Goal: Task Accomplishment & Management: Manage account settings

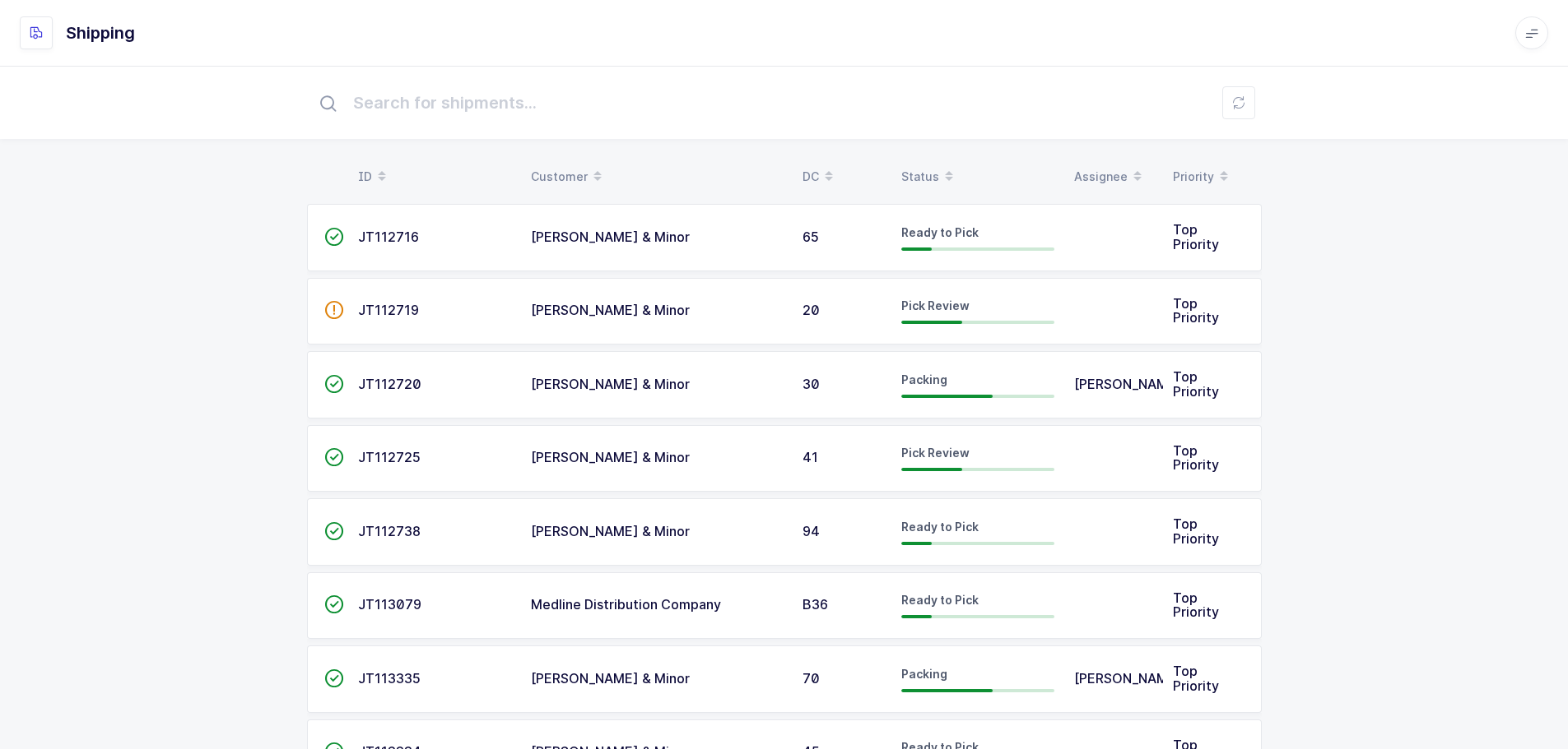
click at [926, 160] on table "ID Customer DC Status Assignee Priority" at bounding box center [785, 177] width 955 height 41
click at [923, 174] on div "Status" at bounding box center [977, 177] width 153 height 28
click at [945, 174] on icon at bounding box center [948, 171] width 8 height 8
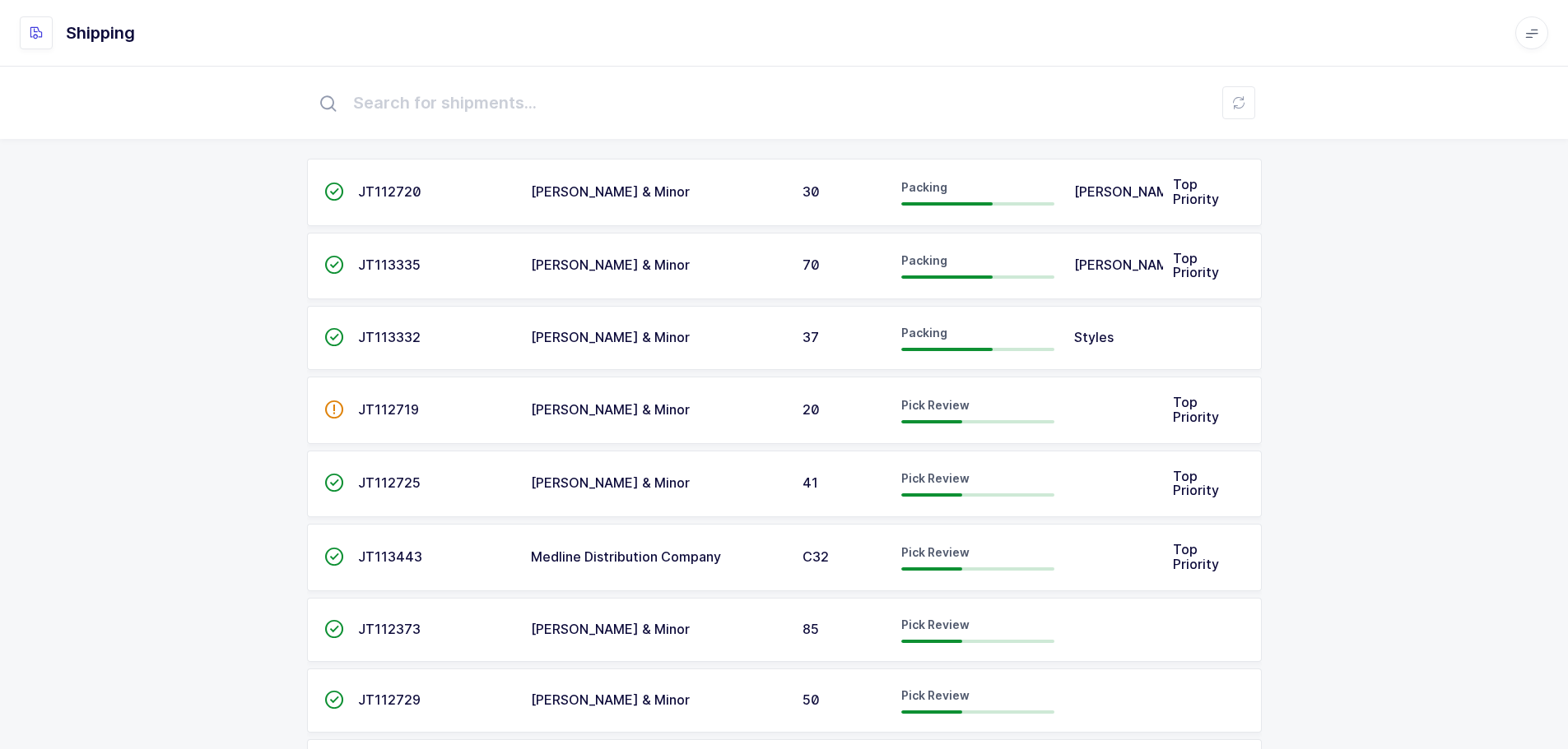
scroll to position [82, 0]
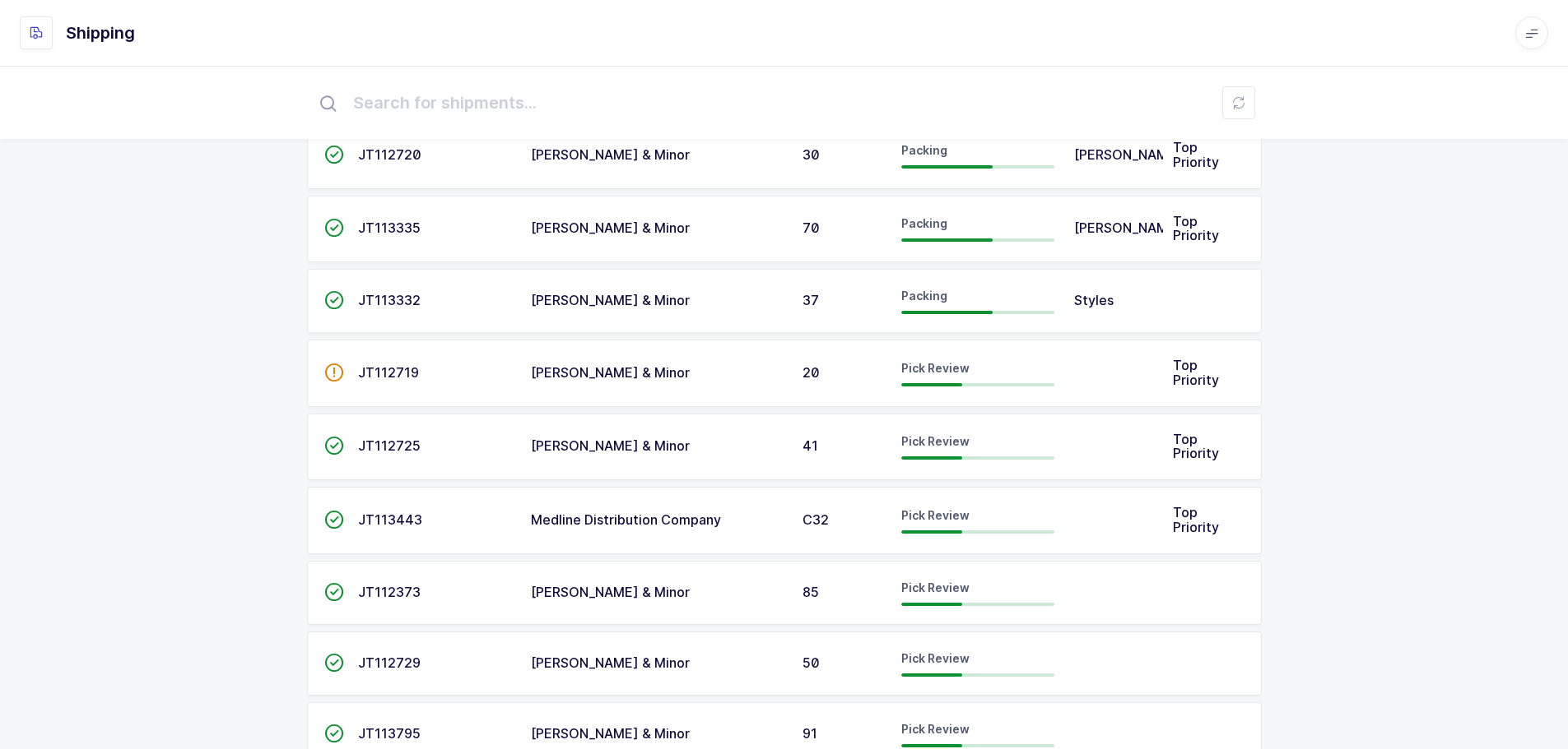
click at [550, 450] on span "[PERSON_NAME] & Minor" at bounding box center [610, 446] width 159 height 17
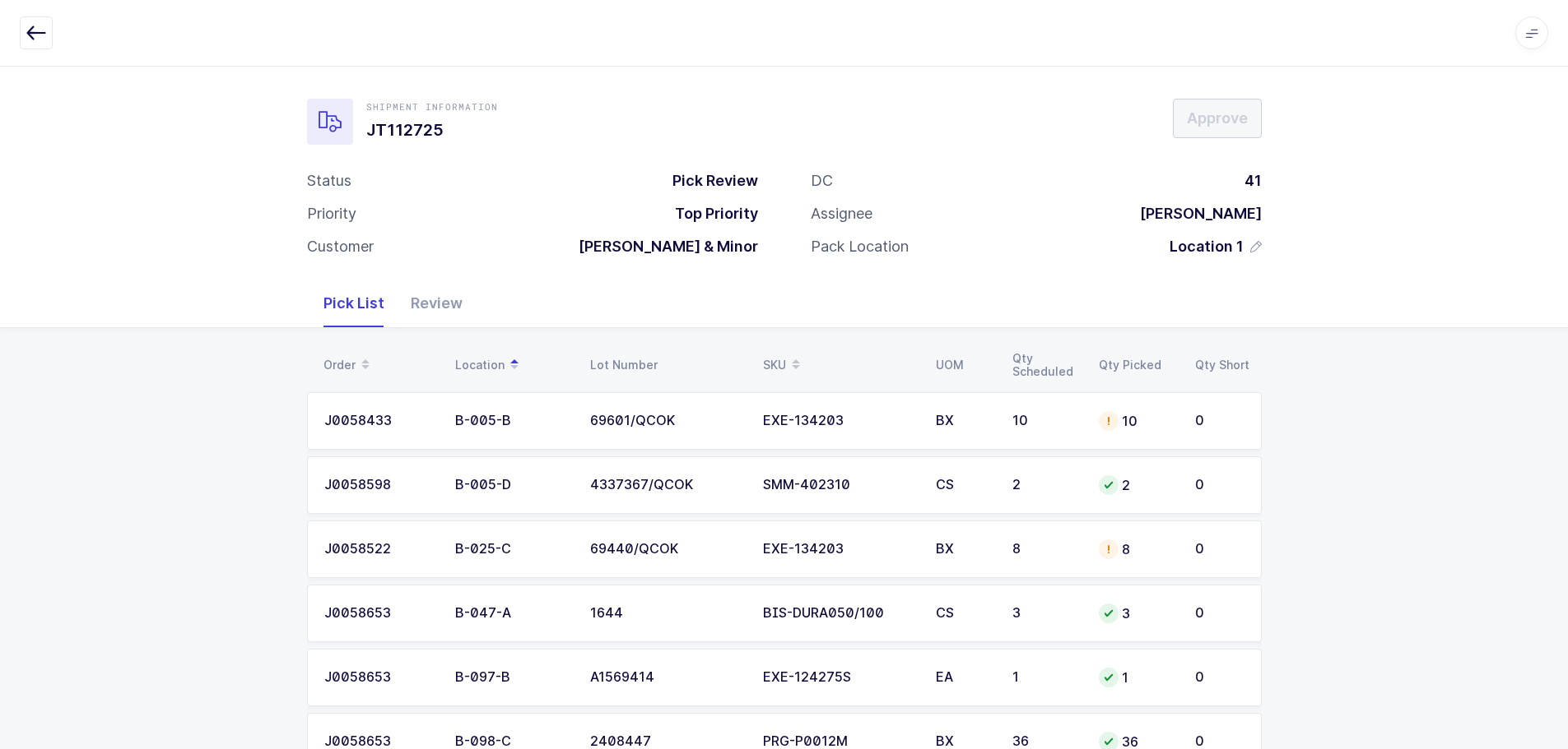
click at [414, 286] on div "Review" at bounding box center [436, 303] width 78 height 48
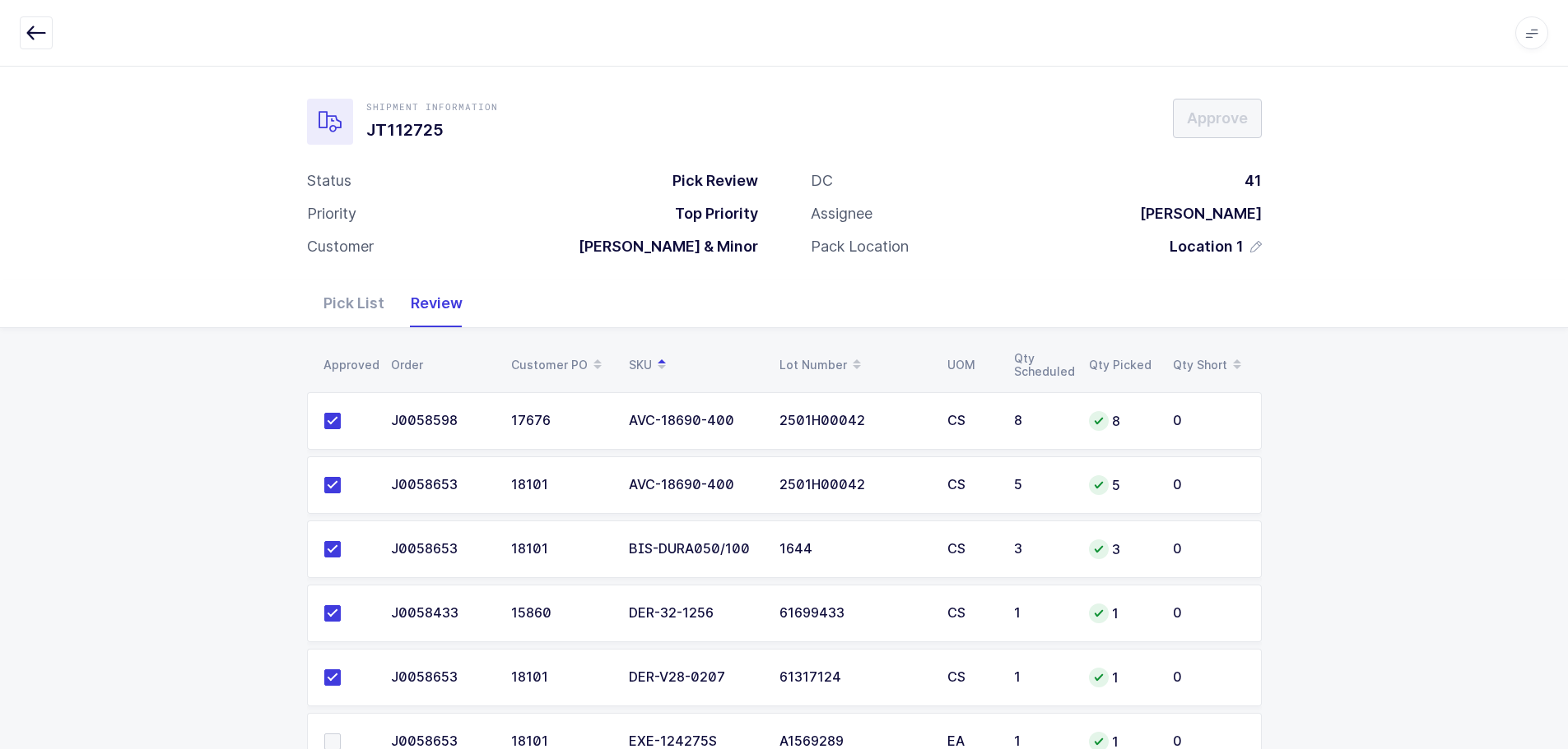
click at [417, 297] on div "Review" at bounding box center [436, 303] width 78 height 48
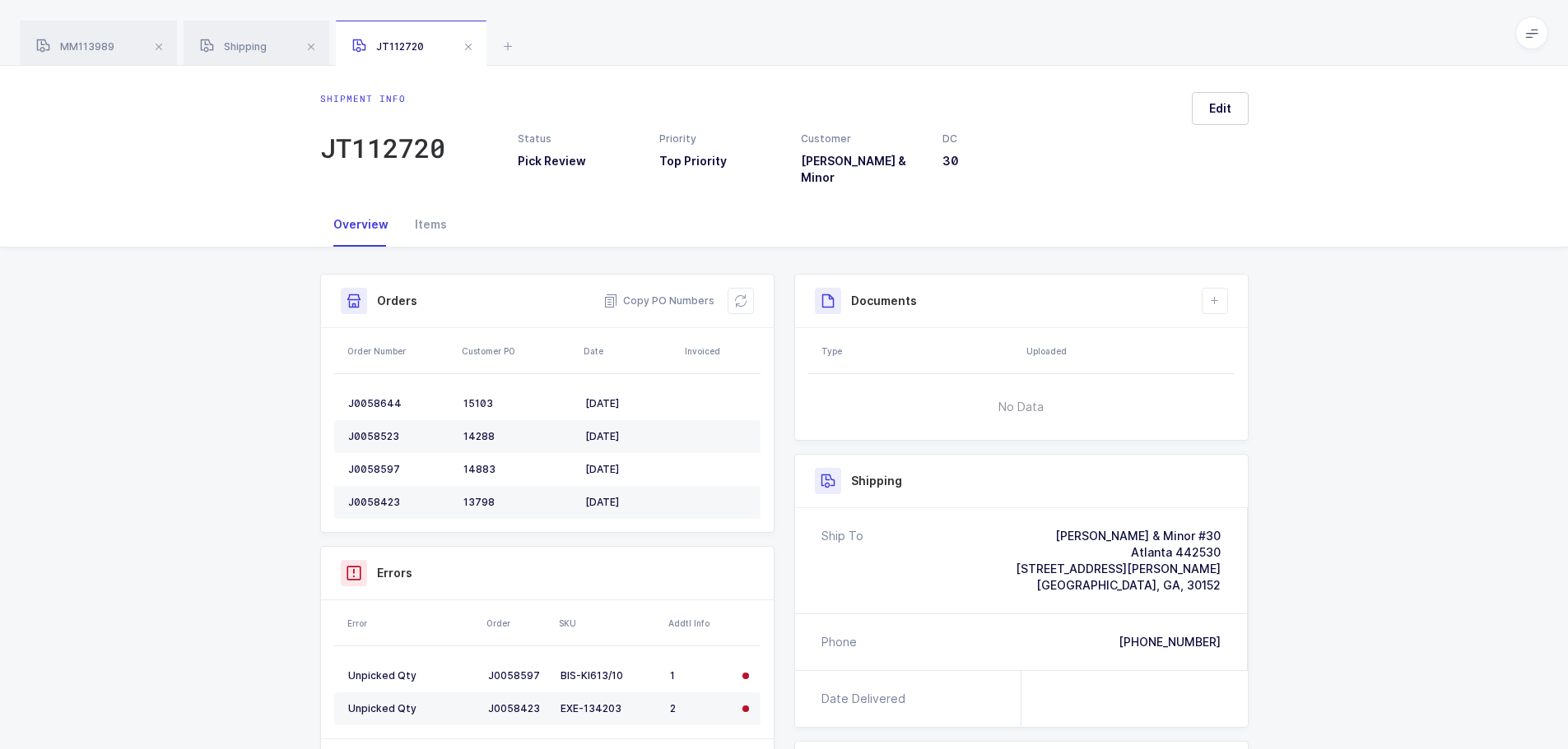
click at [160, 42] on span at bounding box center [158, 47] width 20 height 20
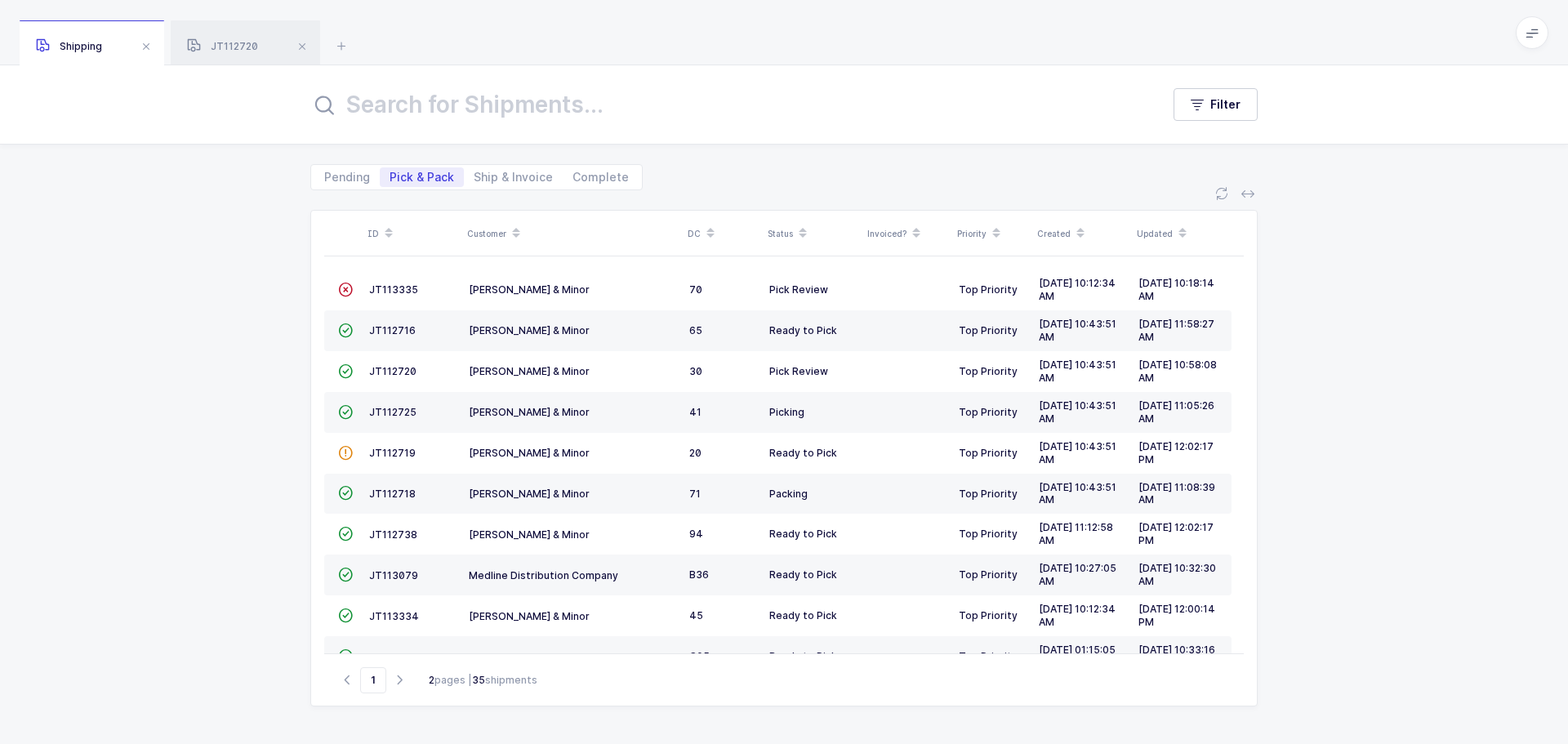
click at [159, 42] on div "Shipping" at bounding box center [92, 43] width 145 height 45
click at [154, 43] on span at bounding box center [146, 46] width 19 height 19
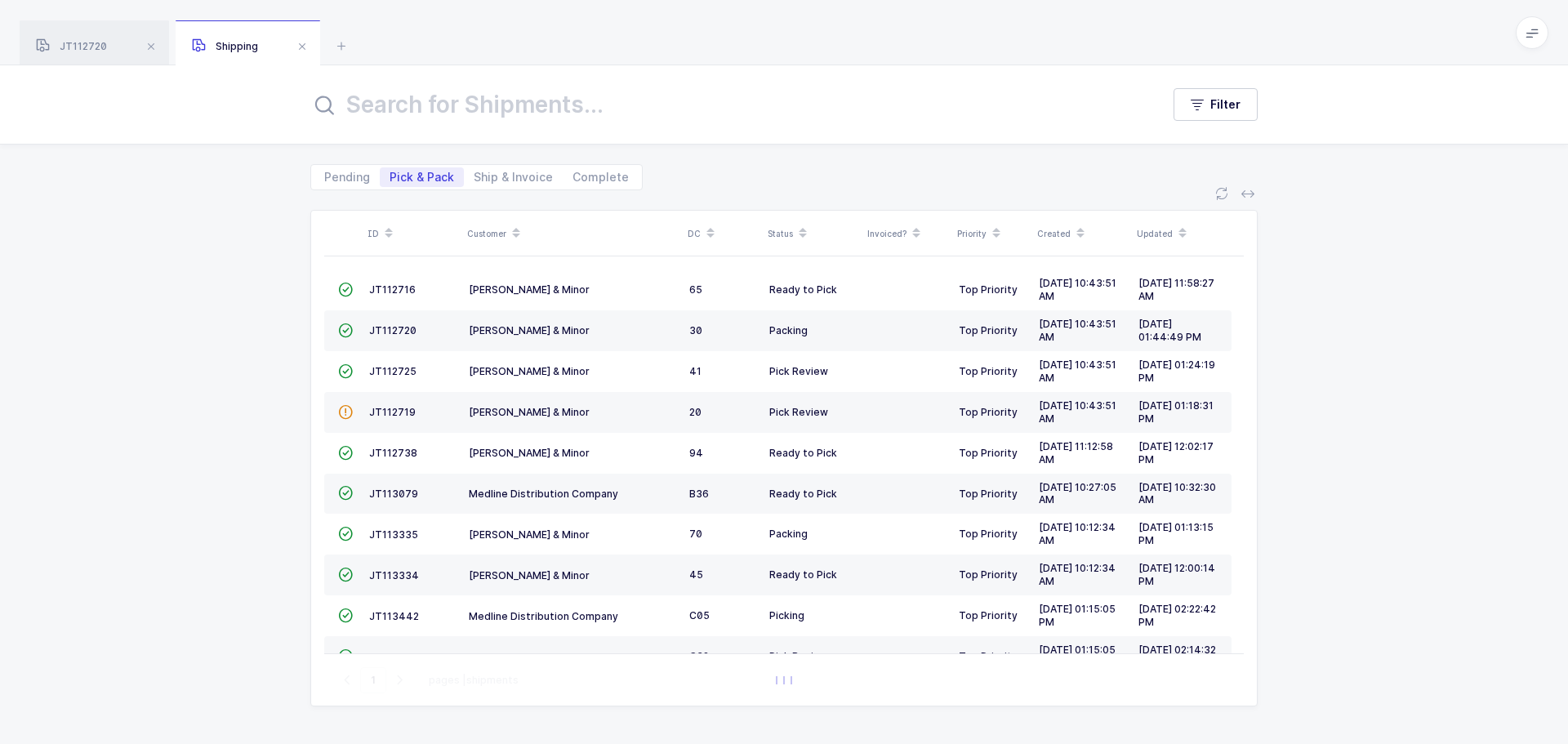
click at [383, 366] on span "JT112725" at bounding box center [392, 371] width 47 height 12
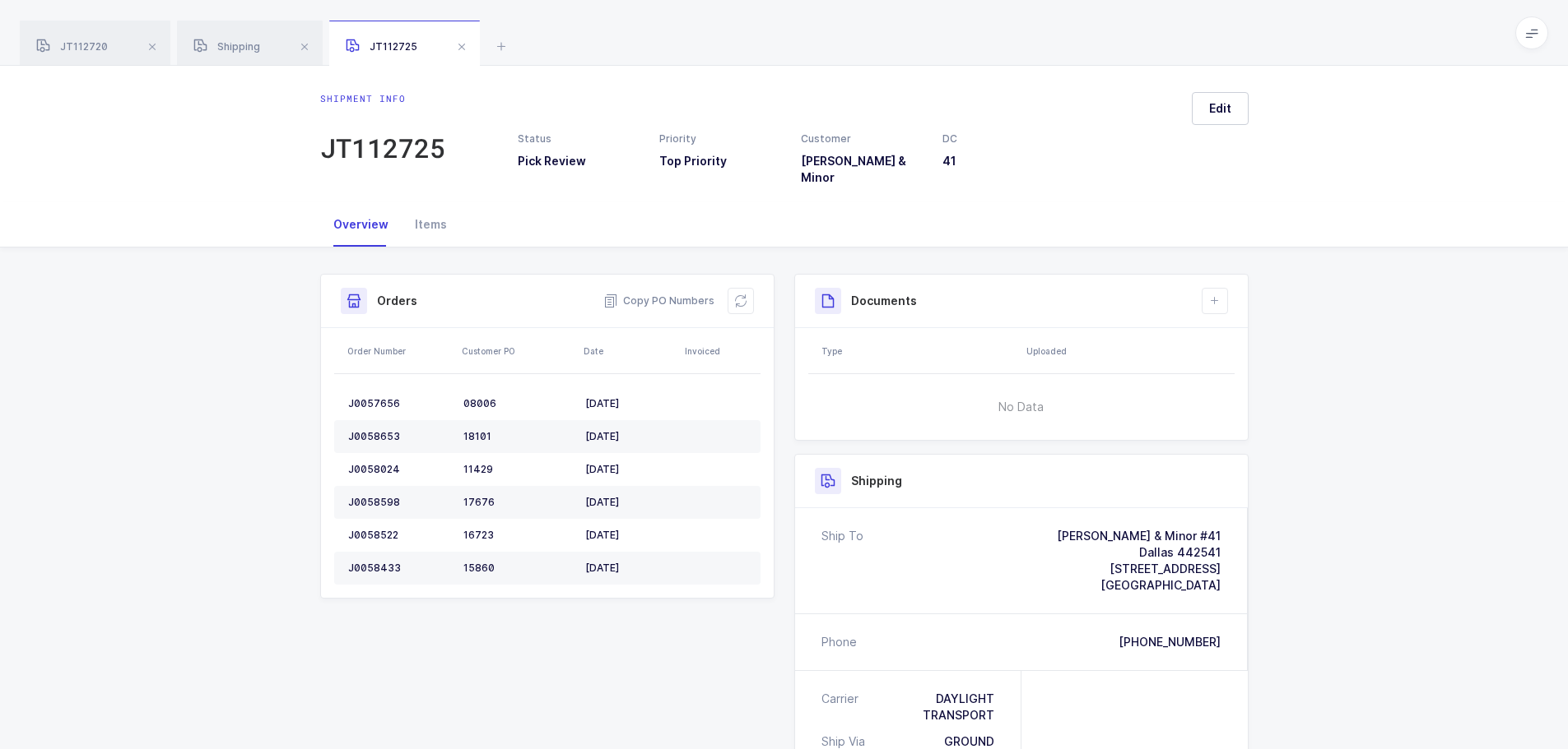
click at [415, 214] on div "Items" at bounding box center [431, 225] width 59 height 45
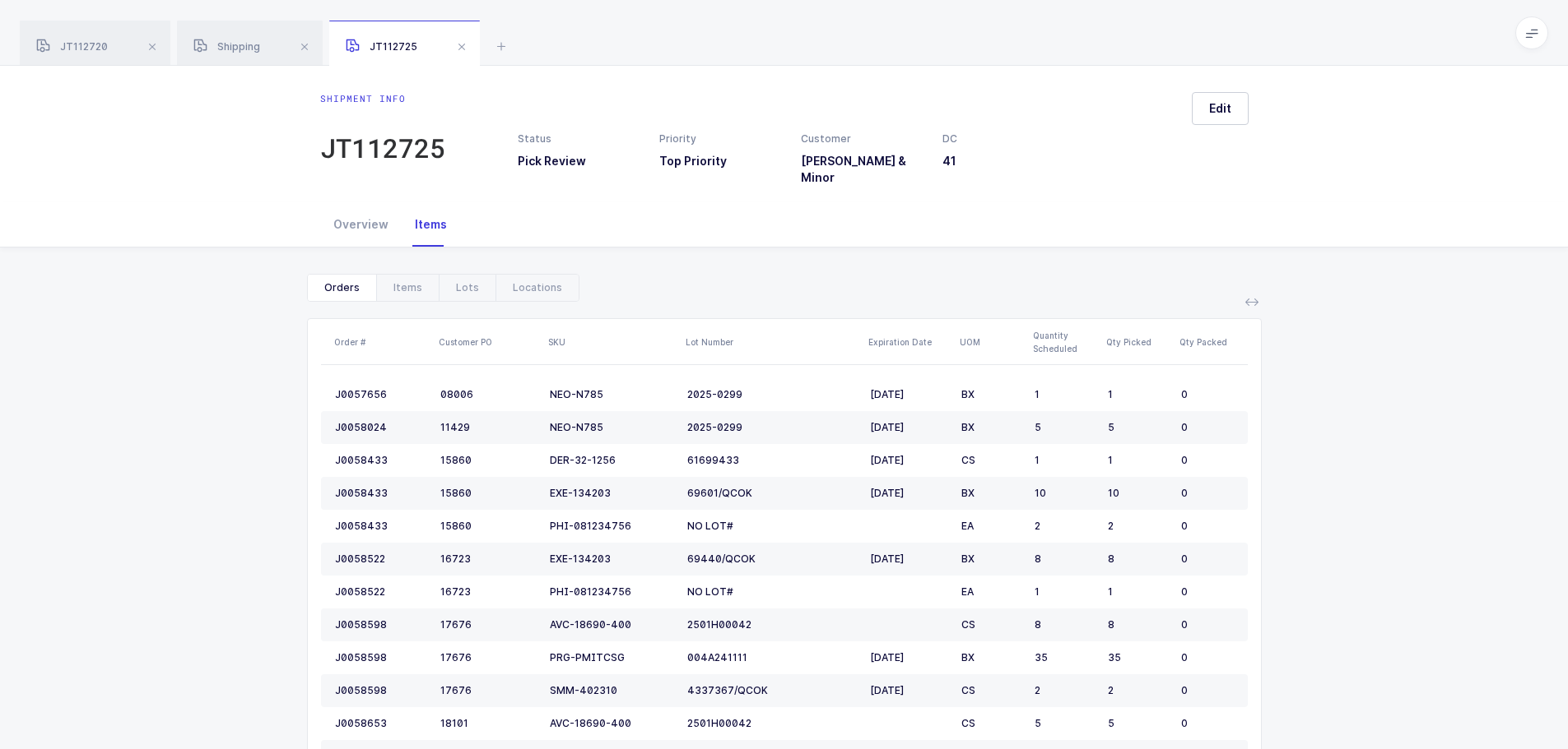
click at [410, 277] on div "Items" at bounding box center [406, 288] width 63 height 26
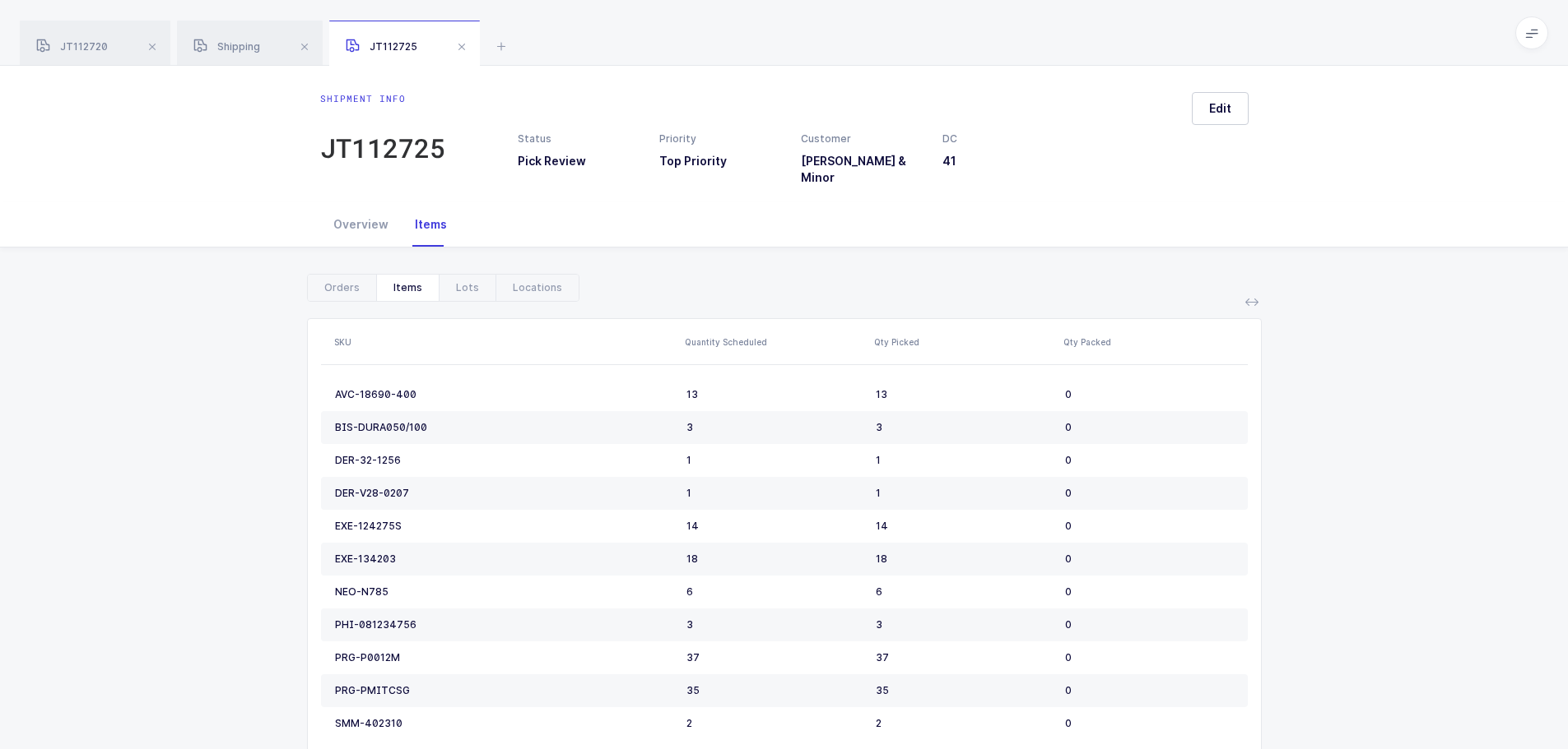
click at [353, 217] on div "Overview" at bounding box center [361, 225] width 81 height 45
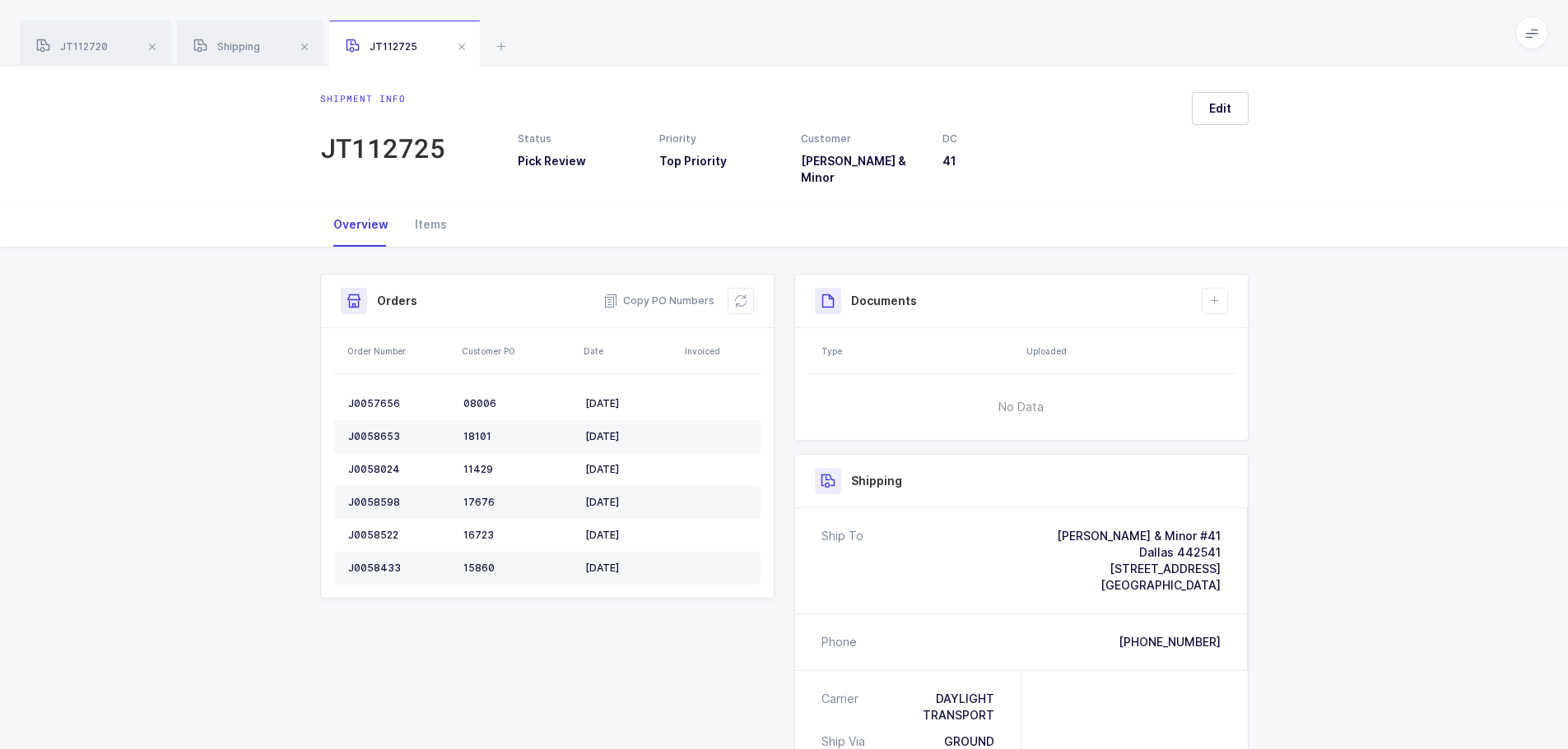
click at [748, 293] on button at bounding box center [741, 301] width 26 height 26
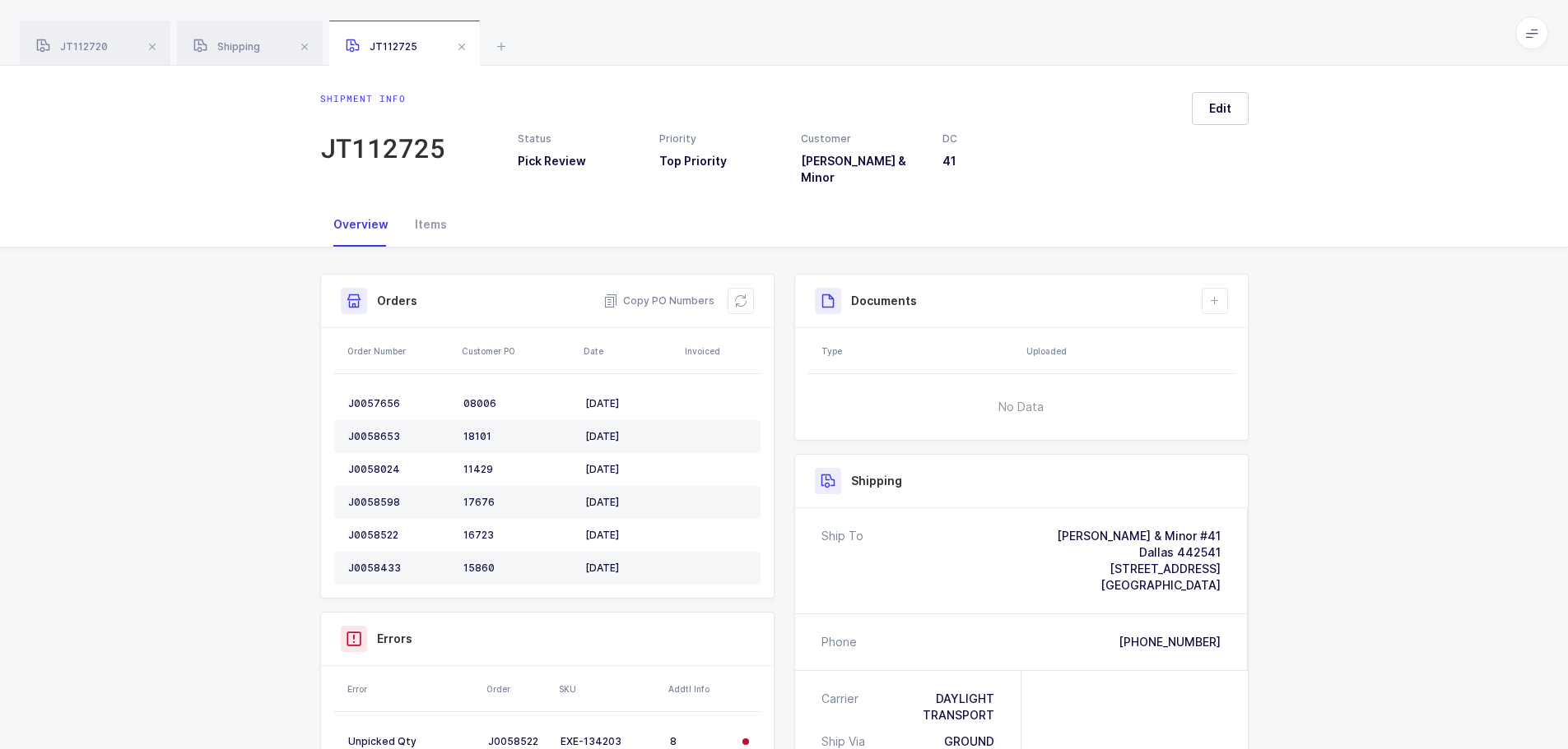
click at [307, 45] on span at bounding box center [304, 47] width 20 height 20
click at [306, 45] on span at bounding box center [309, 47] width 20 height 20
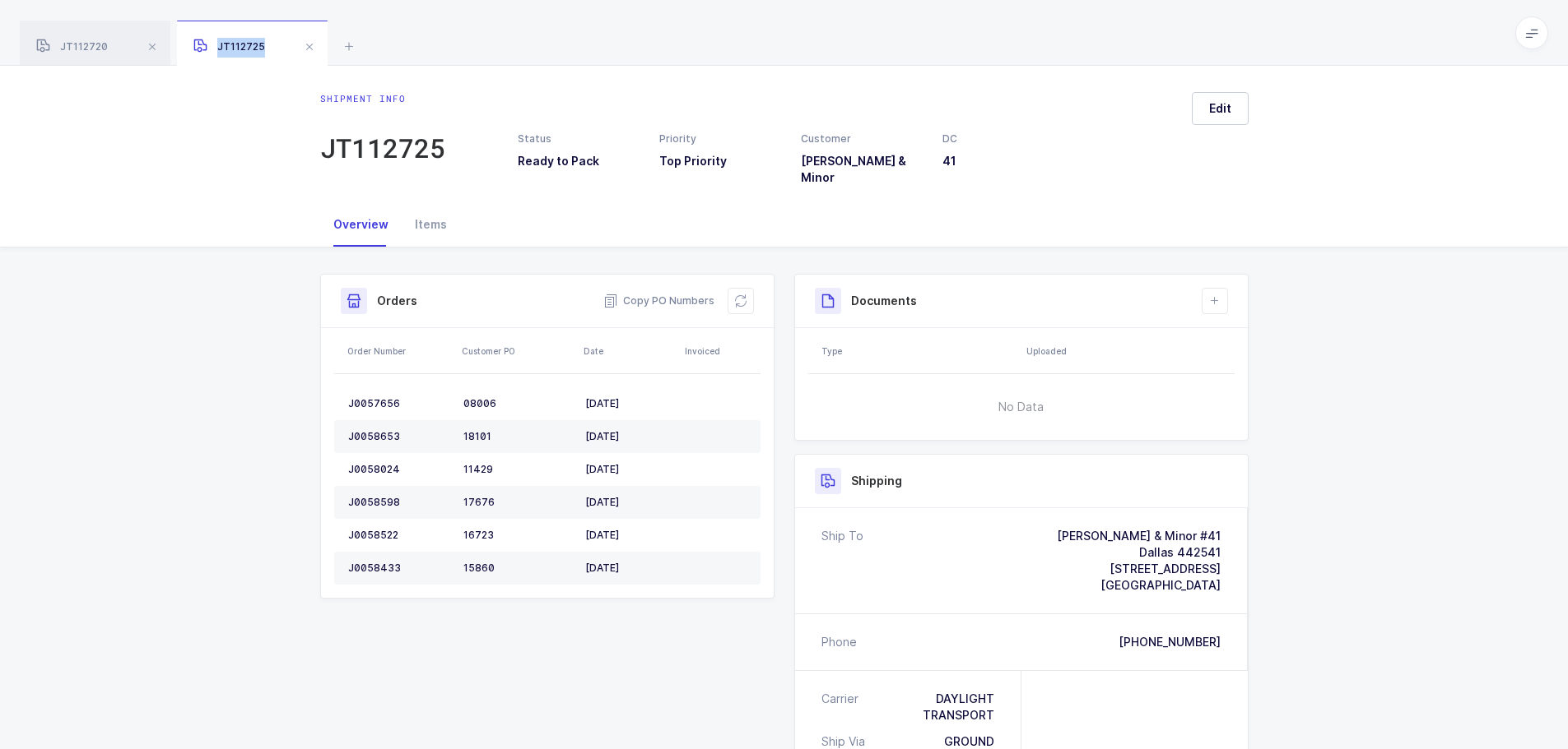
click at [318, 48] on span at bounding box center [309, 47] width 20 height 20
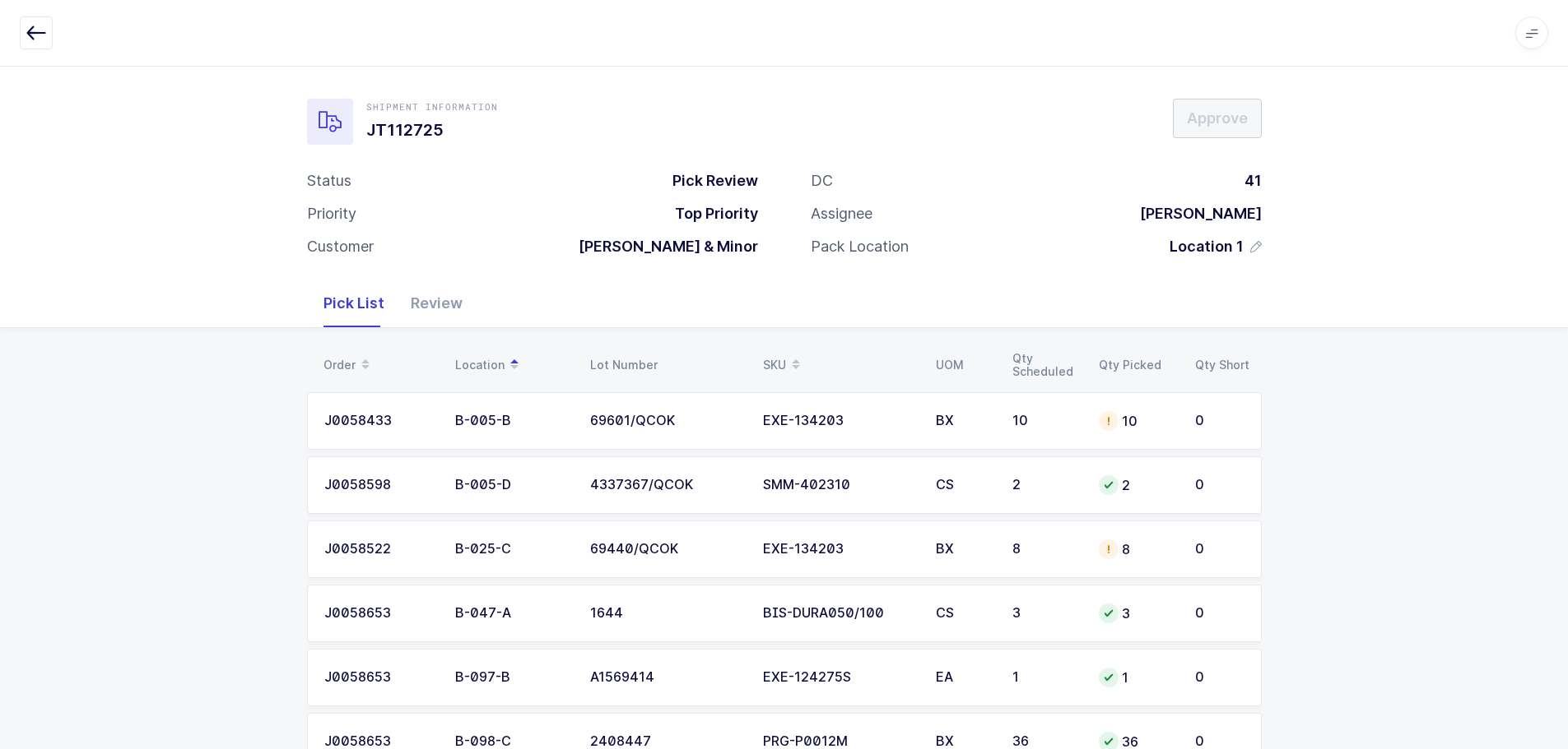
click at [1089, 420] on td "10" at bounding box center [1136, 421] width 96 height 58
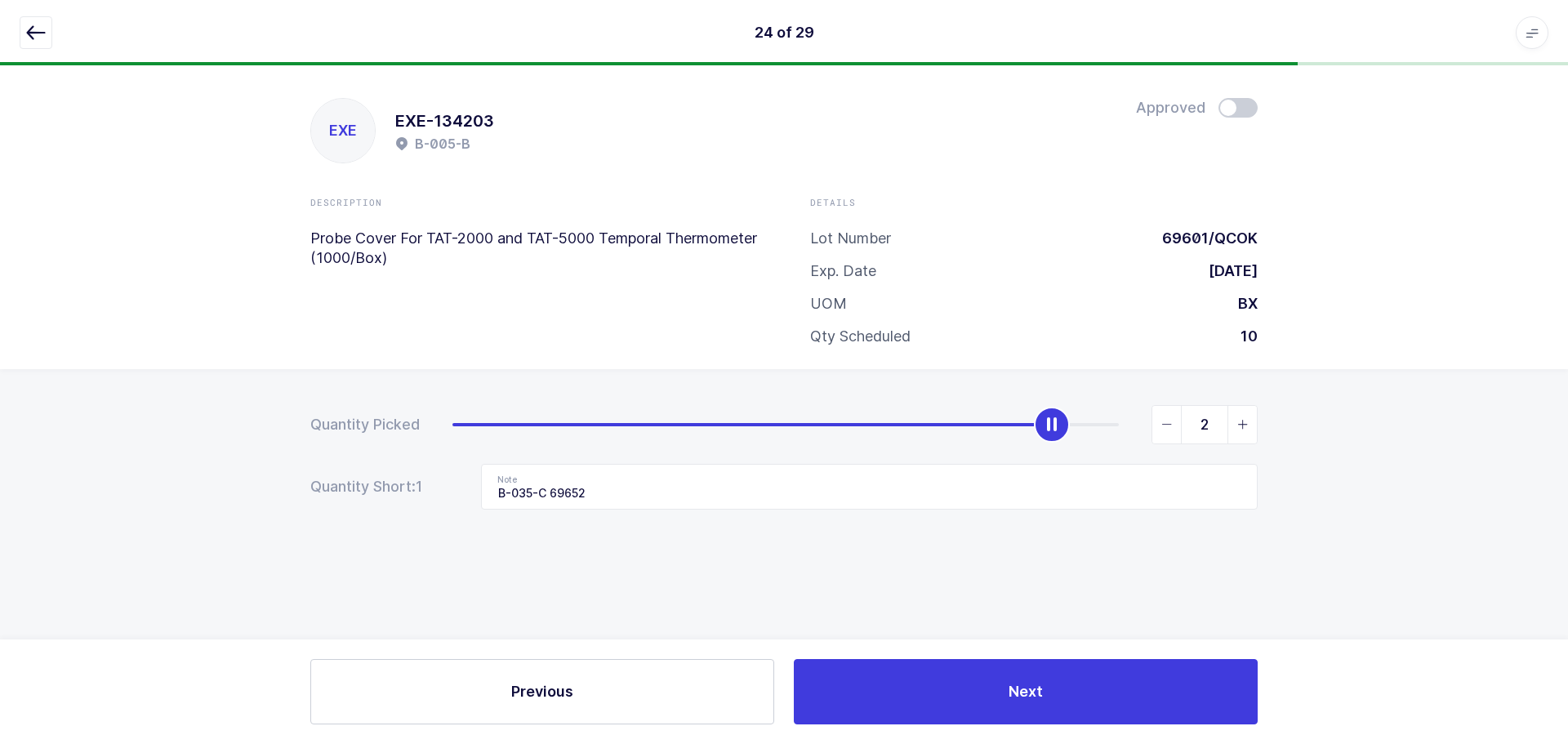
type input "0"
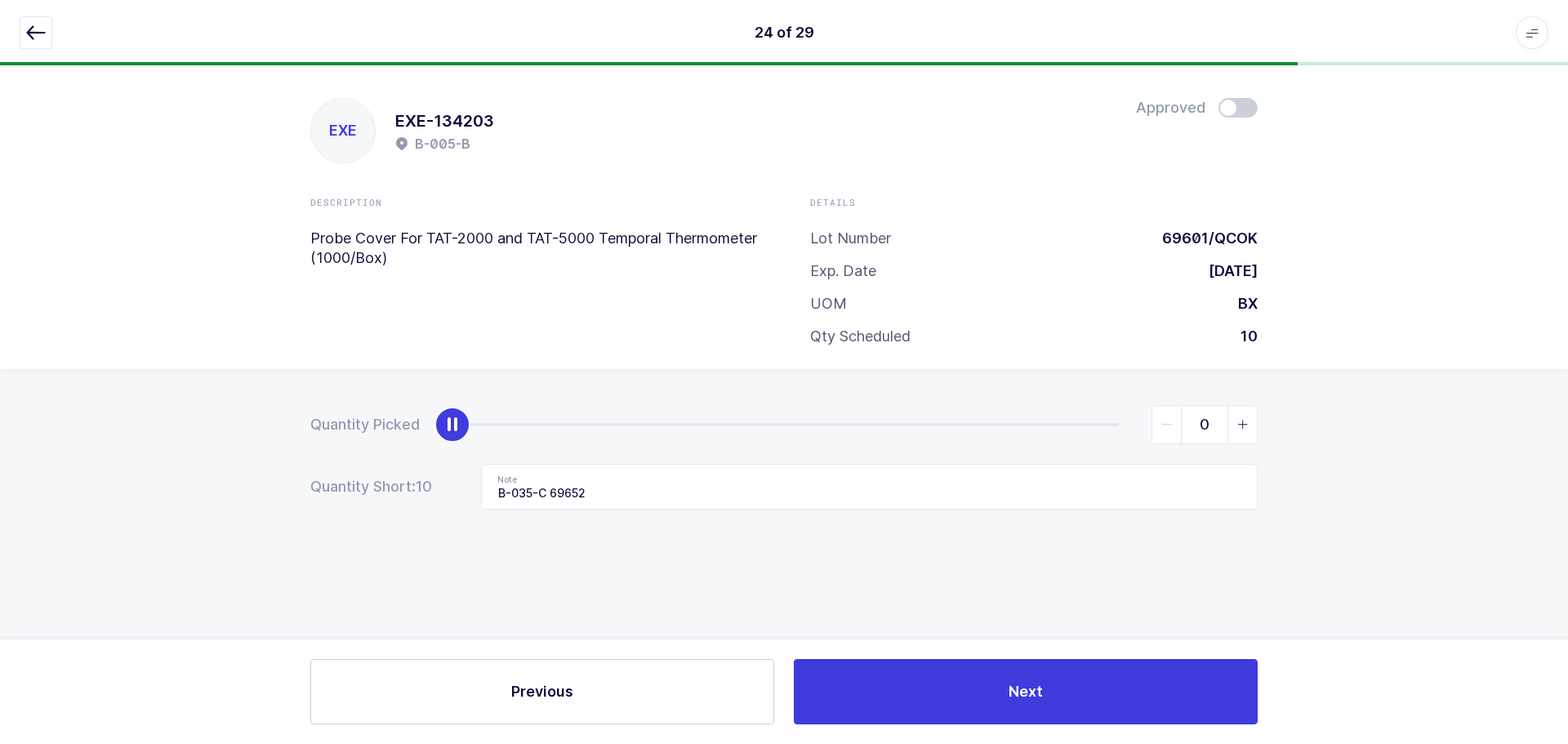
drag, startPoint x: 1113, startPoint y: 431, endPoint x: 236, endPoint y: 497, distance: 879.5
click at [236, 497] on div "Quantity Picked 0 Quantity Short: 10 Note B-035-C 69652" at bounding box center [784, 515] width 1568 height 291
drag, startPoint x: 643, startPoint y: 497, endPoint x: 400, endPoint y: 517, distance: 243.8
click at [400, 517] on div "Quantity Picked 0 Quantity Short: 10 Note B-035-C 69652" at bounding box center [784, 515] width 1568 height 291
click at [39, 32] on icon "button" at bounding box center [35, 32] width 19 height 19
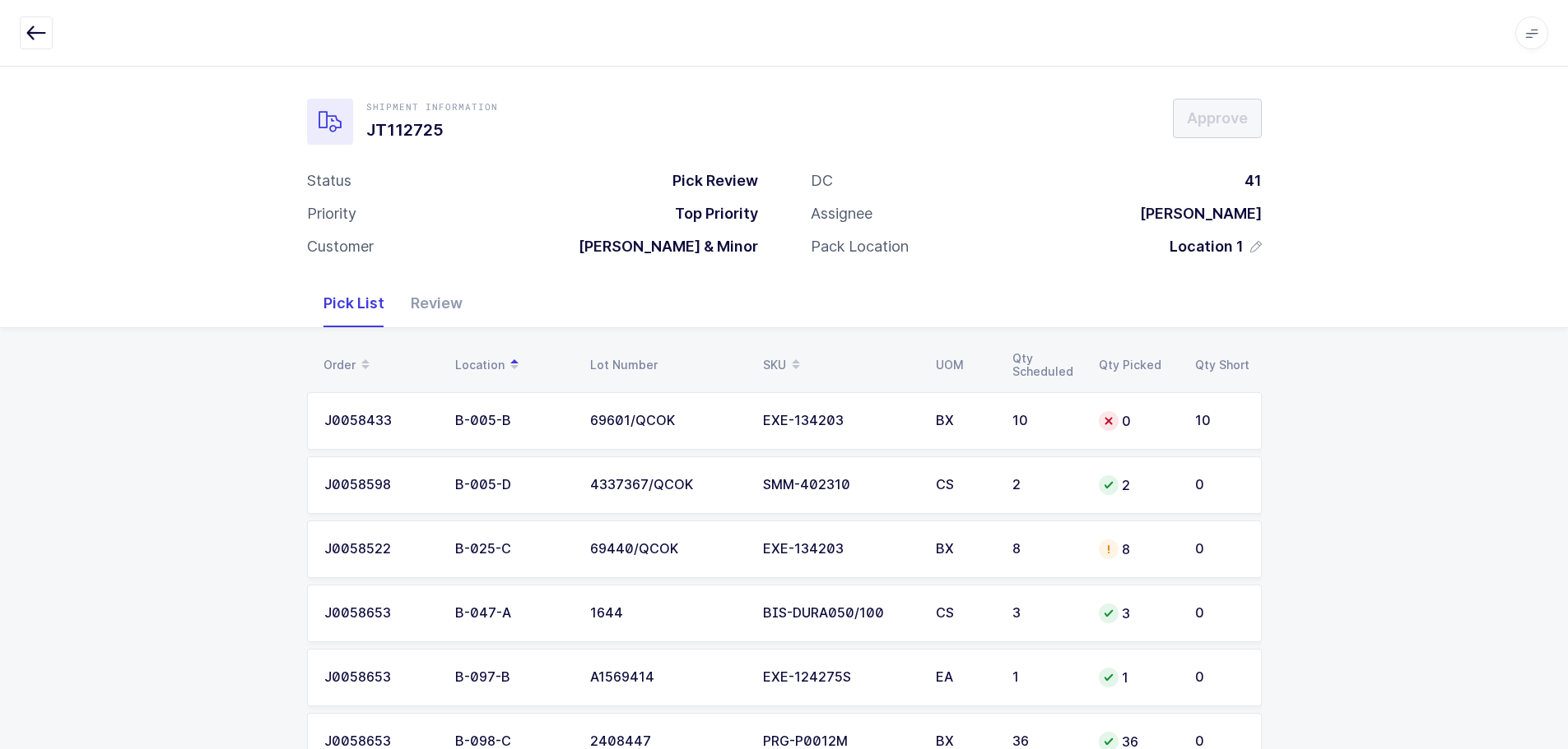
click at [513, 559] on td "B-025-C" at bounding box center [512, 549] width 135 height 58
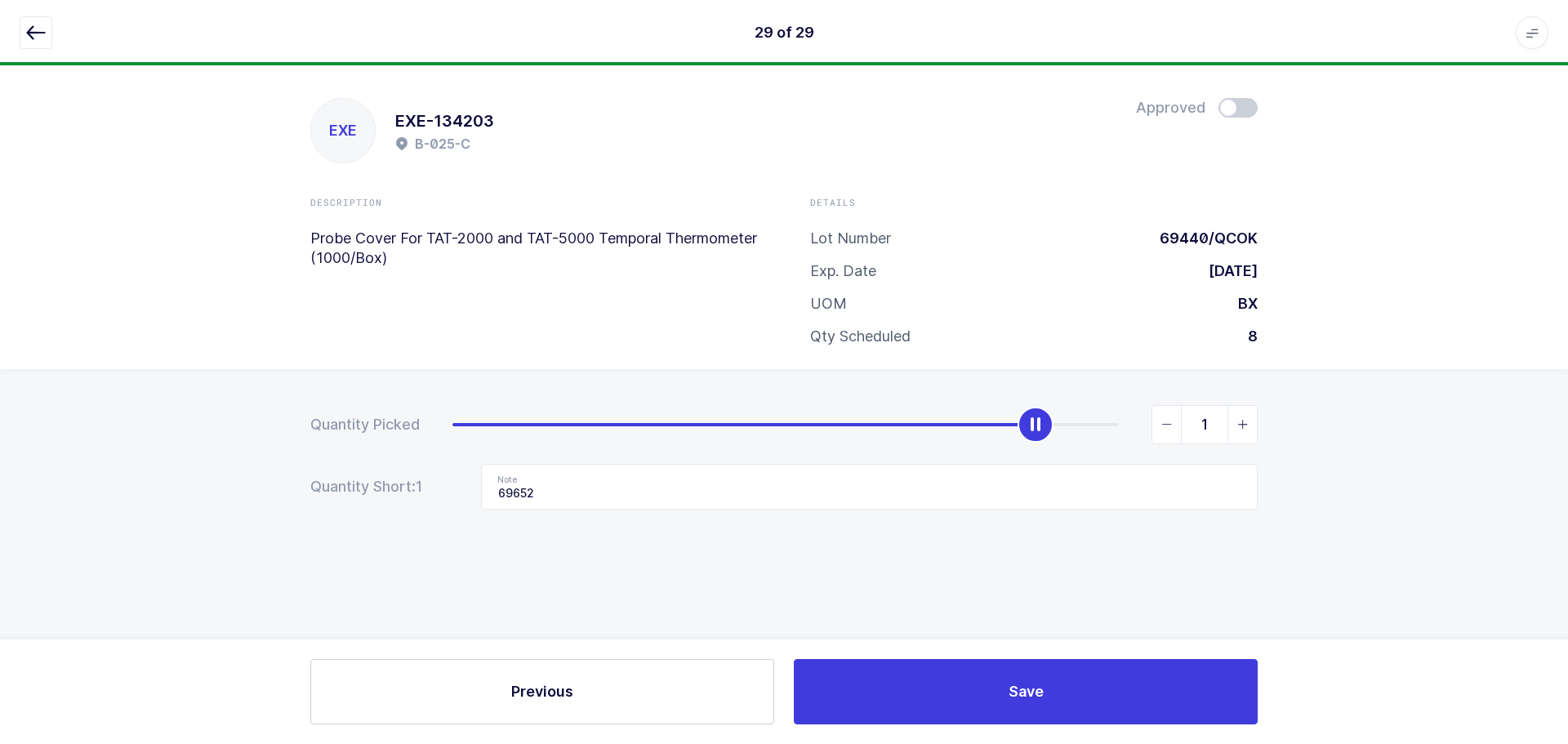
type input "0"
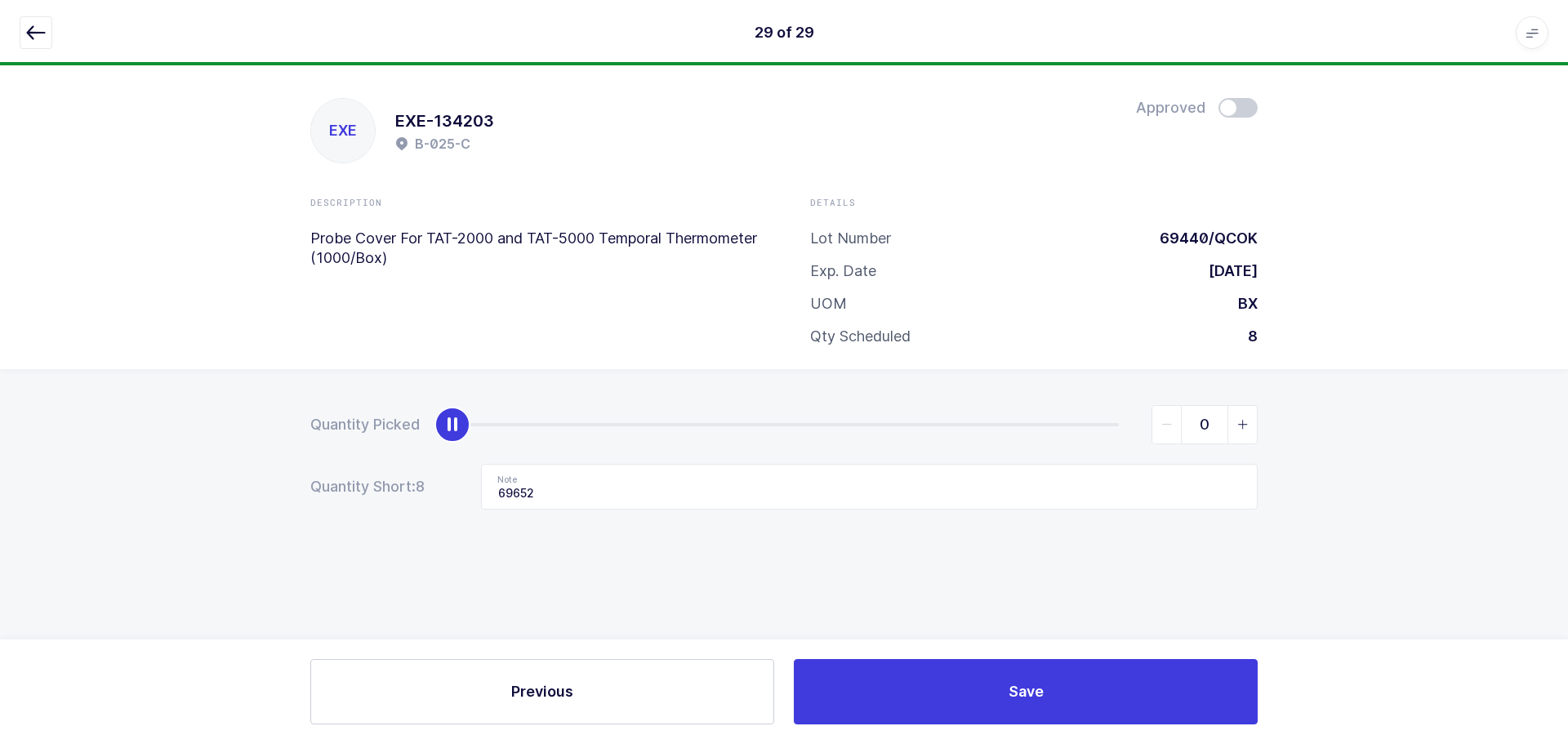
drag, startPoint x: 1109, startPoint y: 424, endPoint x: 279, endPoint y: 453, distance: 830.5
click at [281, 455] on div "Quantity Picked 0 Quantity Short: 8 Note 69652" at bounding box center [784, 515] width 1568 height 291
drag, startPoint x: 538, startPoint y: 496, endPoint x: 444, endPoint y: 497, distance: 94.0
click at [444, 497] on div "Quantity Short: 8 Note 69652" at bounding box center [784, 486] width 948 height 45
click at [41, 31] on icon "button" at bounding box center [35, 32] width 19 height 19
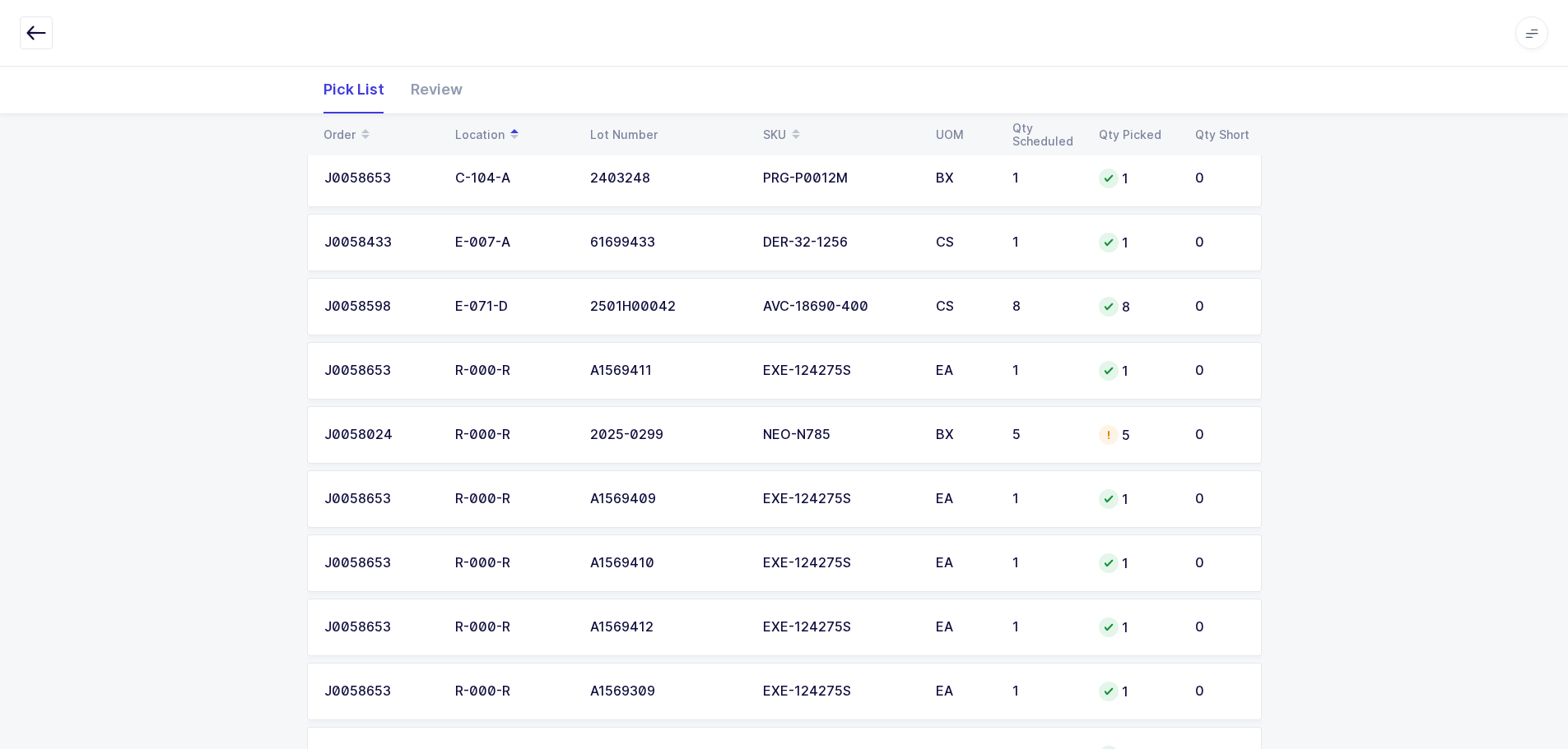
scroll to position [823, 0]
click at [1043, 418] on td "5" at bounding box center [1046, 432] width 86 height 58
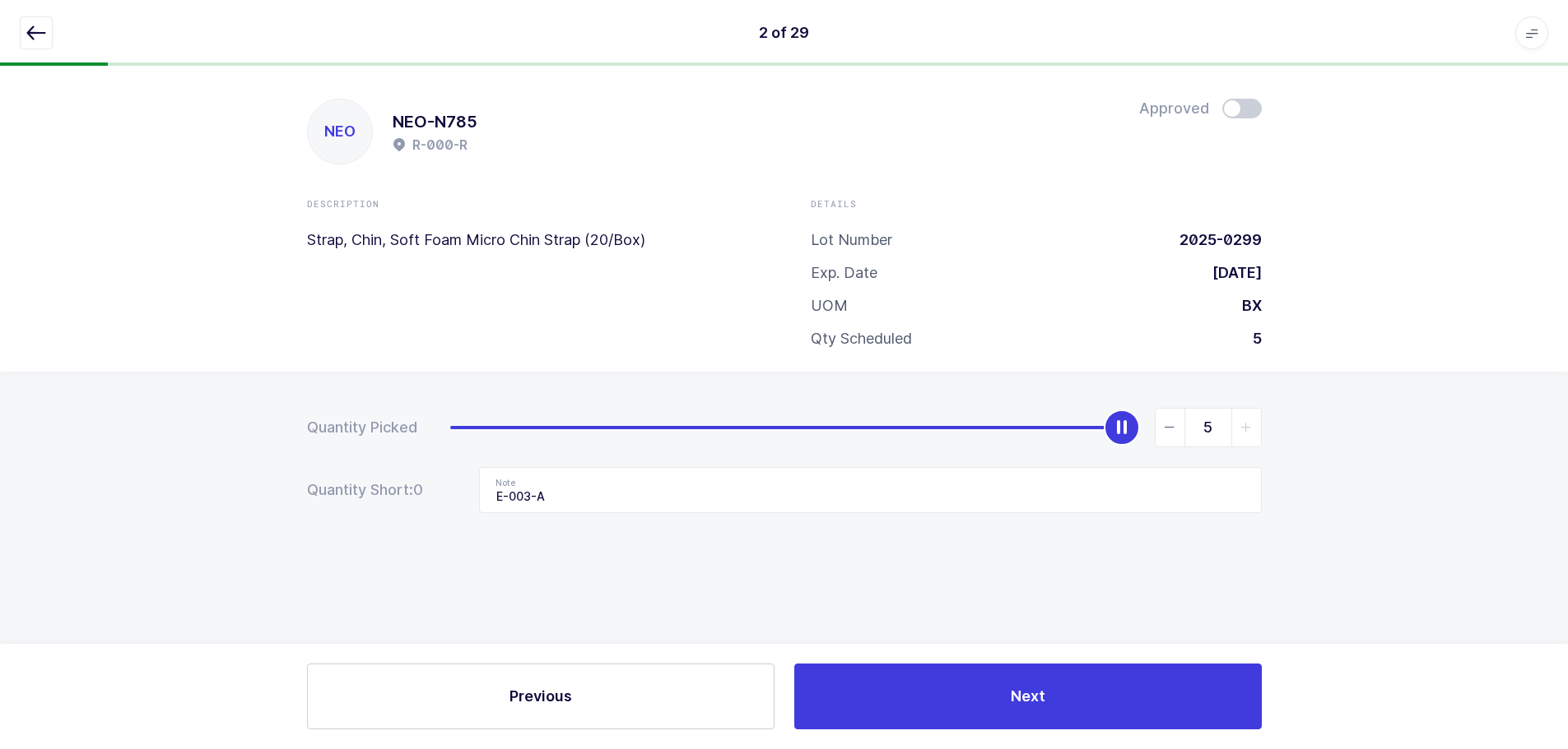
scroll to position [0, 0]
drag, startPoint x: 1245, startPoint y: 112, endPoint x: 1013, endPoint y: 236, distance: 263.1
click at [1245, 112] on span at bounding box center [1247, 108] width 39 height 20
click at [43, 25] on icon "button" at bounding box center [36, 33] width 20 height 20
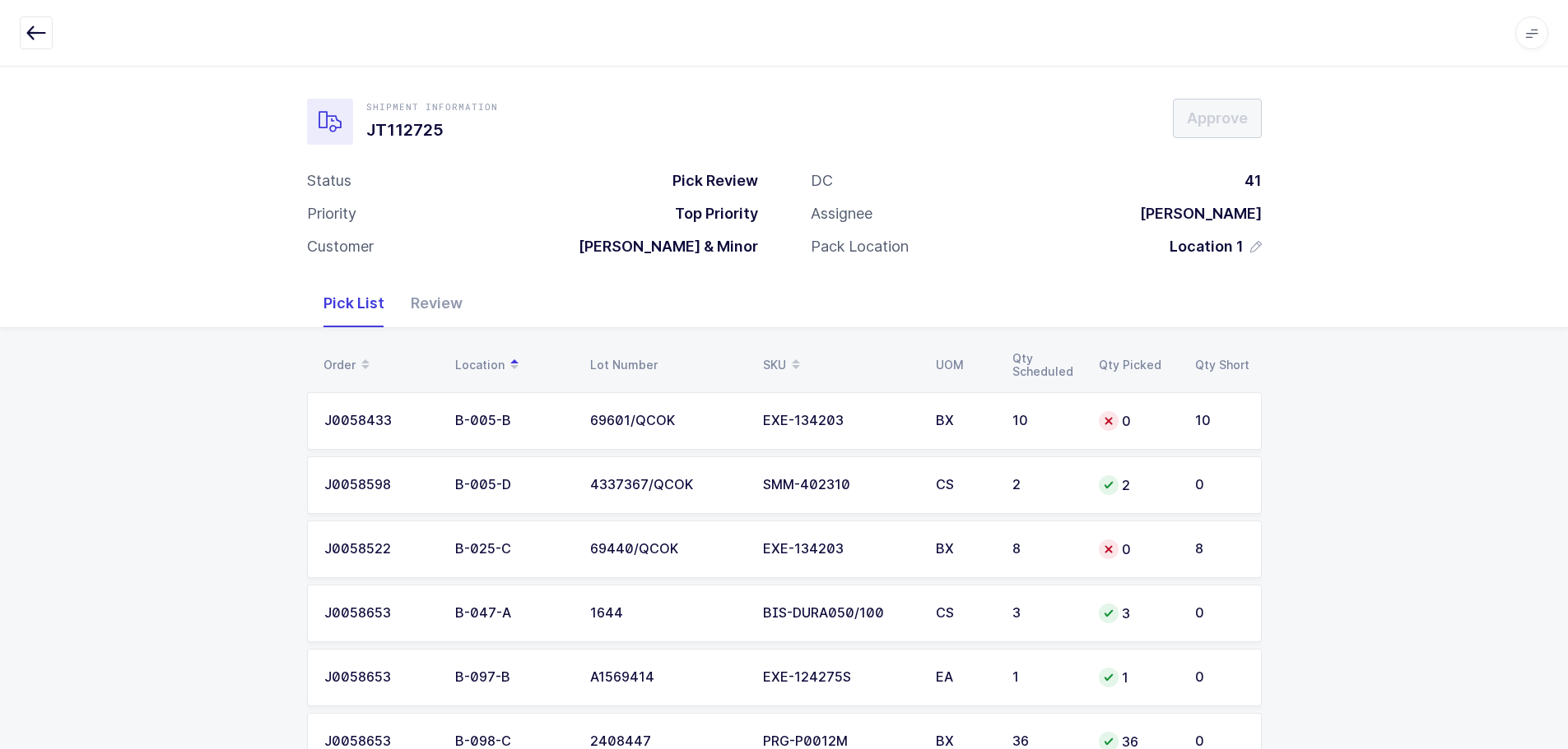
click at [413, 302] on div "Review" at bounding box center [436, 303] width 78 height 48
click at [1162, 479] on div "0" at bounding box center [1137, 485] width 77 height 20
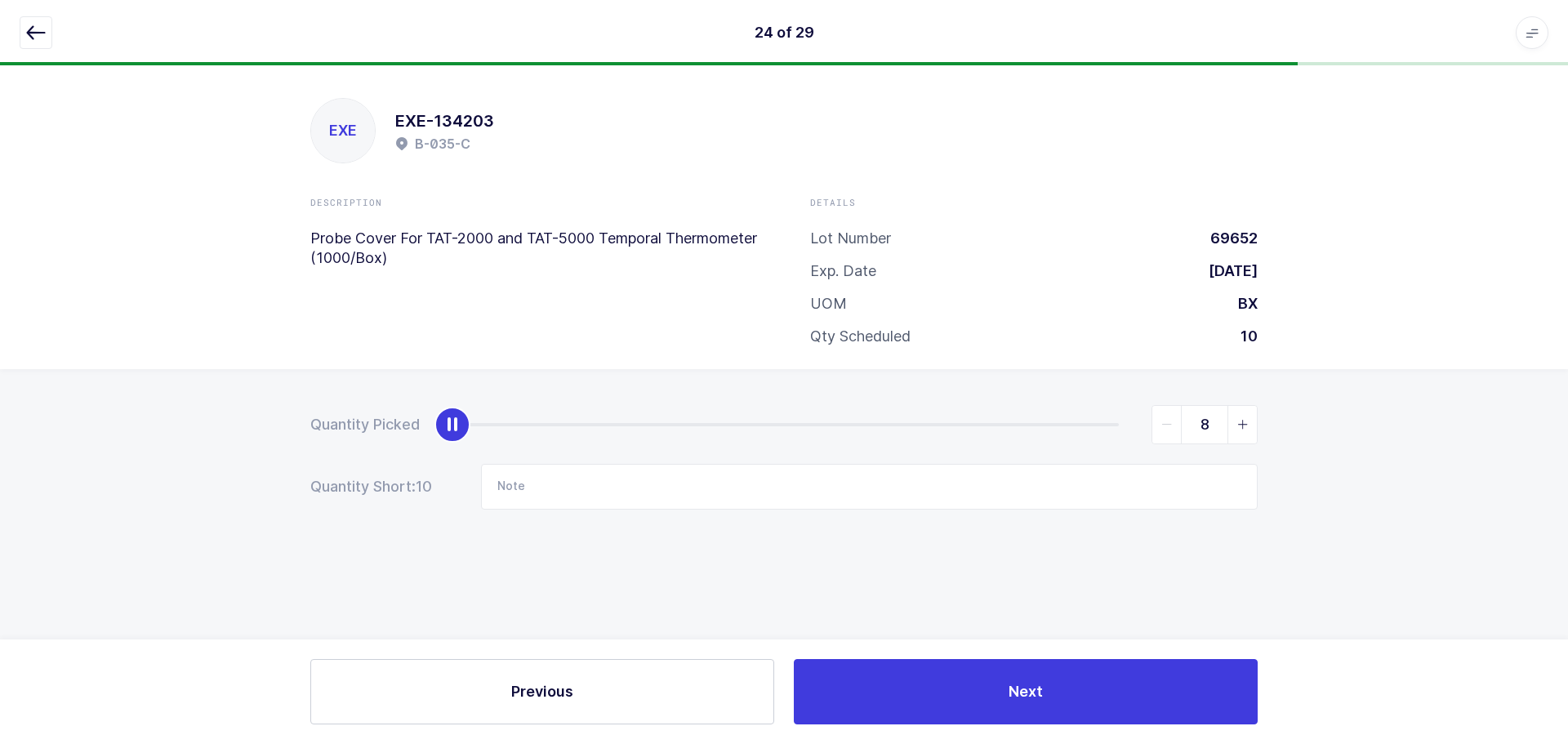
type input "10"
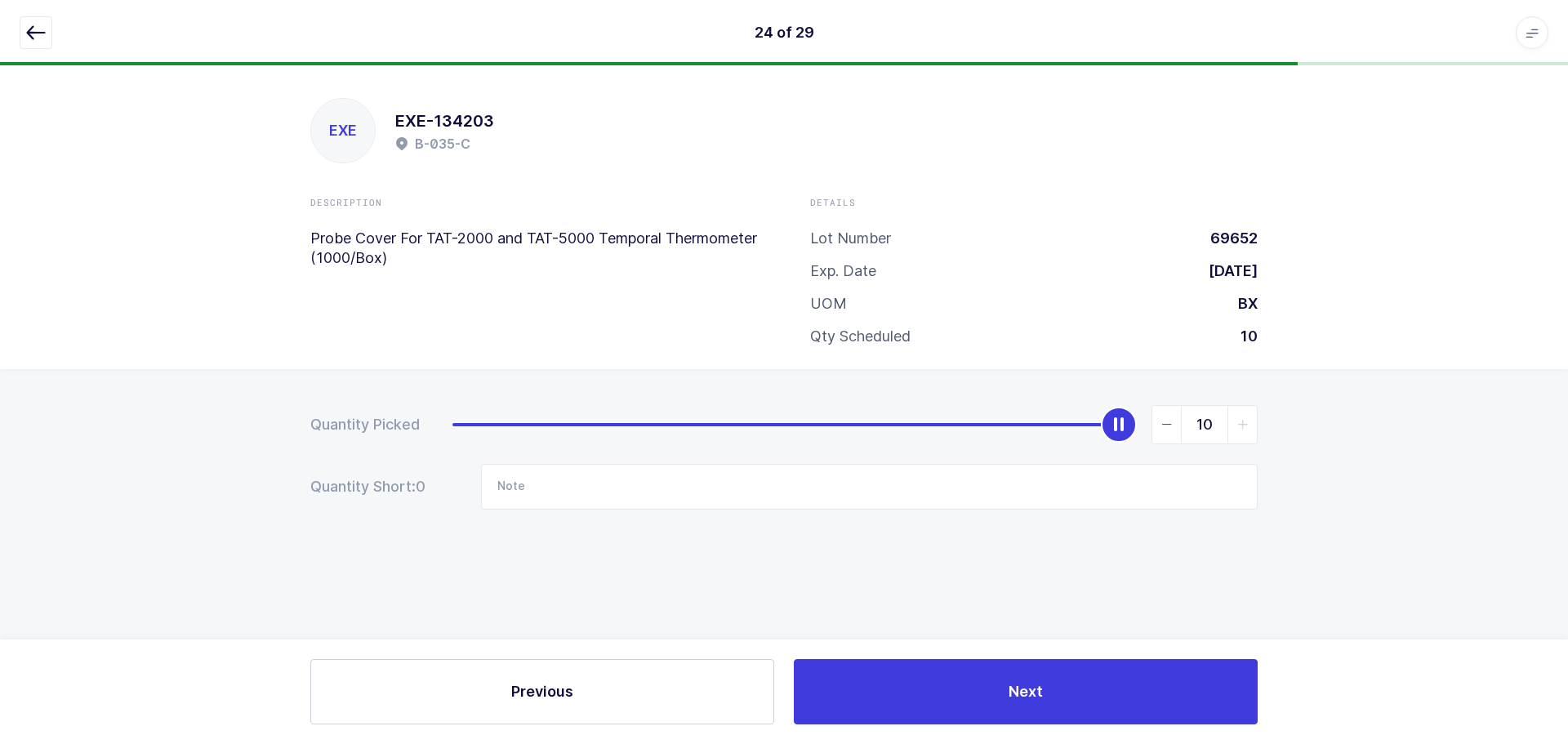
drag, startPoint x: 457, startPoint y: 429, endPoint x: 1526, endPoint y: 442, distance: 1069.1
click at [1526, 442] on div "Quantity Picked 10 Quantity Short: 0 Note" at bounding box center [784, 515] width 1568 height 291
click at [34, 32] on icon "button" at bounding box center [35, 32] width 19 height 19
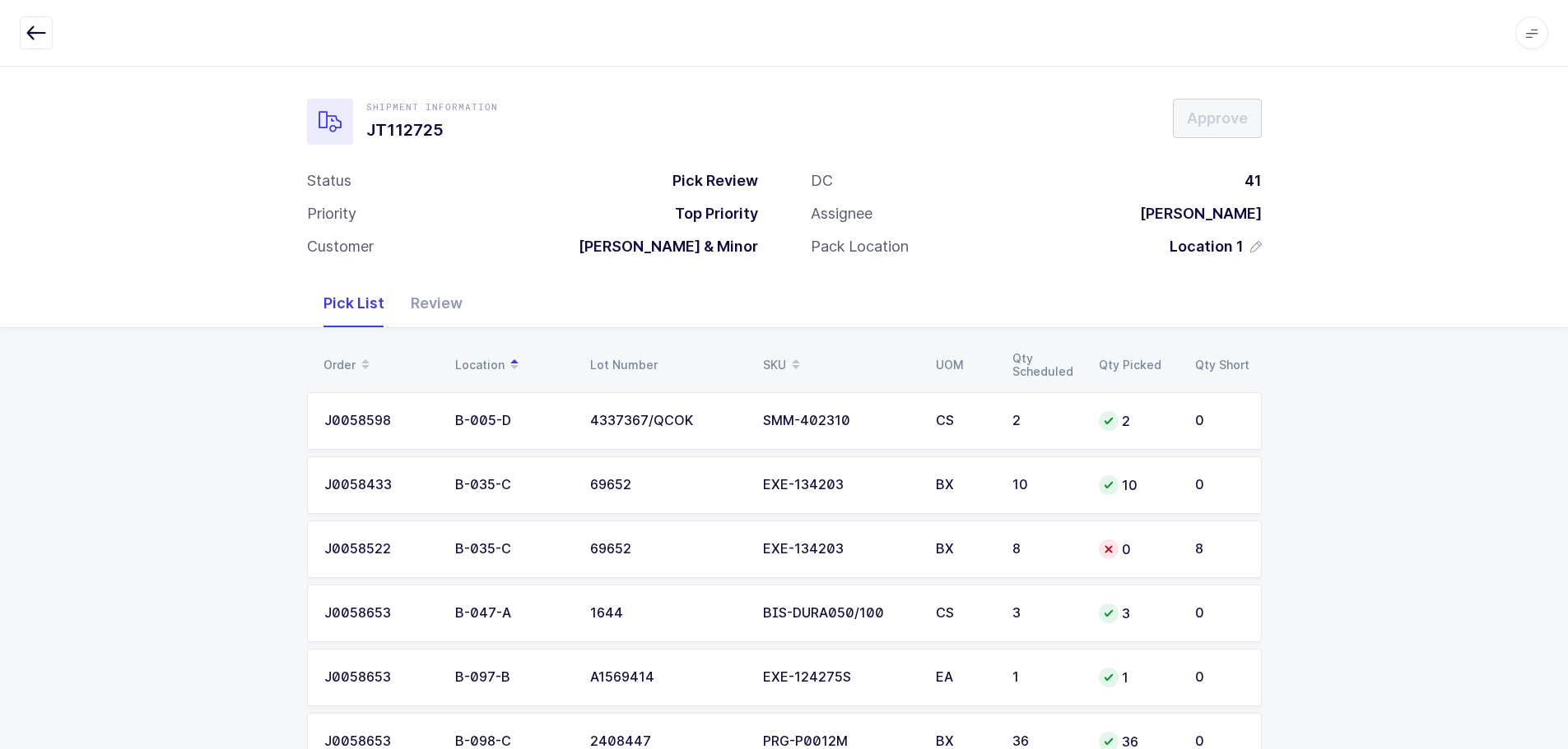
click at [1118, 562] on td "0" at bounding box center [1136, 549] width 96 height 58
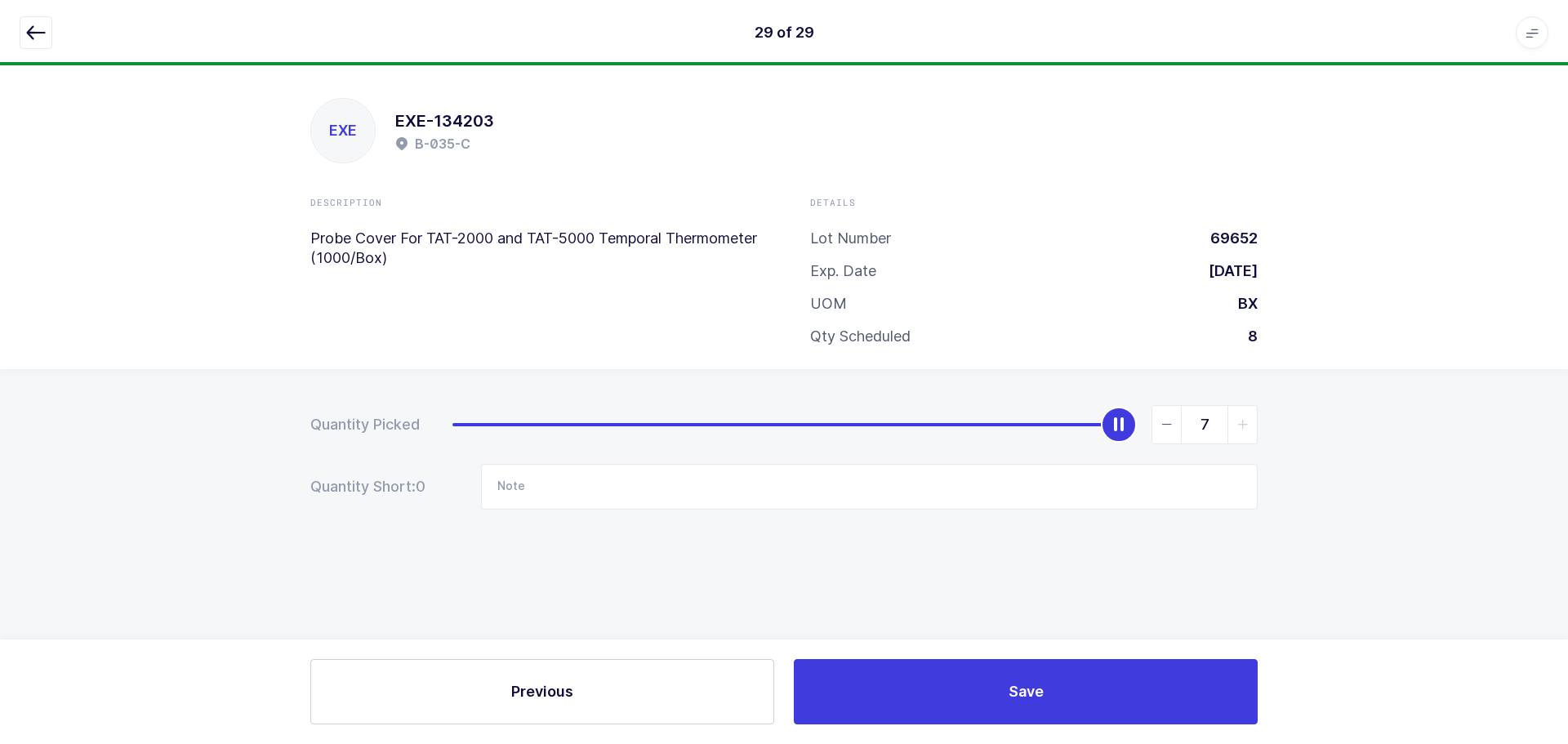
type input "8"
drag, startPoint x: 460, startPoint y: 424, endPoint x: 1386, endPoint y: 373, distance: 927.4
click at [1386, 373] on div "Quantity Picked 8 Quantity Short: 0 Note" at bounding box center [784, 515] width 1568 height 291
click at [34, 30] on icon "button" at bounding box center [35, 32] width 19 height 19
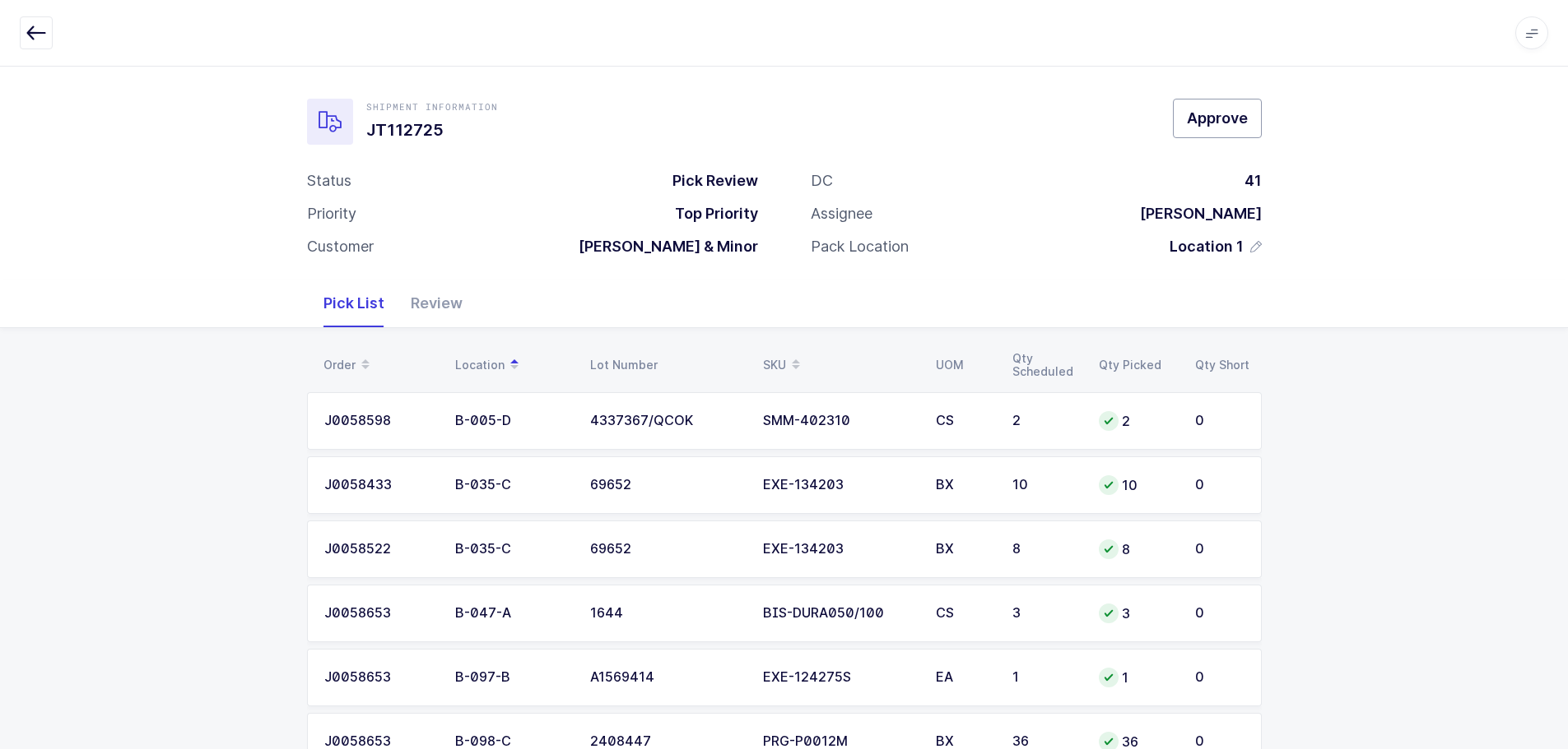
click at [1210, 118] on span "Approve" at bounding box center [1217, 118] width 61 height 21
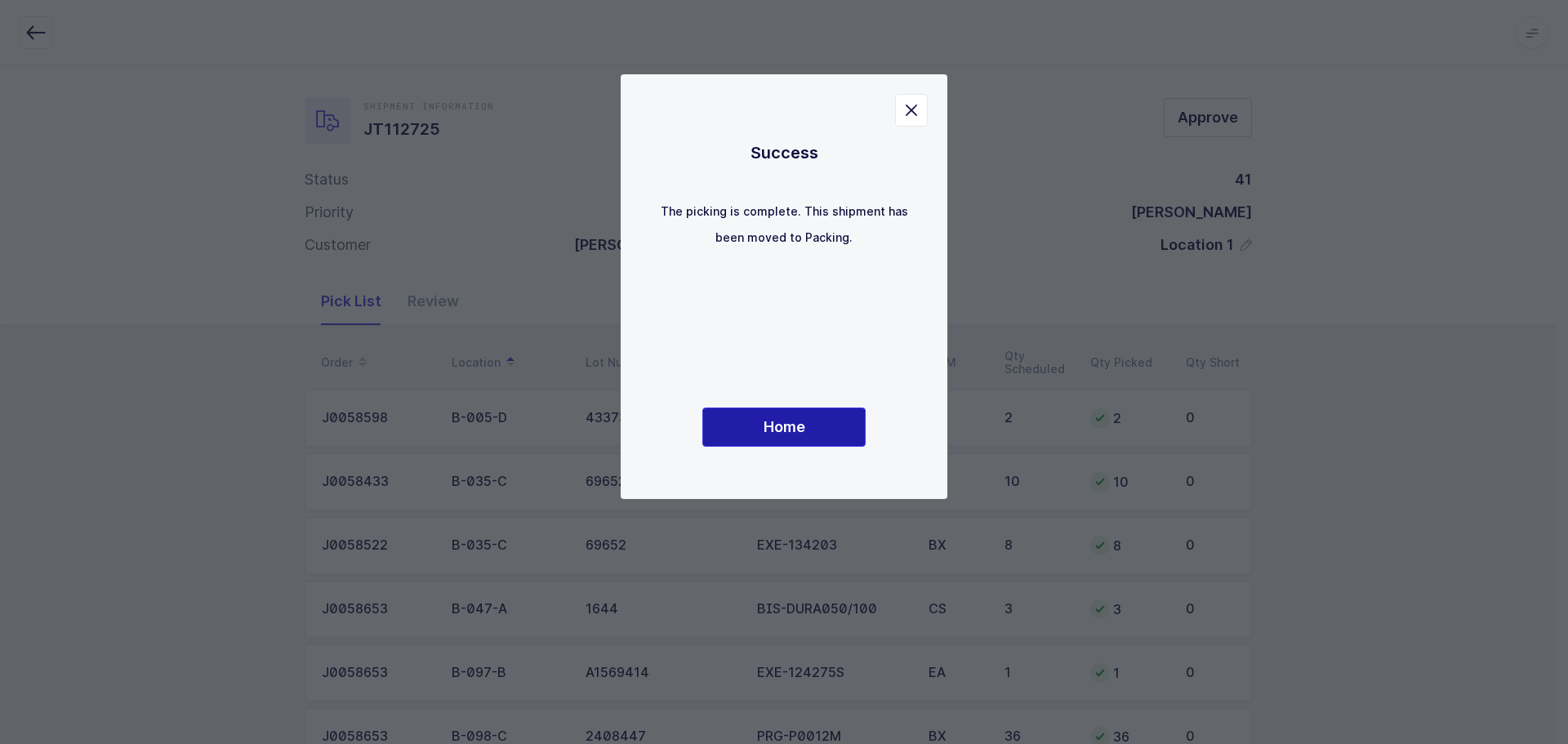
click at [785, 435] on span "Home" at bounding box center [784, 427] width 42 height 20
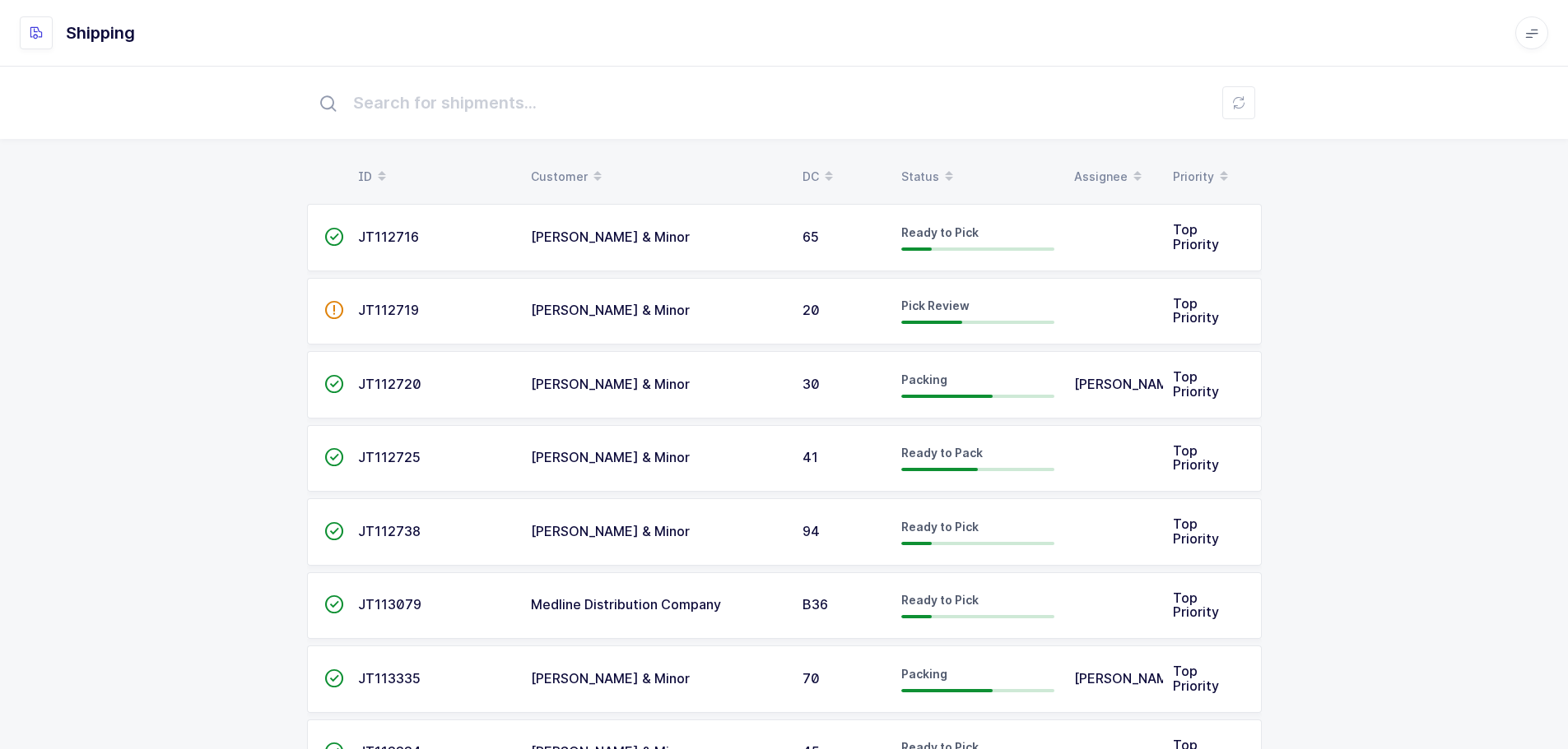
click at [939, 174] on span at bounding box center [948, 177] width 20 height 28
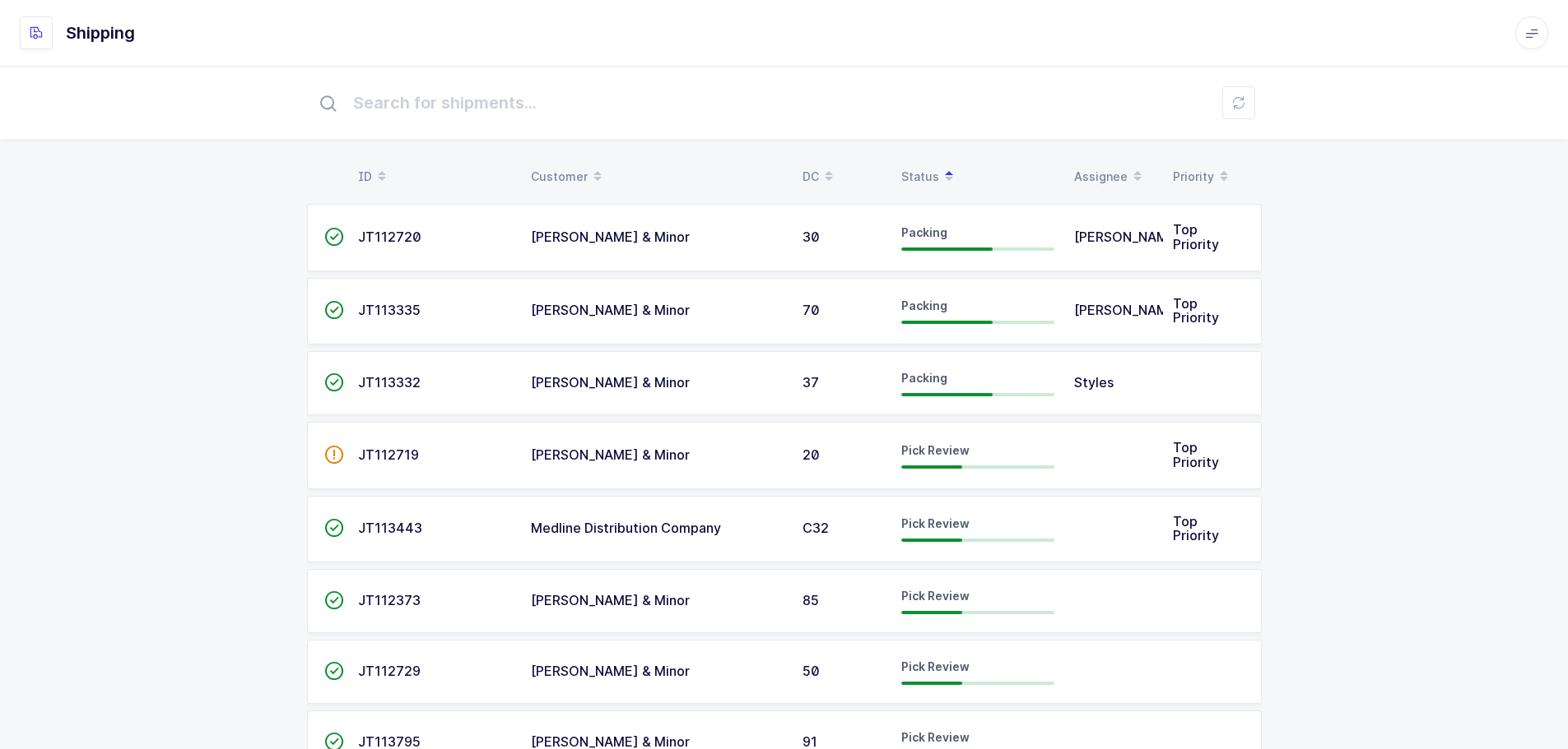
click at [413, 374] on span "JT113332" at bounding box center [389, 383] width 63 height 17
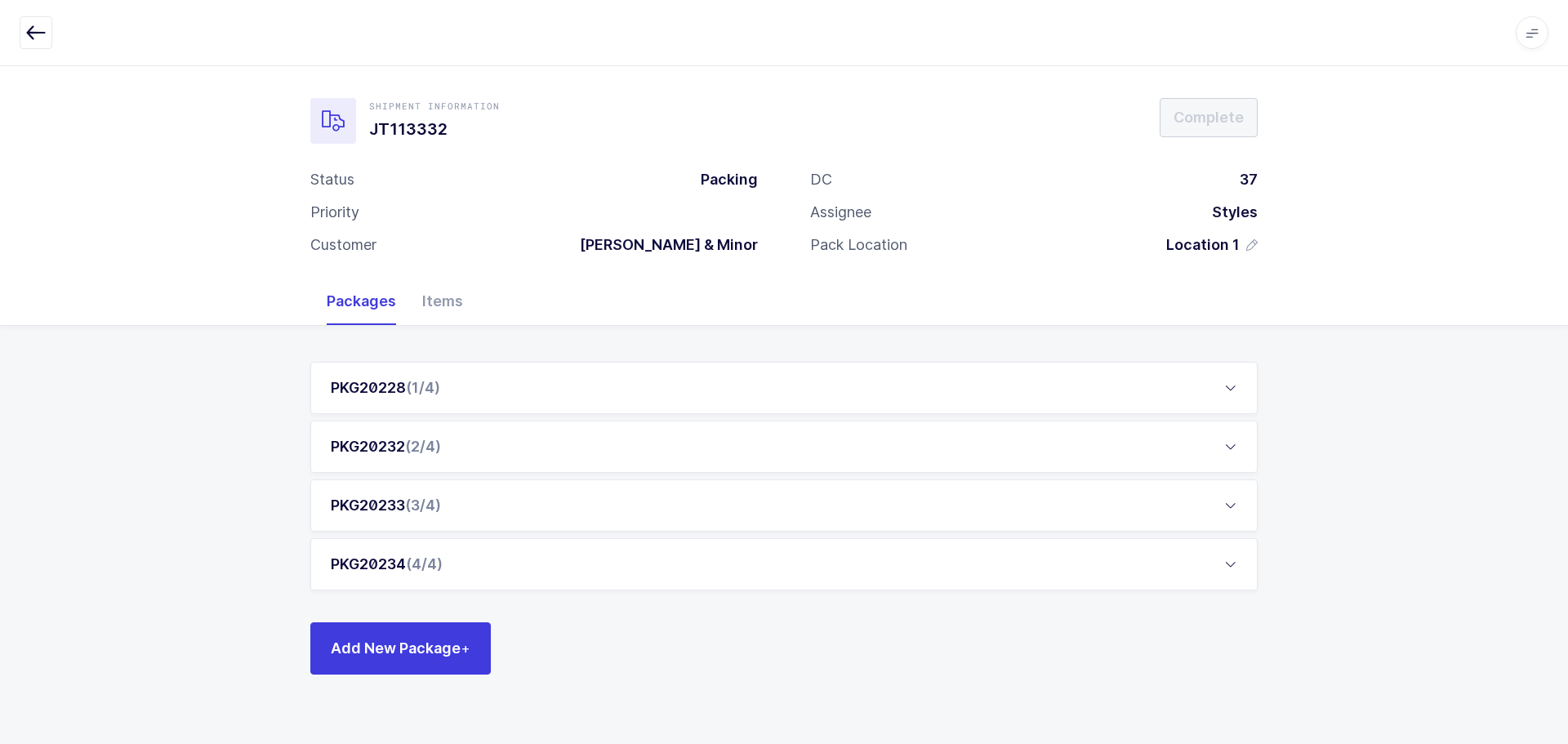
click at [394, 289] on div "Packages" at bounding box center [361, 301] width 96 height 47
click at [437, 295] on div "Items" at bounding box center [442, 301] width 67 height 47
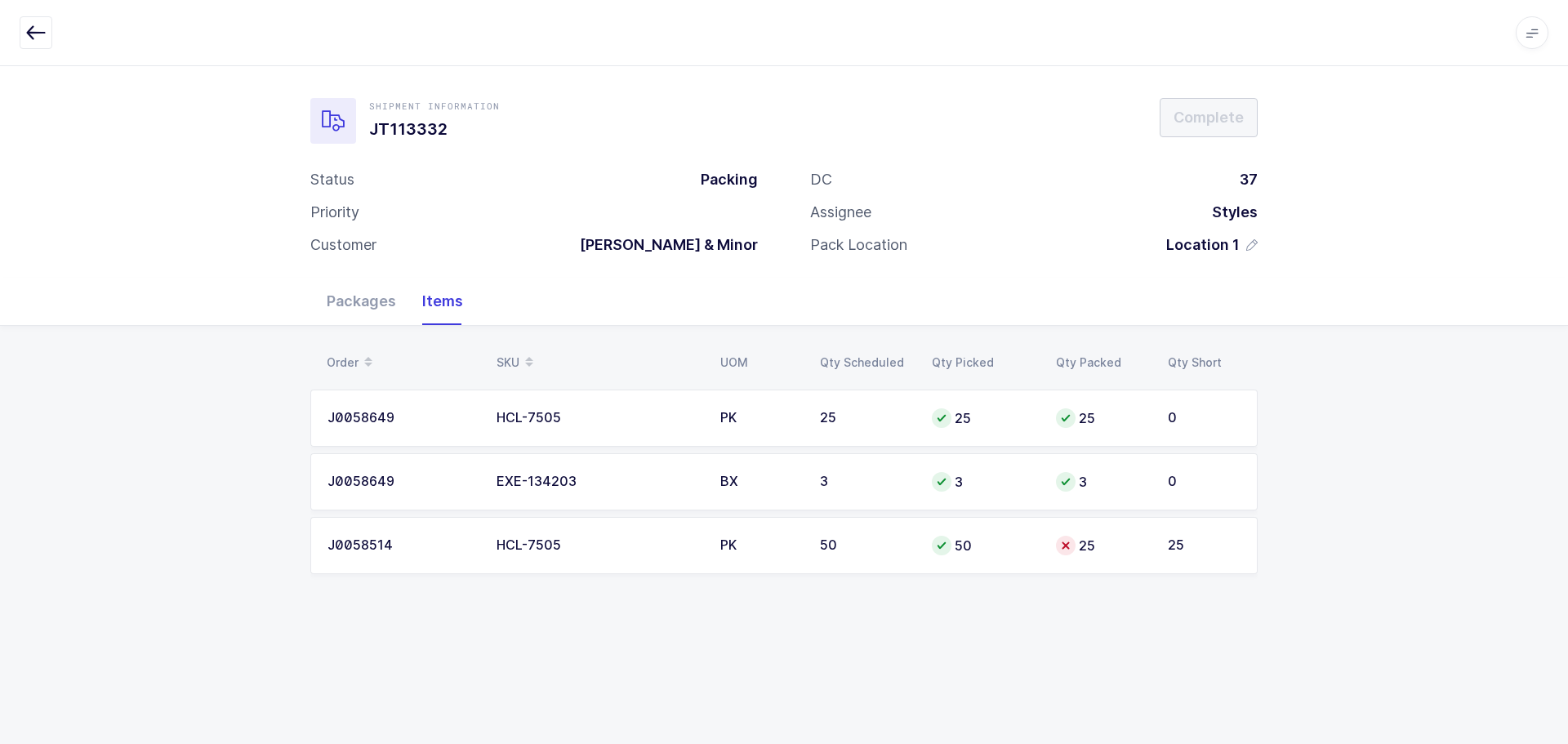
click at [46, 30] on button "button" at bounding box center [35, 32] width 32 height 32
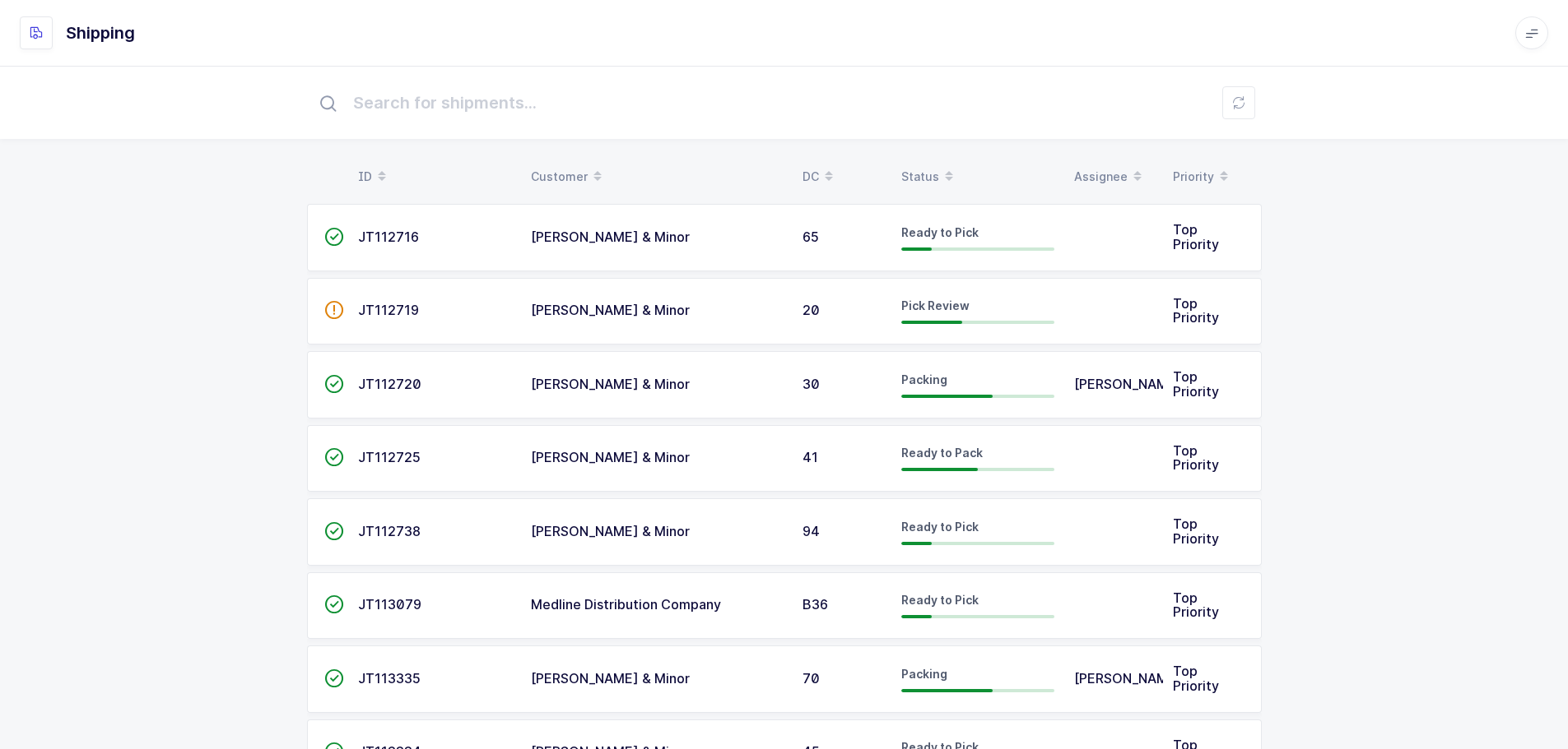
click at [1233, 98] on icon at bounding box center [1238, 103] width 13 height 13
click at [935, 173] on div "Status" at bounding box center [977, 177] width 153 height 28
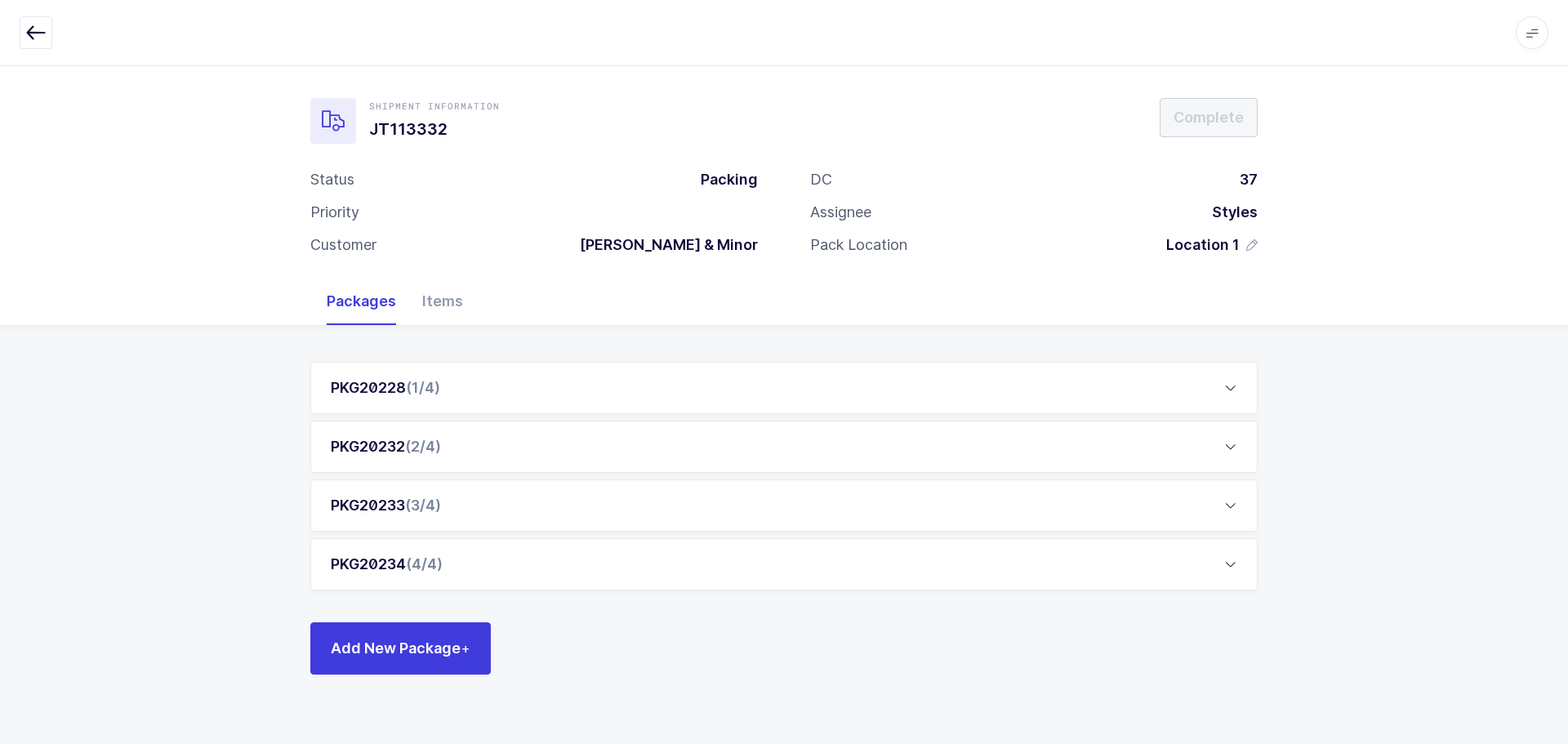
click at [45, 45] on button "button" at bounding box center [35, 32] width 32 height 32
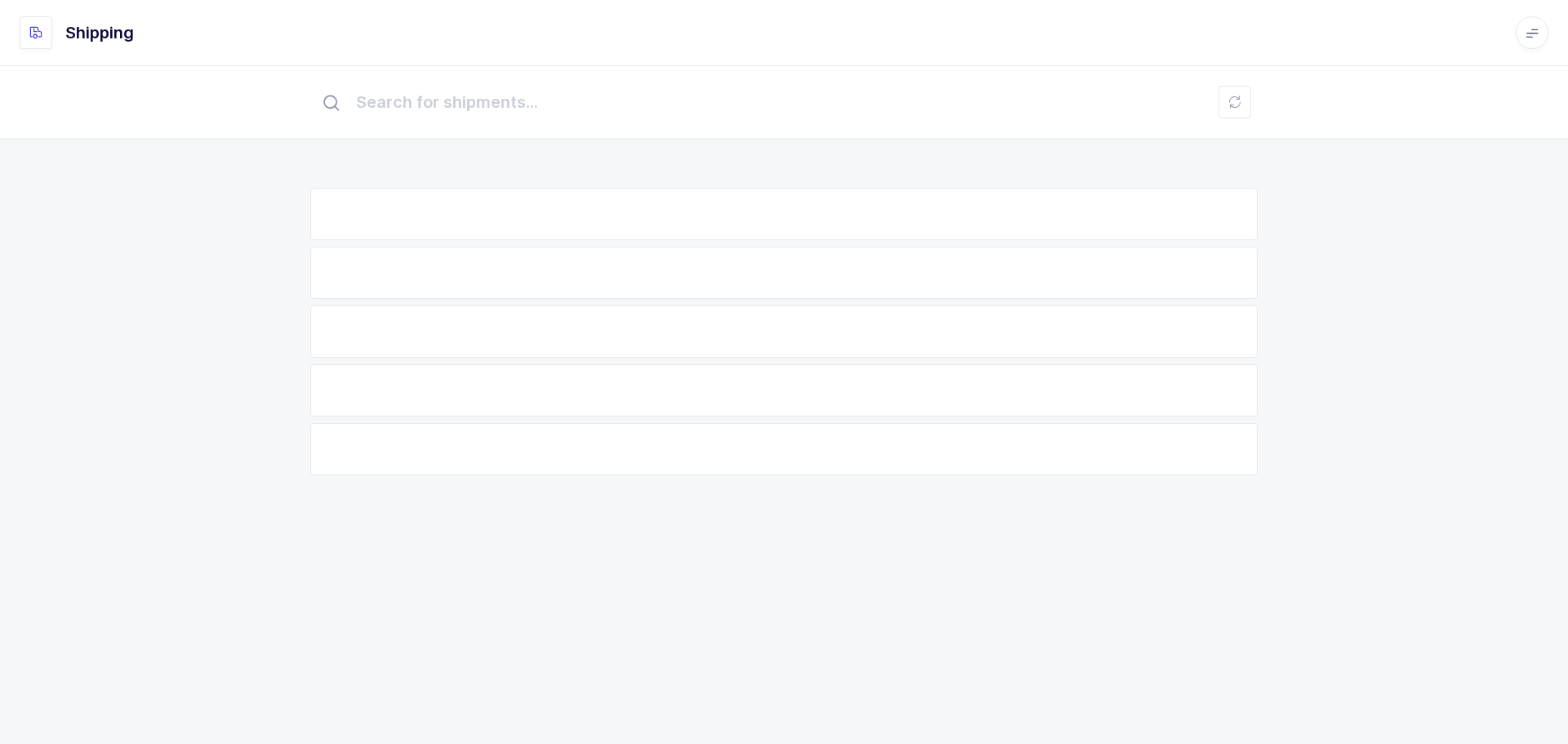
click at [45, 45] on div at bounding box center [35, 32] width 32 height 32
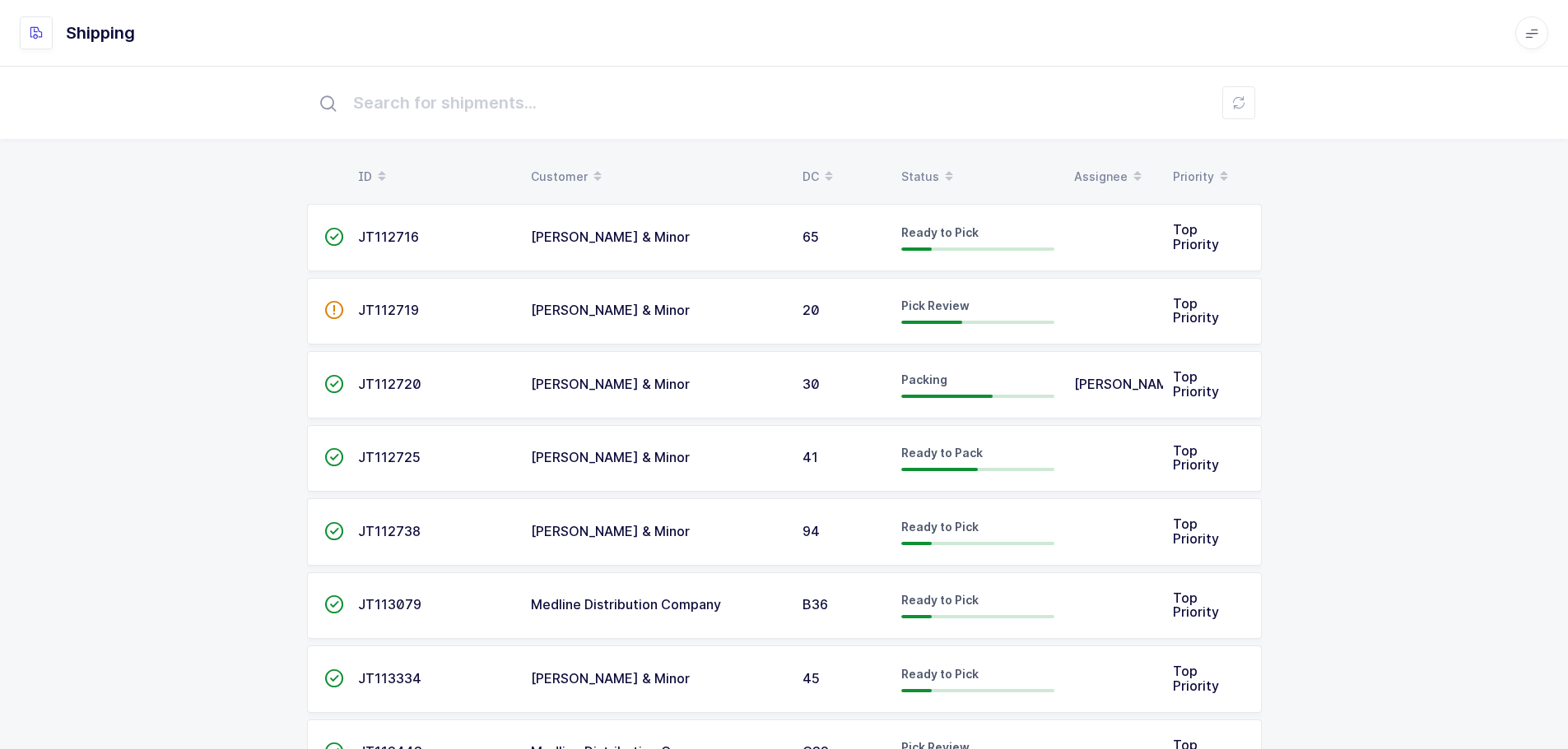
click at [45, 45] on div at bounding box center [36, 33] width 33 height 33
click at [45, 44] on div at bounding box center [36, 33] width 33 height 33
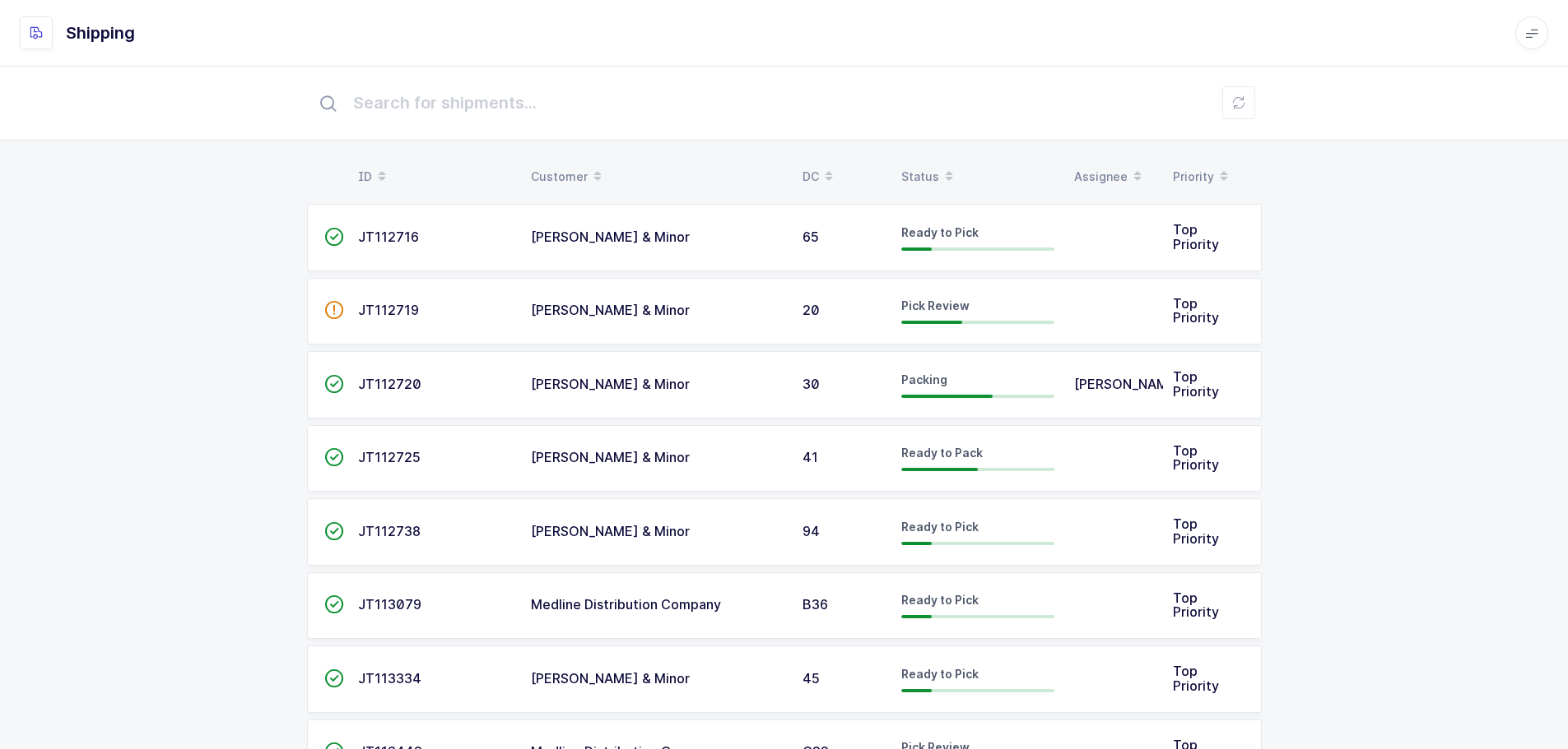
click at [45, 43] on div at bounding box center [36, 33] width 33 height 33
click at [928, 176] on div "Status" at bounding box center [977, 177] width 153 height 28
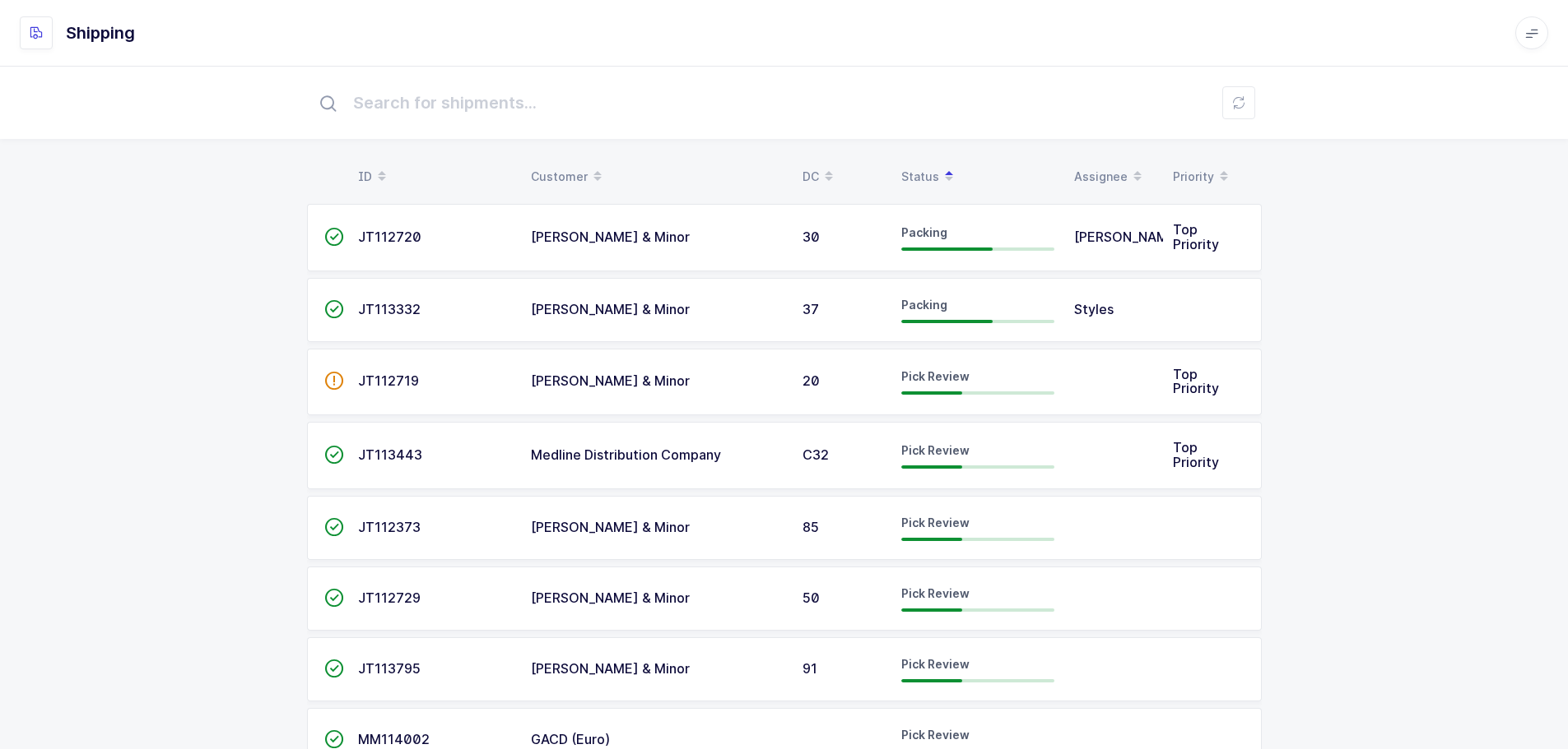
click at [393, 377] on span "JT112719" at bounding box center [388, 381] width 61 height 17
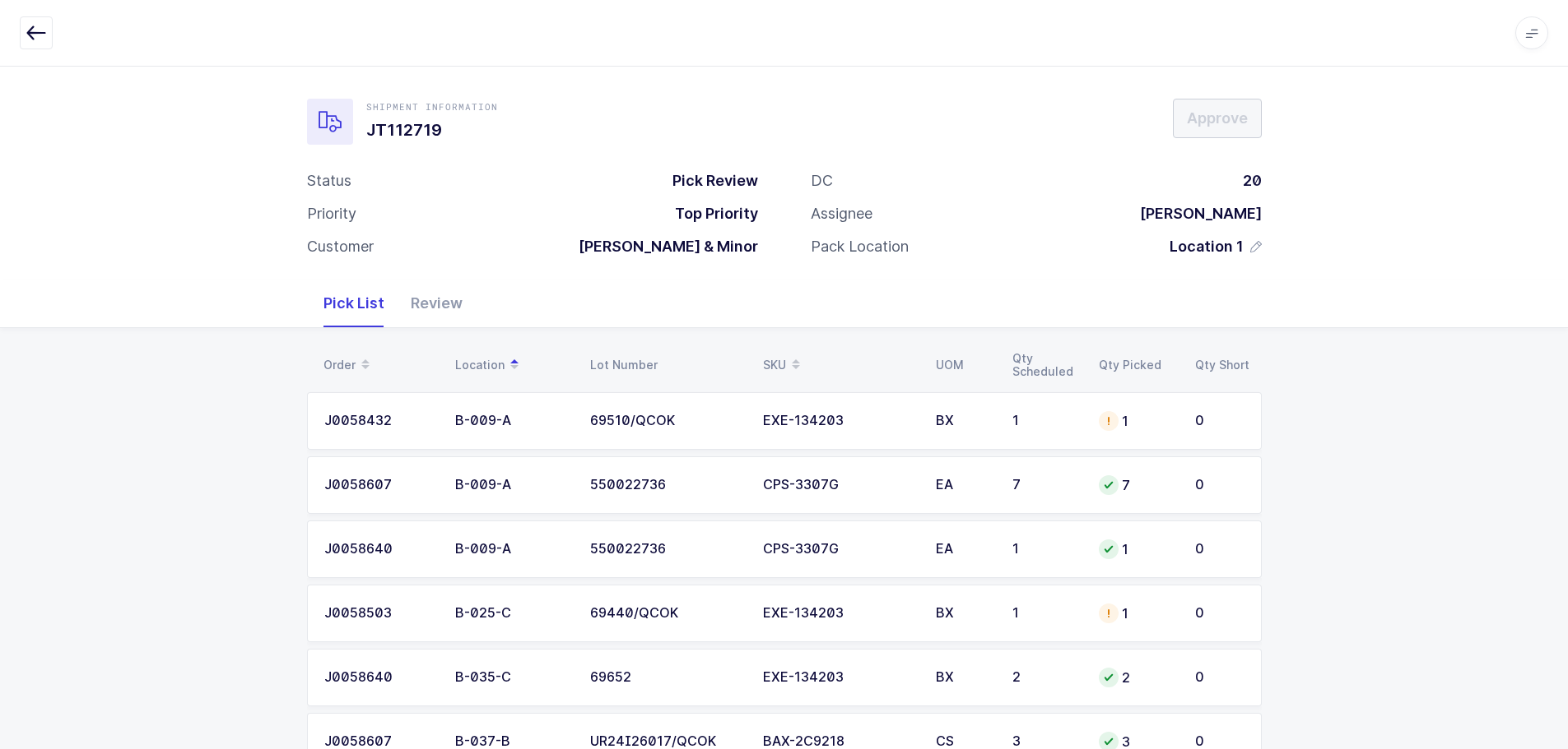
click at [412, 305] on div "Review" at bounding box center [436, 303] width 78 height 48
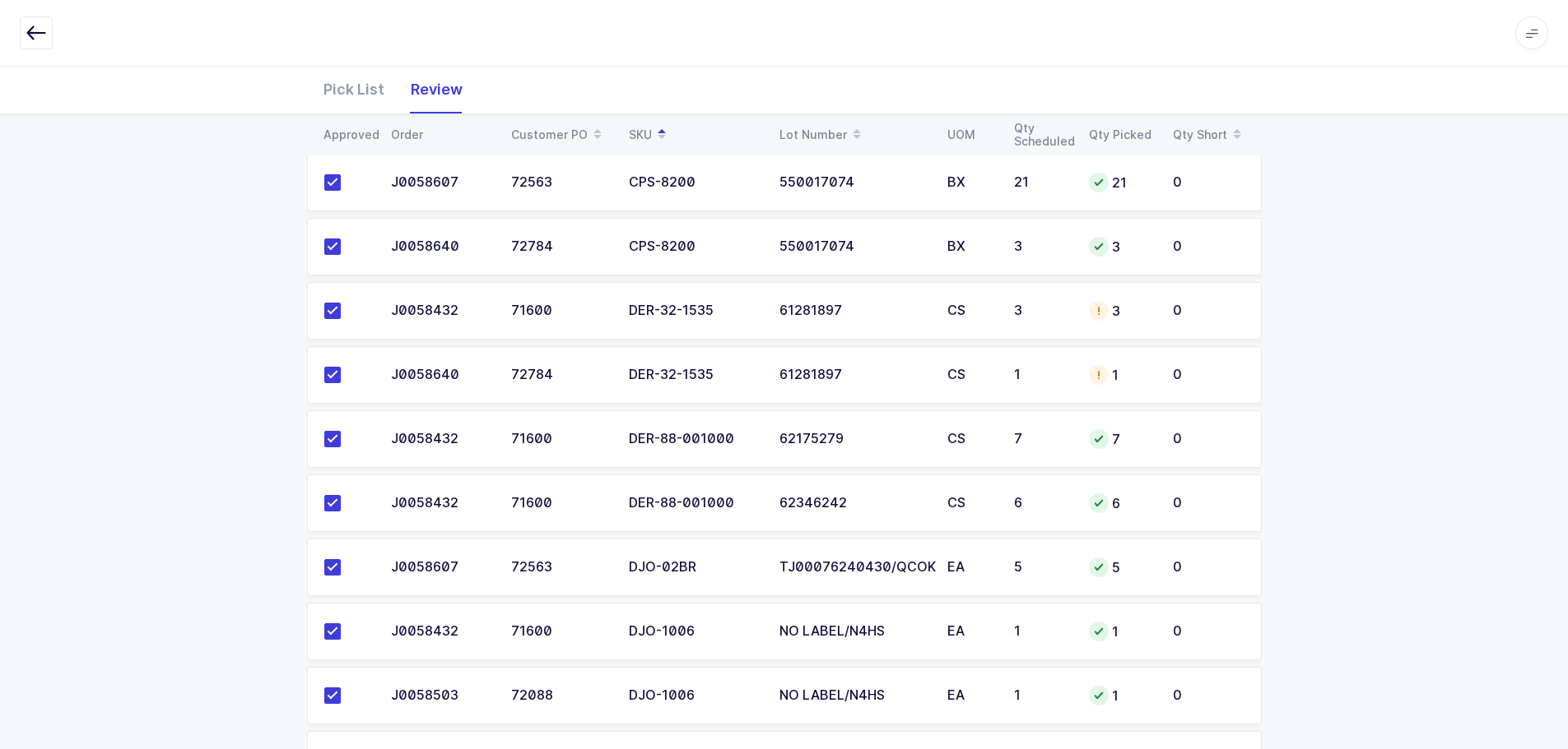
scroll to position [987, 0]
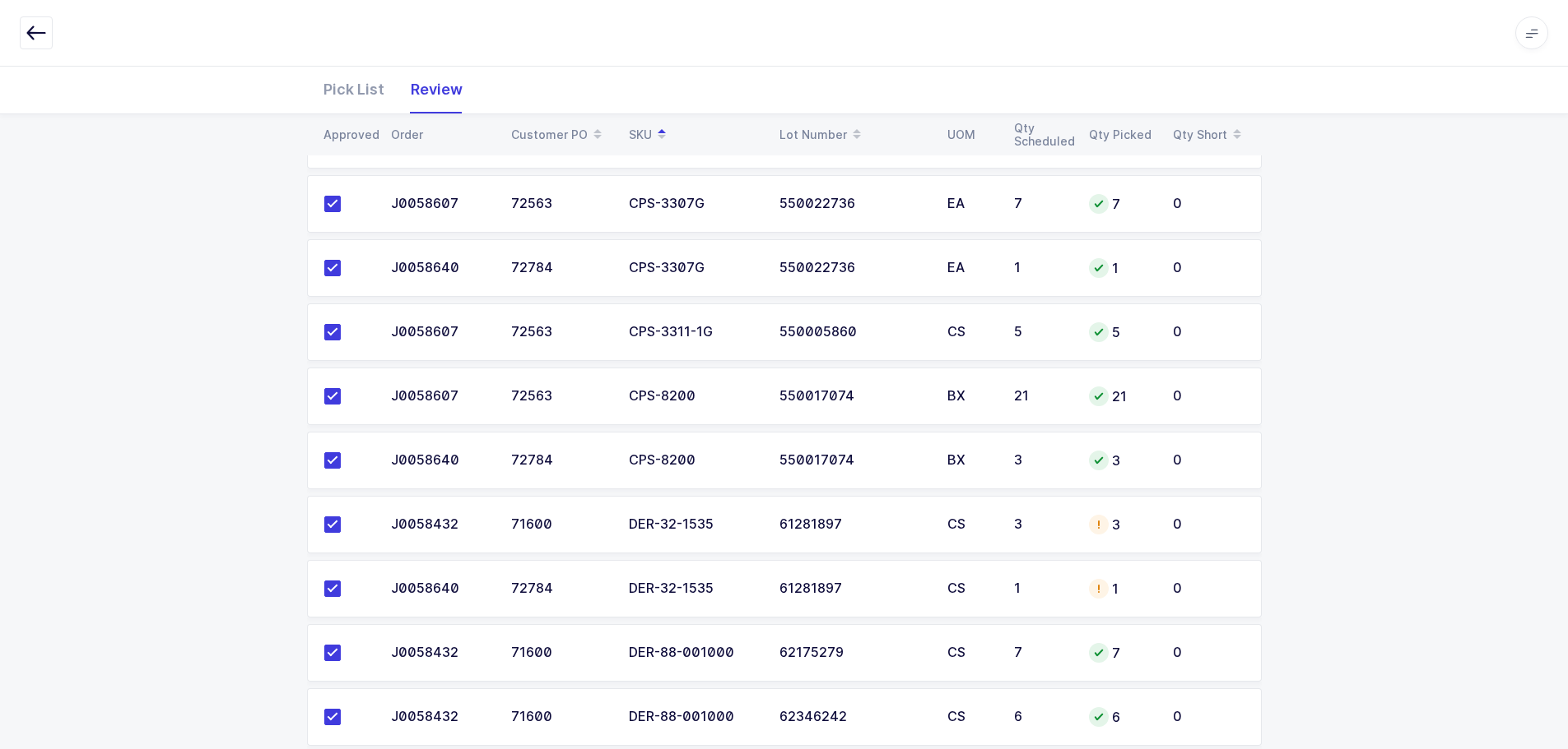
click at [357, 66] on div "Pick List" at bounding box center [353, 89] width 87 height 48
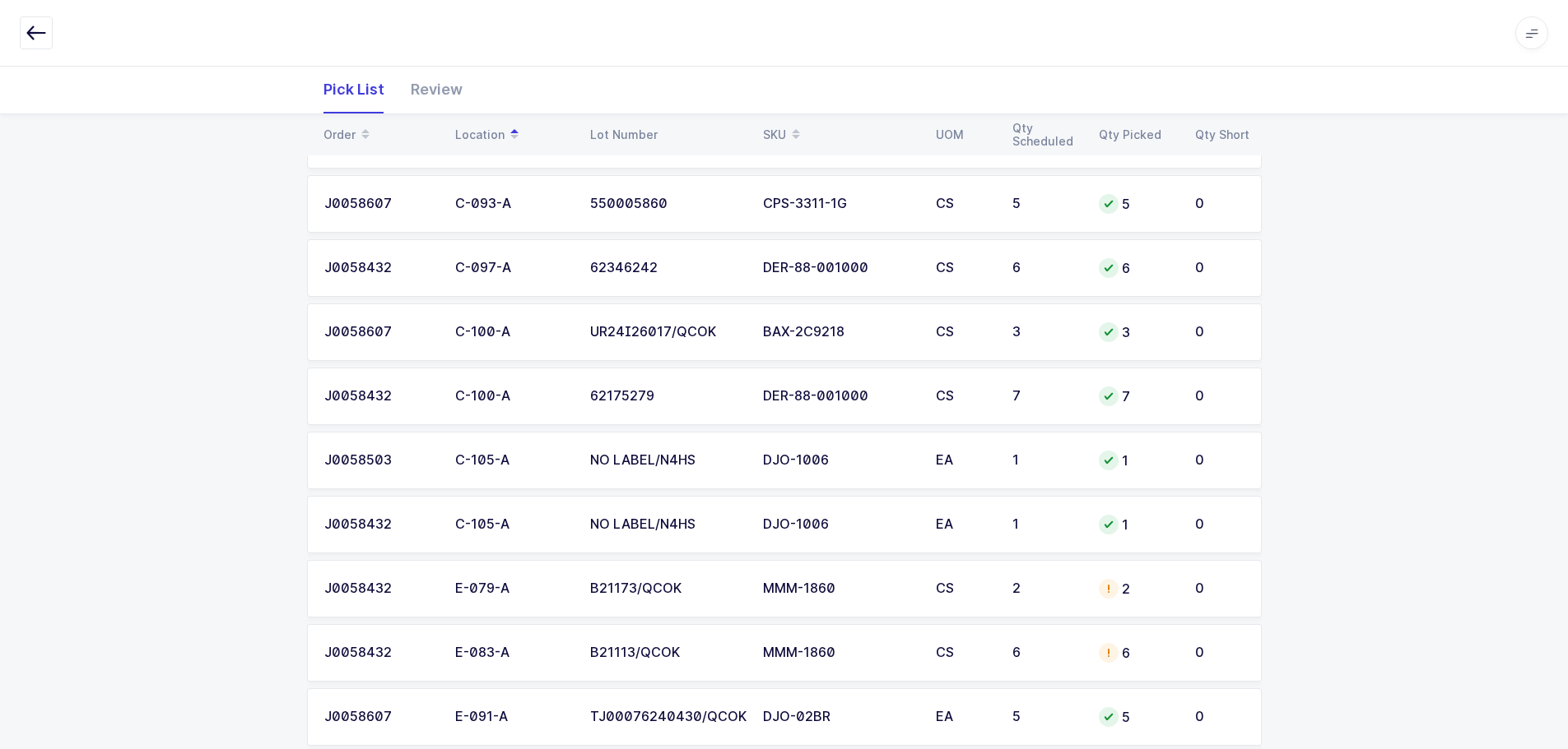
click at [352, 78] on div "Pick List" at bounding box center [353, 89] width 87 height 48
click at [1004, 591] on td "2" at bounding box center [1046, 589] width 86 height 58
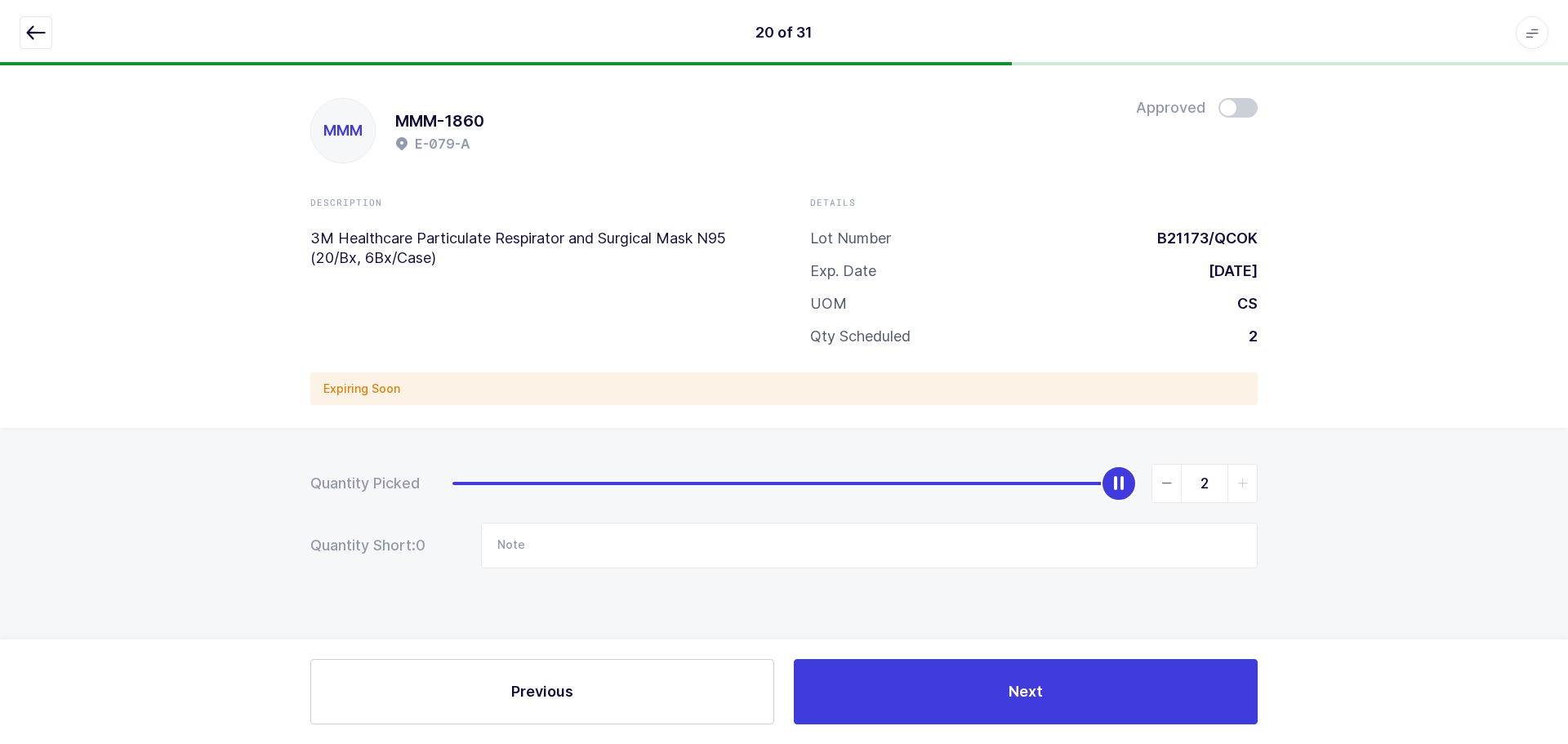
click at [1243, 101] on span at bounding box center [1238, 108] width 39 height 19
click at [39, 35] on icon "button" at bounding box center [35, 32] width 19 height 19
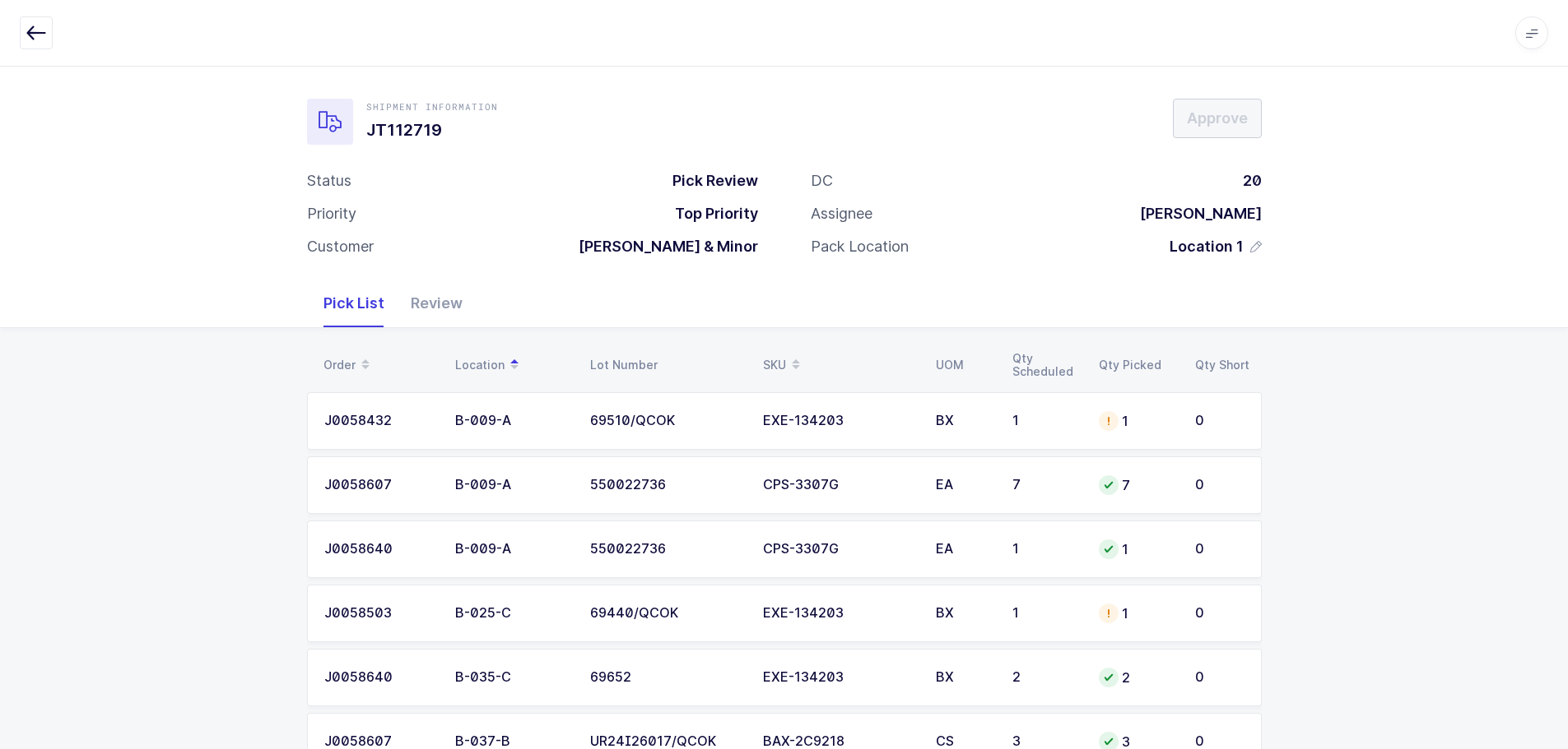
click at [769, 420] on div "EXE-134203" at bounding box center [839, 421] width 153 height 15
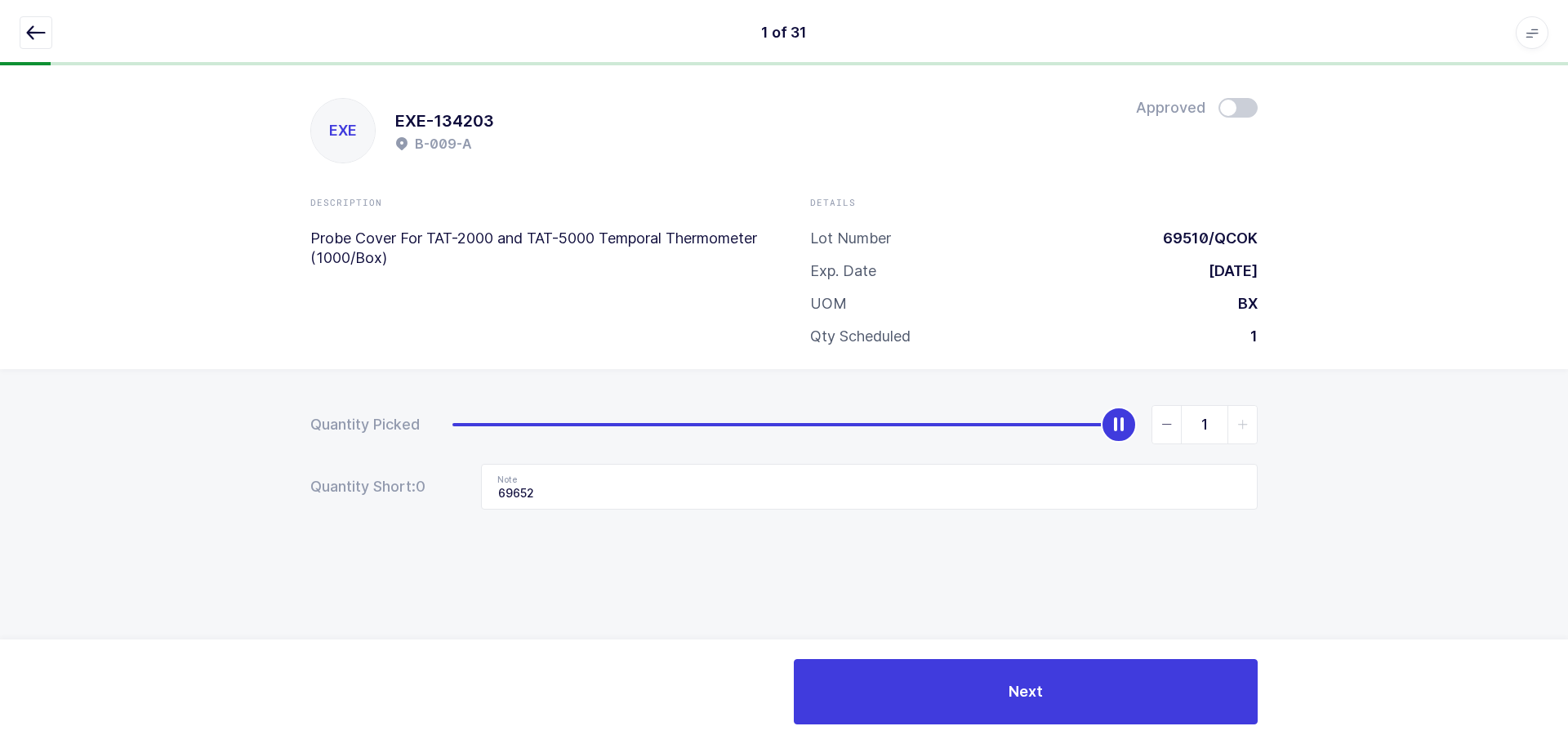
click at [31, 29] on icon "button" at bounding box center [35, 32] width 19 height 19
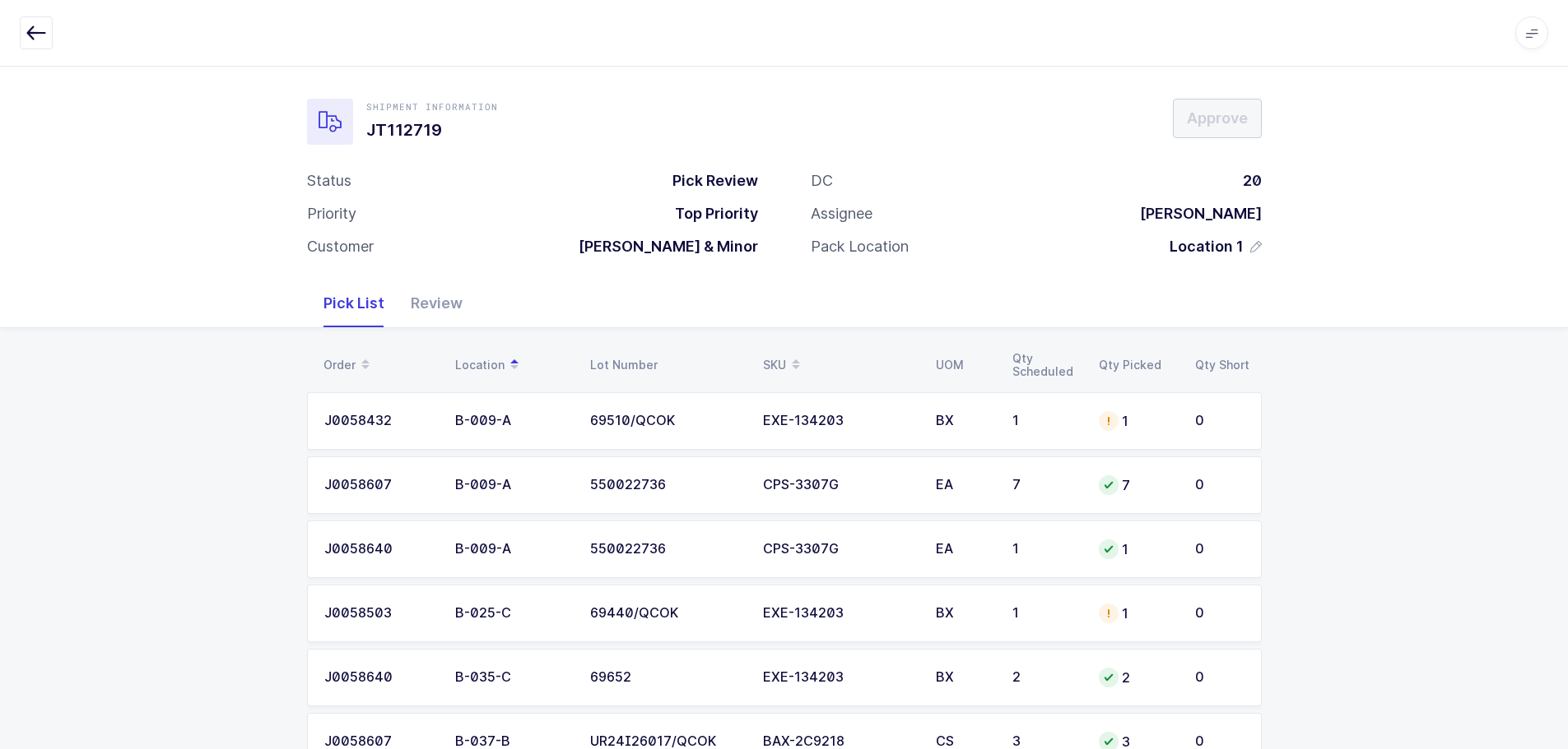
click at [770, 362] on div "SKU" at bounding box center [839, 365] width 153 height 28
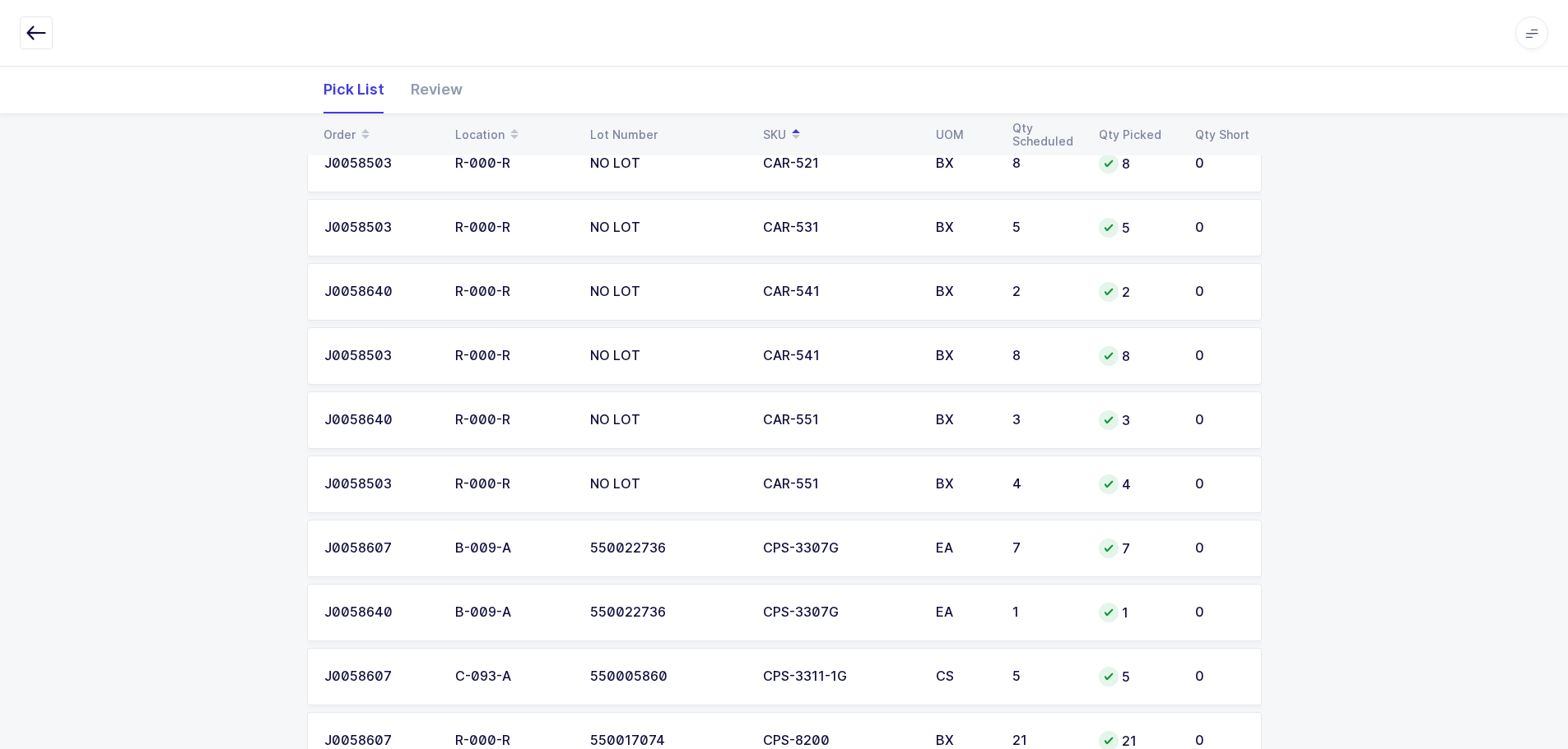
scroll to position [905, 0]
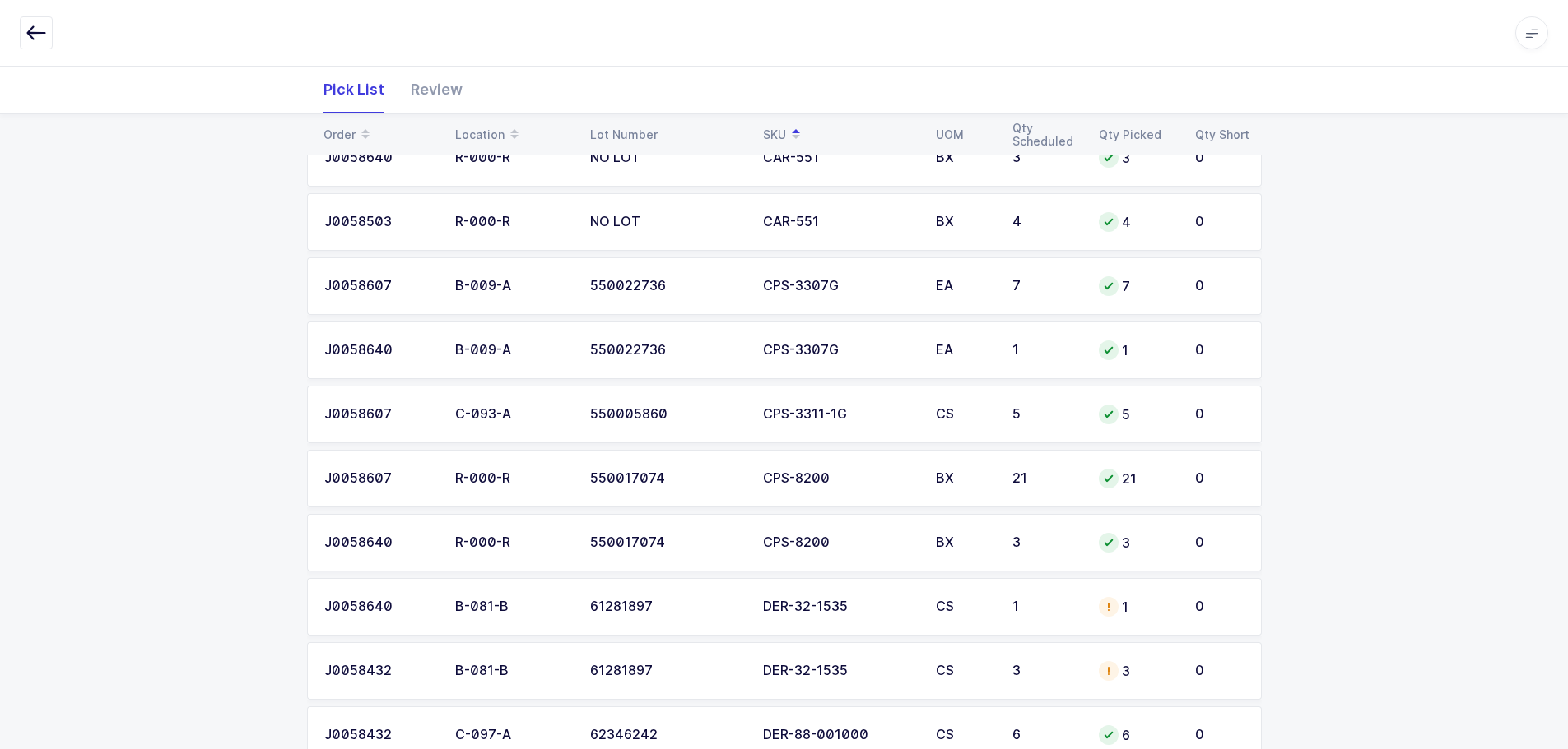
click at [999, 684] on td "CS" at bounding box center [964, 671] width 77 height 58
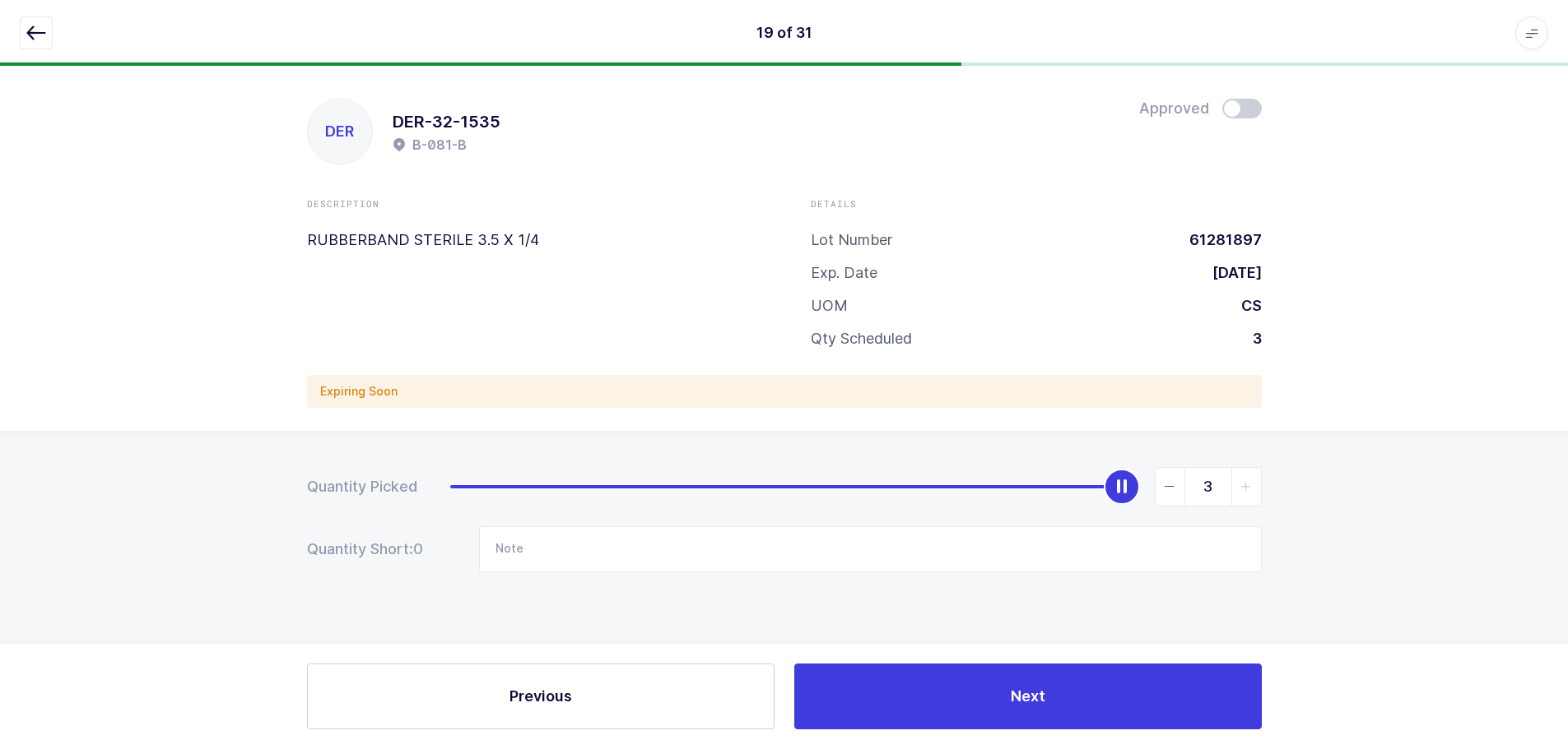
scroll to position [0, 0]
click at [1259, 108] on span at bounding box center [1247, 108] width 39 height 20
click at [38, 19] on button "button" at bounding box center [36, 33] width 33 height 33
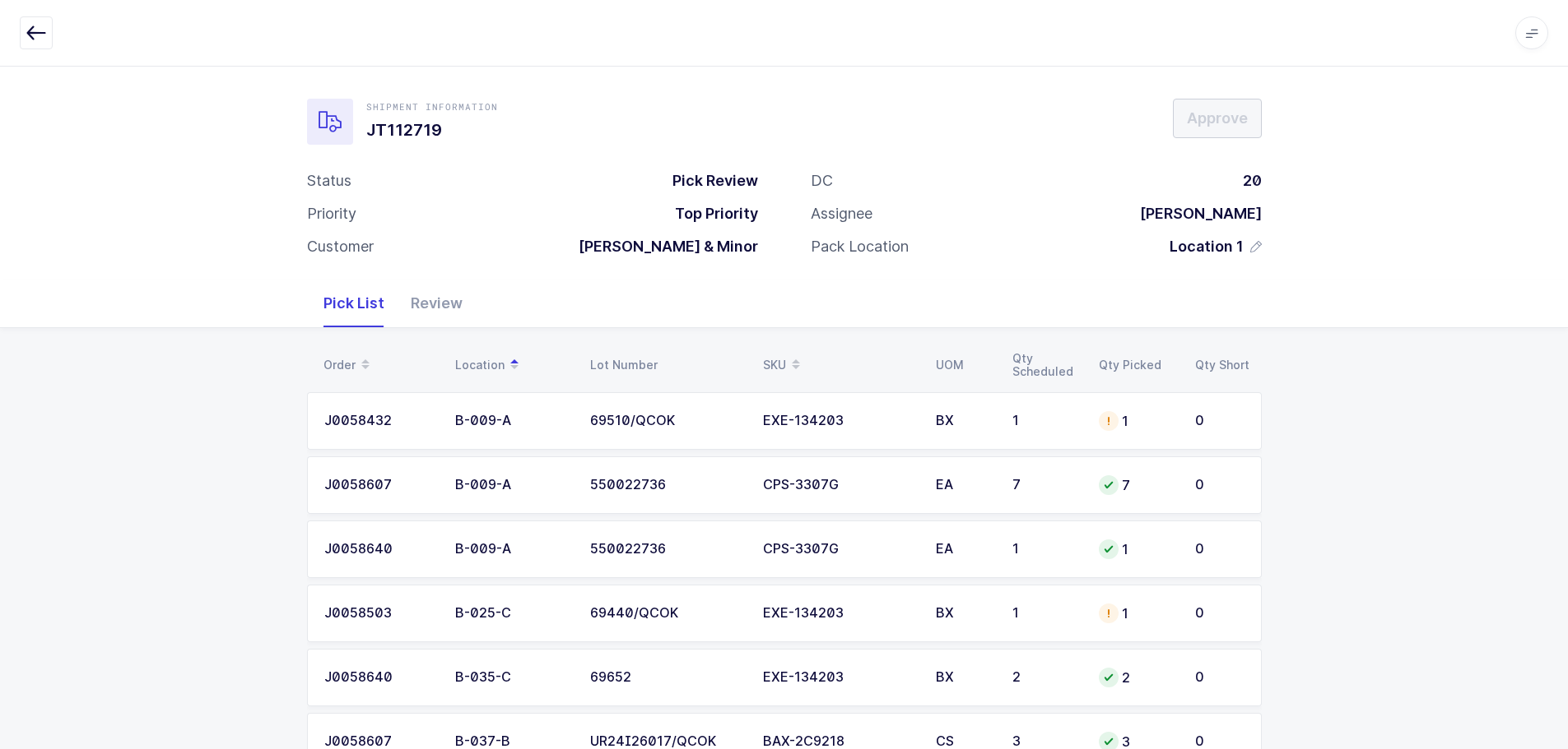
click at [785, 353] on div "SKU" at bounding box center [839, 365] width 153 height 28
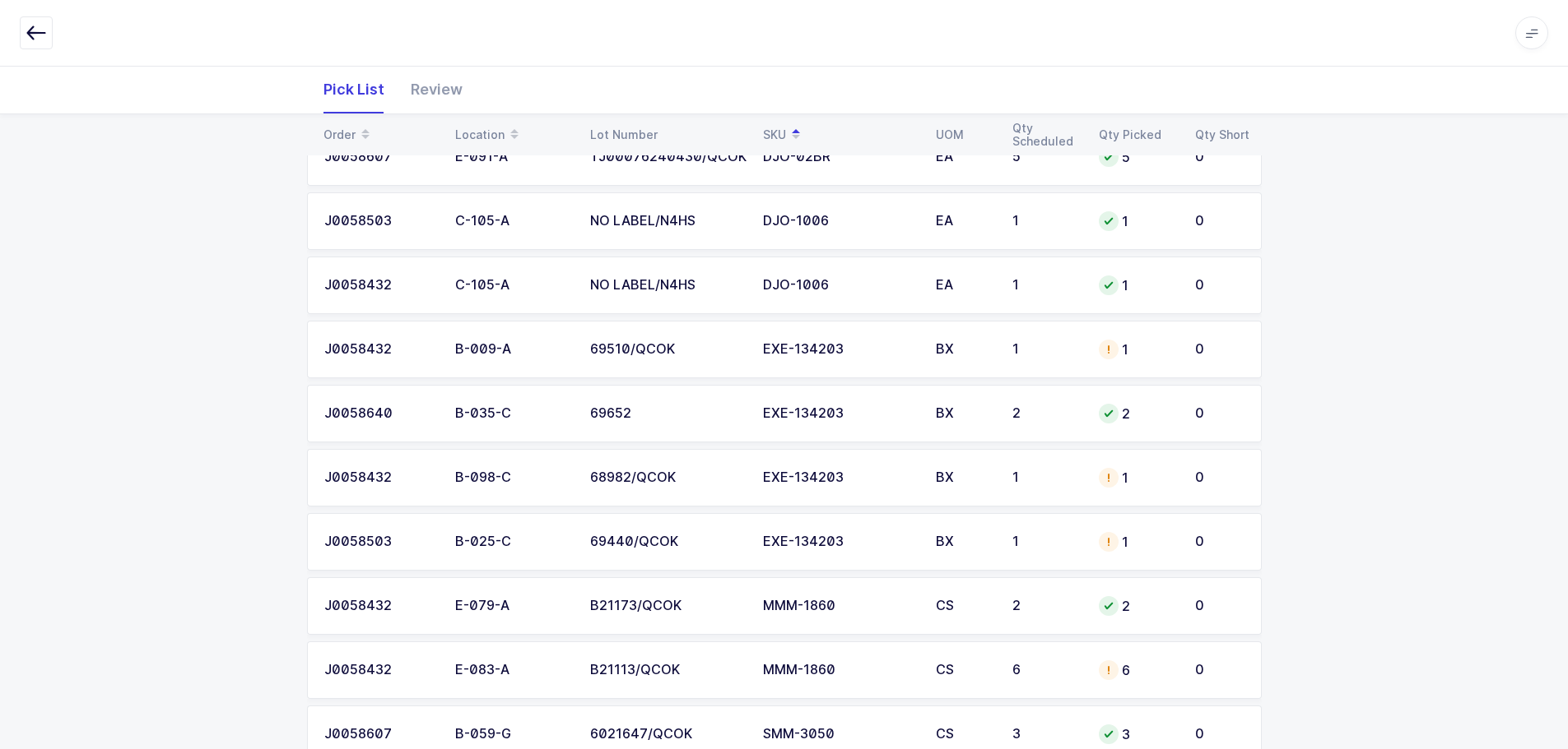
scroll to position [1583, 0]
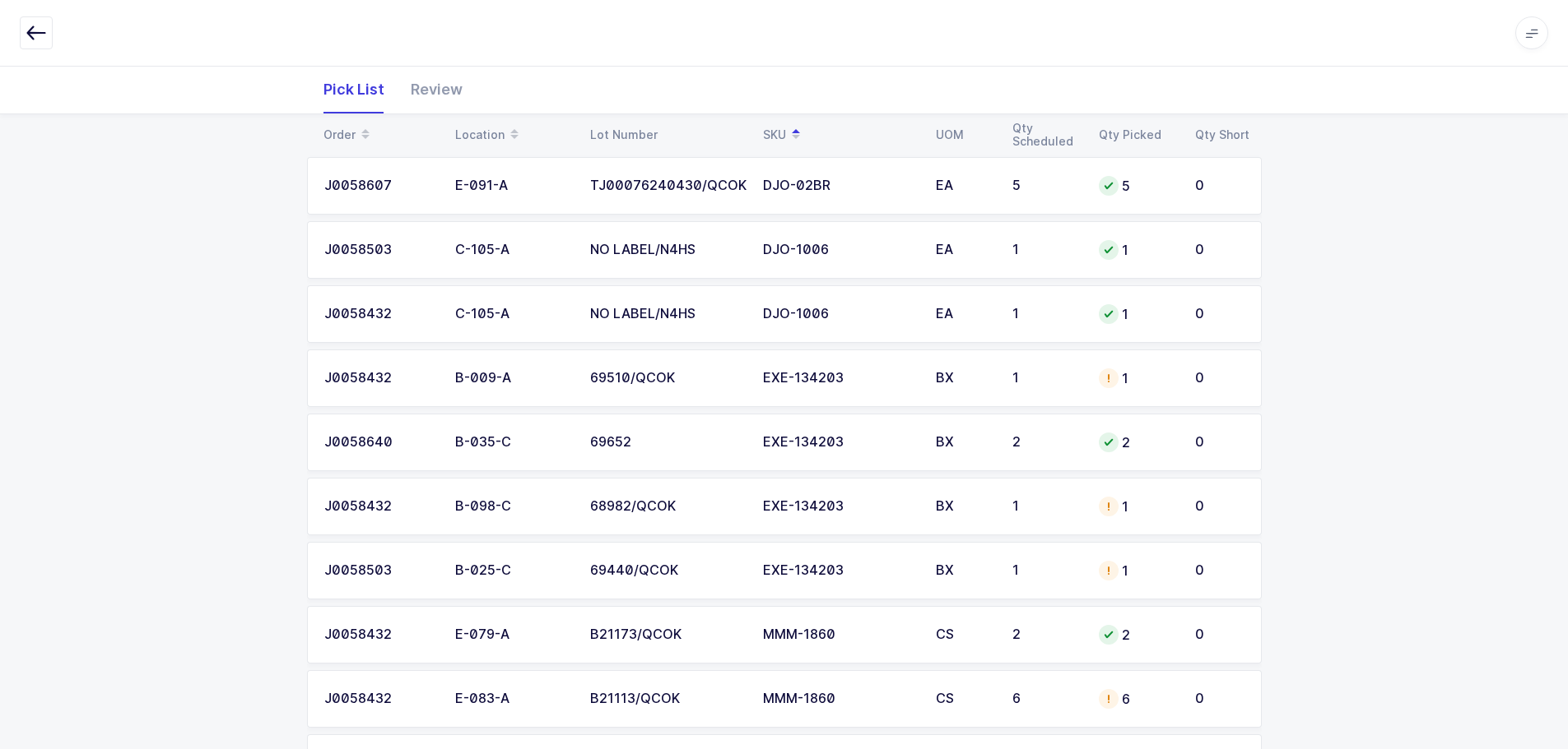
click at [1100, 509] on div at bounding box center [1108, 506] width 20 height 20
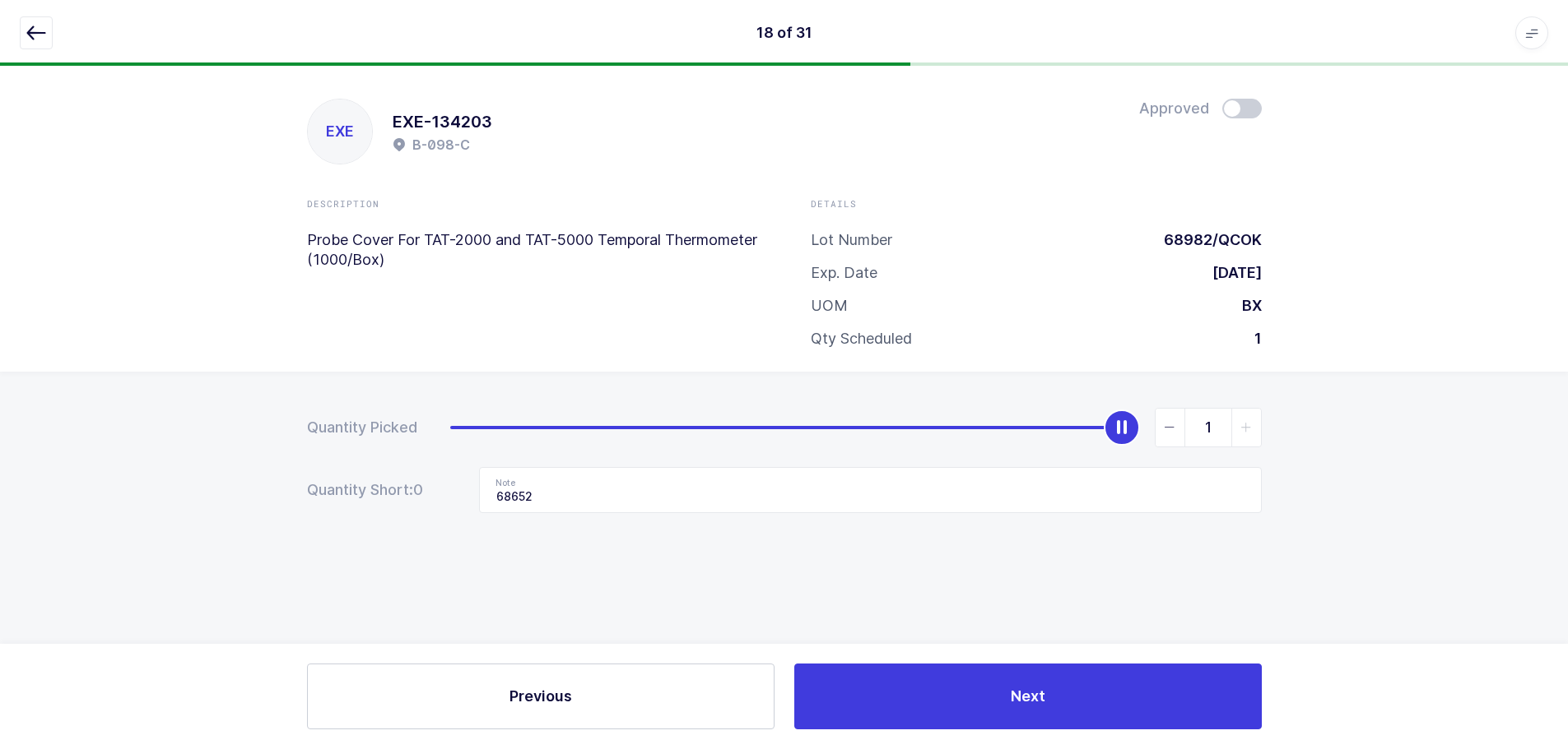
scroll to position [0, 0]
drag, startPoint x: 38, startPoint y: 37, endPoint x: 50, endPoint y: 51, distance: 18.4
click at [38, 36] on icon "button" at bounding box center [36, 33] width 20 height 20
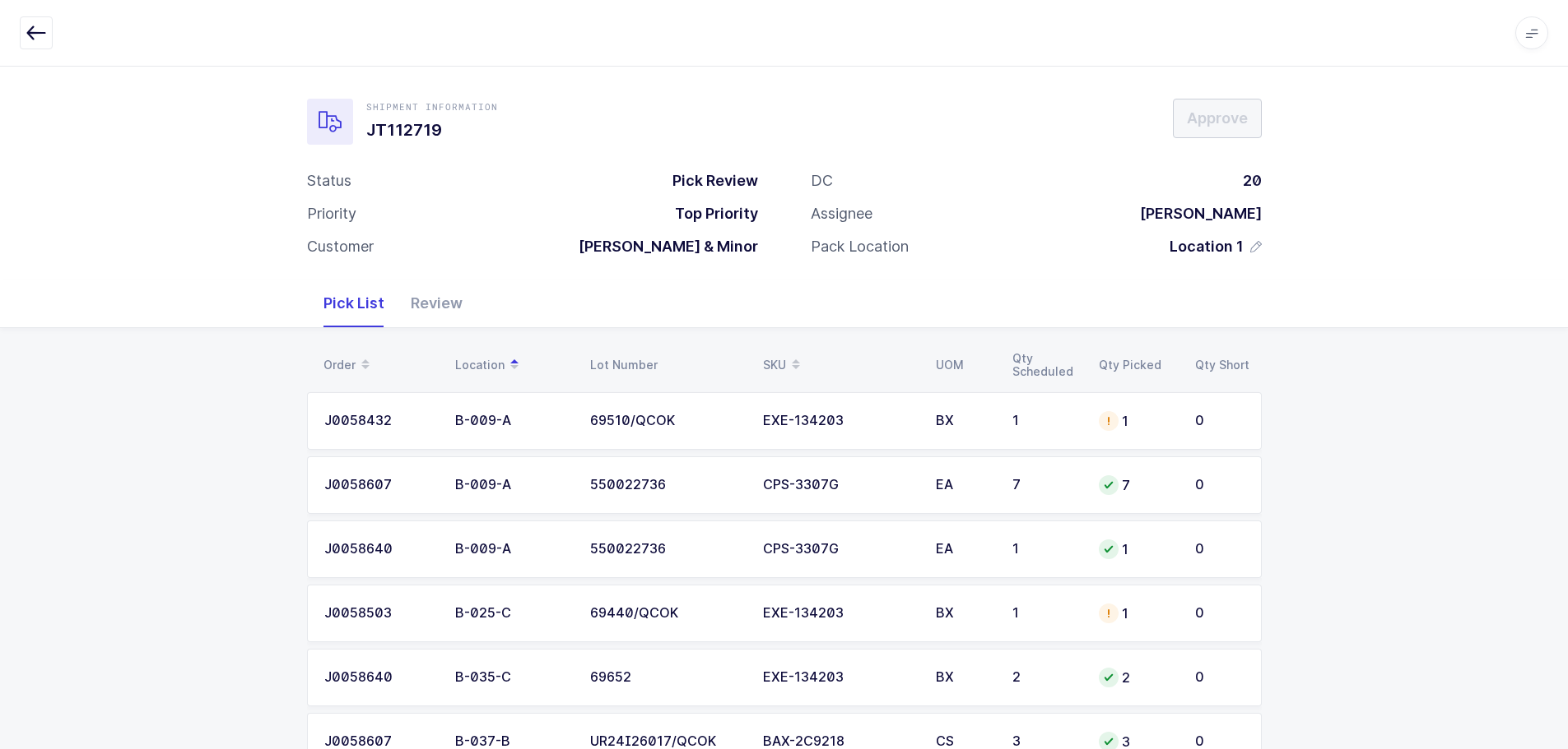
drag, startPoint x: 783, startPoint y: 358, endPoint x: 797, endPoint y: 362, distance: 14.6
click at [783, 358] on div "SKU" at bounding box center [839, 365] width 153 height 28
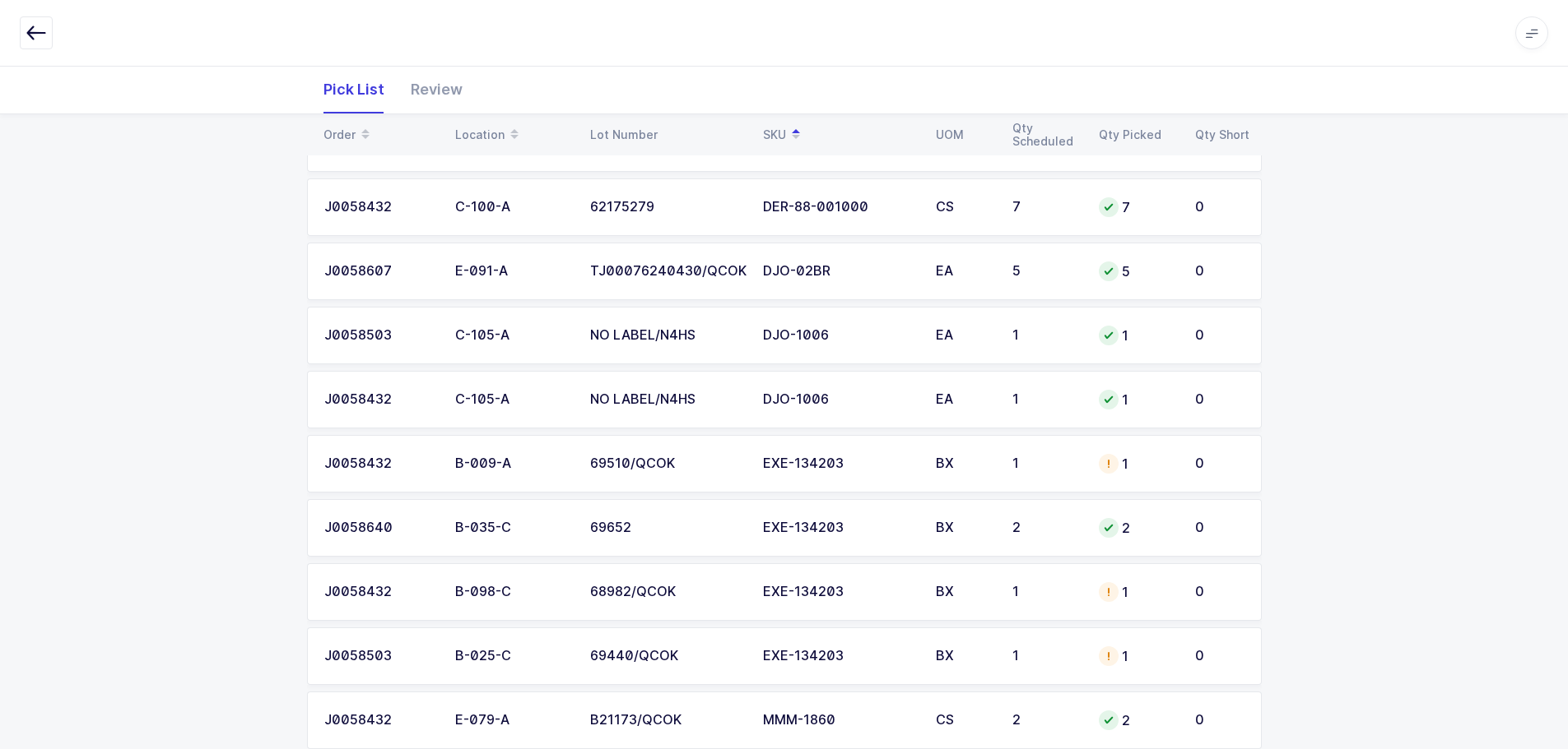
scroll to position [1645, 0]
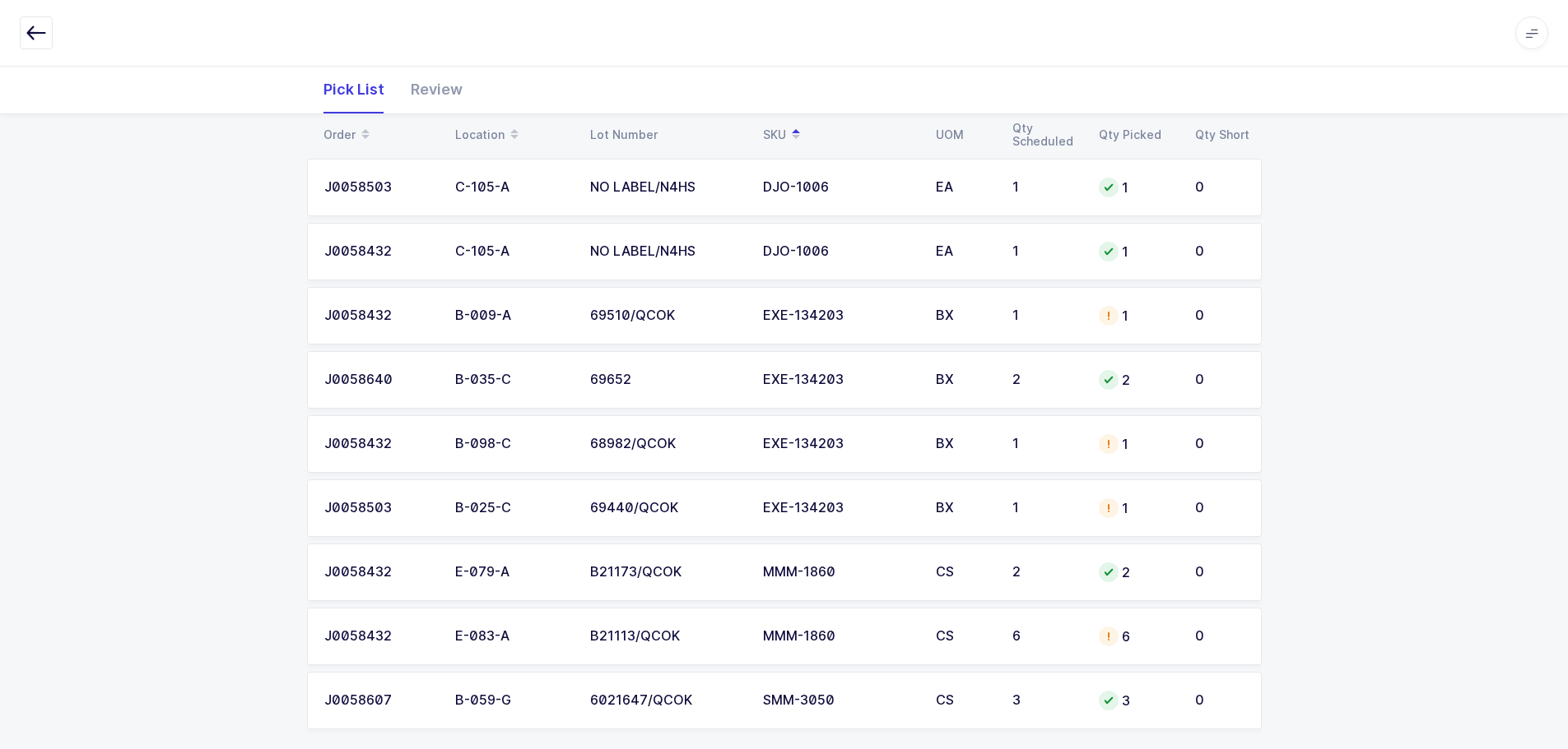
click at [1043, 515] on div "1" at bounding box center [1045, 508] width 66 height 15
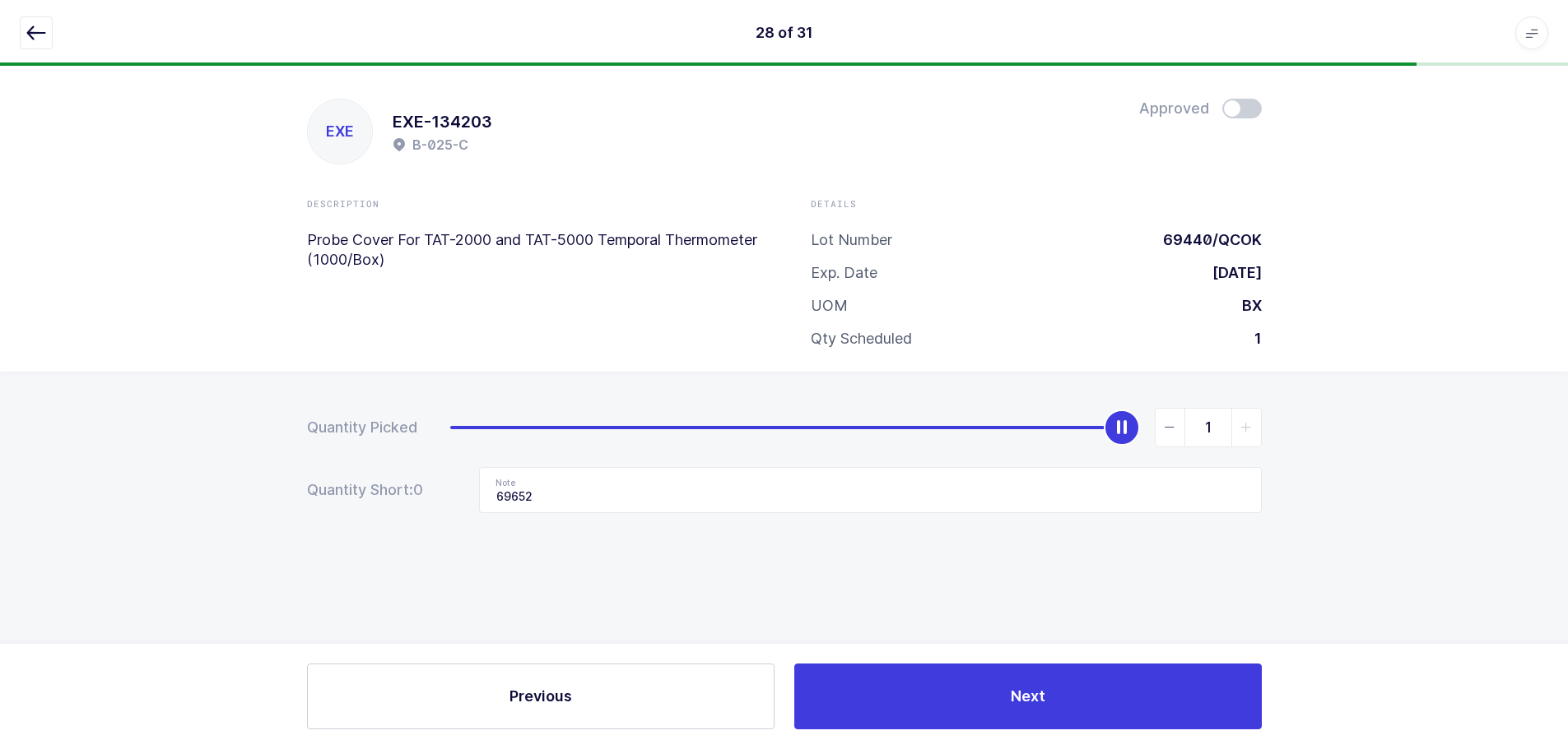
scroll to position [0, 0]
click at [39, 21] on button "button" at bounding box center [36, 33] width 33 height 33
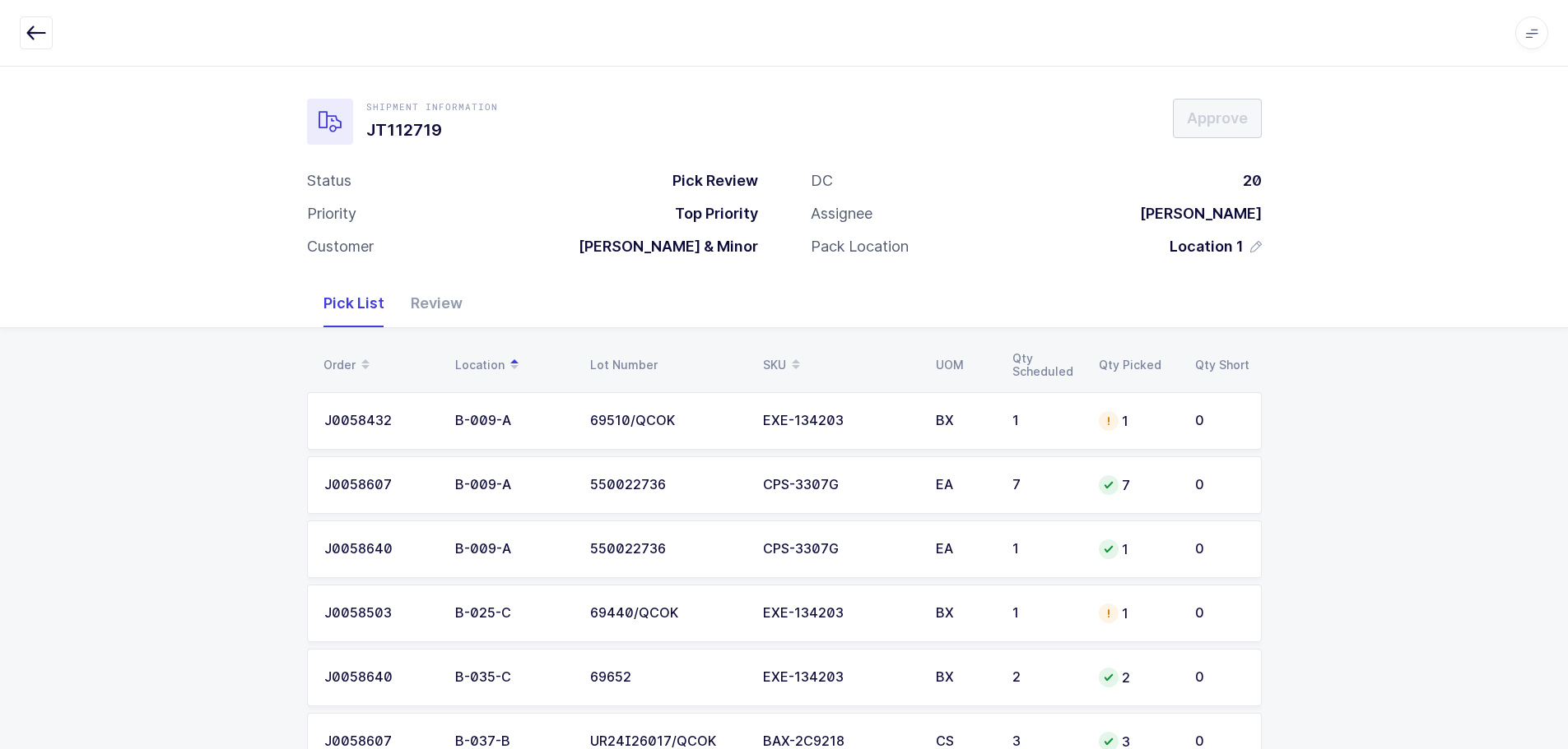
click at [791, 355] on icon at bounding box center [795, 359] width 8 height 8
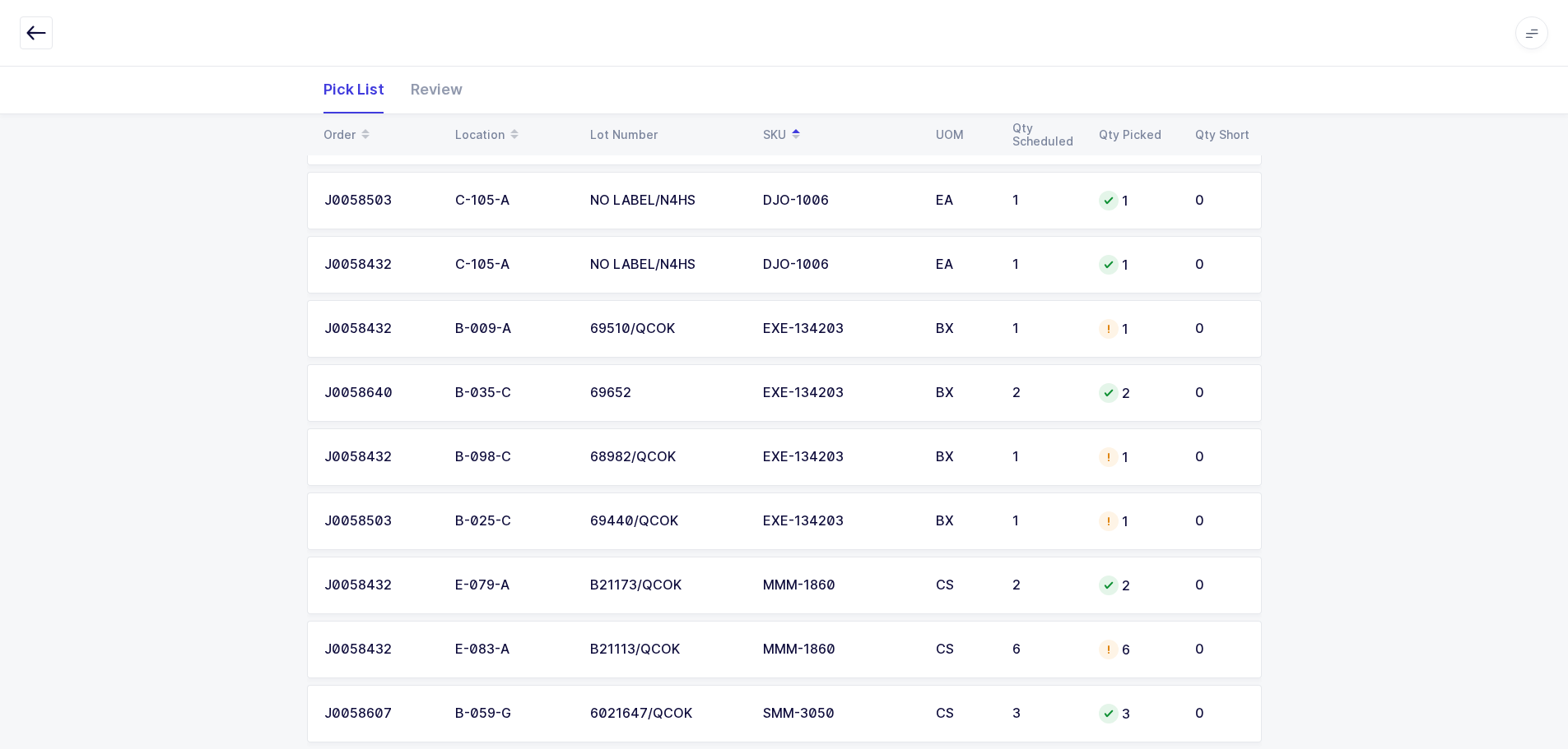
scroll to position [1645, 0]
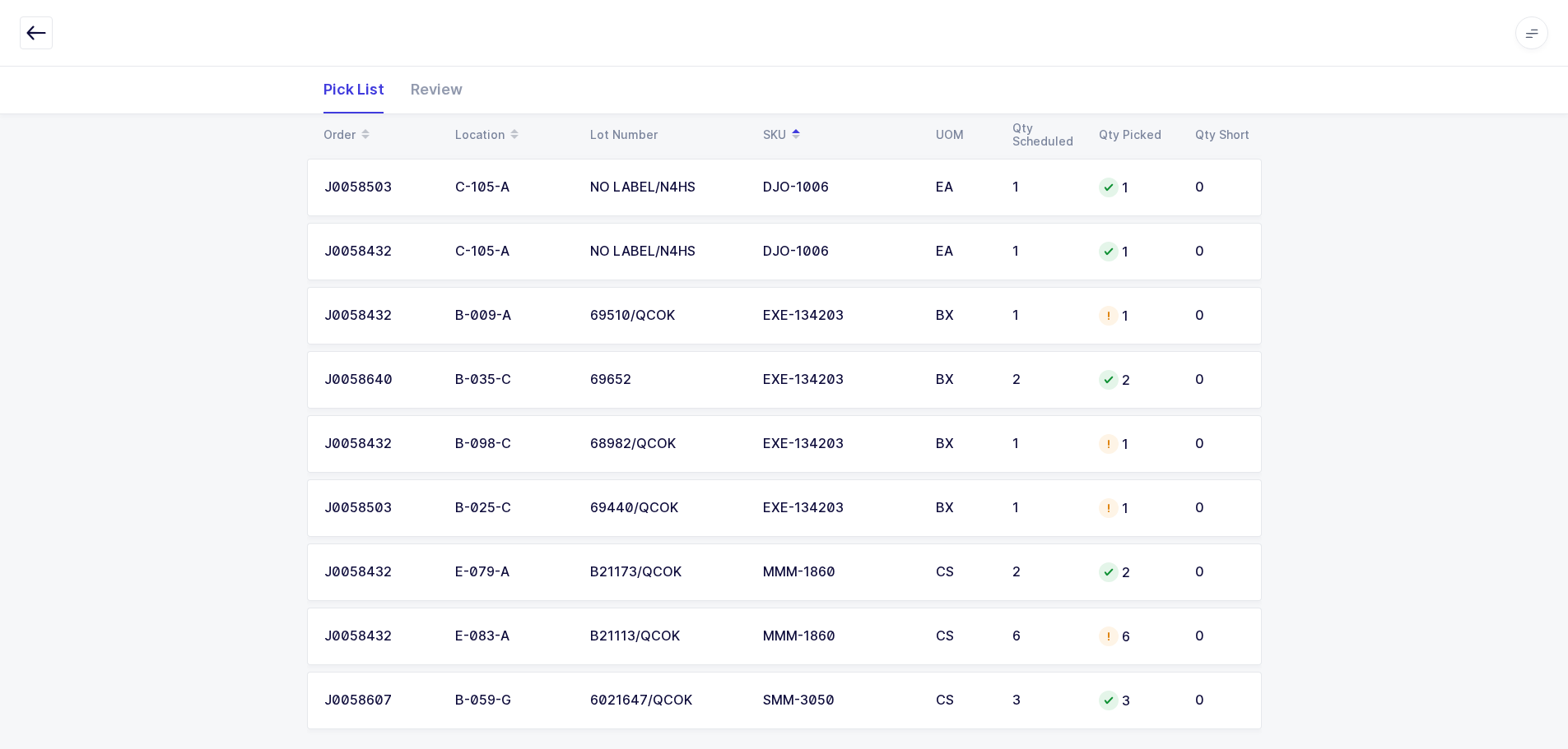
click at [465, 326] on td "B-009-A" at bounding box center [512, 316] width 135 height 58
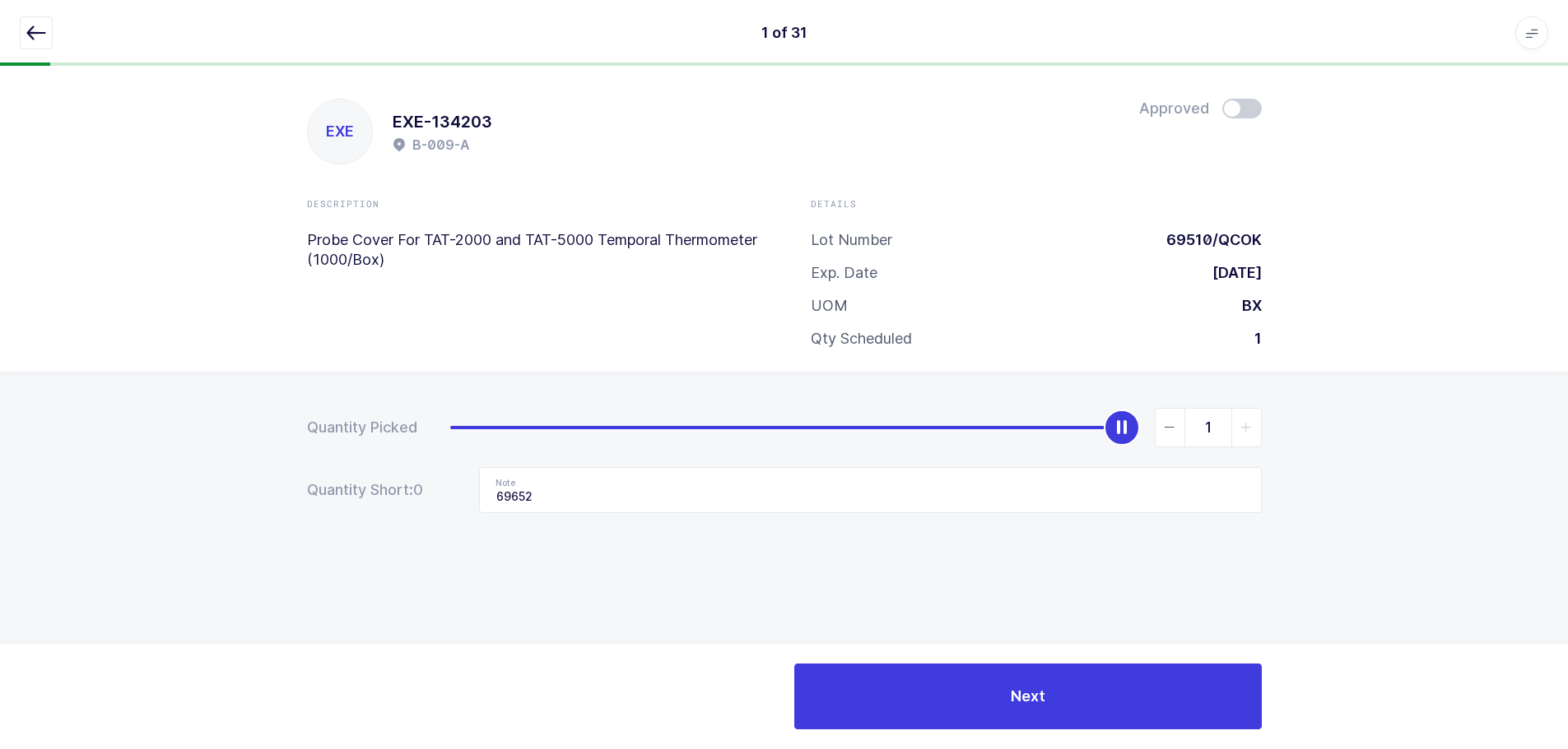
scroll to position [0, 0]
type input "0"
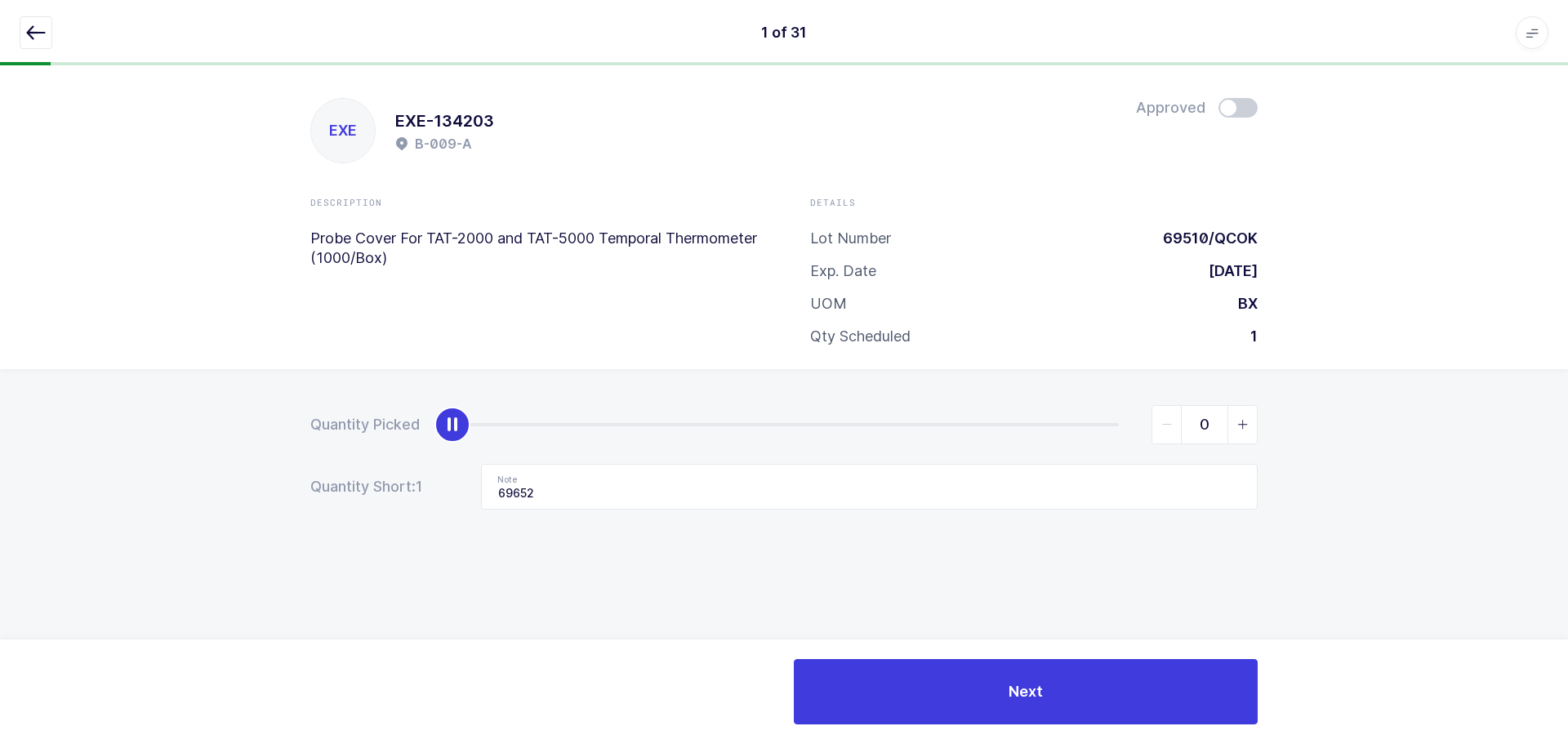
drag, startPoint x: 1119, startPoint y: 416, endPoint x: 75, endPoint y: 404, distance: 1044.1
click at [98, 405] on div "Quantity Picked 0 Quantity Short: 1 Note 69652" at bounding box center [784, 515] width 1568 height 291
drag, startPoint x: 530, startPoint y: 493, endPoint x: 419, endPoint y: 494, distance: 111.0
click at [419, 494] on div "Quantity Short: 1 Note 69652" at bounding box center [784, 486] width 948 height 45
drag, startPoint x: 555, startPoint y: 494, endPoint x: 439, endPoint y: 494, distance: 116.0
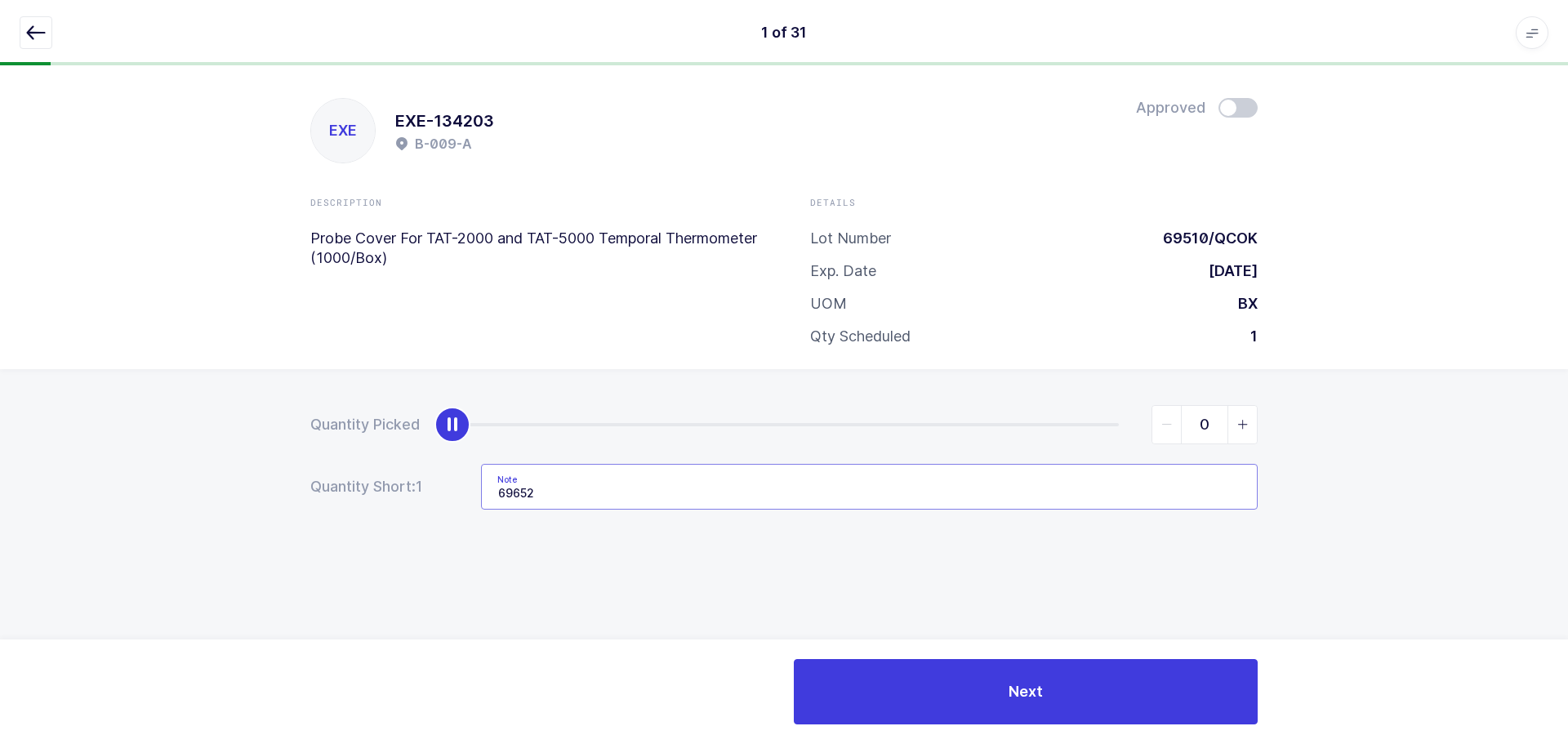
click at [439, 494] on div "Quantity Short: 1 Note 69652" at bounding box center [784, 486] width 948 height 45
click at [37, 33] on icon "button" at bounding box center [35, 32] width 19 height 19
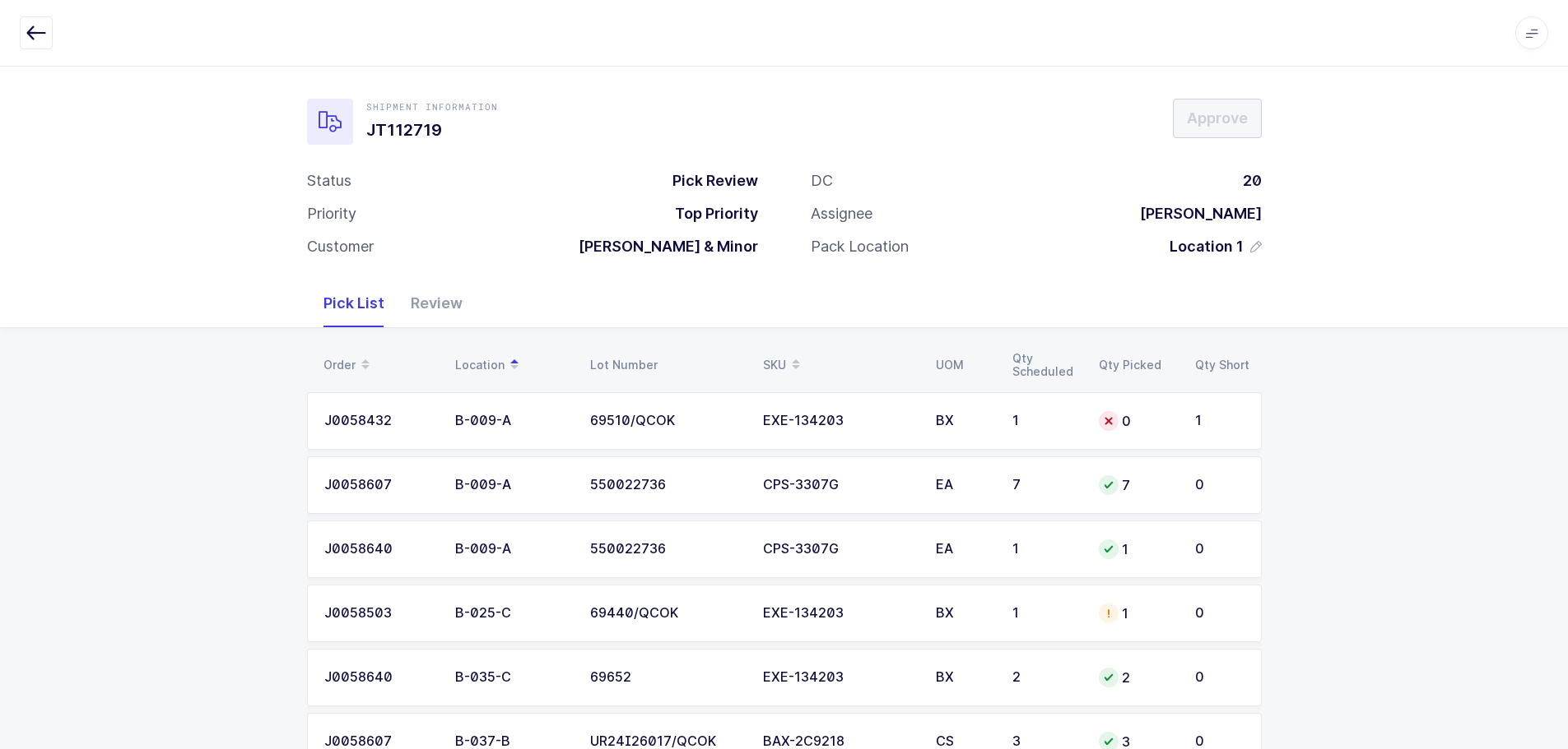
click at [786, 363] on span at bounding box center [795, 365] width 20 height 28
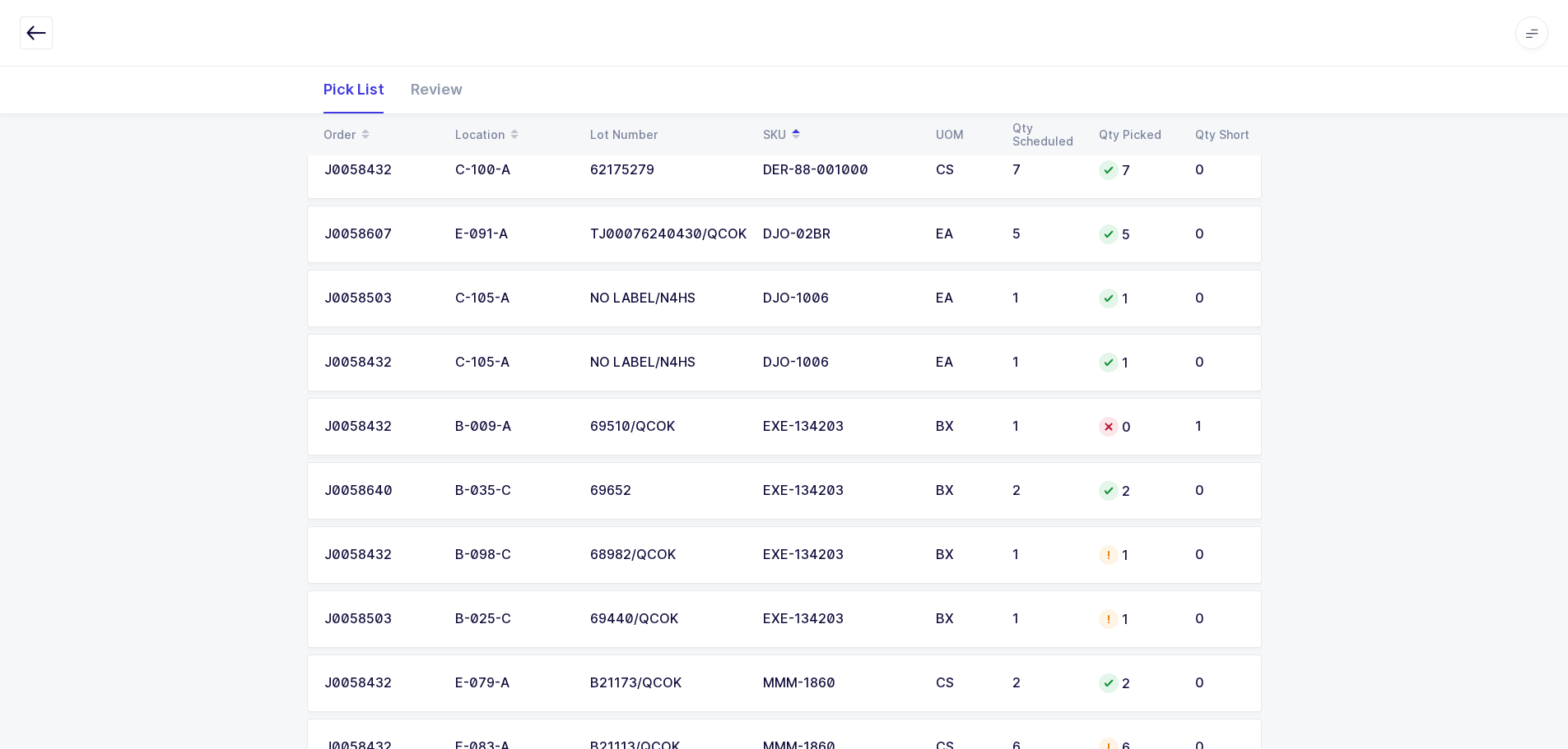
scroll to position [1562, 0]
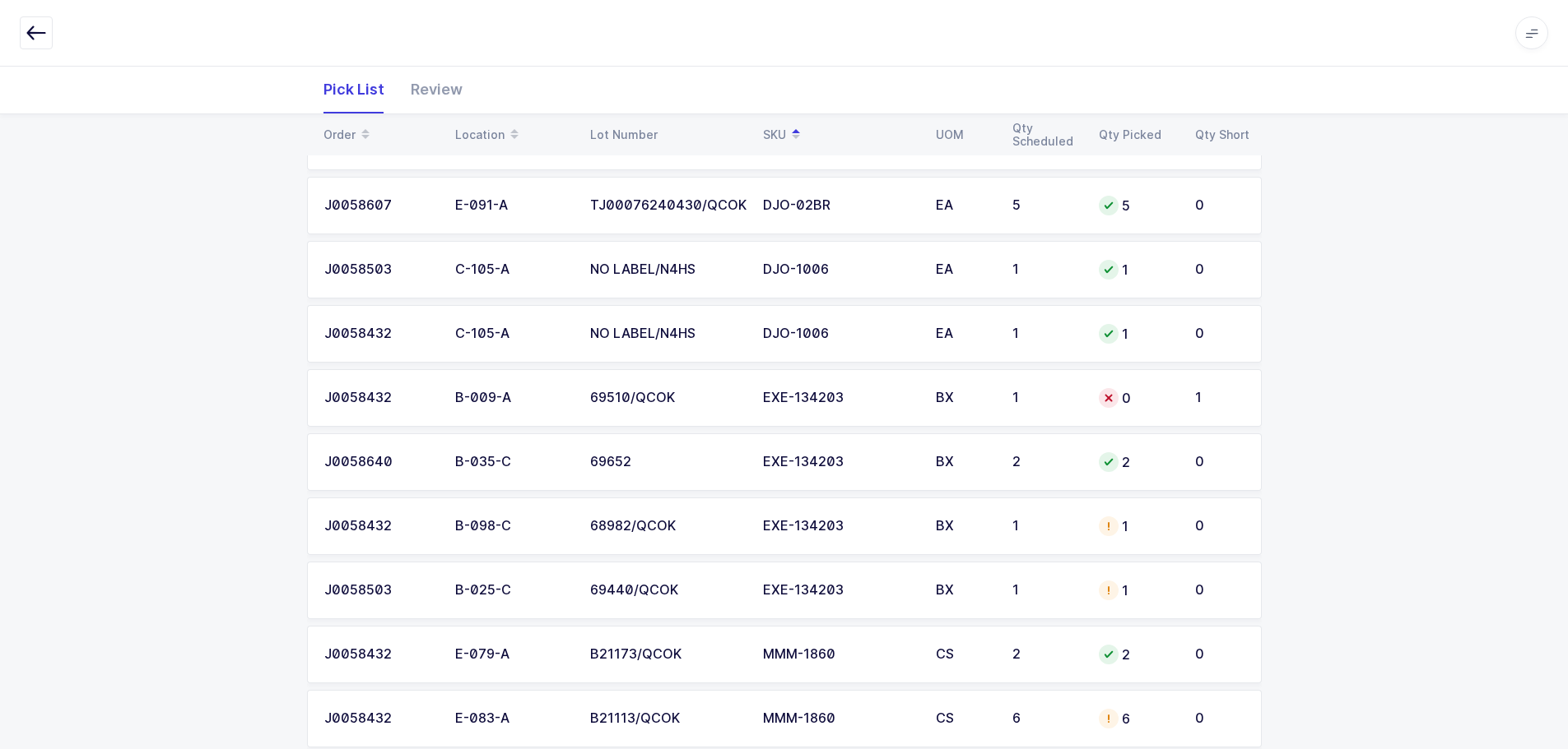
click at [954, 536] on td "BX" at bounding box center [964, 527] width 77 height 58
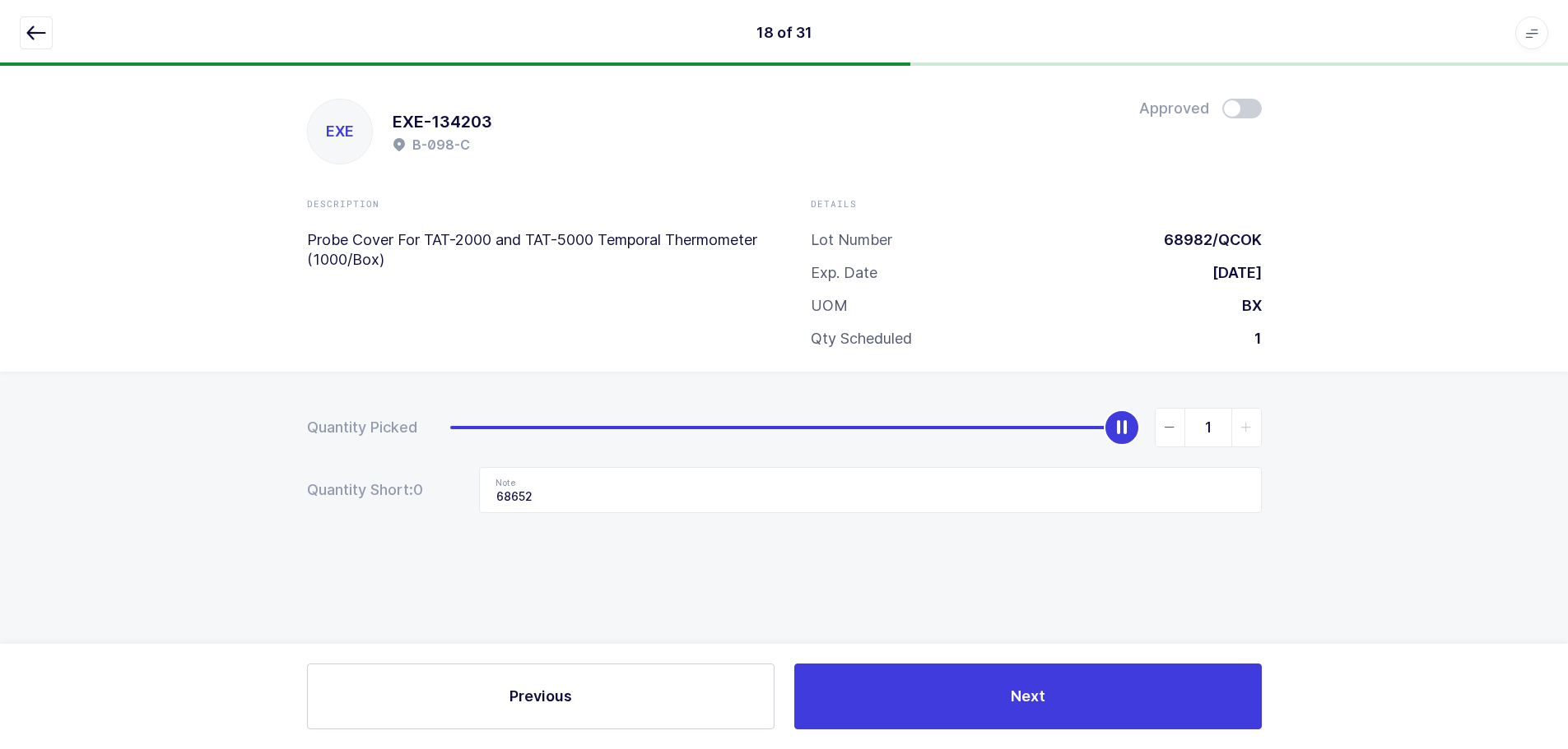
scroll to position [0, 0]
type input "0"
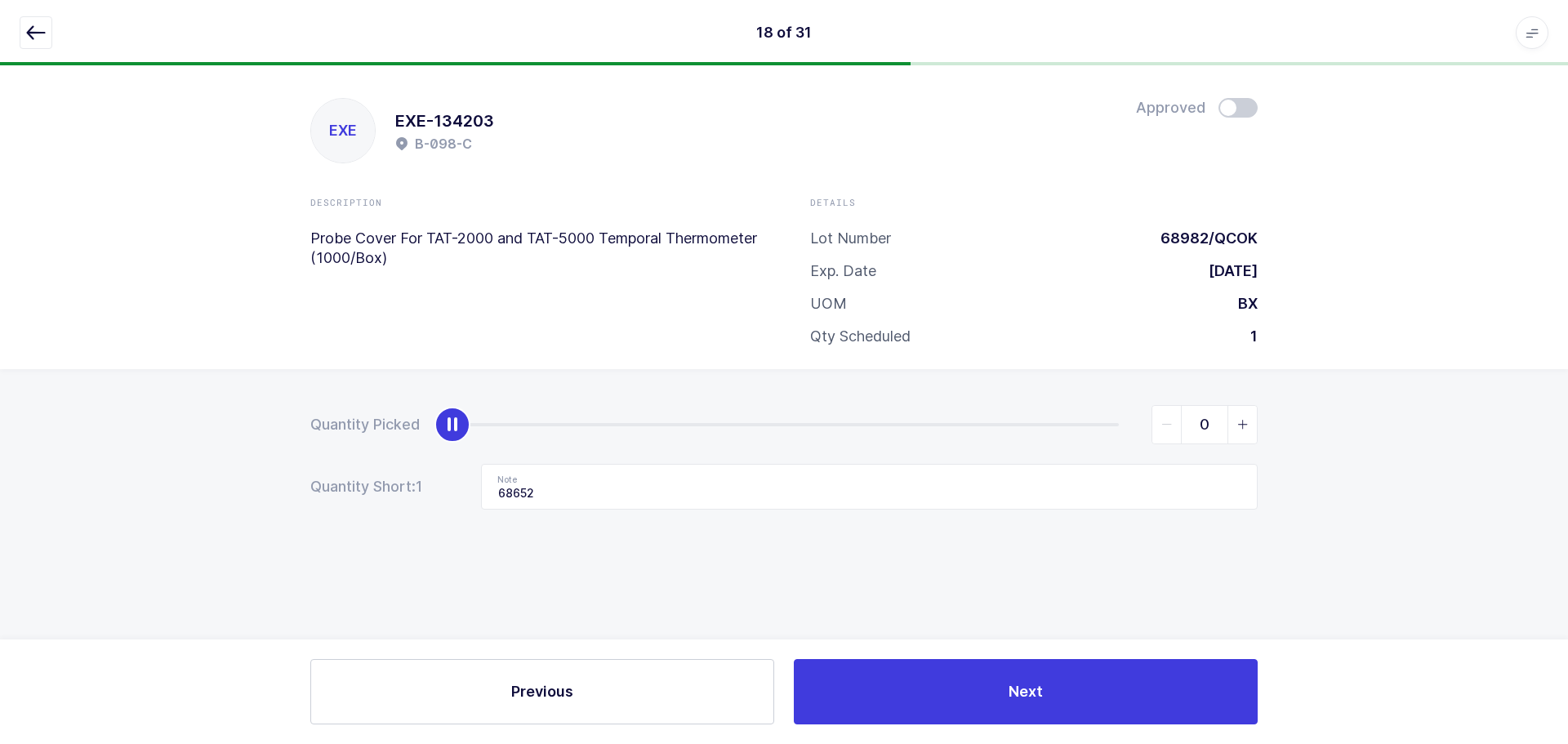
drag, startPoint x: 1129, startPoint y: 432, endPoint x: 478, endPoint y: 461, distance: 651.6
click at [305, 449] on div "Quantity Picked 0 Quantity Short: 1 Note 68652" at bounding box center [784, 515] width 1568 height 291
drag, startPoint x: 572, startPoint y: 496, endPoint x: 380, endPoint y: 492, distance: 192.0
click at [380, 492] on div "Quantity Short: 1 Note 68652" at bounding box center [784, 486] width 948 height 45
click at [29, 27] on icon "button" at bounding box center [35, 32] width 19 height 19
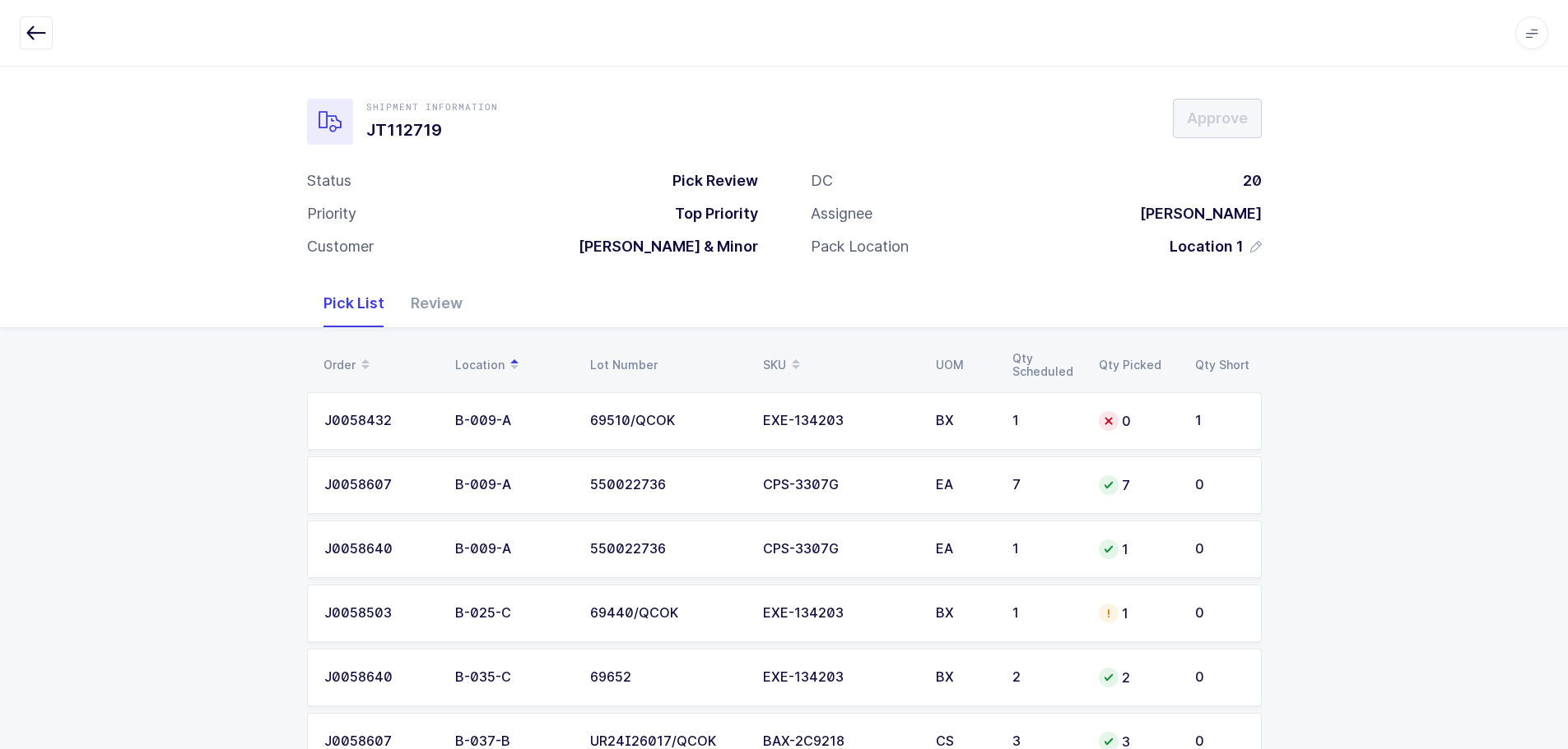
click at [781, 360] on div "SKU" at bounding box center [839, 365] width 153 height 28
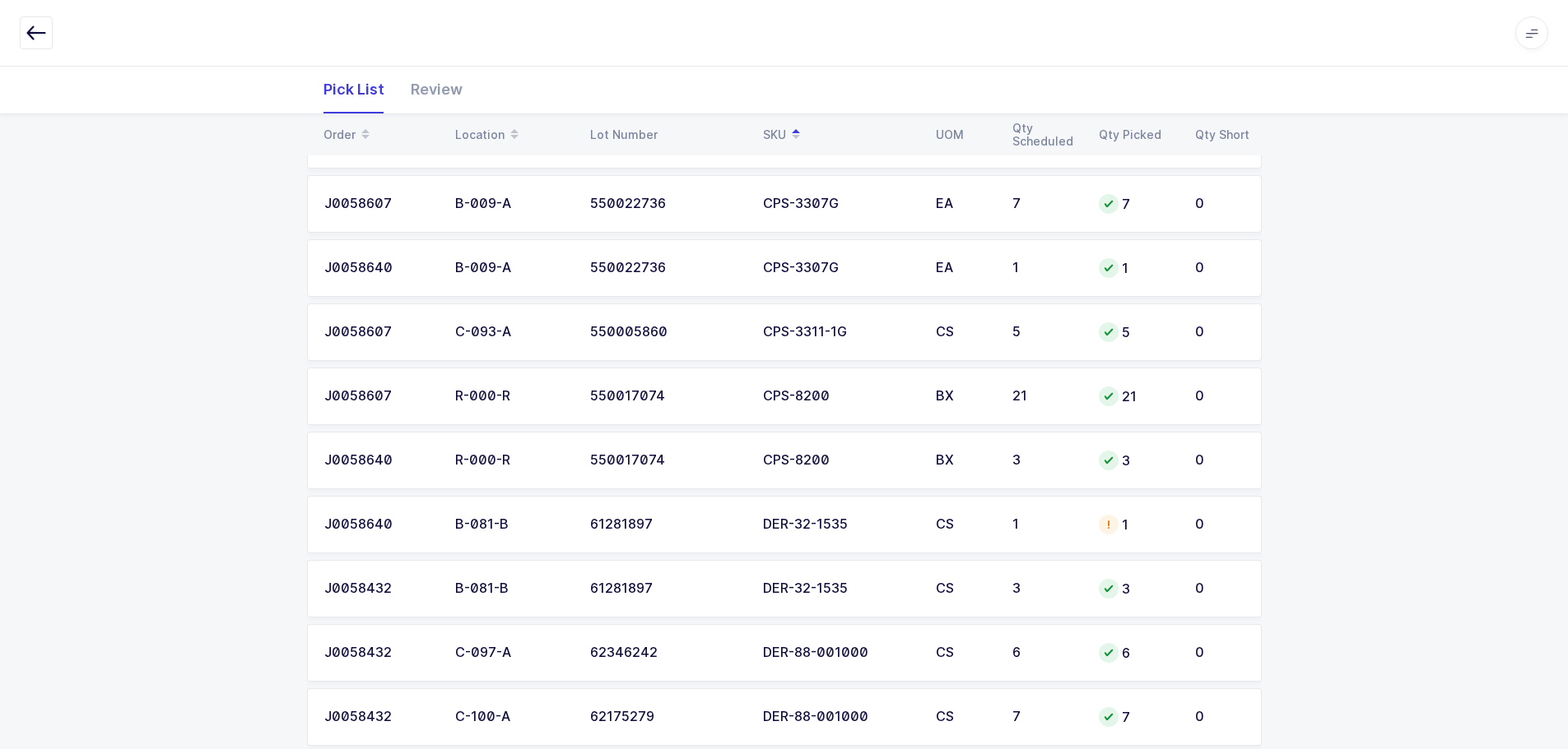
scroll to position [1069, 0]
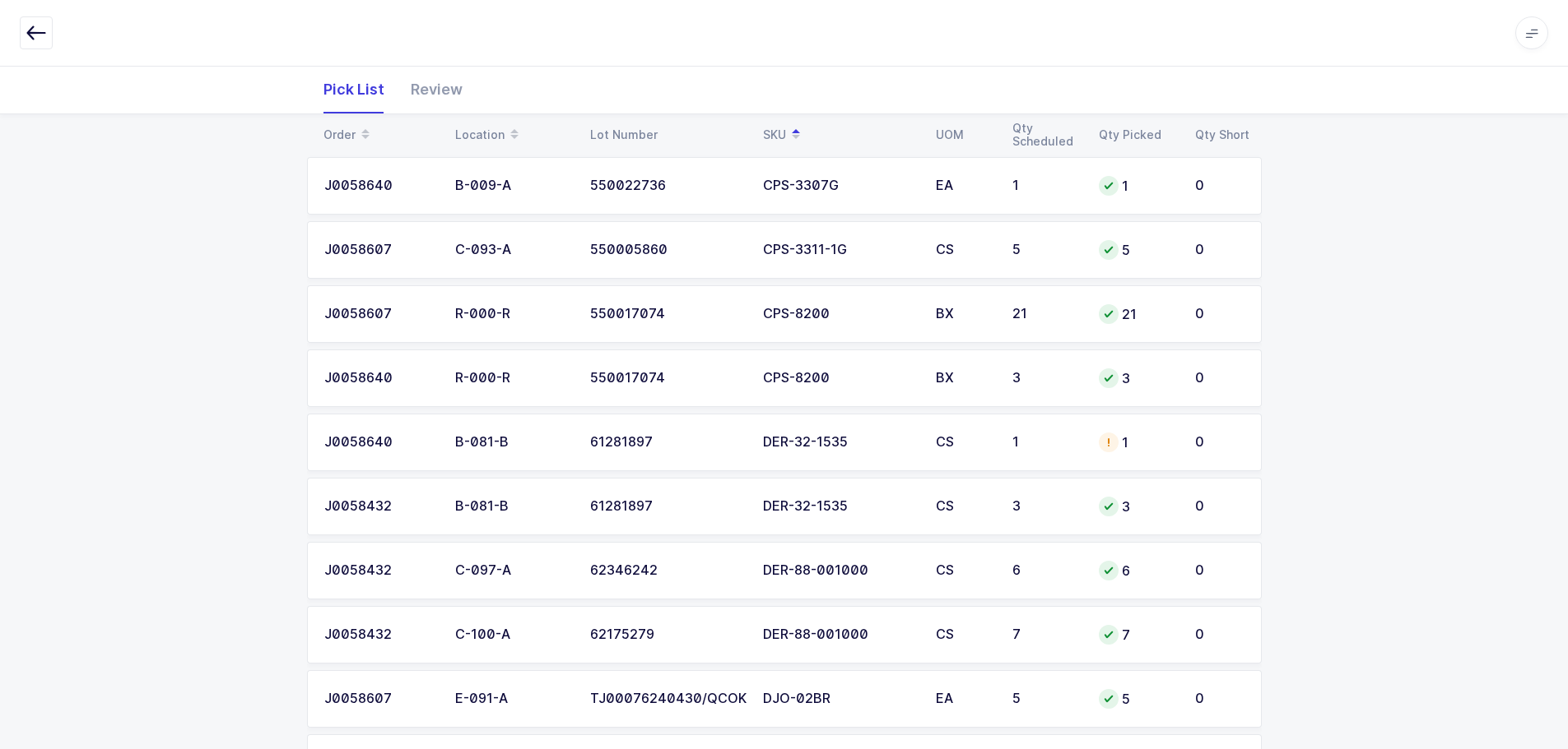
click at [1038, 454] on td "1" at bounding box center [1046, 443] width 86 height 58
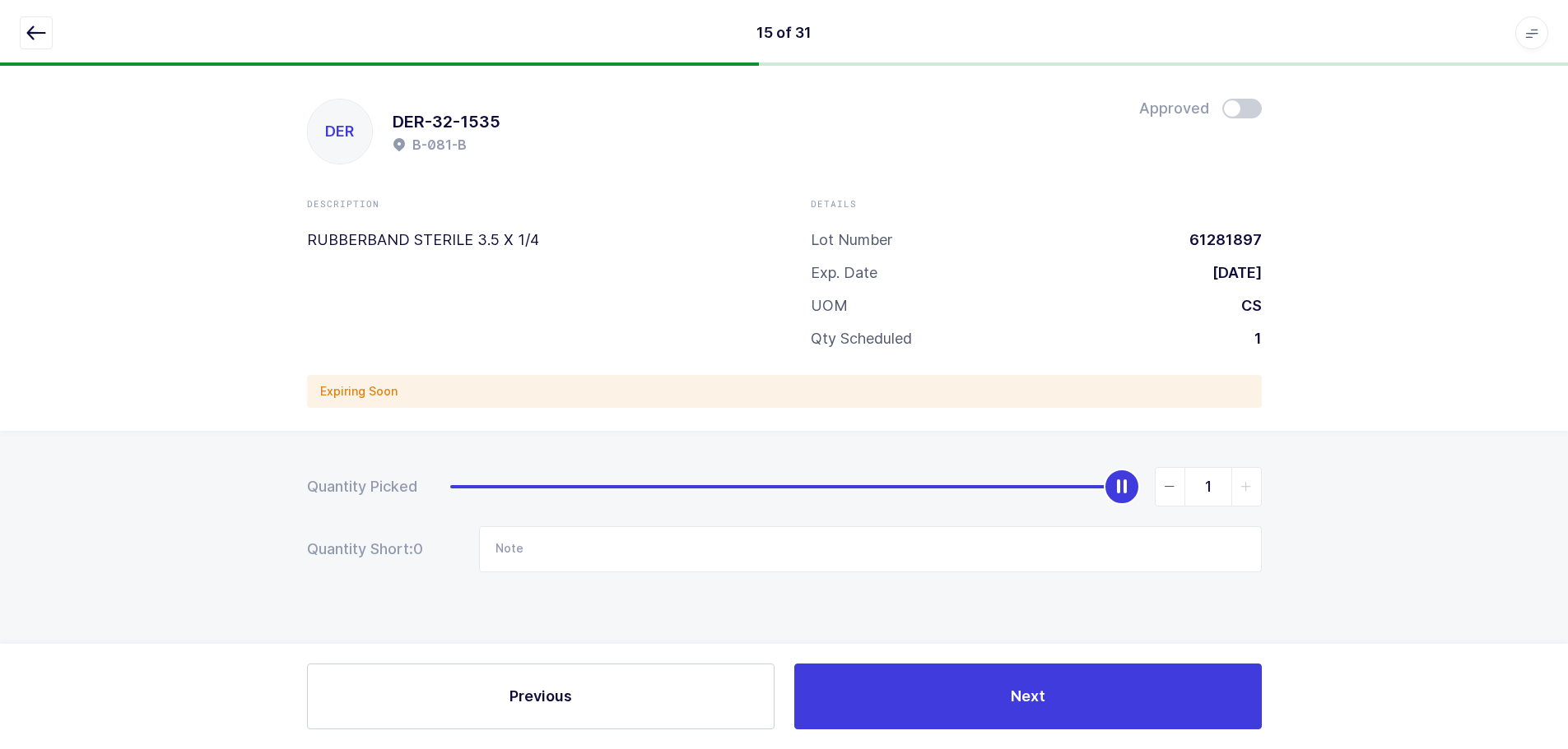
scroll to position [0, 0]
click at [1258, 107] on span at bounding box center [1247, 108] width 39 height 20
click at [43, 28] on icon "button" at bounding box center [36, 33] width 20 height 20
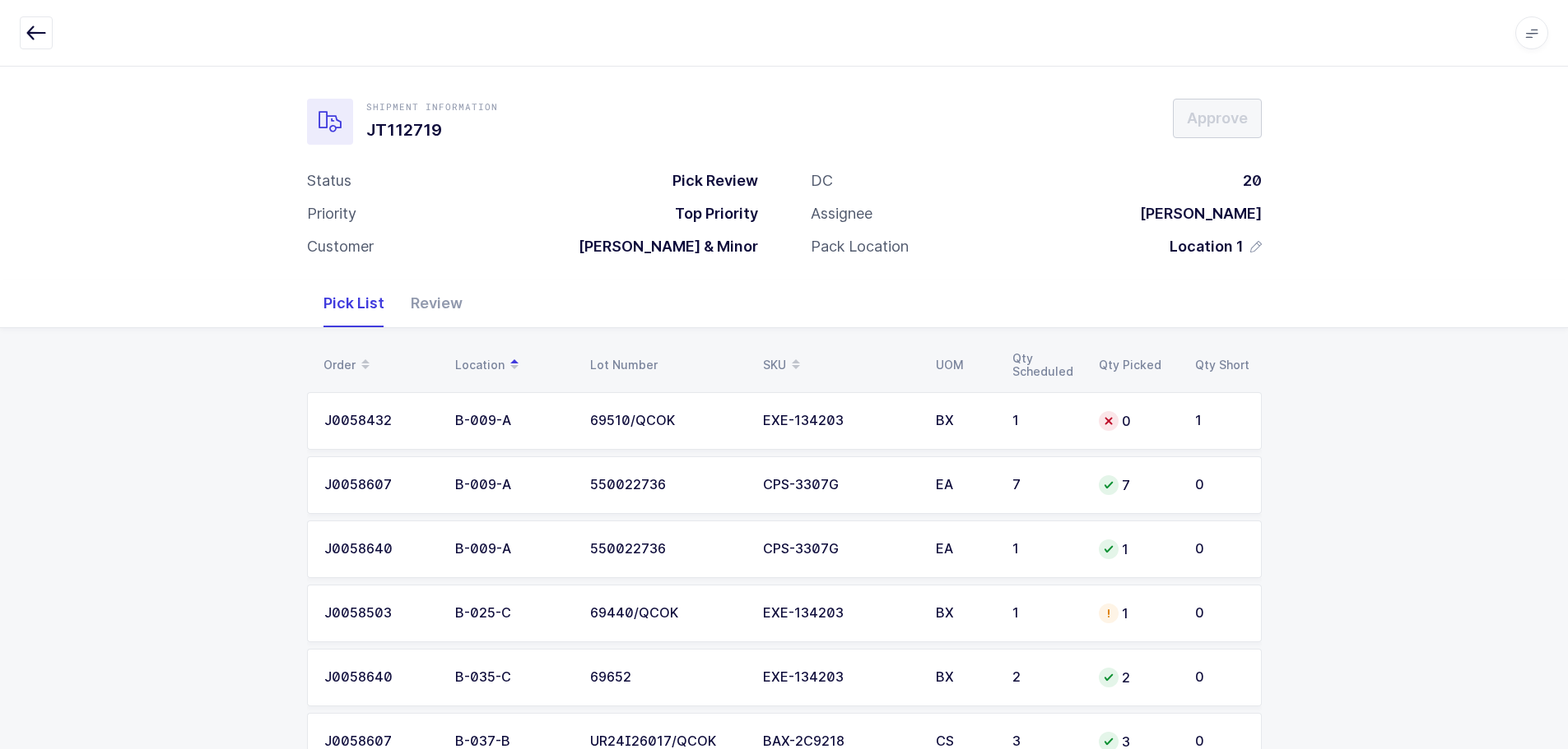
click at [774, 360] on div "SKU" at bounding box center [839, 365] width 153 height 28
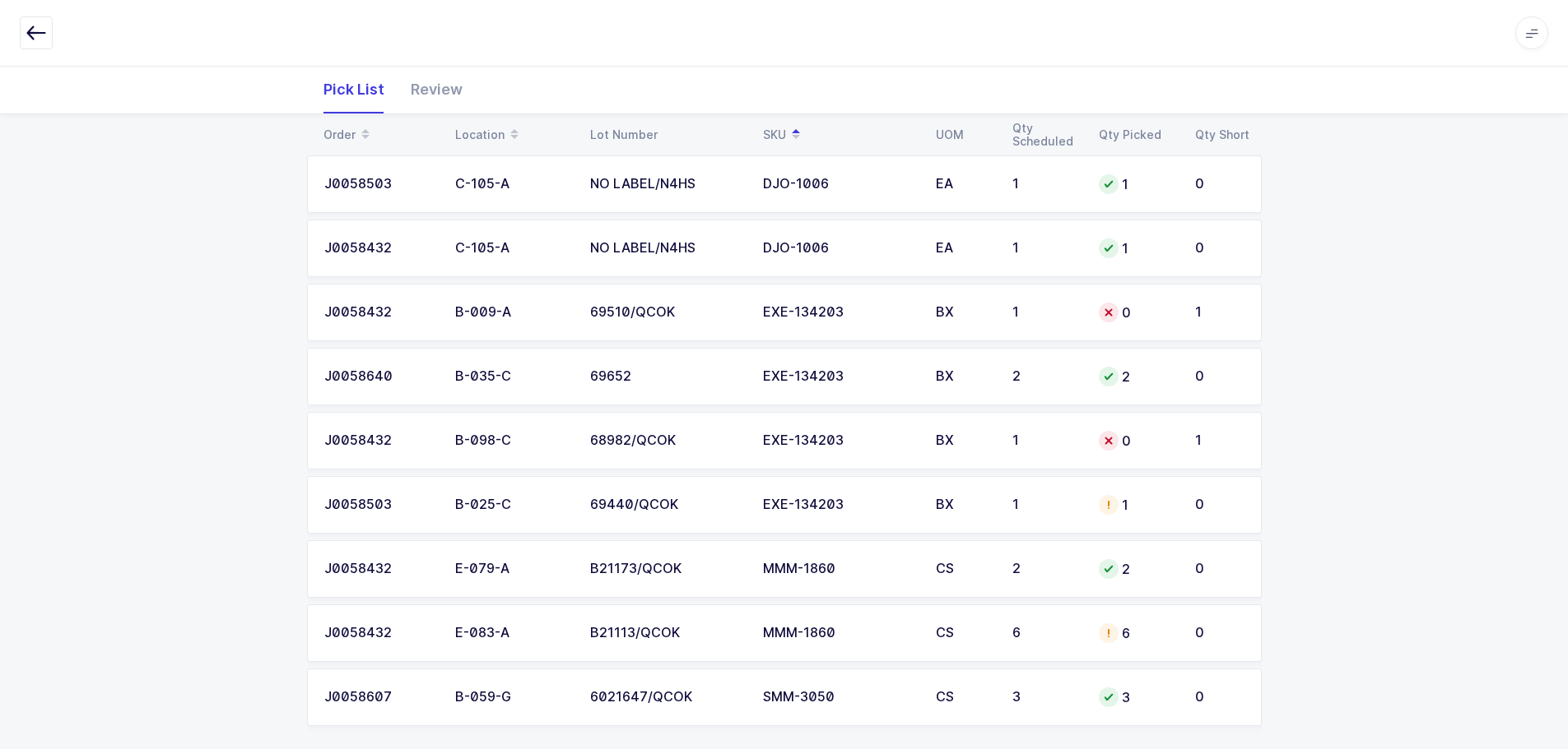
scroll to position [1665, 0]
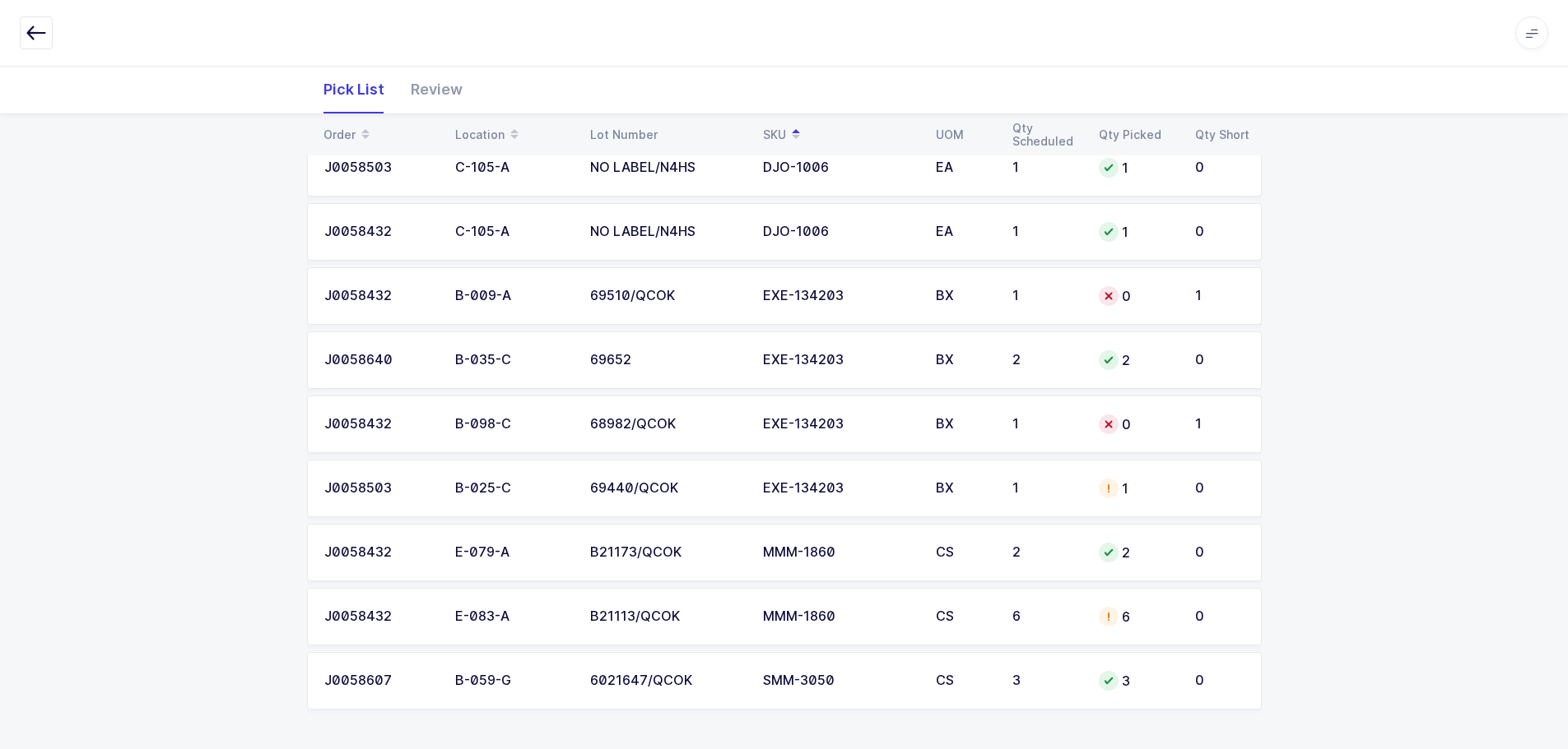
click at [1078, 495] on div "1" at bounding box center [1045, 488] width 66 height 15
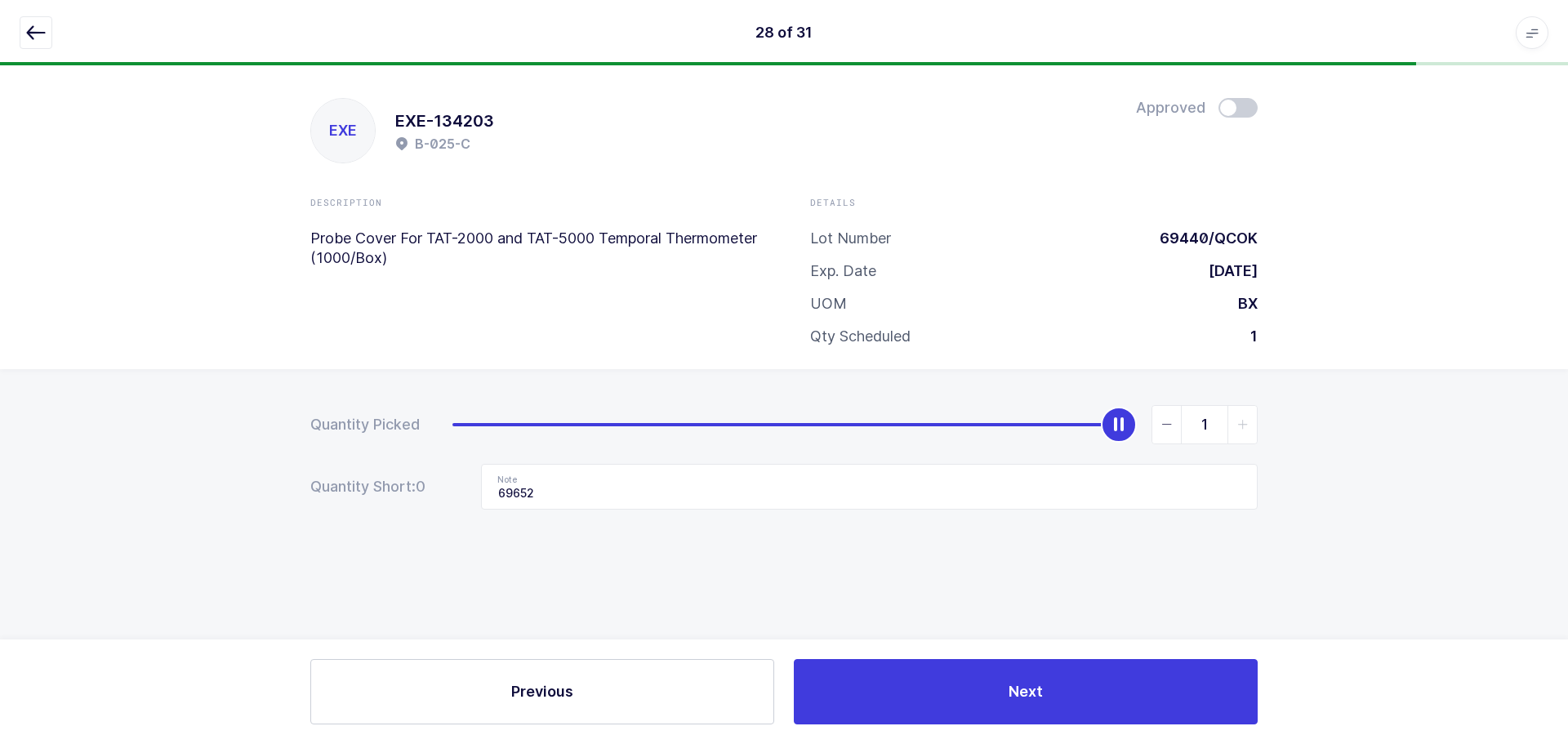
type input "0"
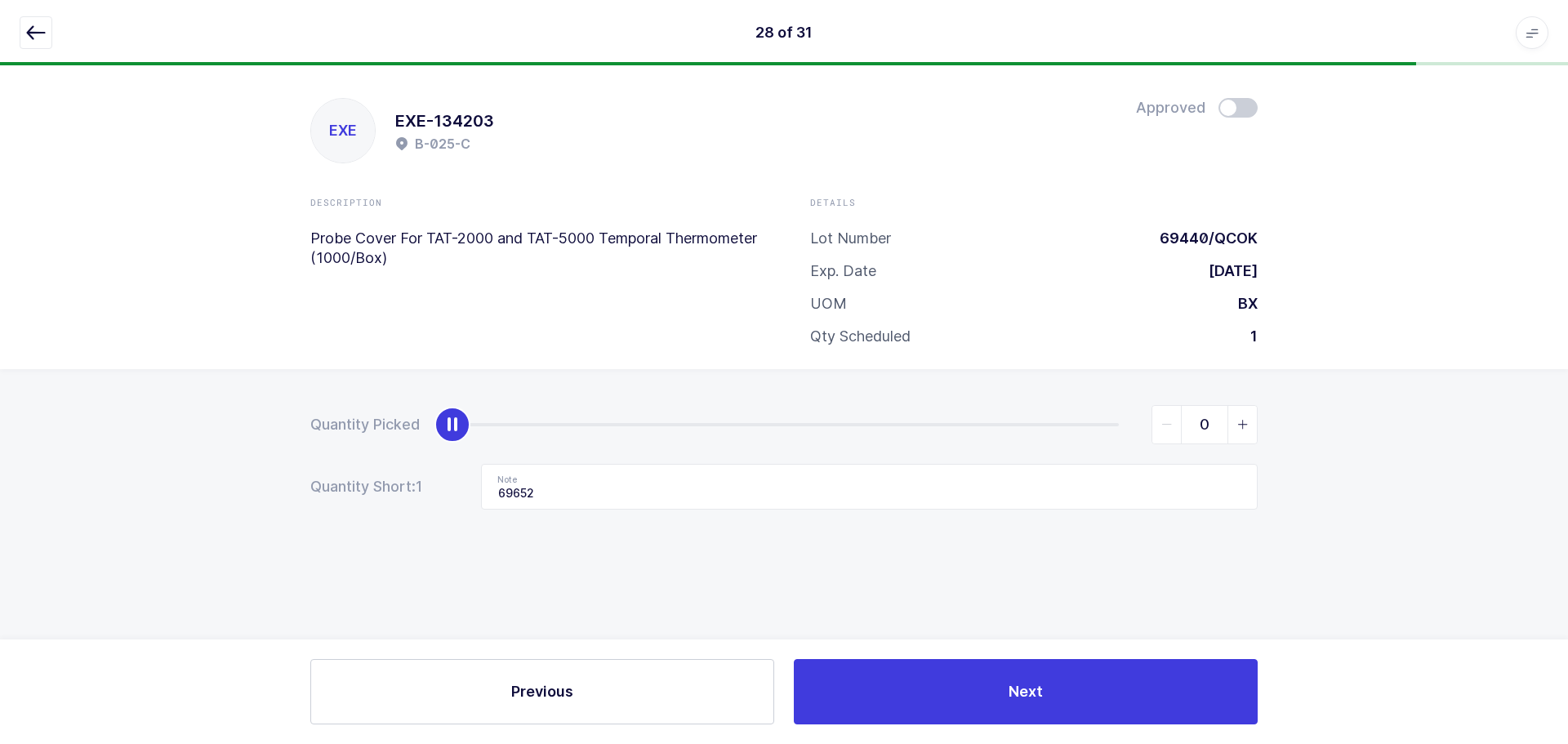
drag, startPoint x: 1116, startPoint y: 429, endPoint x: -395, endPoint y: 428, distance: 1511.0
click at [0, 428] on html "28 of 31 Apps Core Warehouse Admin Mission Control Purchasing Baltazar N. Logou…" at bounding box center [784, 372] width 1568 height 744
drag, startPoint x: 537, startPoint y: 493, endPoint x: 441, endPoint y: 504, distance: 96.6
click at [441, 504] on div "Quantity Short: 1 Note 69652" at bounding box center [784, 486] width 948 height 45
click at [30, 32] on icon "button" at bounding box center [35, 32] width 19 height 19
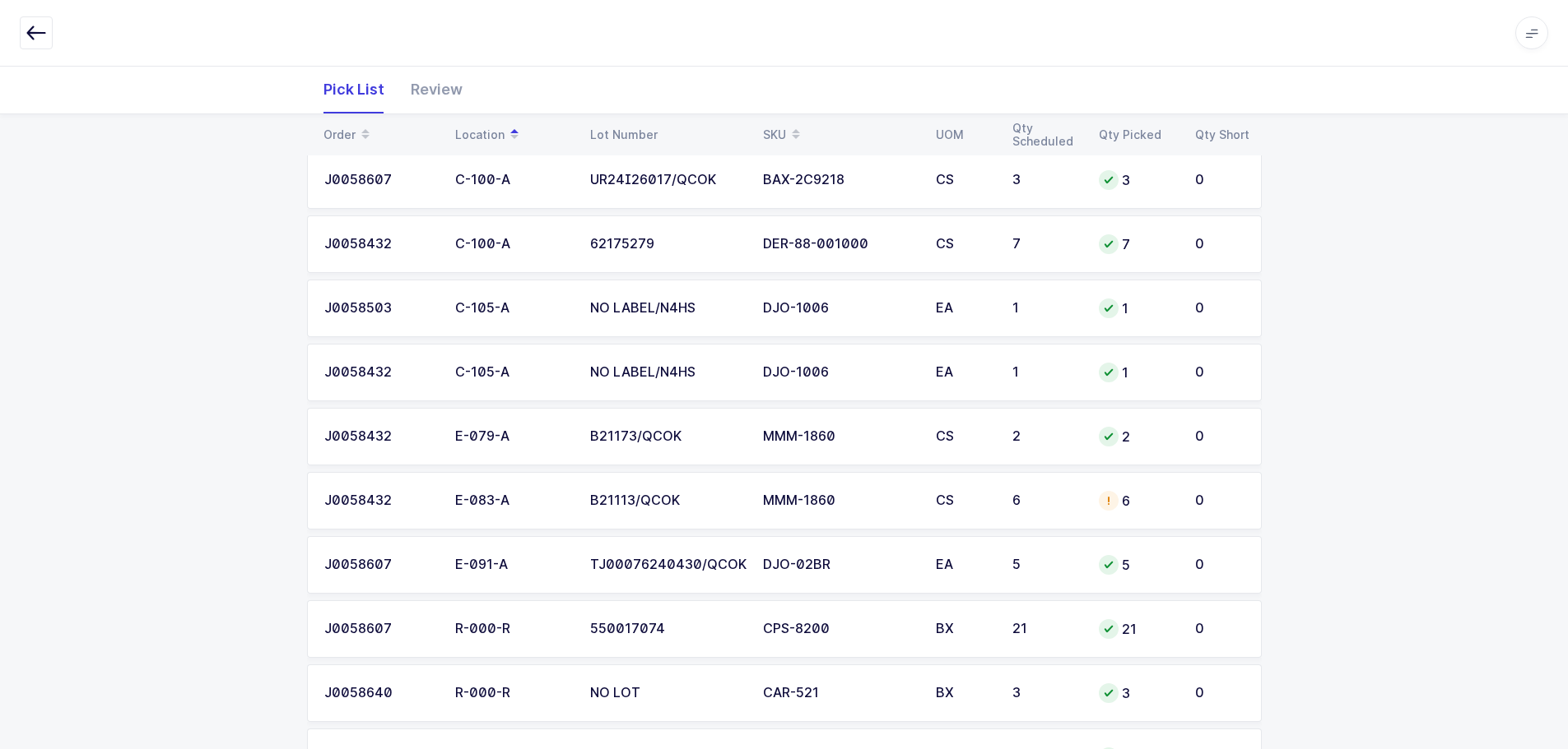
scroll to position [1152, 0]
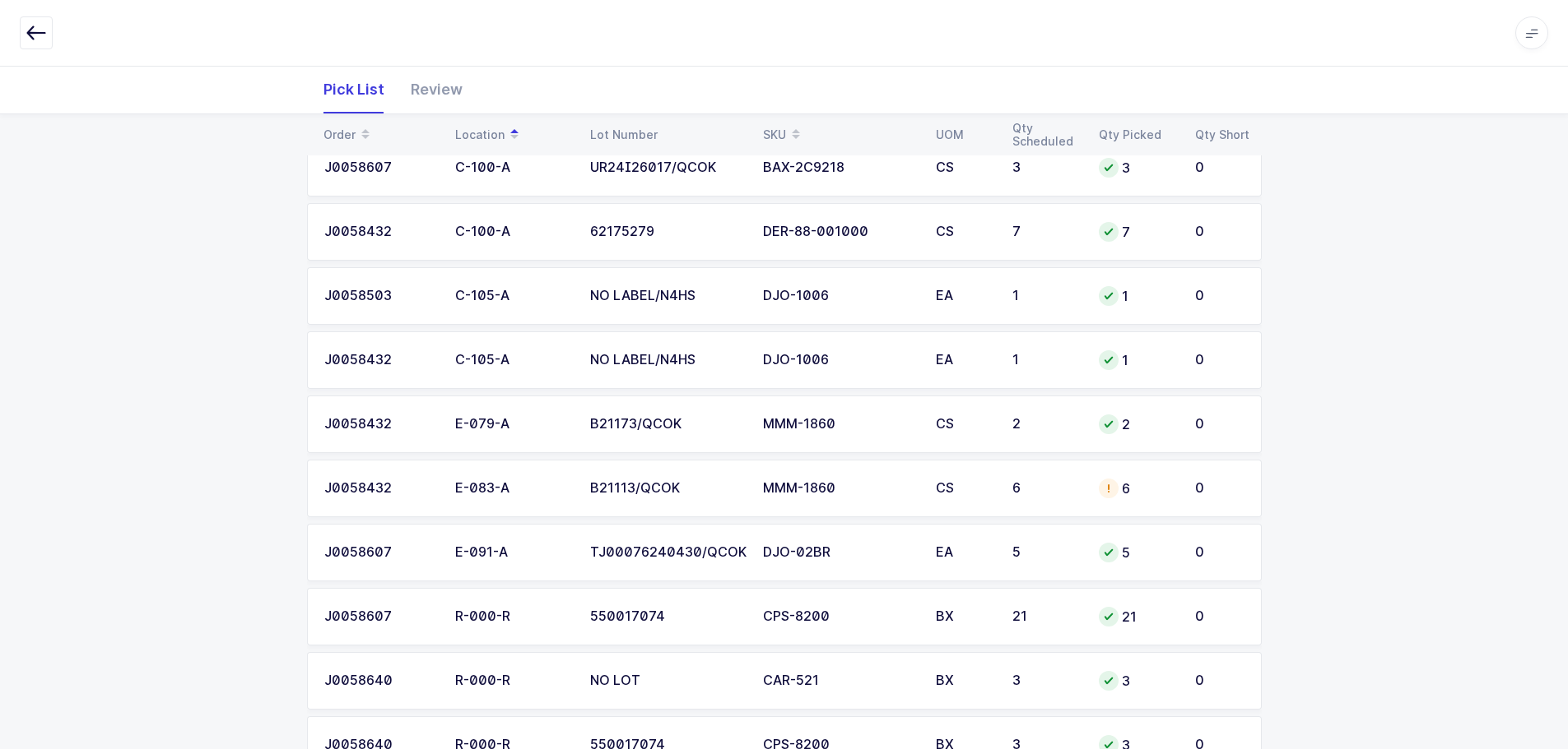
click at [1089, 491] on td "6" at bounding box center [1136, 488] width 96 height 58
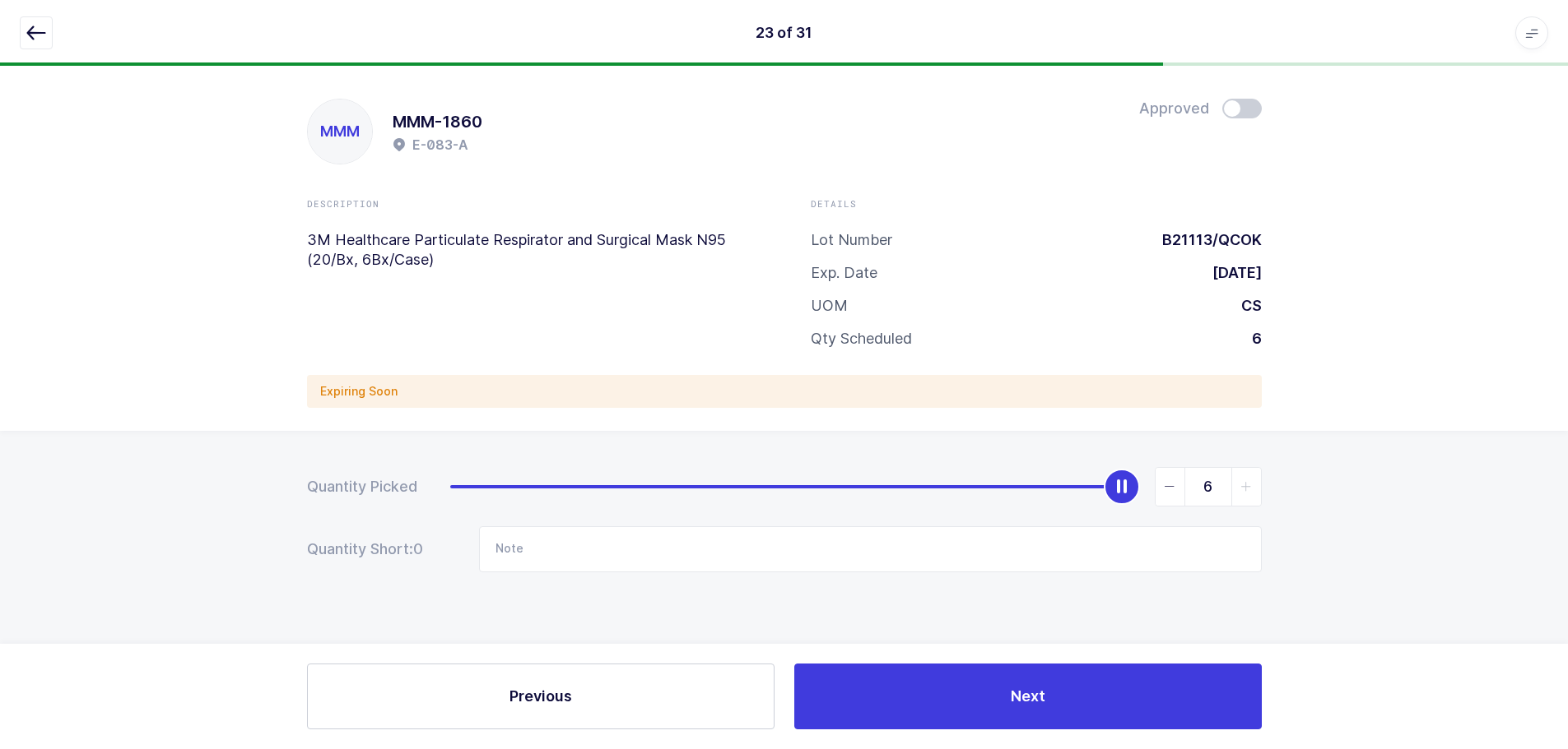
scroll to position [0, 0]
click at [1231, 108] on span at bounding box center [1247, 108] width 39 height 20
click at [40, 21] on button "button" at bounding box center [36, 33] width 33 height 33
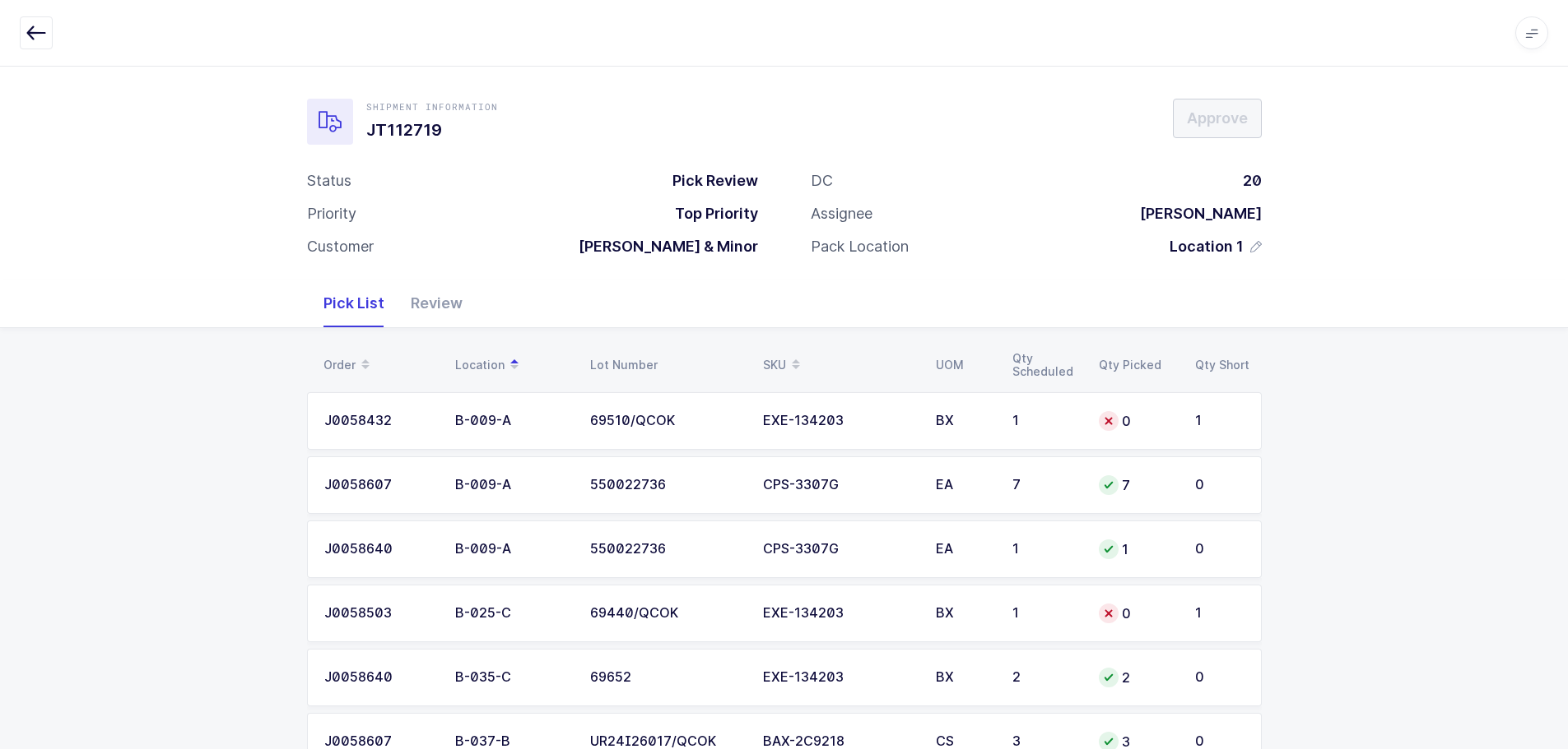
click at [772, 355] on div "SKU" at bounding box center [839, 365] width 153 height 28
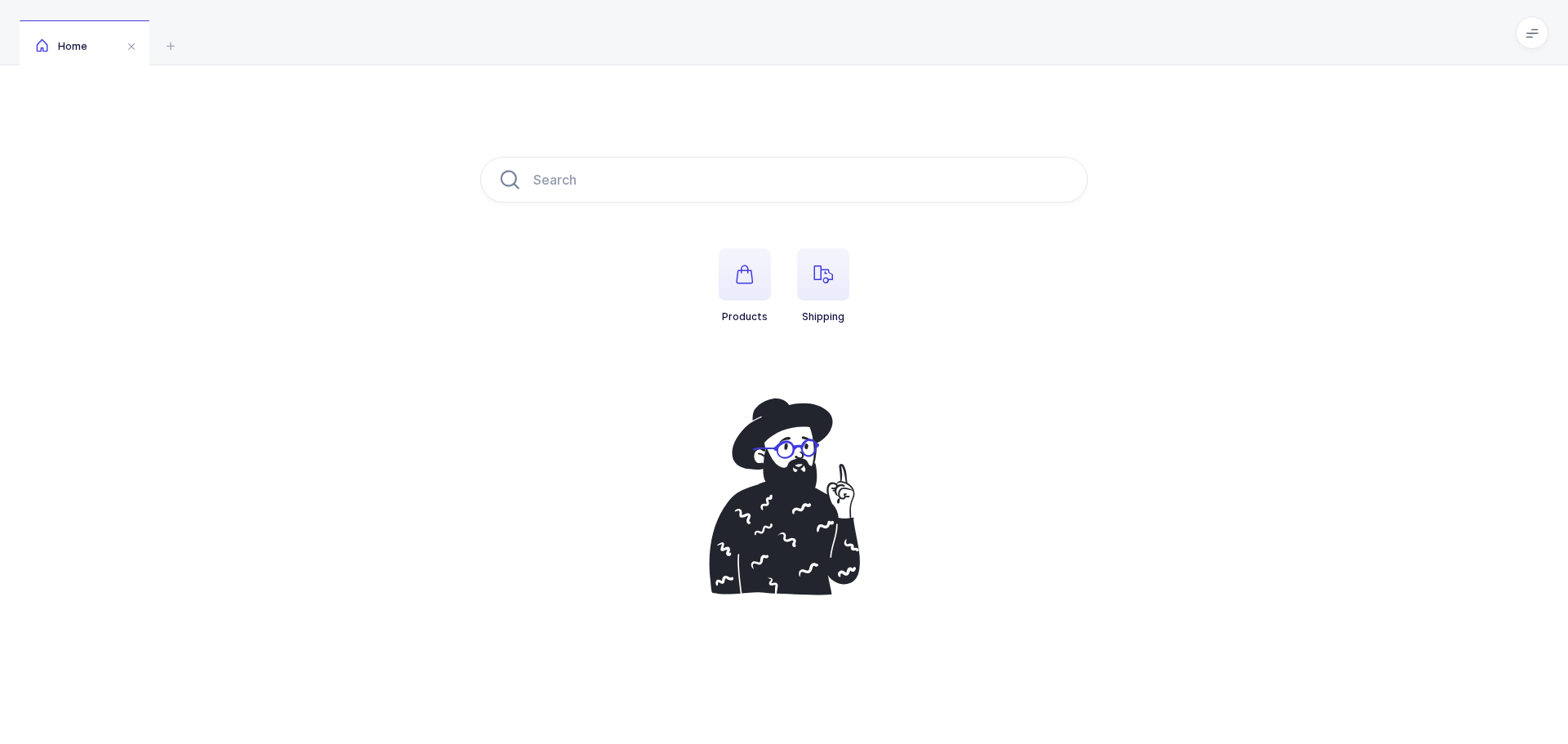
click at [839, 272] on span "button" at bounding box center [823, 275] width 52 height 52
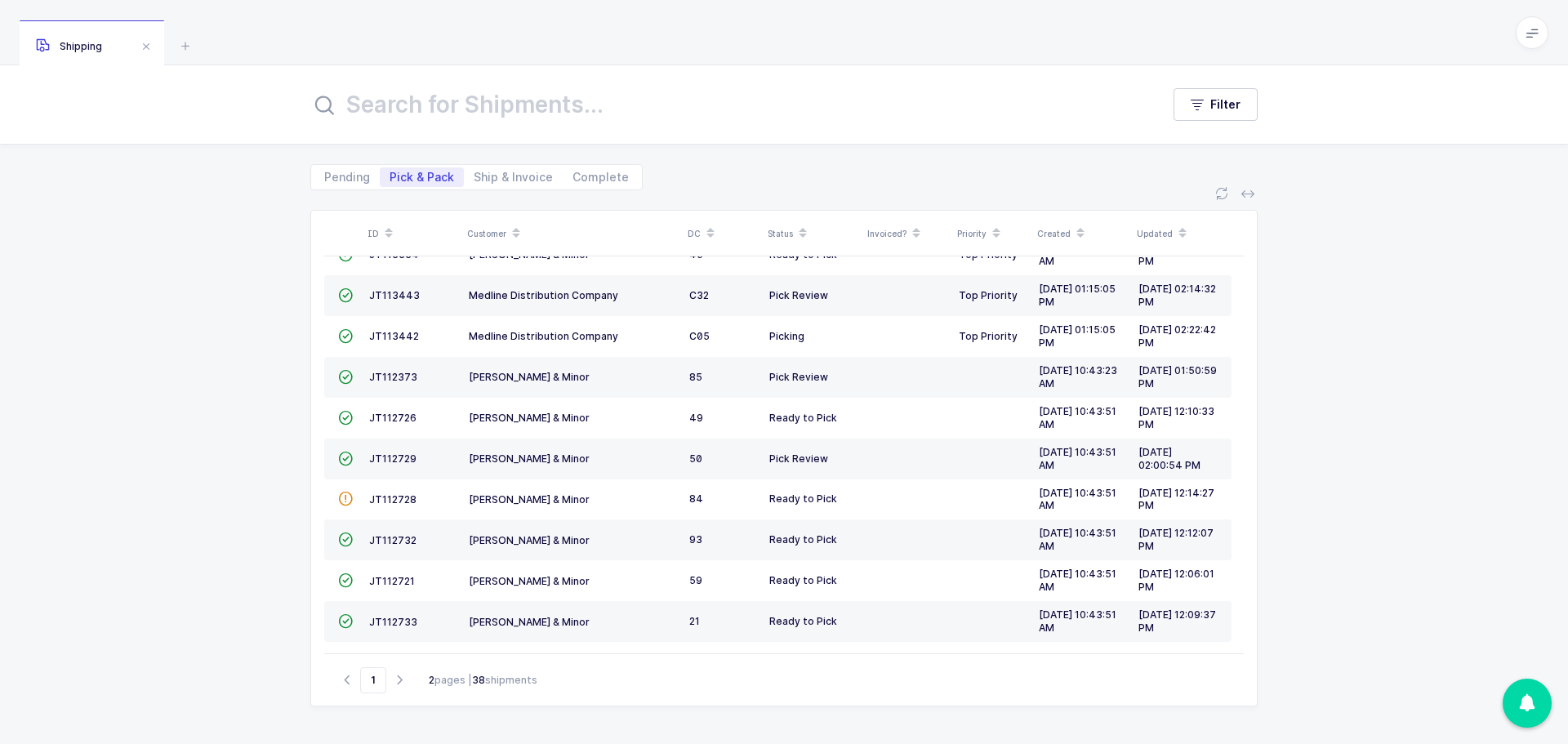
scroll to position [444, 0]
click at [394, 677] on icon "button" at bounding box center [399, 680] width 19 height 12
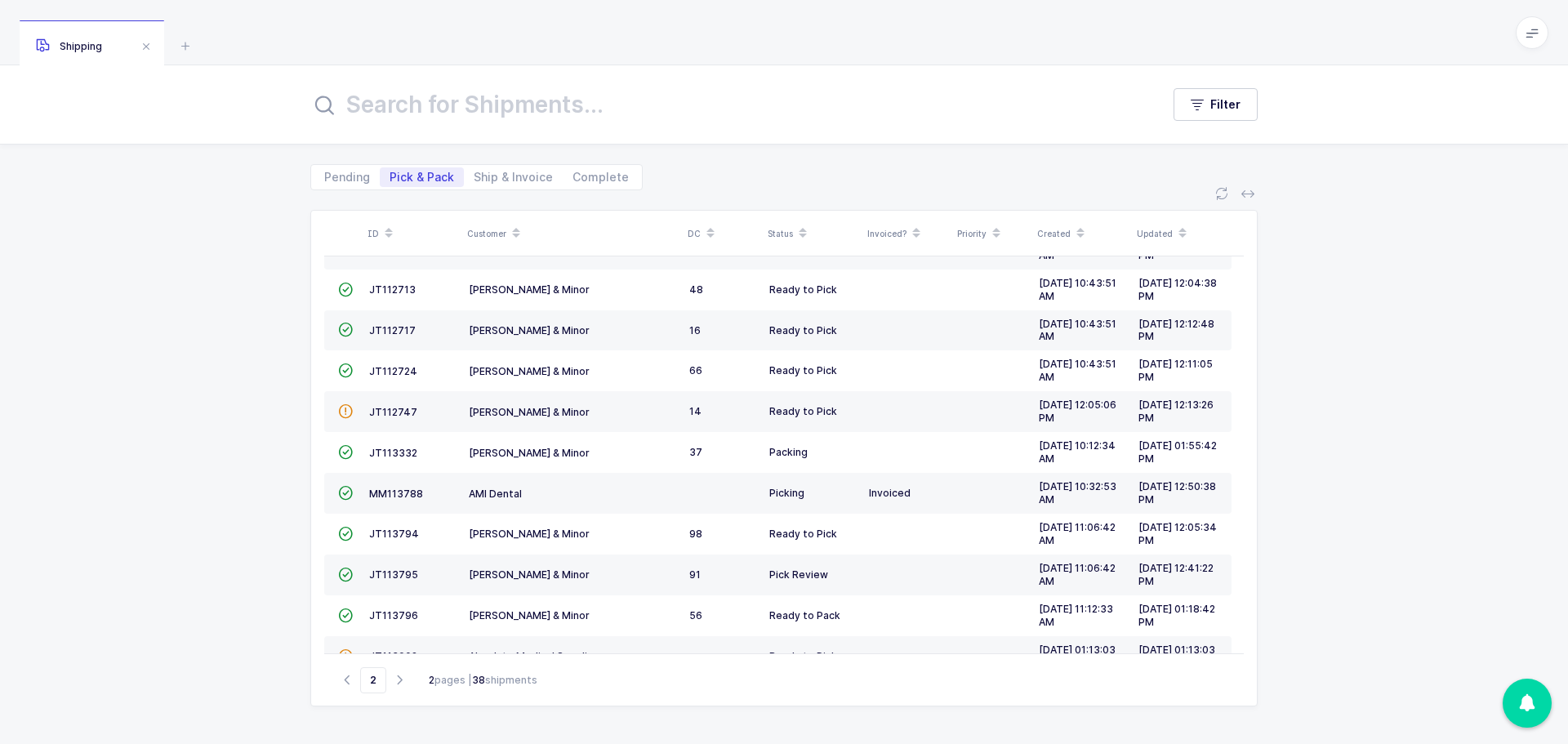
scroll to position [245, 0]
click at [376, 370] on span "JT113332" at bounding box center [393, 371] width 48 height 12
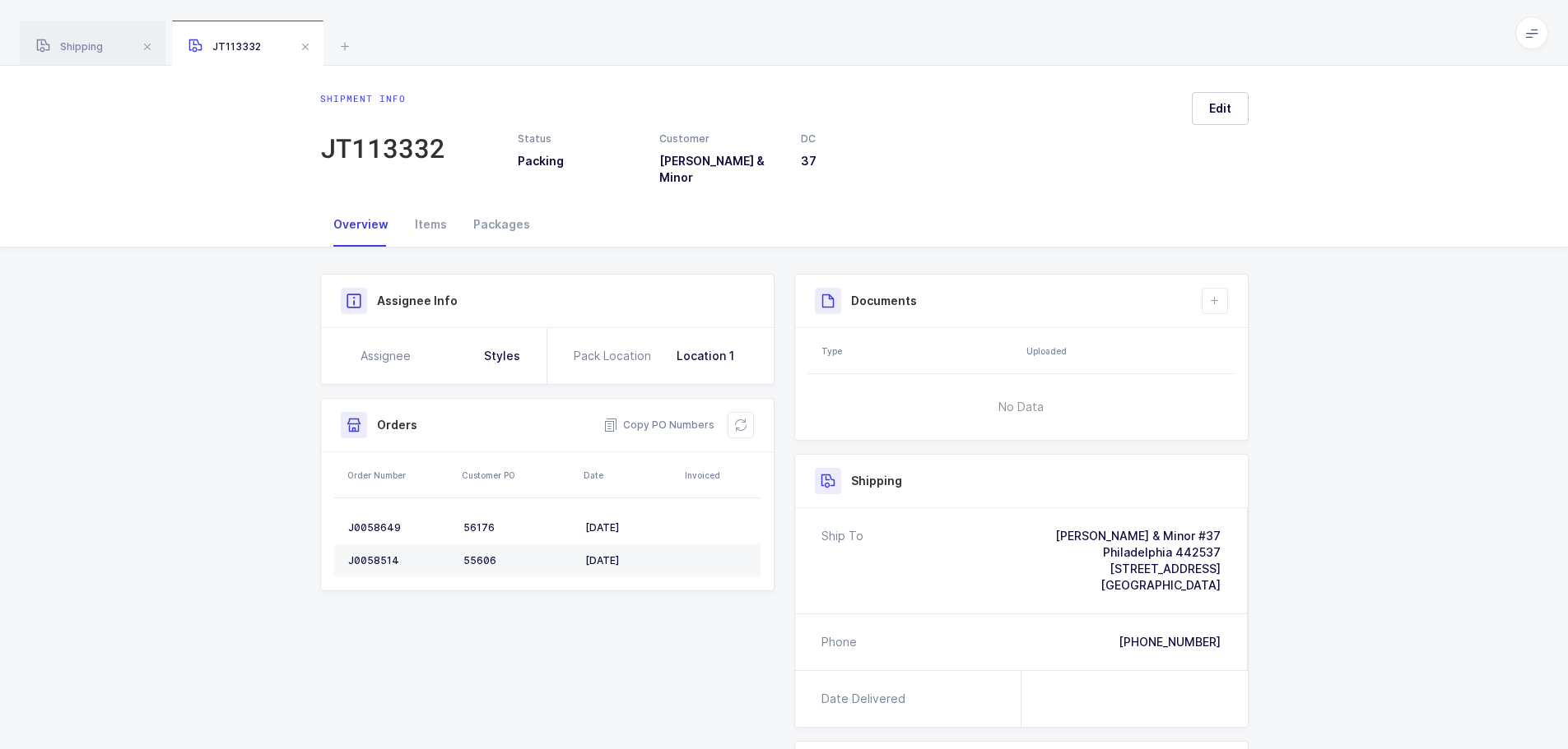
click at [421, 213] on div "Items" at bounding box center [431, 225] width 59 height 45
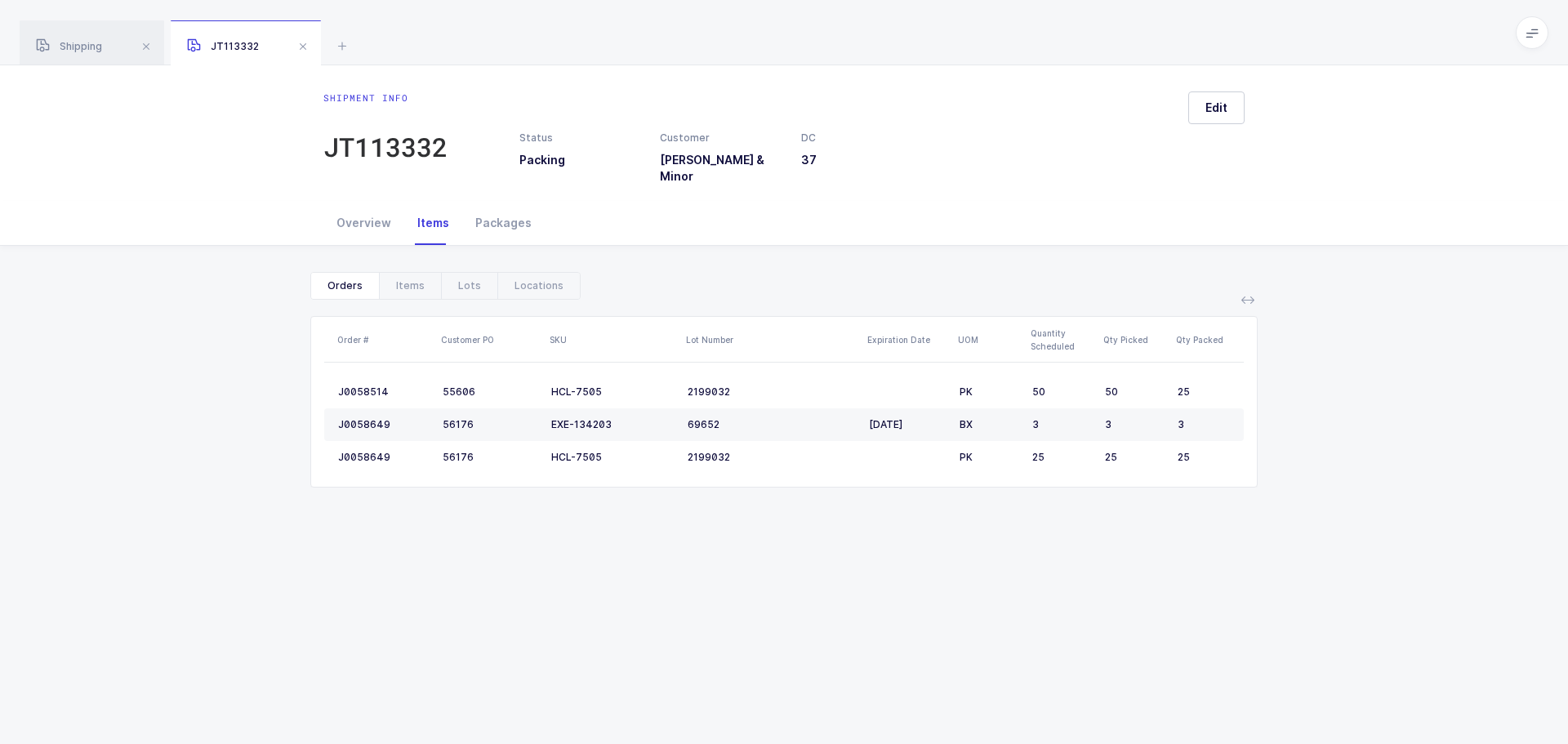
click at [385, 273] on div "Items" at bounding box center [410, 286] width 62 height 26
click at [469, 277] on div "Lots" at bounding box center [469, 286] width 57 height 26
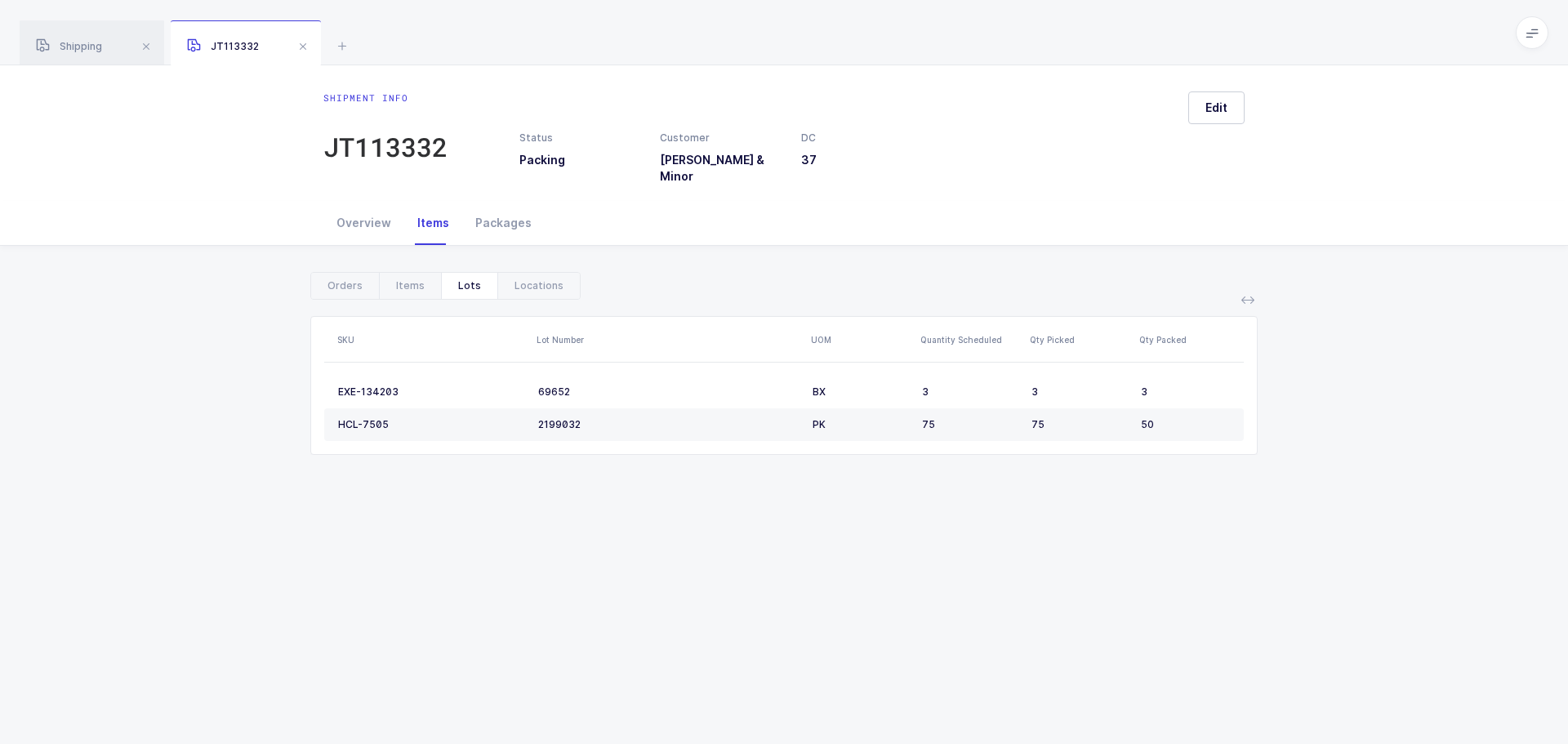
click at [306, 47] on span at bounding box center [302, 46] width 19 height 19
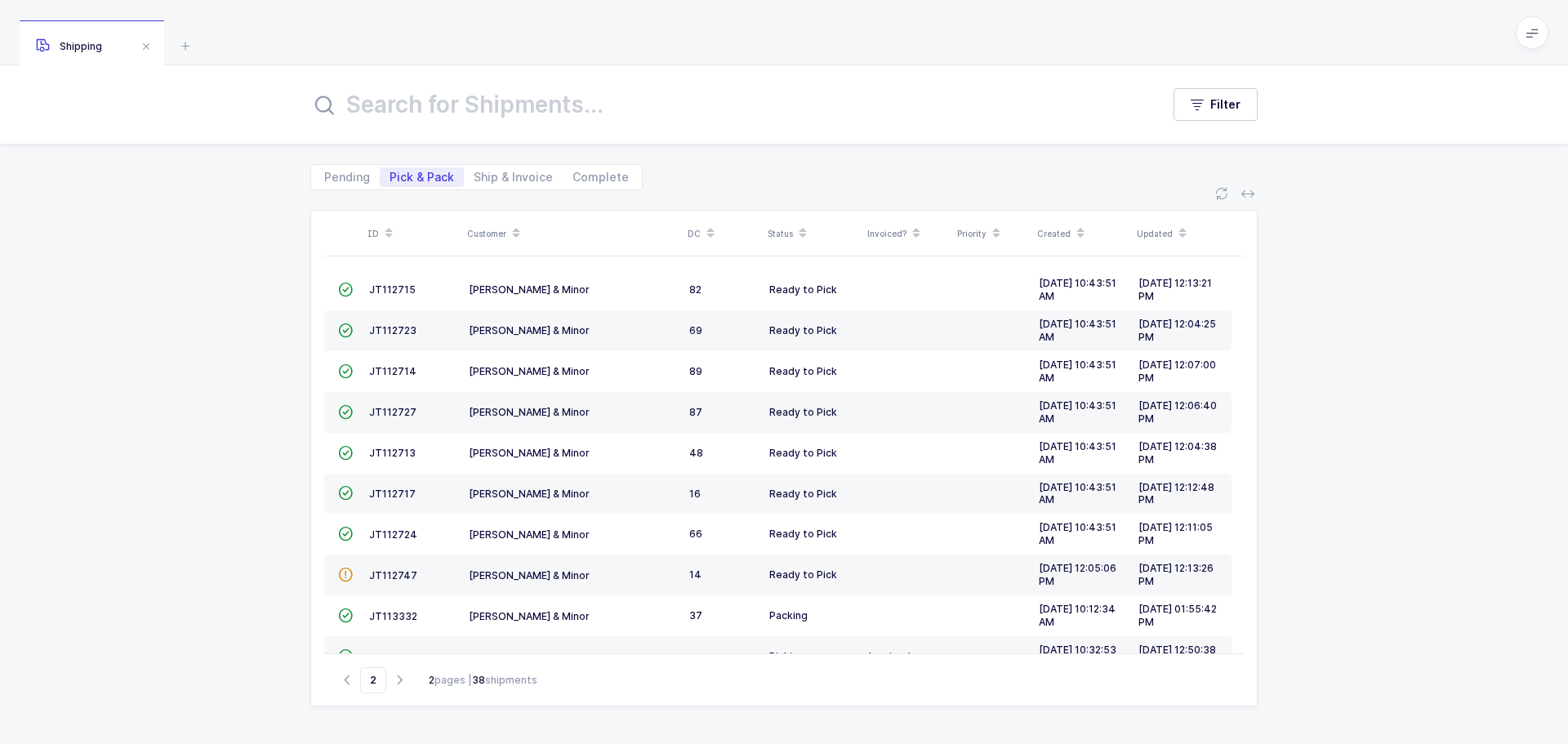
click at [339, 679] on icon "button" at bounding box center [347, 680] width 19 height 12
type input "1"
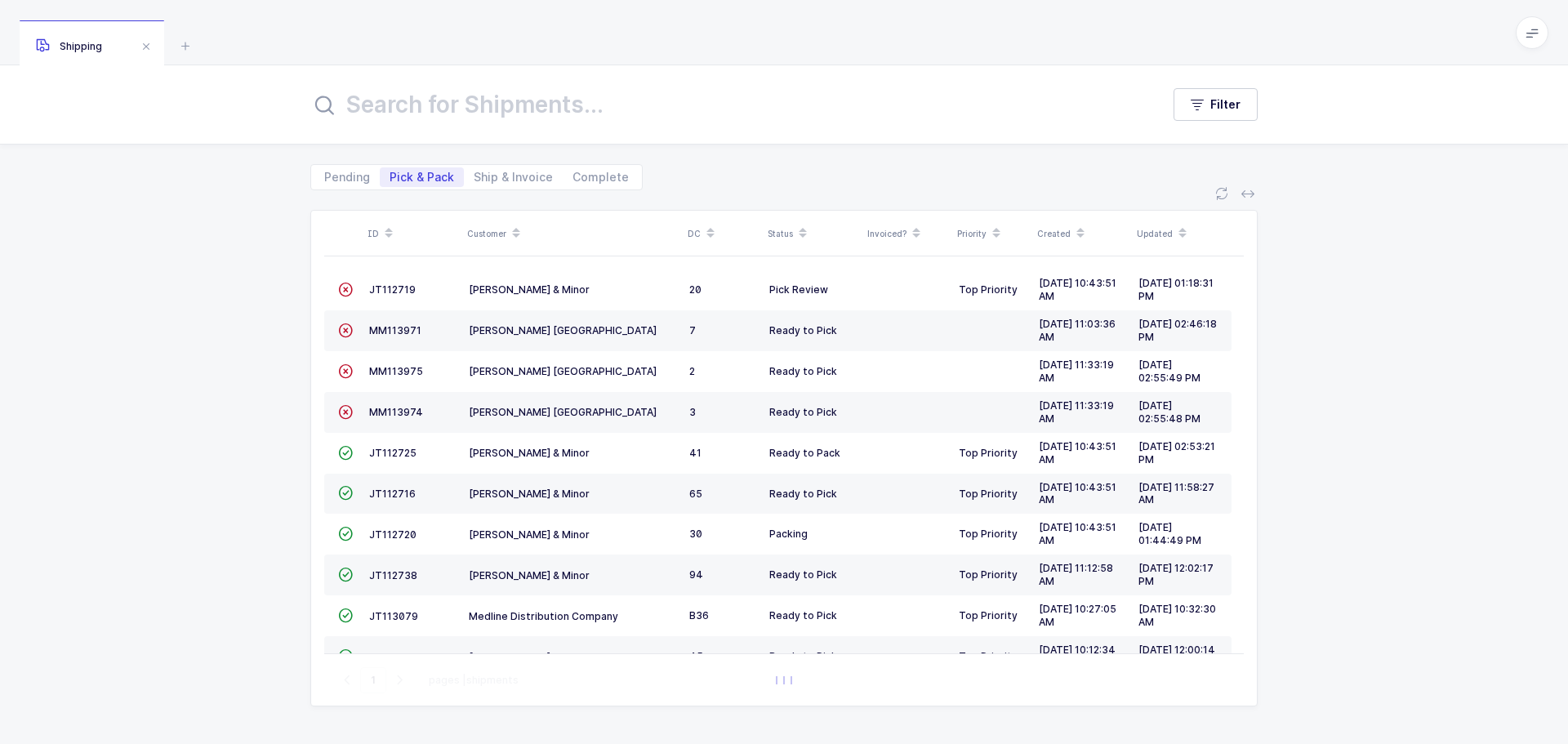
click at [394, 295] on span "JT112719" at bounding box center [392, 289] width 46 height 12
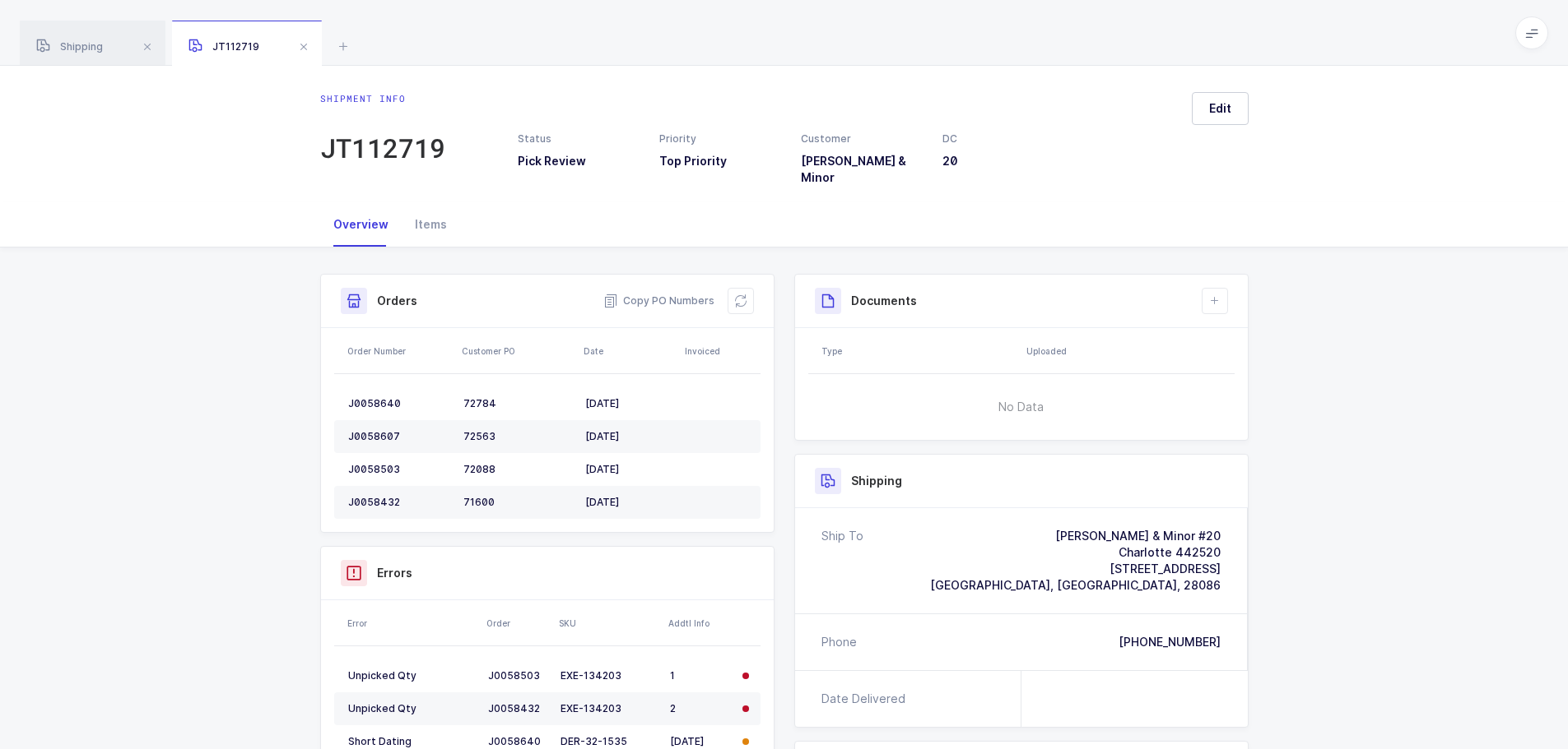
click at [751, 288] on button at bounding box center [741, 301] width 26 height 26
click at [304, 50] on span at bounding box center [303, 47] width 20 height 20
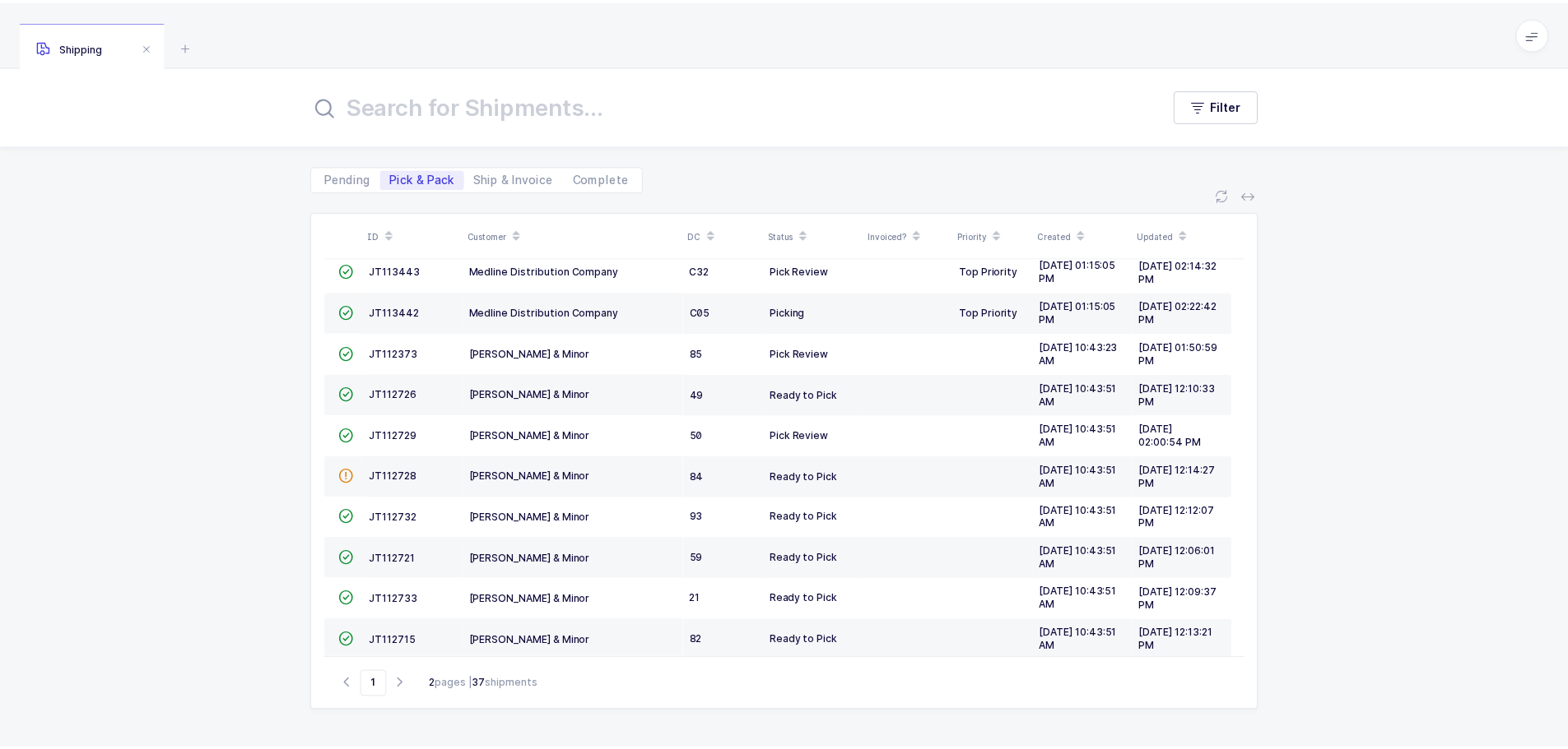
scroll to position [447, 0]
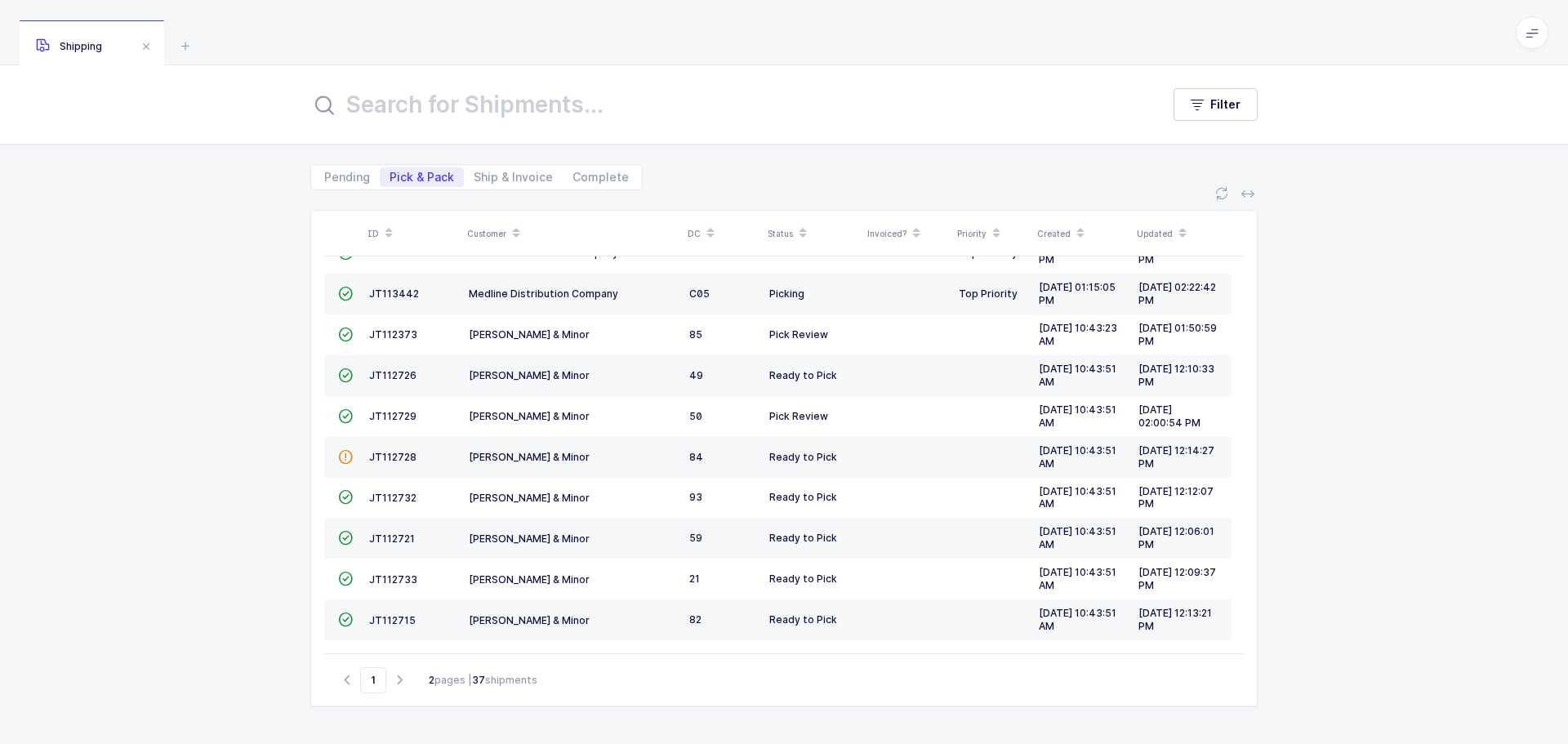
click at [376, 328] on span "JT112373" at bounding box center [393, 334] width 48 height 12
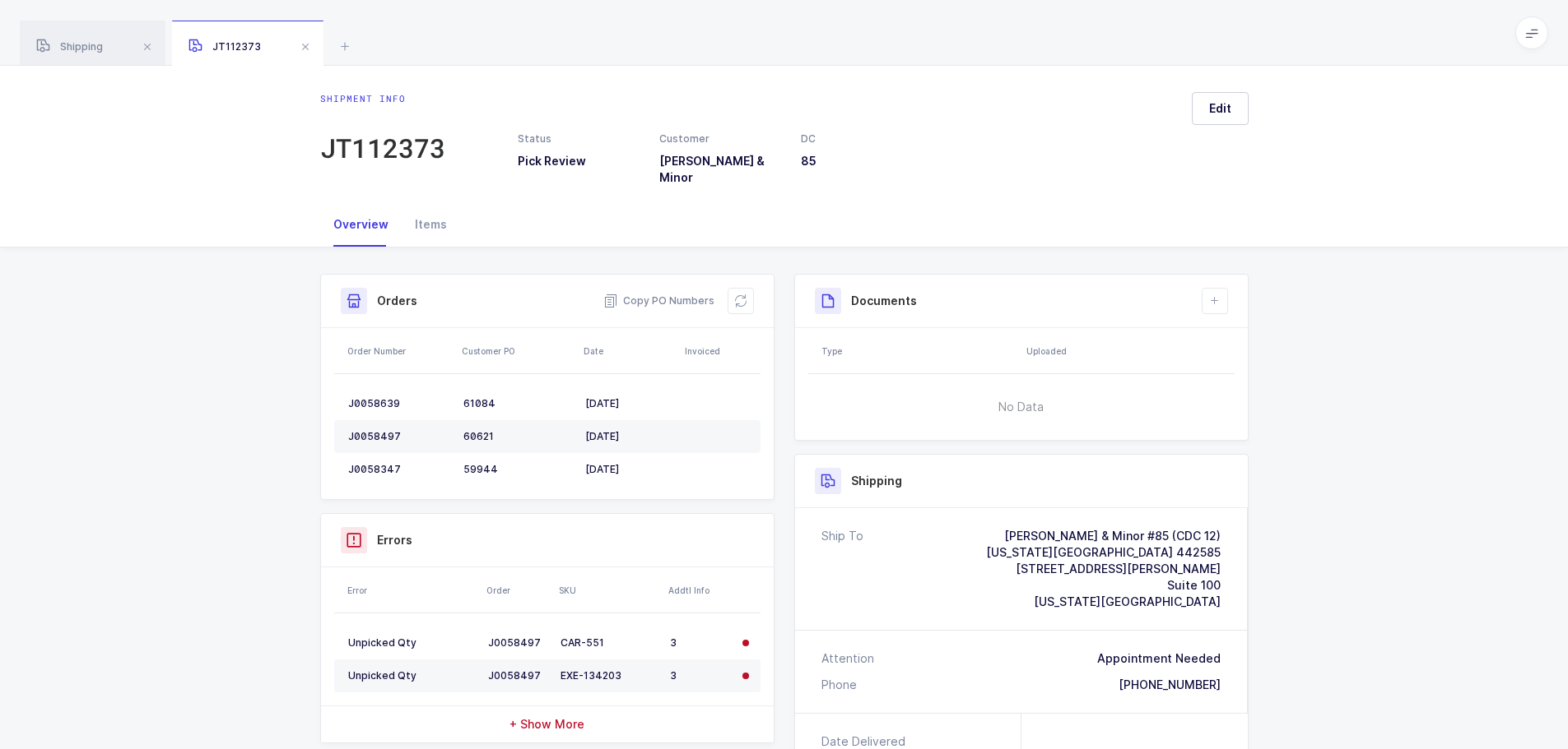
click at [749, 288] on button at bounding box center [741, 301] width 26 height 26
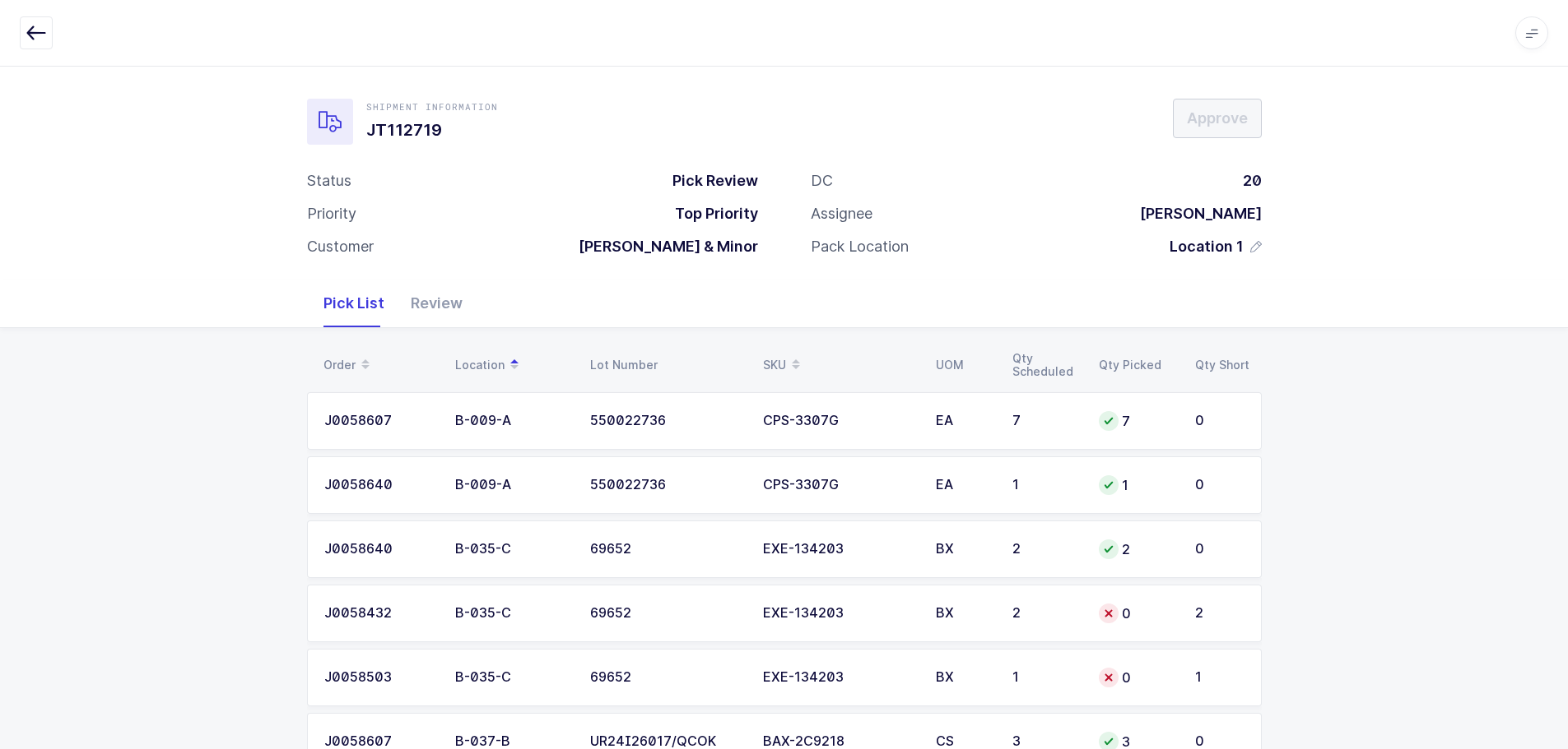
click at [1178, 621] on td "0" at bounding box center [1136, 614] width 96 height 58
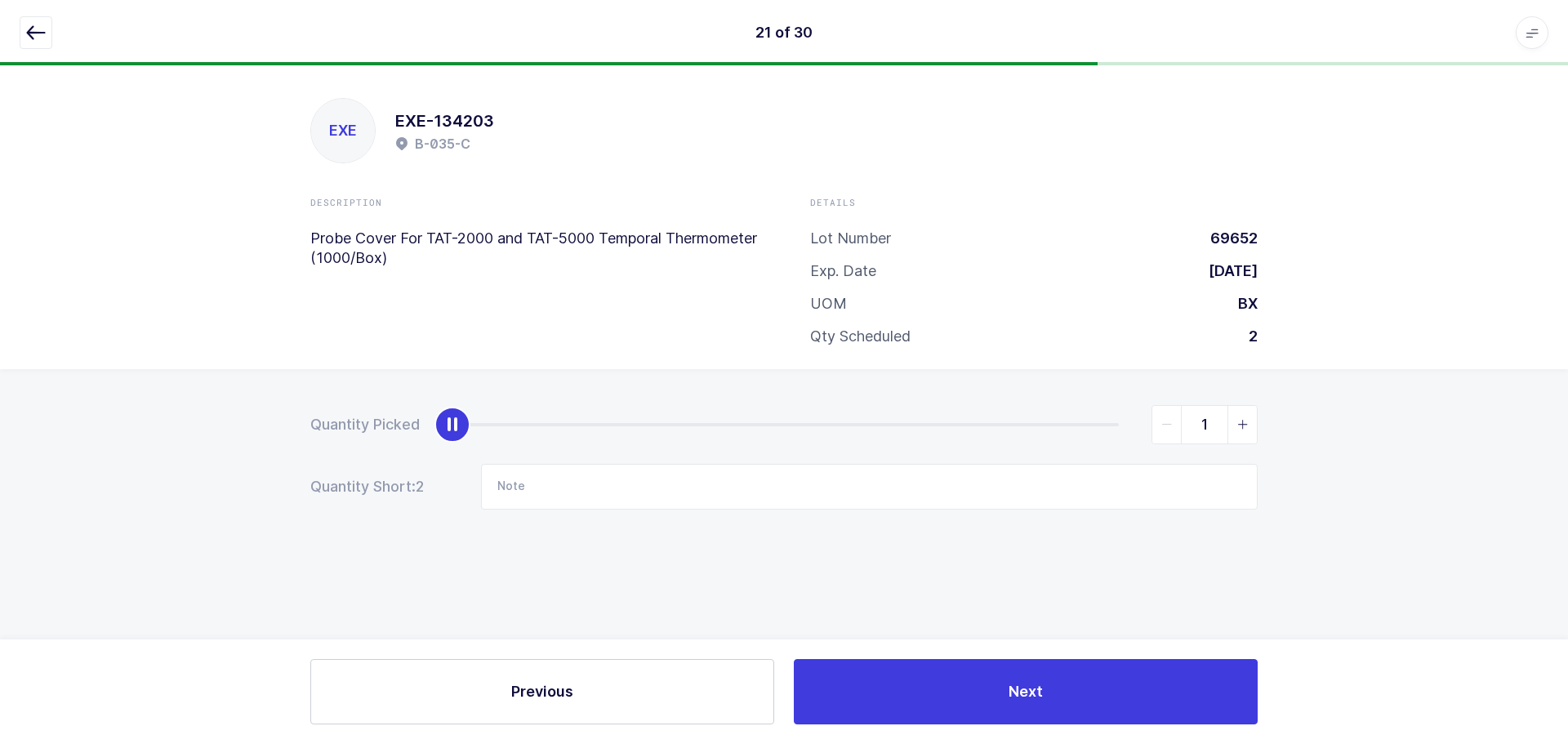
type input "2"
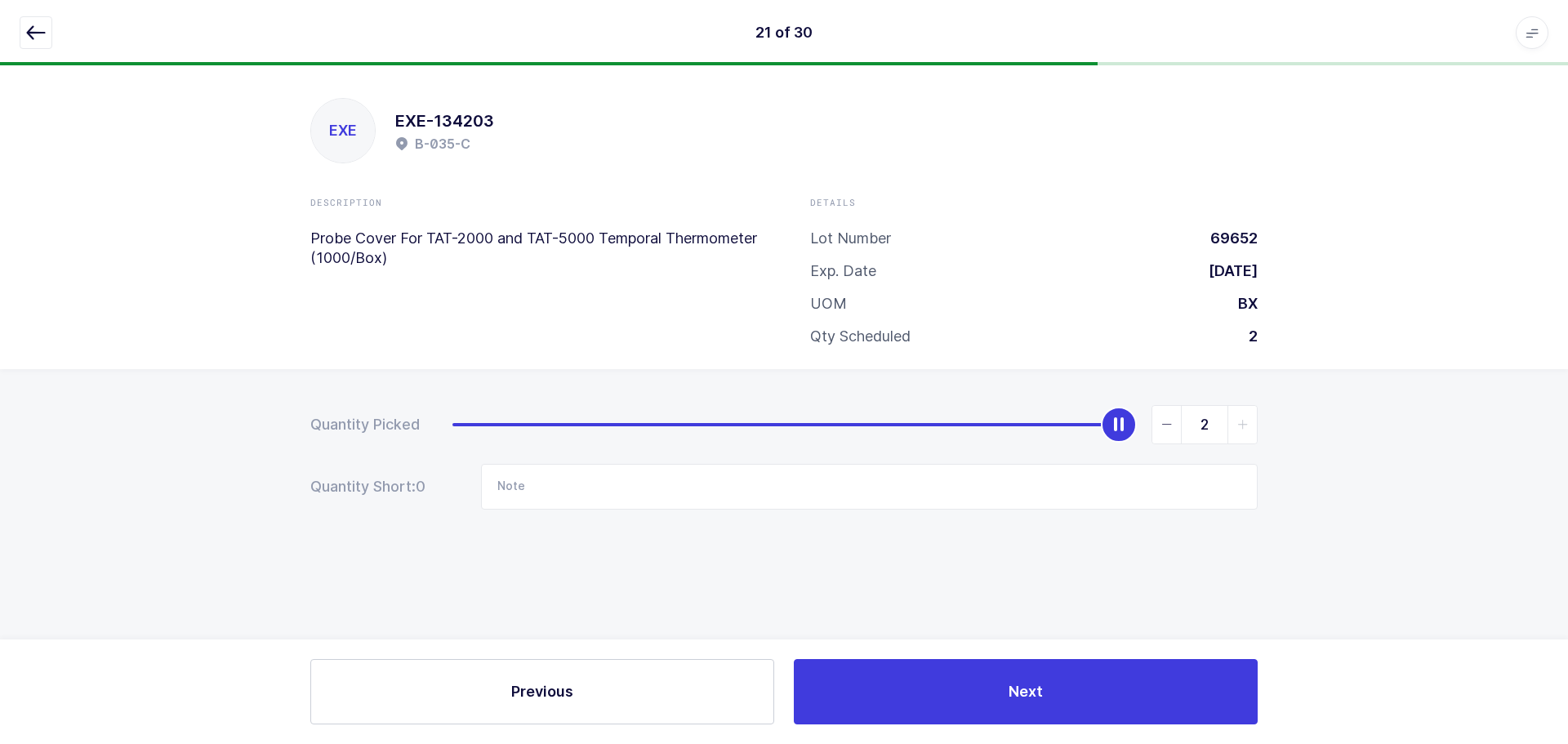
drag, startPoint x: 456, startPoint y: 423, endPoint x: 1208, endPoint y: 394, distance: 752.6
click at [1208, 394] on div "Quantity Picked 2 Quantity Short: 0 Note" at bounding box center [784, 515] width 1568 height 291
click at [26, 41] on icon "button" at bounding box center [35, 32] width 19 height 19
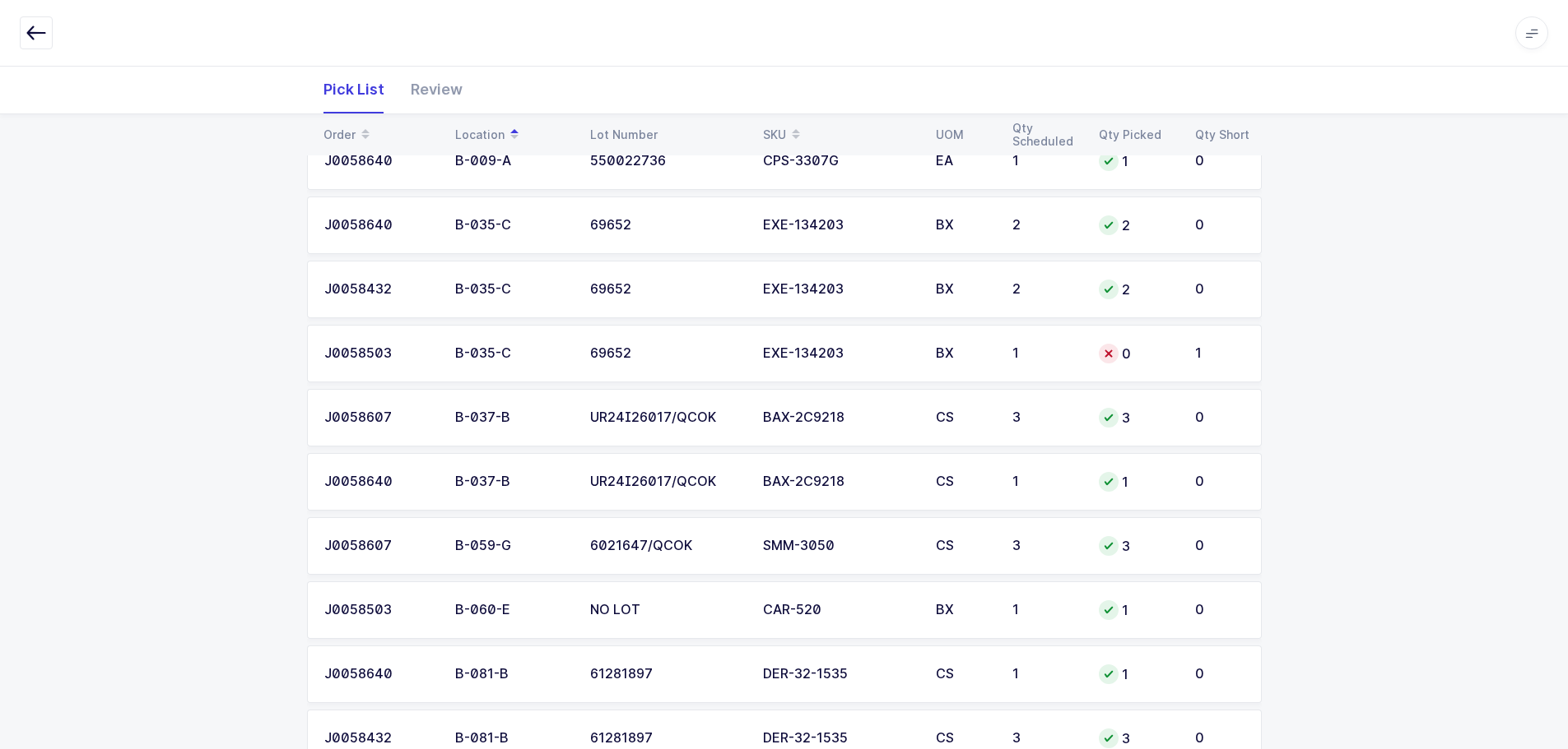
scroll to position [329, 0]
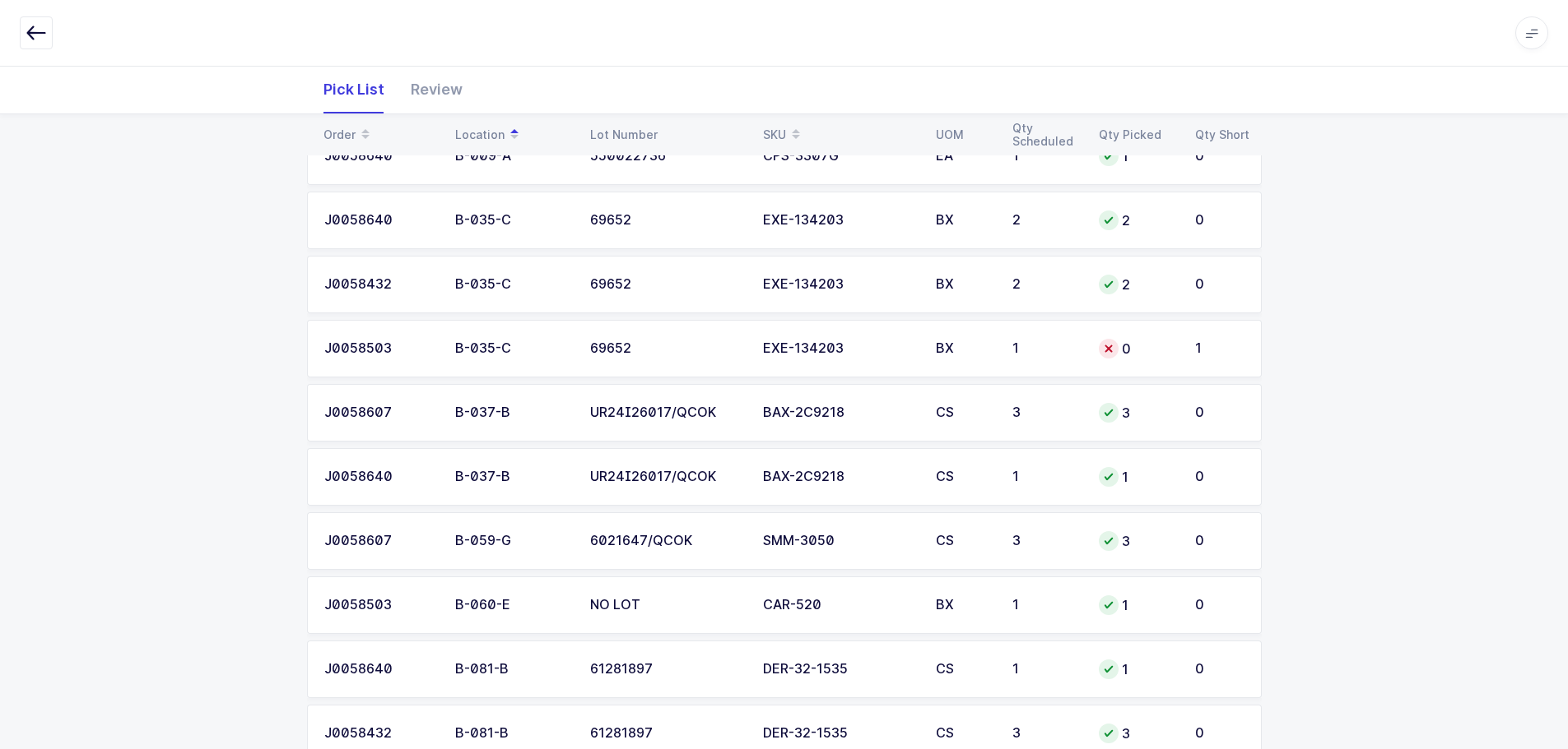
click at [1101, 353] on div "0" at bounding box center [1137, 348] width 77 height 20
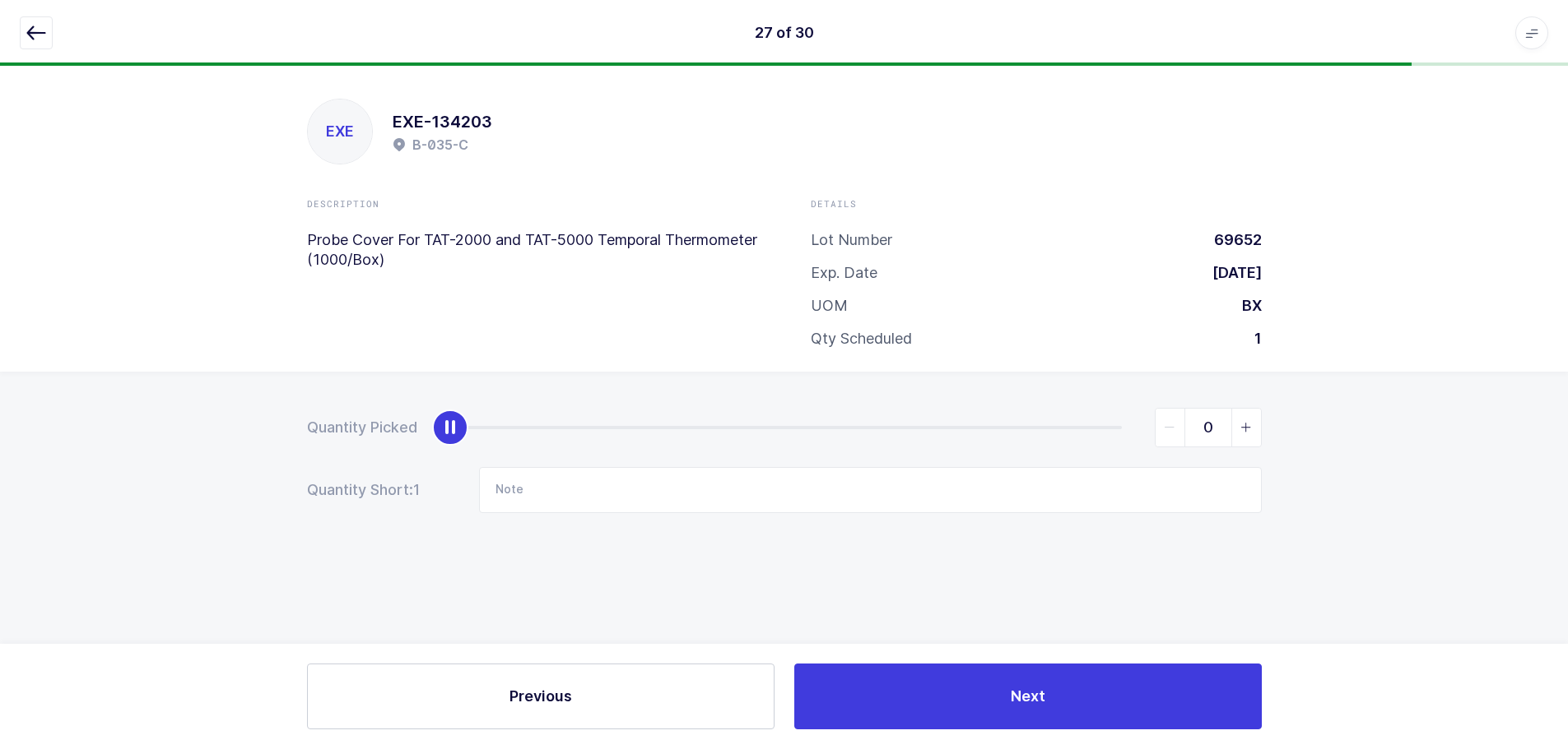
scroll to position [0, 0]
click at [1234, 417] on input "0" at bounding box center [1214, 428] width 107 height 39
click at [1245, 422] on span "slider between 0 and 1" at bounding box center [1252, 428] width 30 height 38
type input "1"
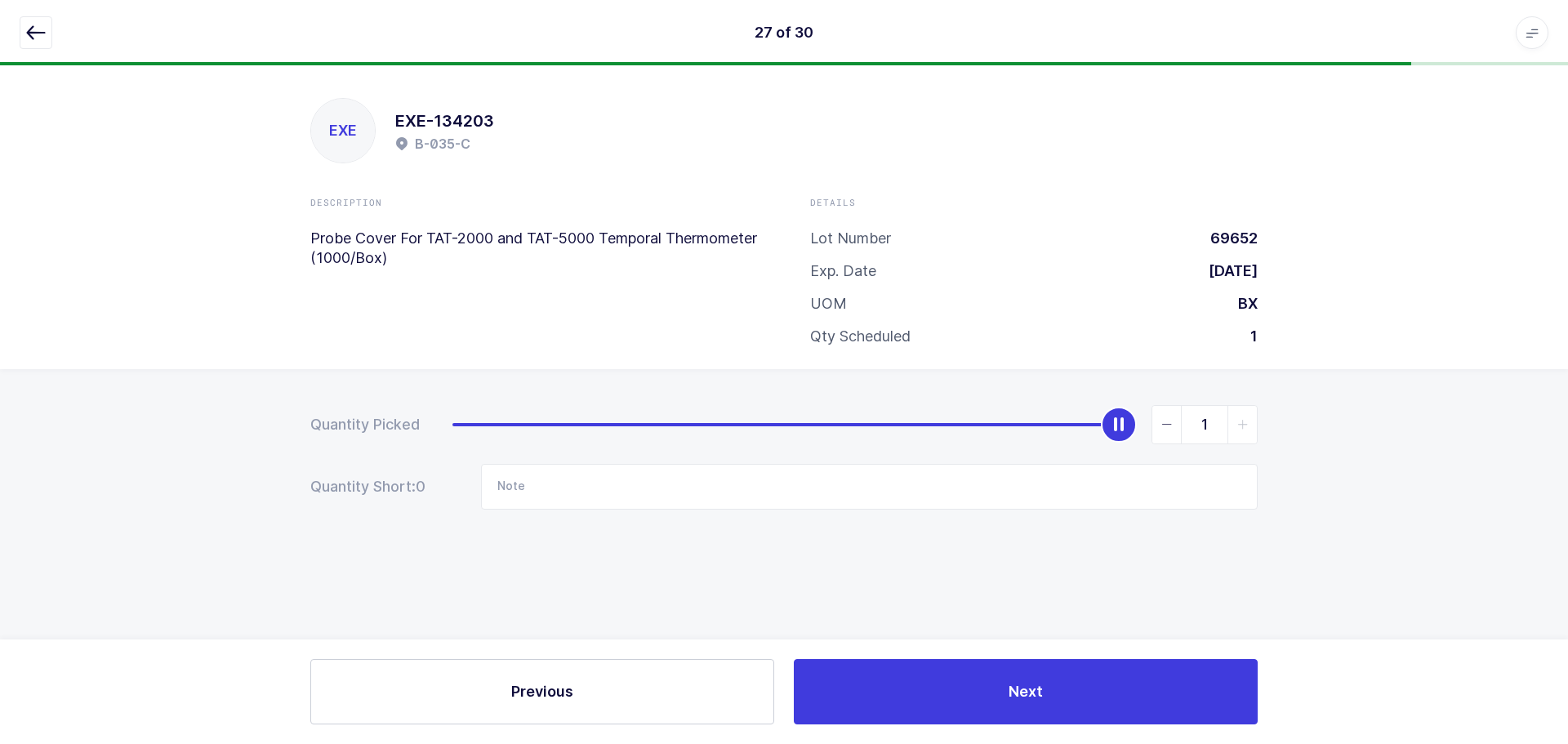
click at [41, 19] on button "button" at bounding box center [35, 32] width 32 height 32
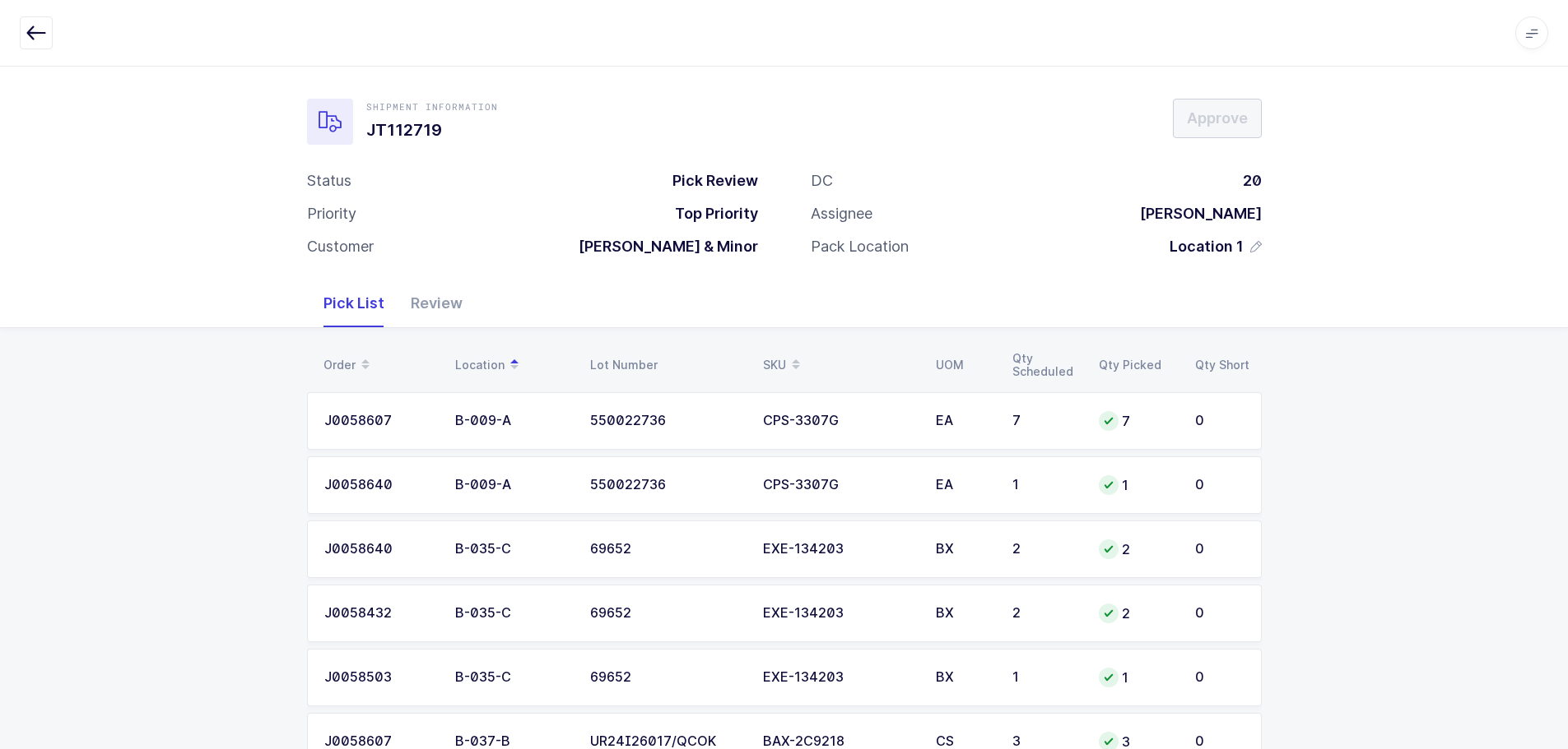
click at [459, 302] on div "Review" at bounding box center [436, 303] width 78 height 48
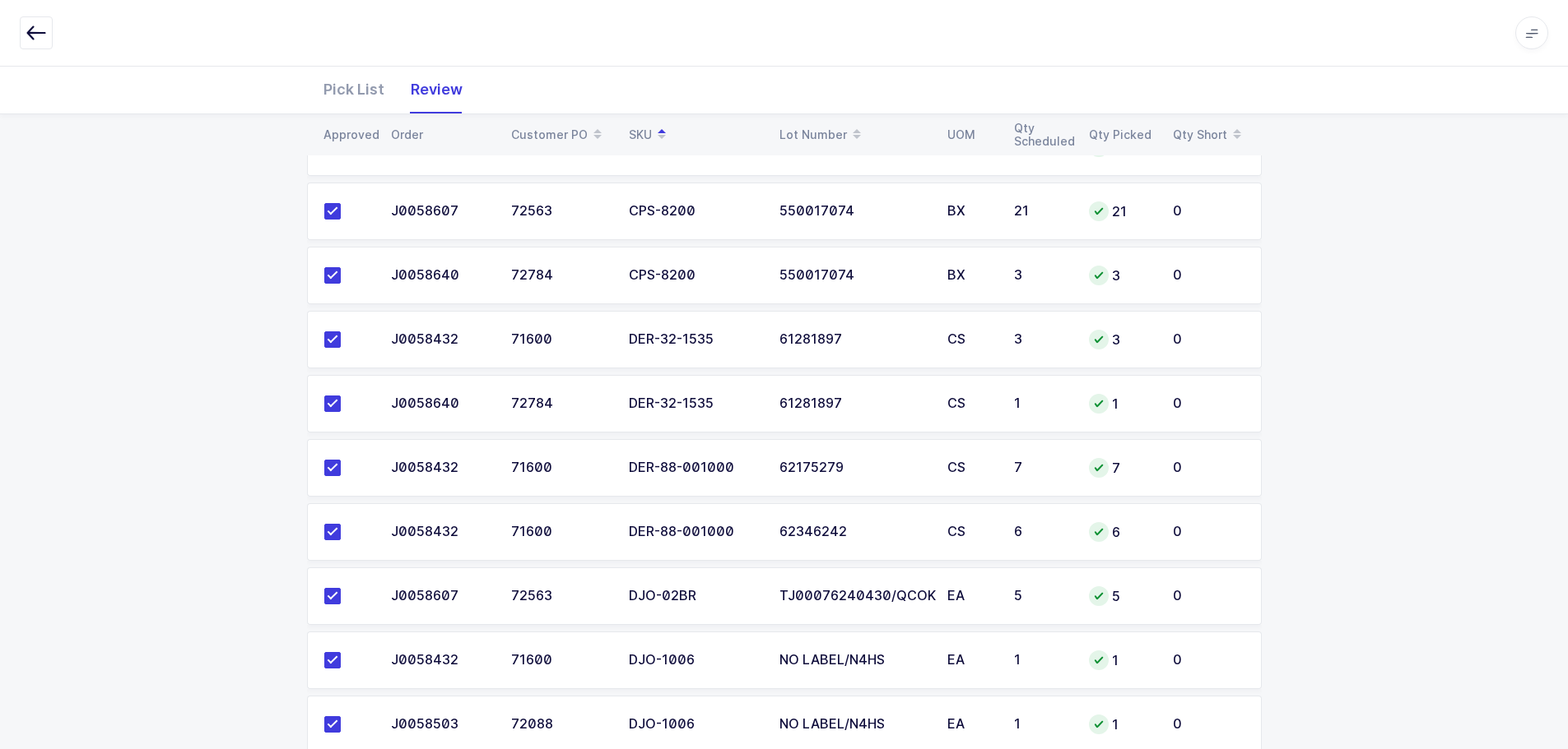
scroll to position [1601, 0]
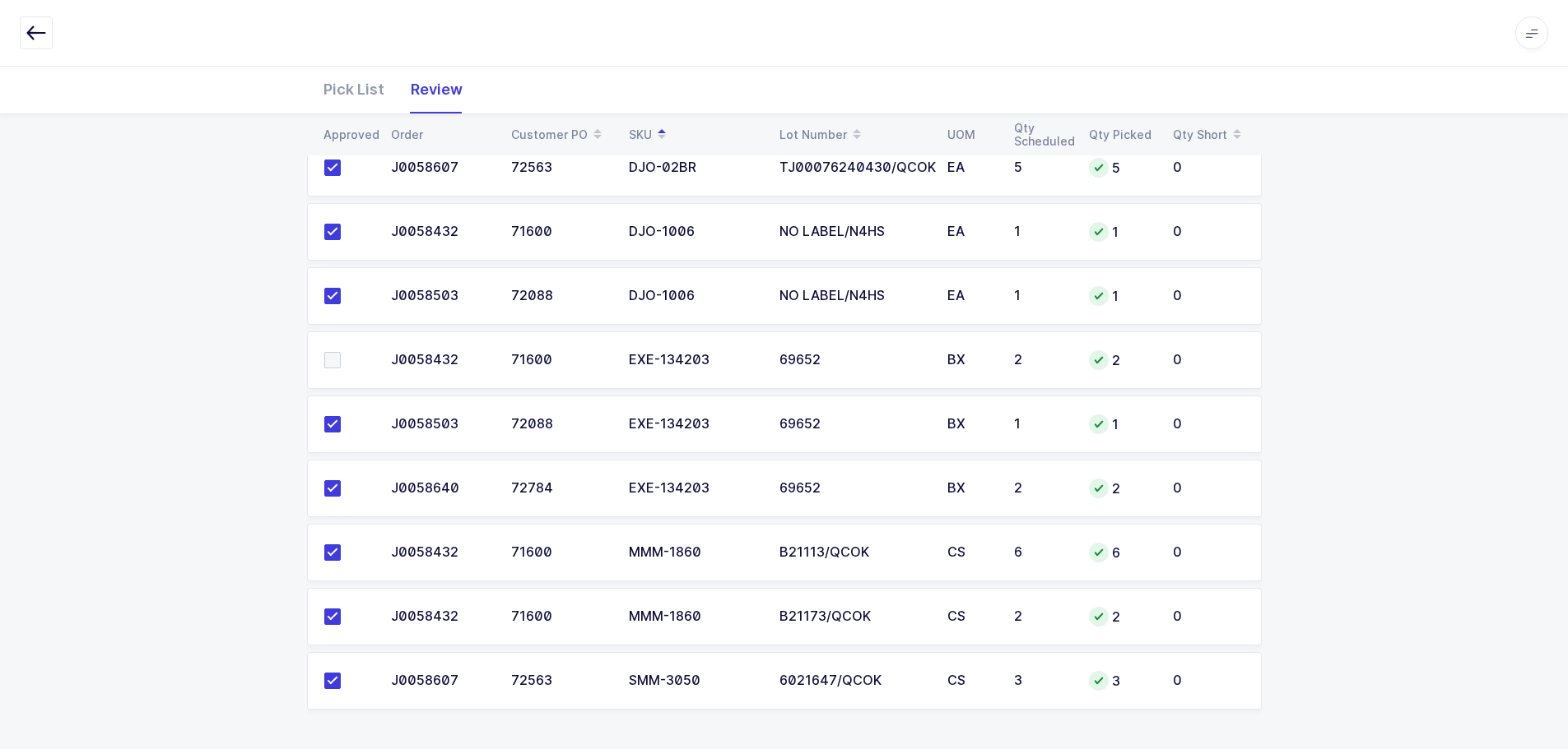
click at [337, 357] on span at bounding box center [333, 360] width 17 height 17
click at [341, 352] on input "checkbox" at bounding box center [341, 352] width 0 height 0
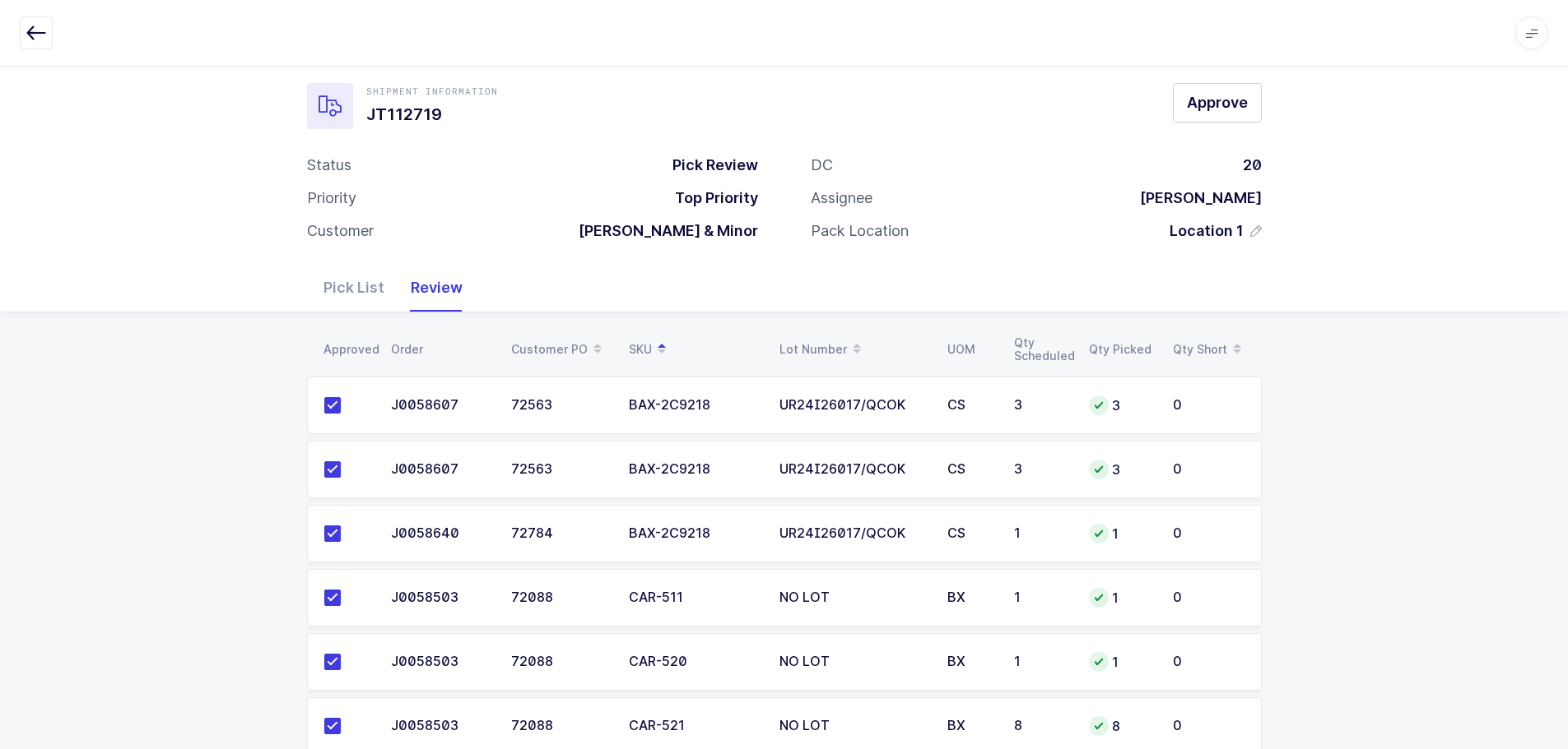
scroll to position [0, 0]
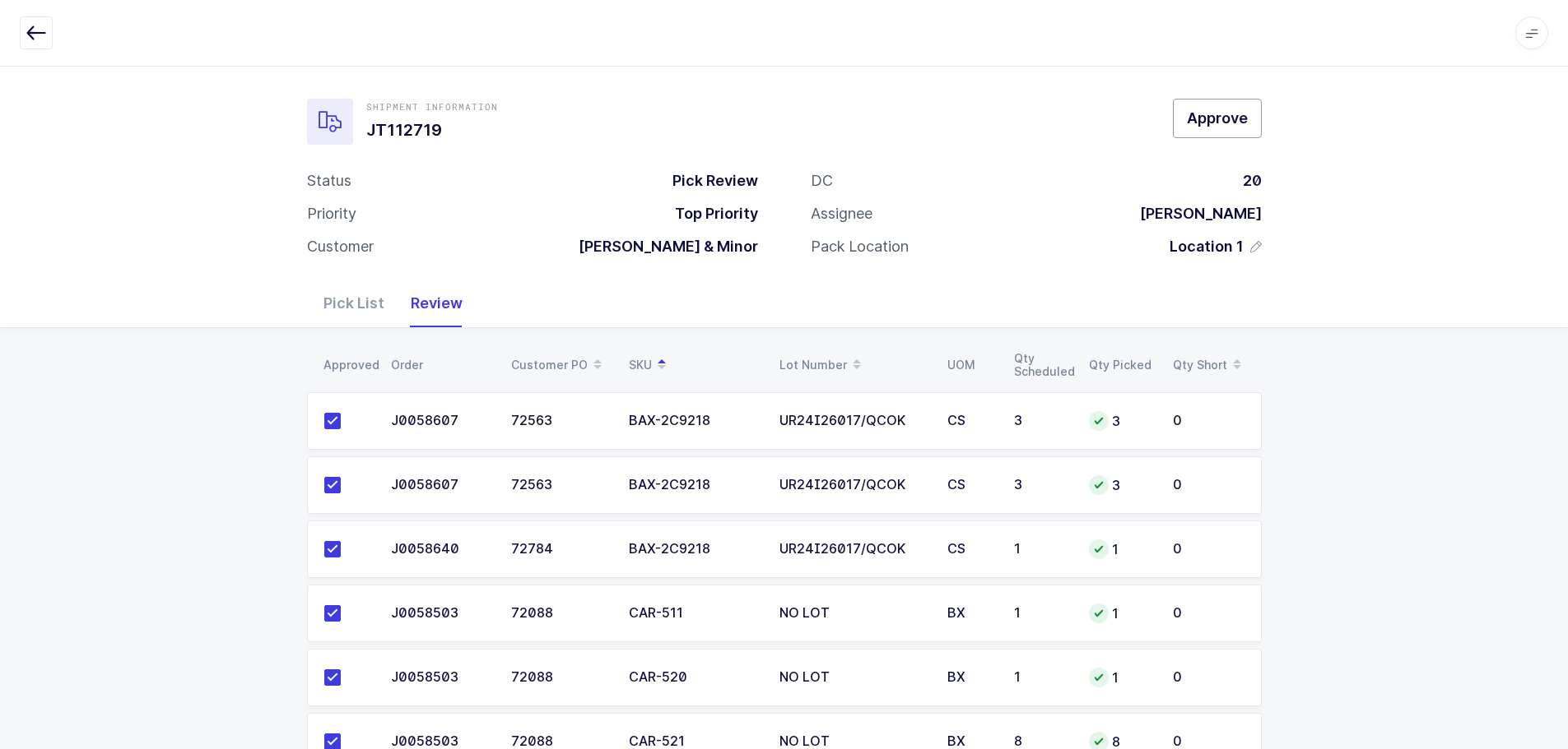
click at [1225, 106] on button "Approve" at bounding box center [1217, 119] width 89 height 39
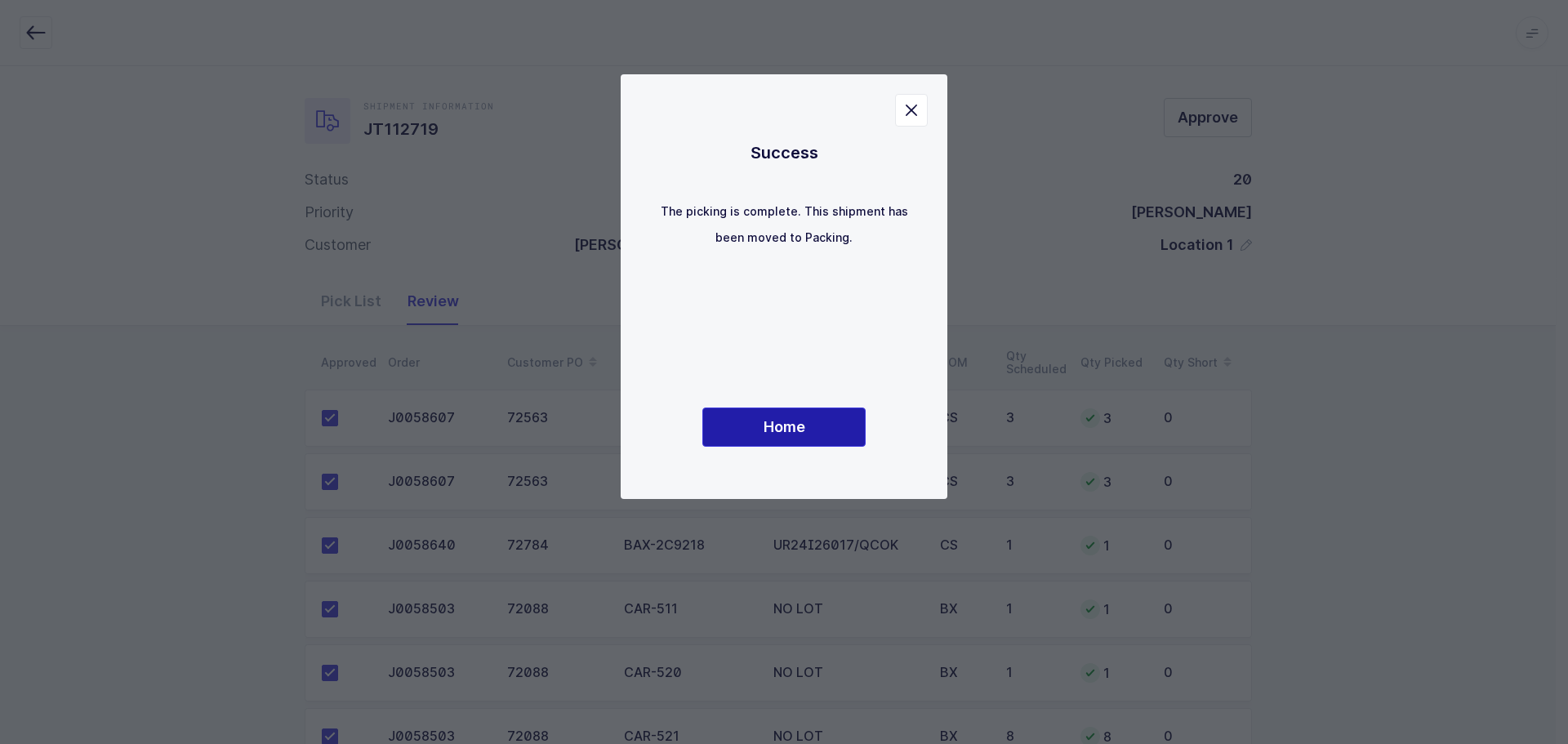
click at [853, 436] on button "Home" at bounding box center [784, 427] width 163 height 39
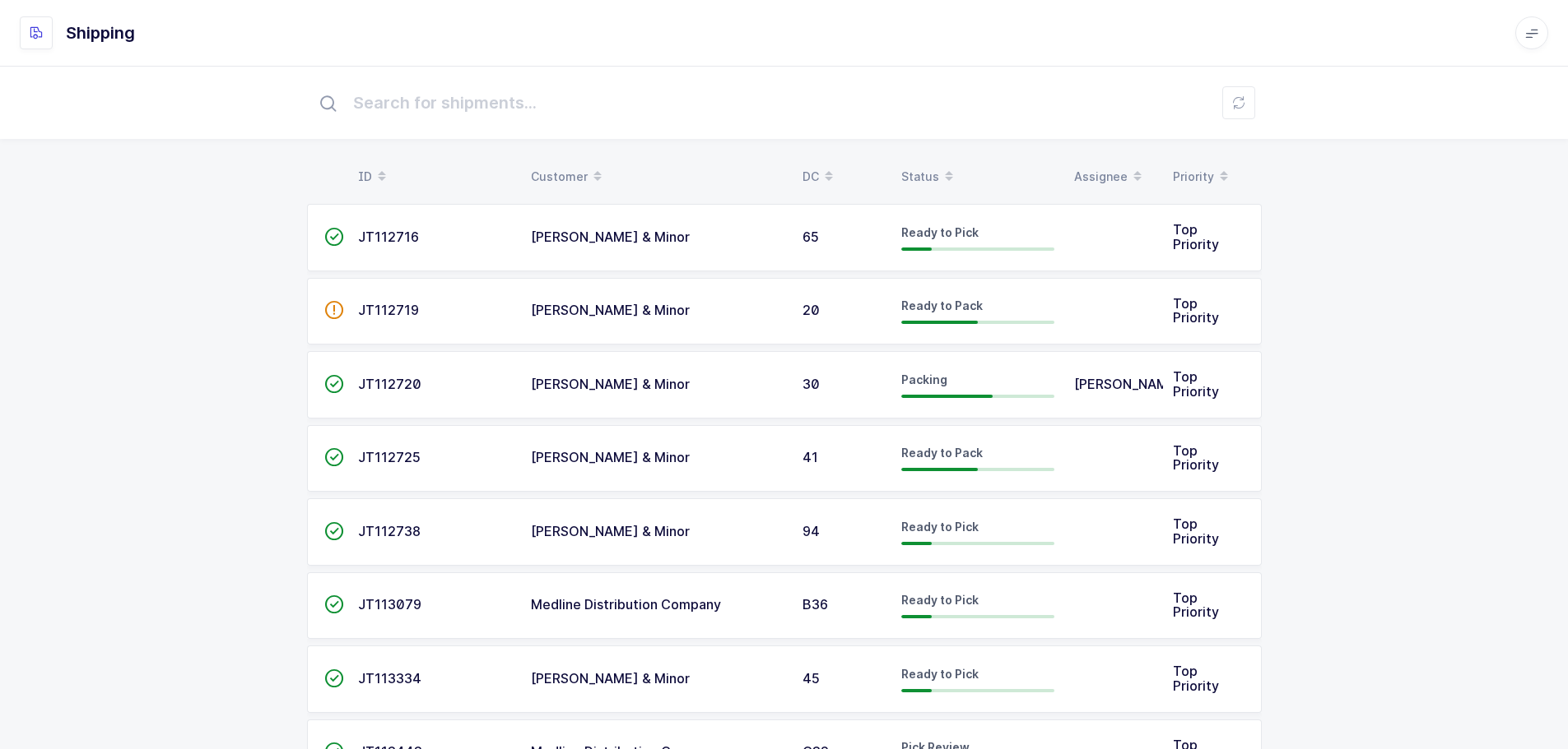
click at [926, 168] on div "Status" at bounding box center [977, 177] width 153 height 28
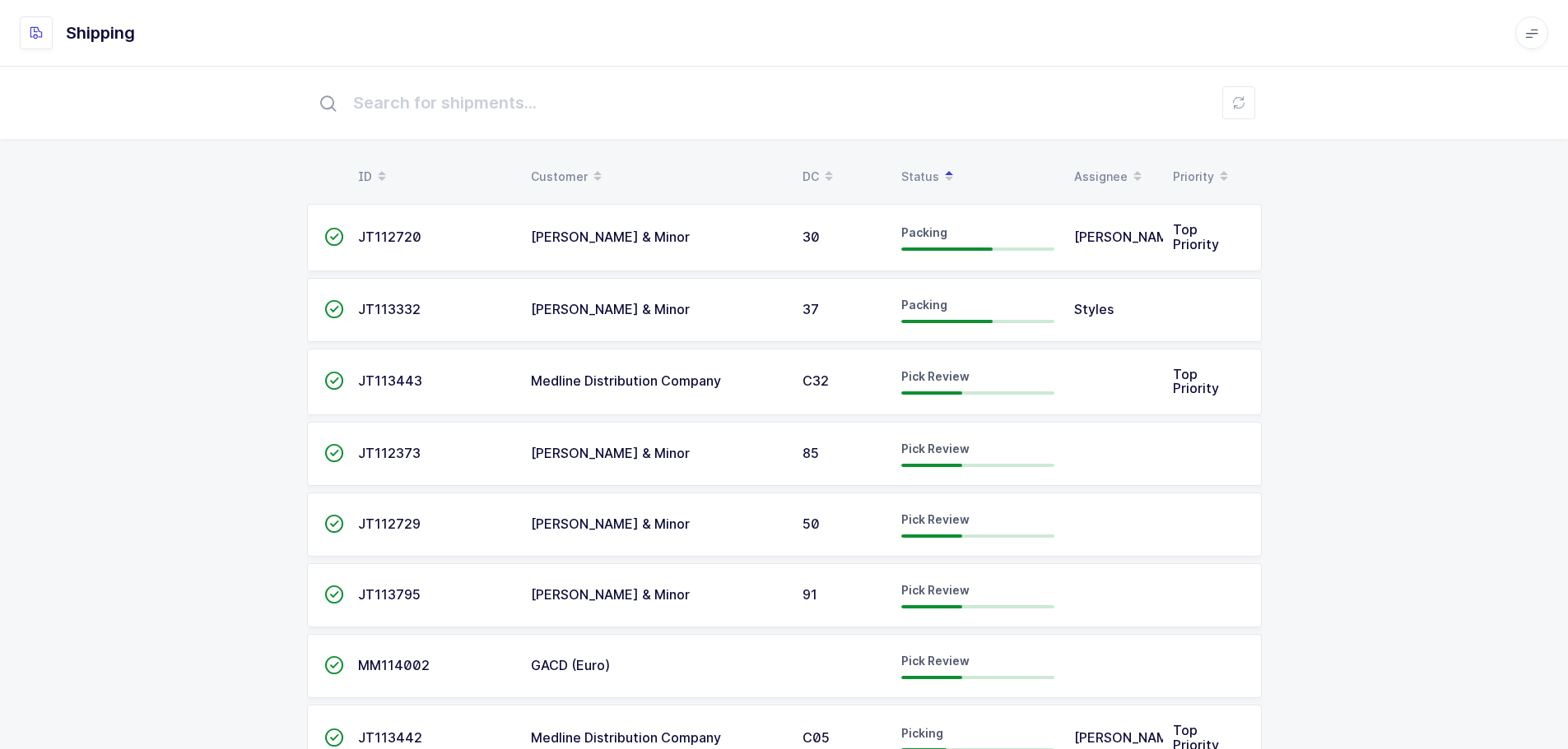
click at [349, 453] on td "JT112373" at bounding box center [435, 454] width 173 height 64
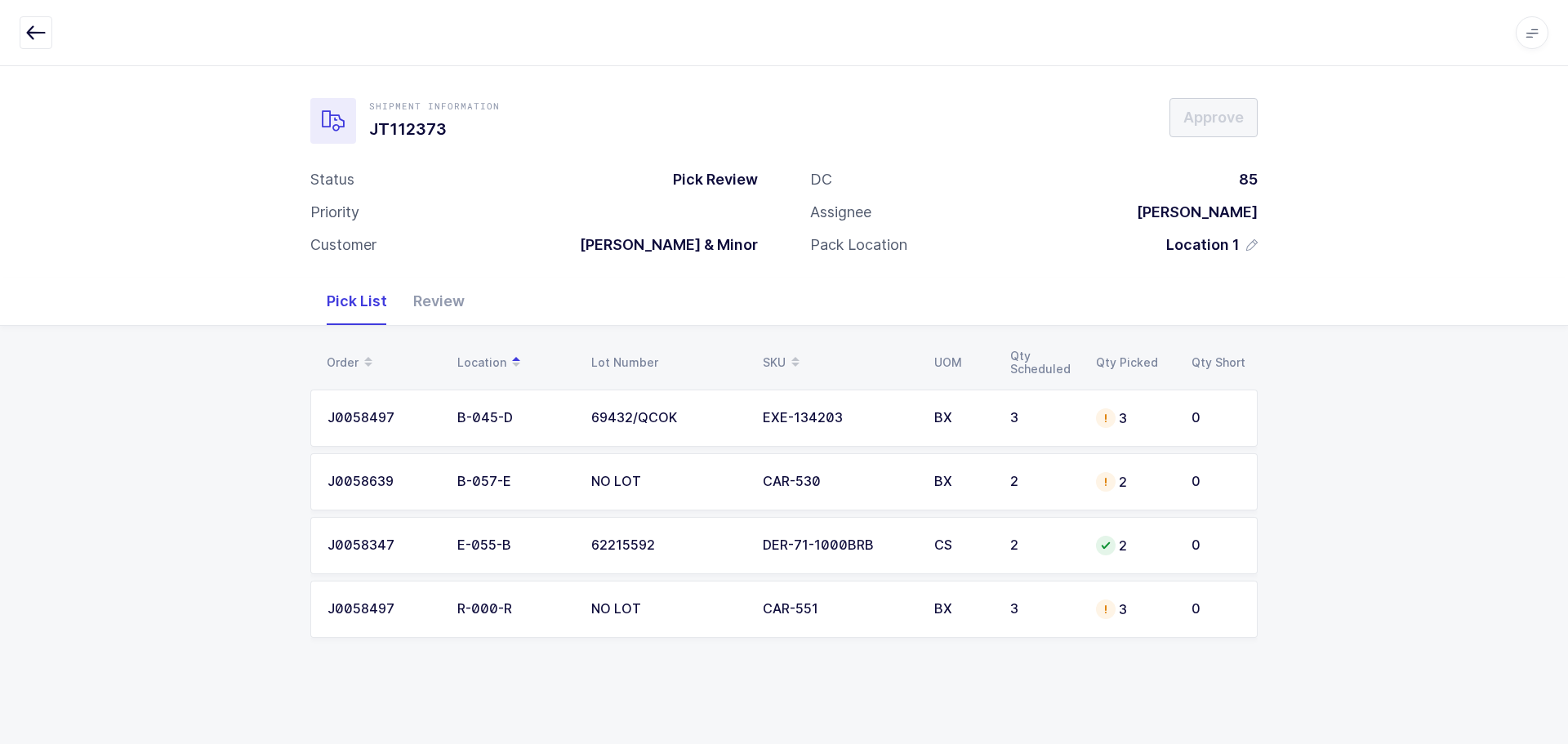
click at [857, 417] on div "EXE-134203" at bounding box center [839, 418] width 152 height 15
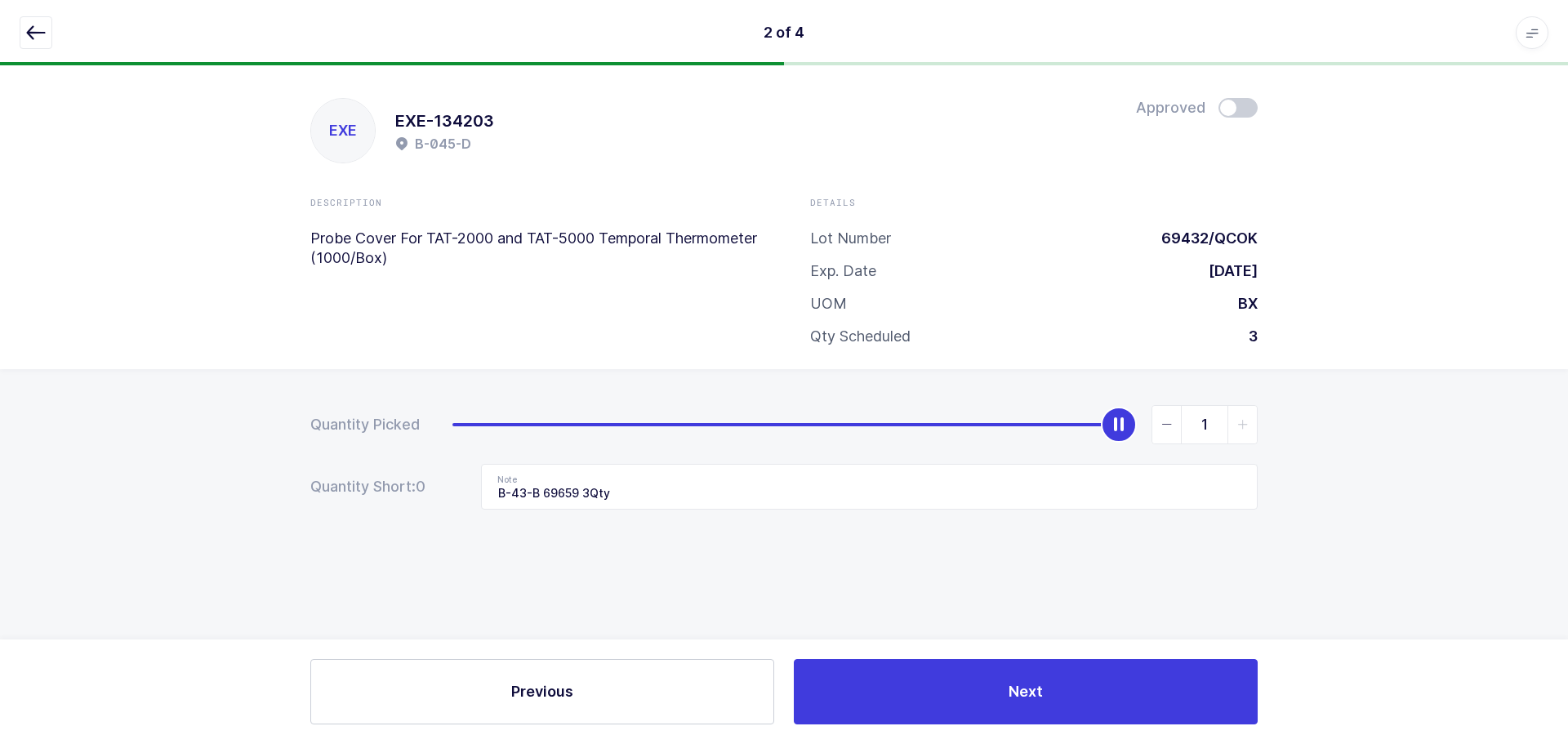
type input "0"
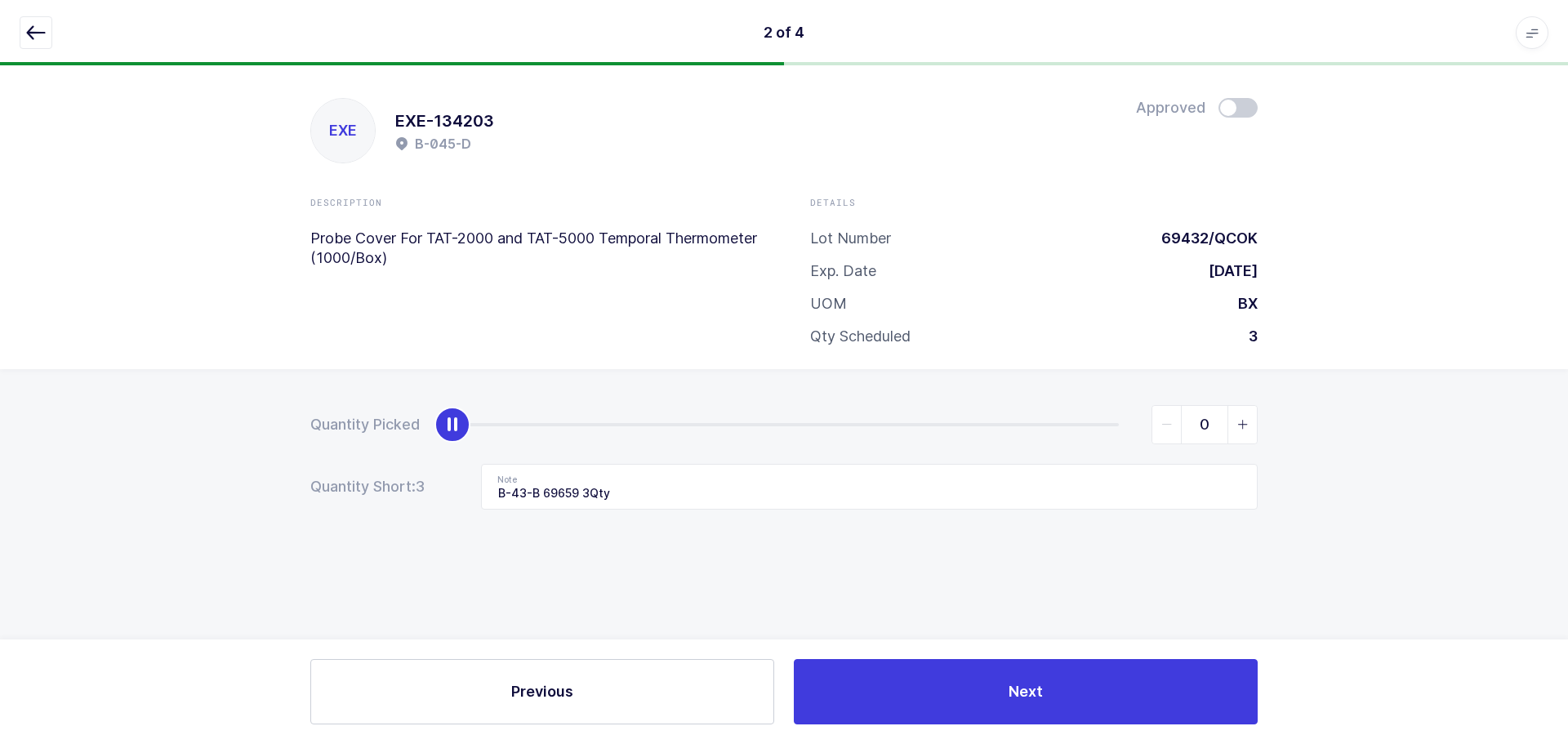
drag, startPoint x: 1114, startPoint y: 417, endPoint x: 63, endPoint y: 517, distance: 1055.7
click at [70, 522] on div "Quantity Picked 0 Quantity Short: 3 Note B-43-B 69659 3Qty" at bounding box center [784, 515] width 1568 height 291
drag, startPoint x: 674, startPoint y: 494, endPoint x: 209, endPoint y: 511, distance: 465.3
click at [209, 511] on div "Quantity Picked 0 Quantity Short: 3 Note B-43-B 69659 3Qty" at bounding box center [784, 515] width 1568 height 291
click at [27, 19] on button "button" at bounding box center [35, 32] width 32 height 32
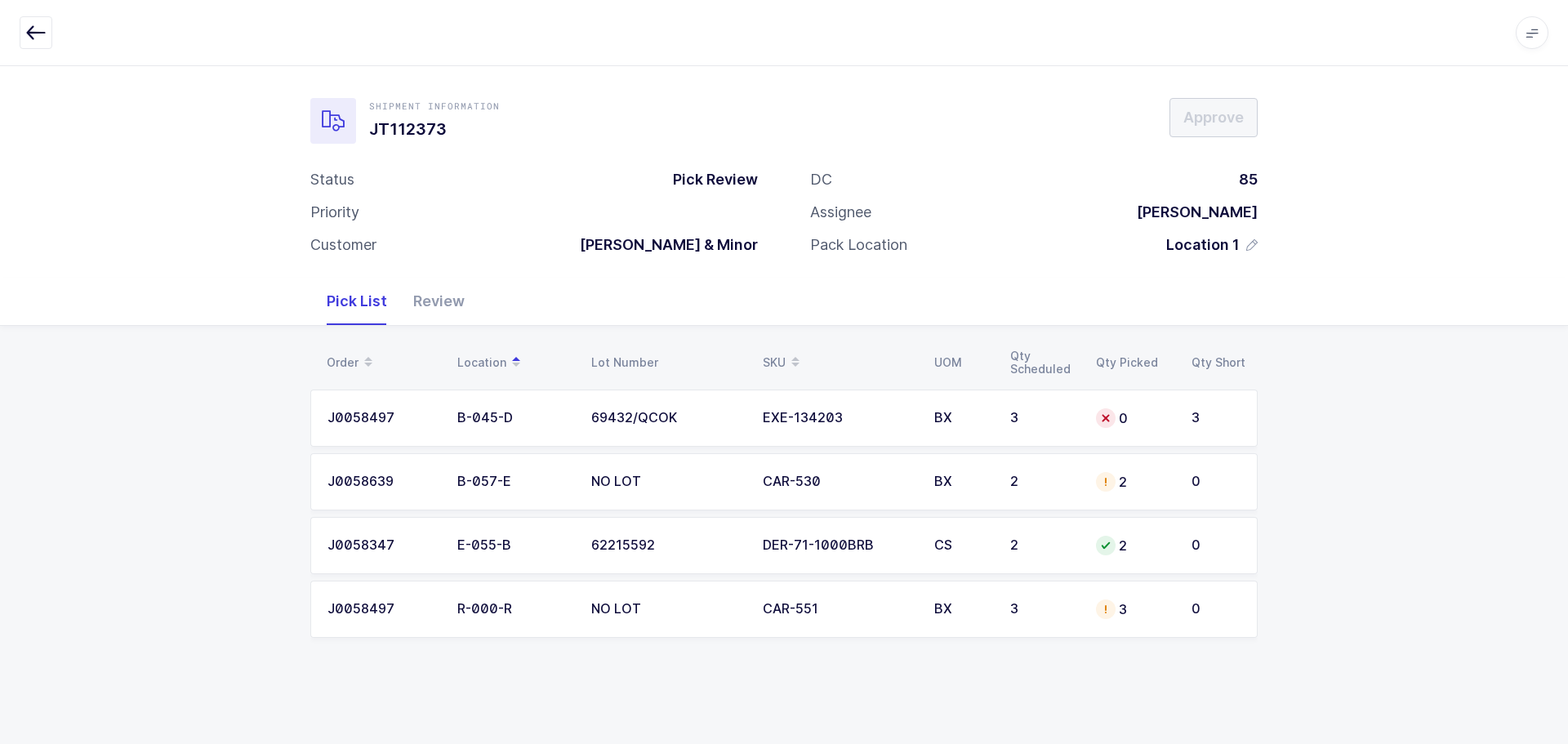
click at [959, 606] on div "BX" at bounding box center [962, 609] width 57 height 15
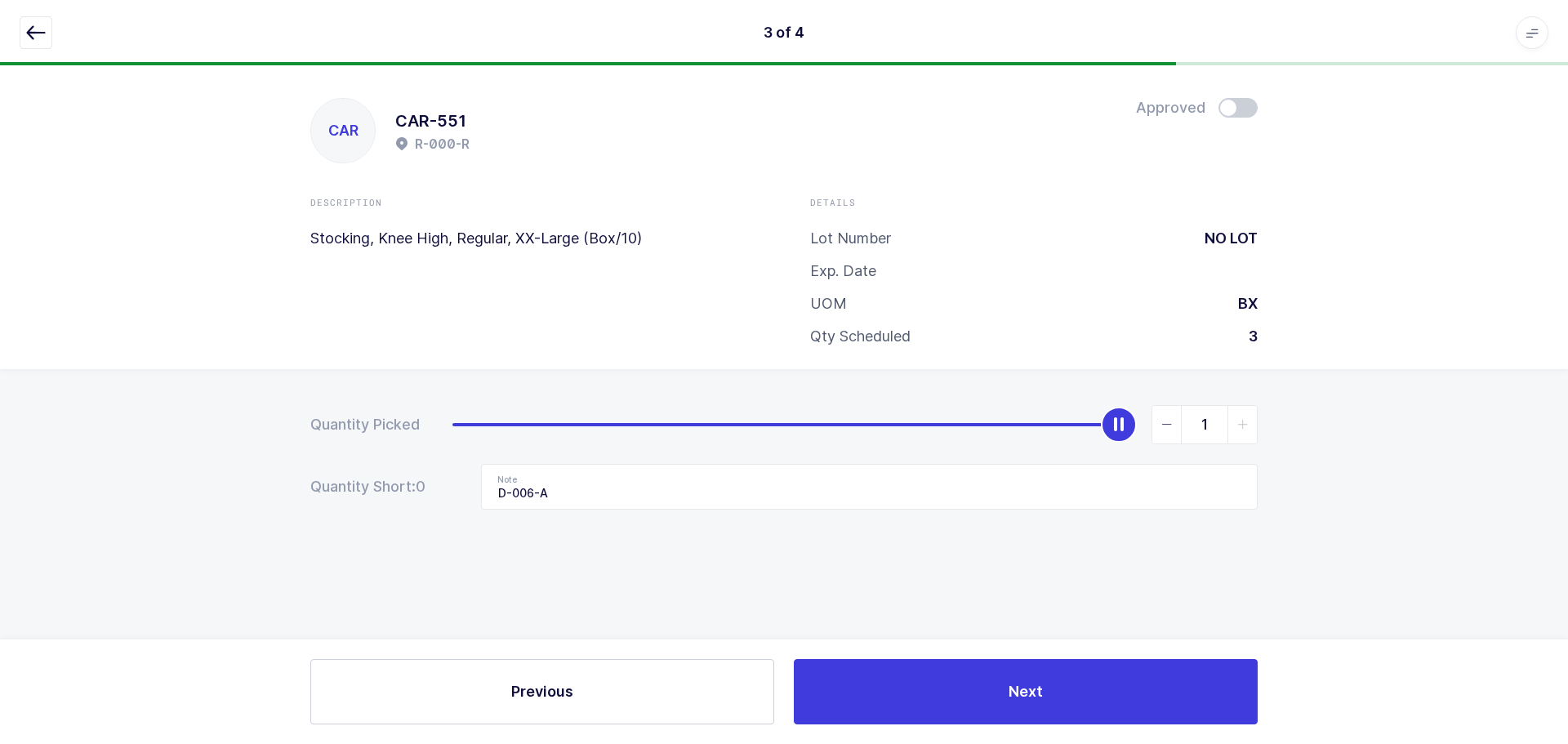
type input "0"
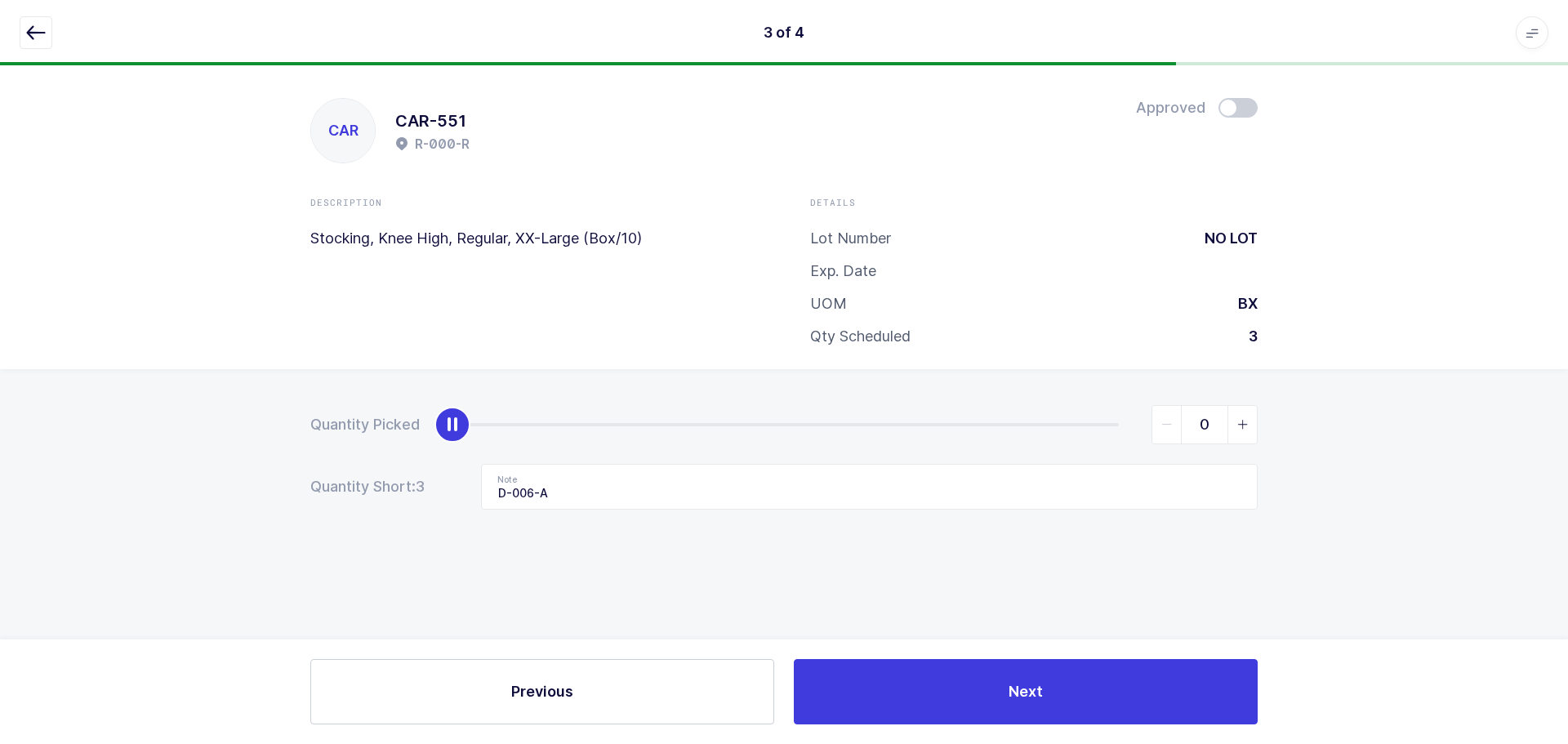
drag, startPoint x: 1120, startPoint y: 428, endPoint x: 212, endPoint y: 424, distance: 908.0
click at [212, 424] on div "Quantity Picked 0 Quantity Short: 3 Note D-006-A" at bounding box center [784, 515] width 1568 height 291
drag, startPoint x: 617, startPoint y: 481, endPoint x: 423, endPoint y: 520, distance: 197.9
click at [423, 520] on div "Quantity Picked 0 Quantity Short: 3 Note D-006-A" at bounding box center [784, 515] width 1568 height 291
click at [29, 32] on icon "button" at bounding box center [35, 32] width 19 height 19
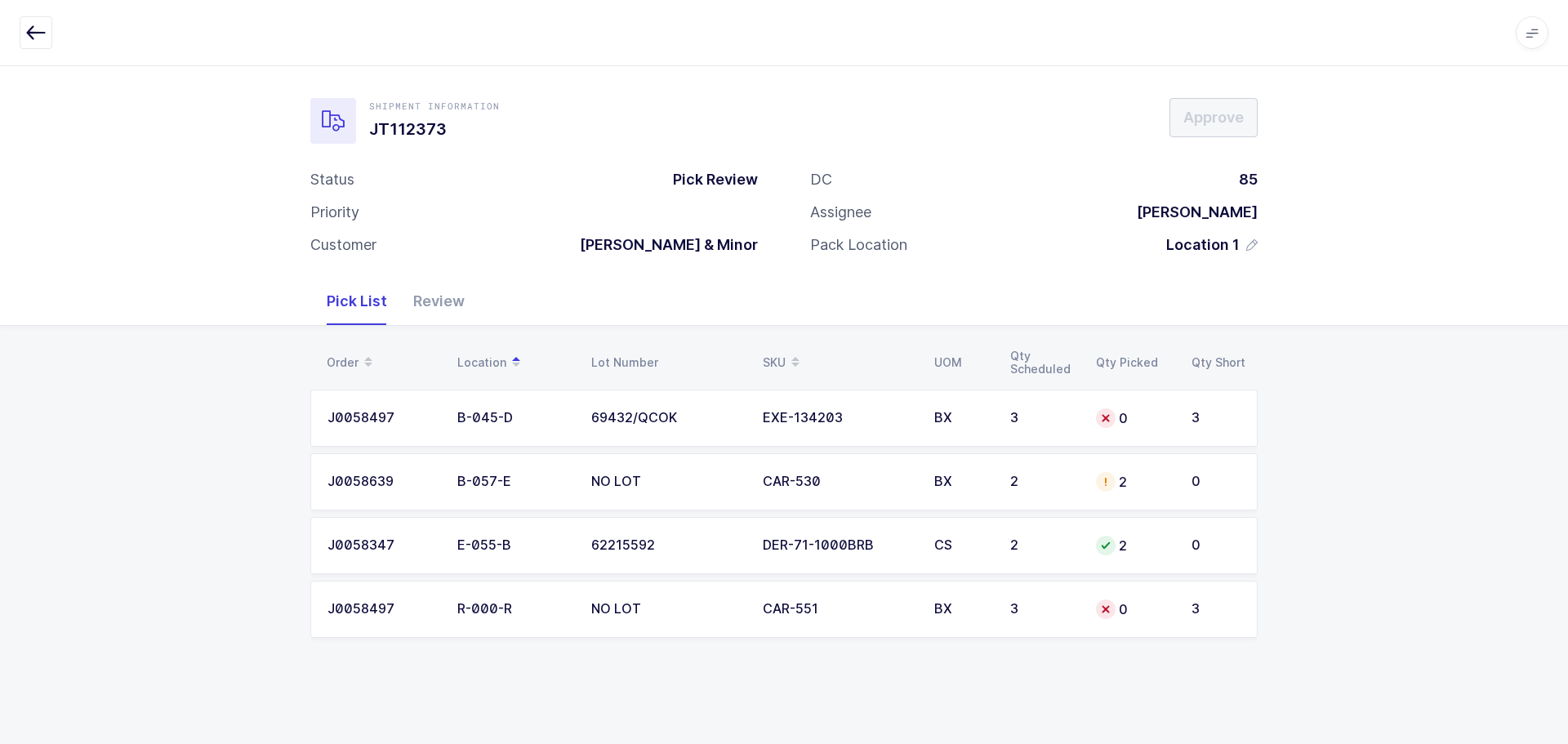
click at [949, 476] on div "BX" at bounding box center [962, 482] width 57 height 15
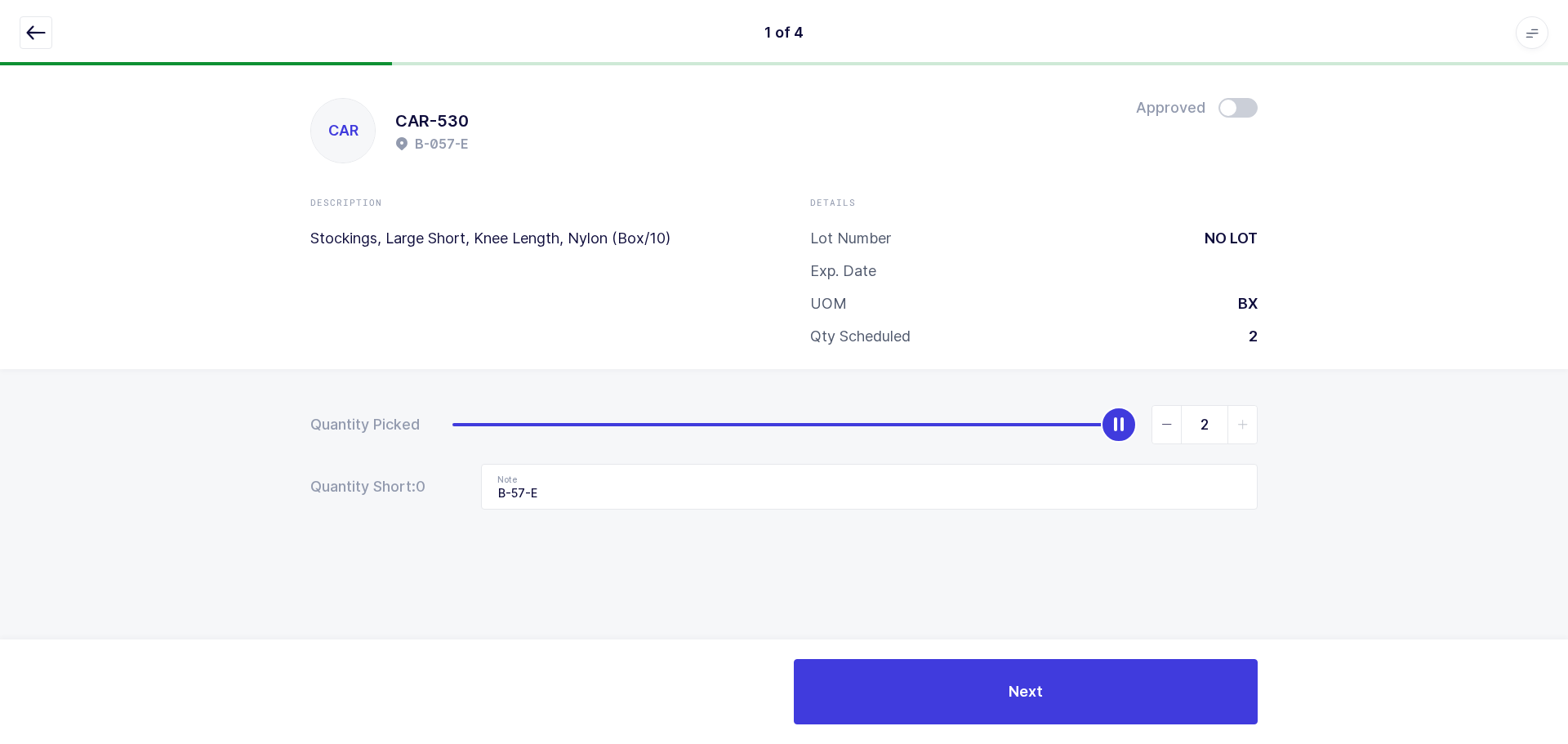
drag, startPoint x: 1242, startPoint y: 113, endPoint x: 1253, endPoint y: 142, distance: 31.0
click at [1242, 113] on span at bounding box center [1238, 108] width 39 height 19
click at [44, 38] on icon "button" at bounding box center [35, 32] width 19 height 19
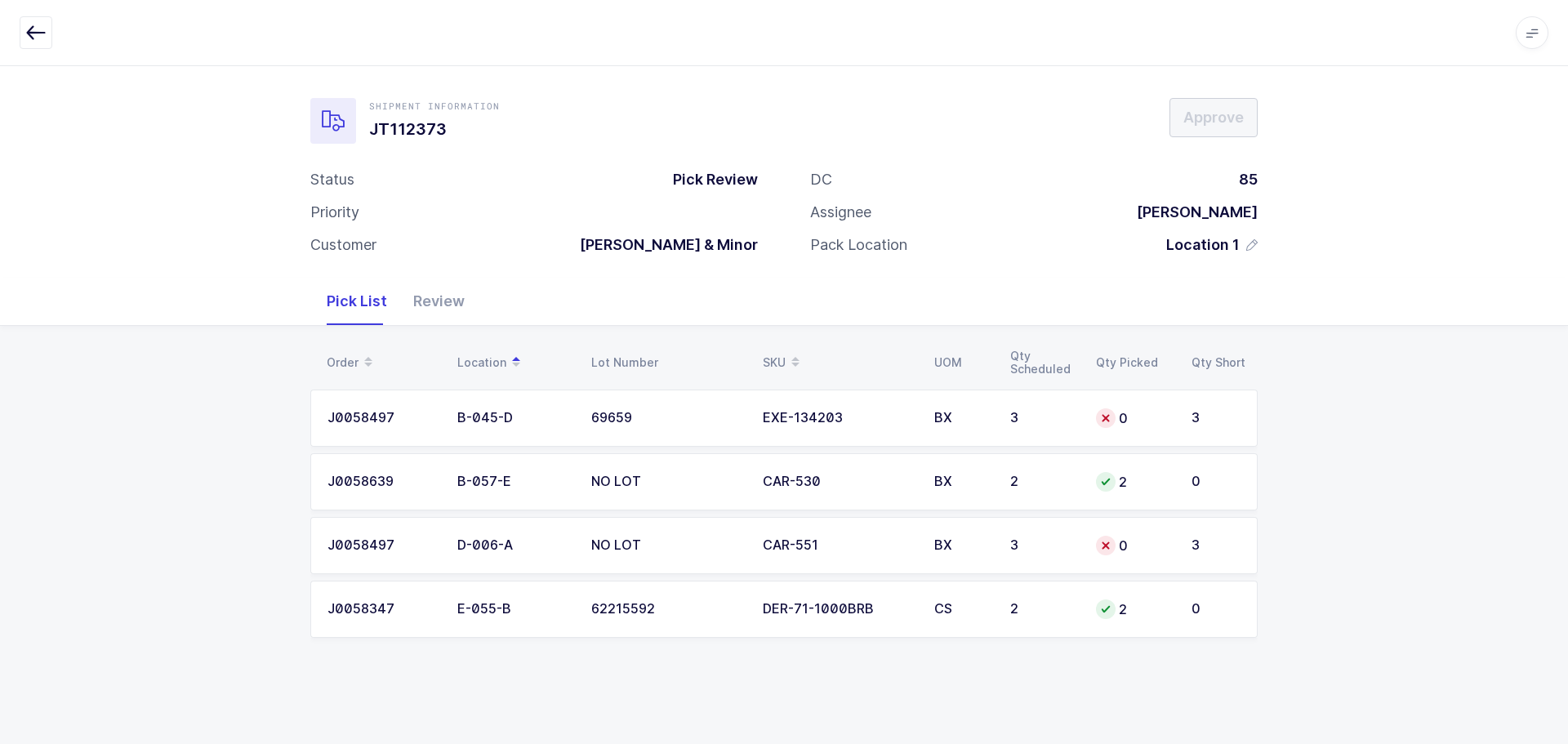
click at [1096, 525] on td "0" at bounding box center [1133, 545] width 96 height 58
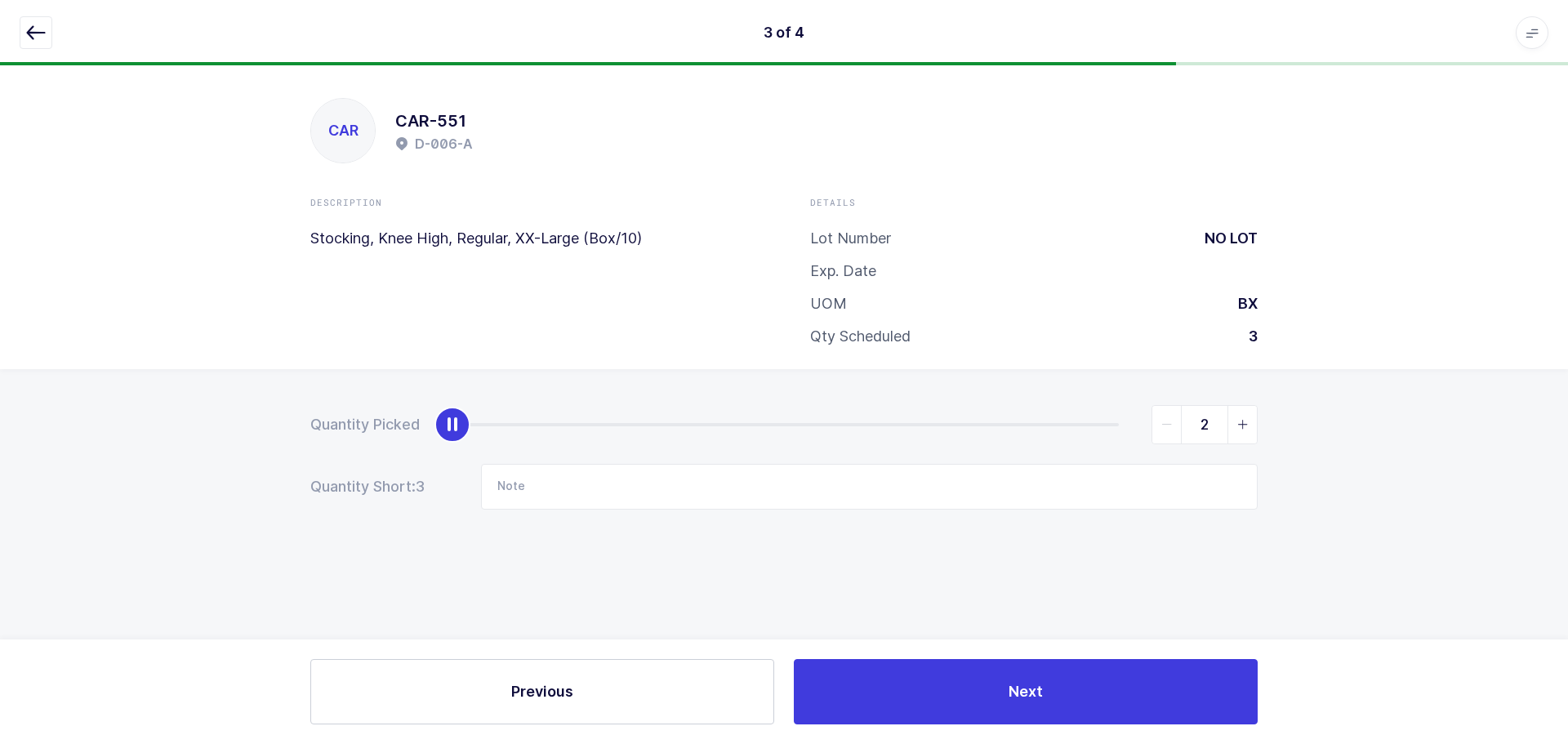
type input "3"
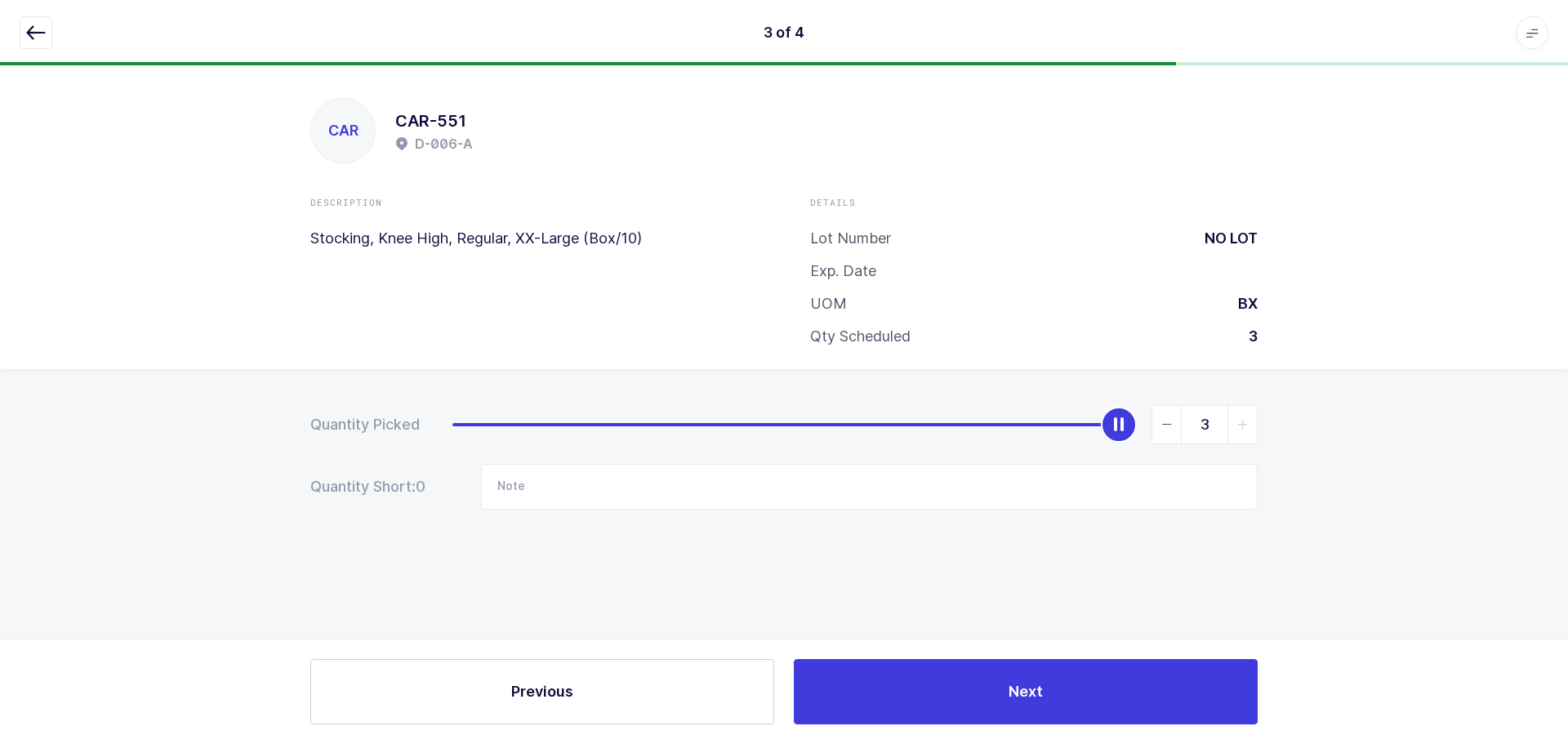
click at [1243, 427] on icon "slider between 0 and 3" at bounding box center [1243, 425] width 11 height 11
click at [19, 33] on button "button" at bounding box center [35, 32] width 32 height 32
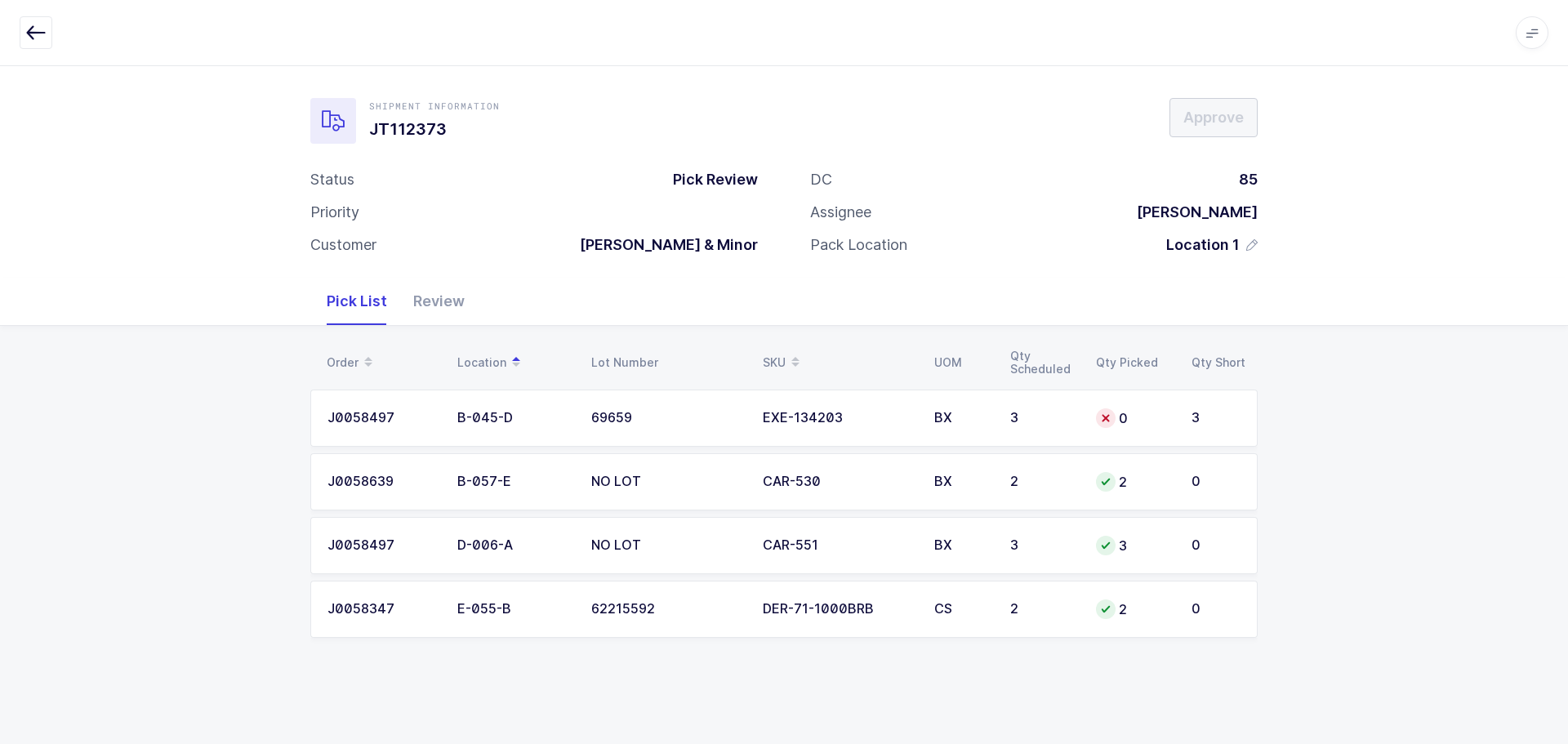
click at [1099, 404] on td "0" at bounding box center [1133, 418] width 96 height 58
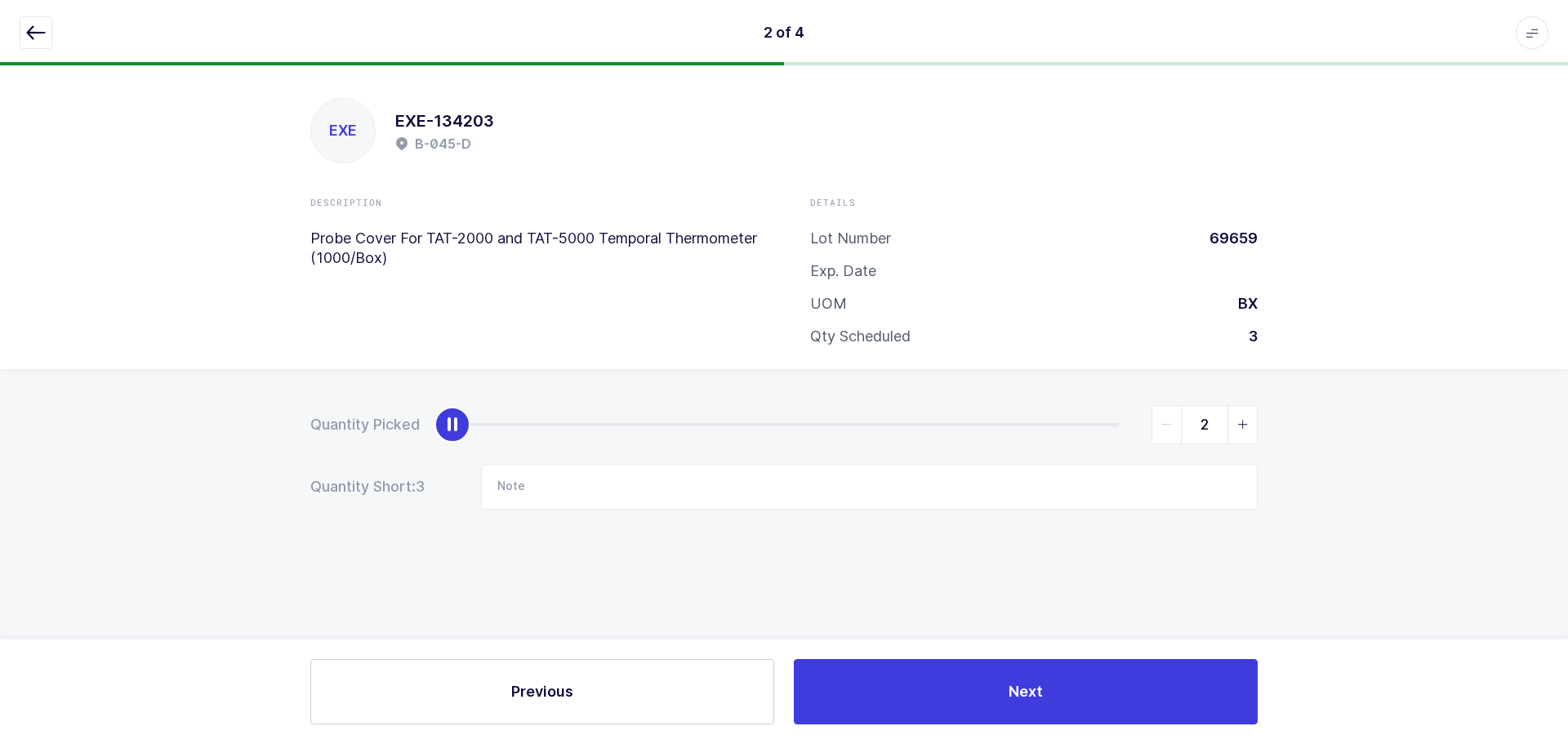
type input "3"
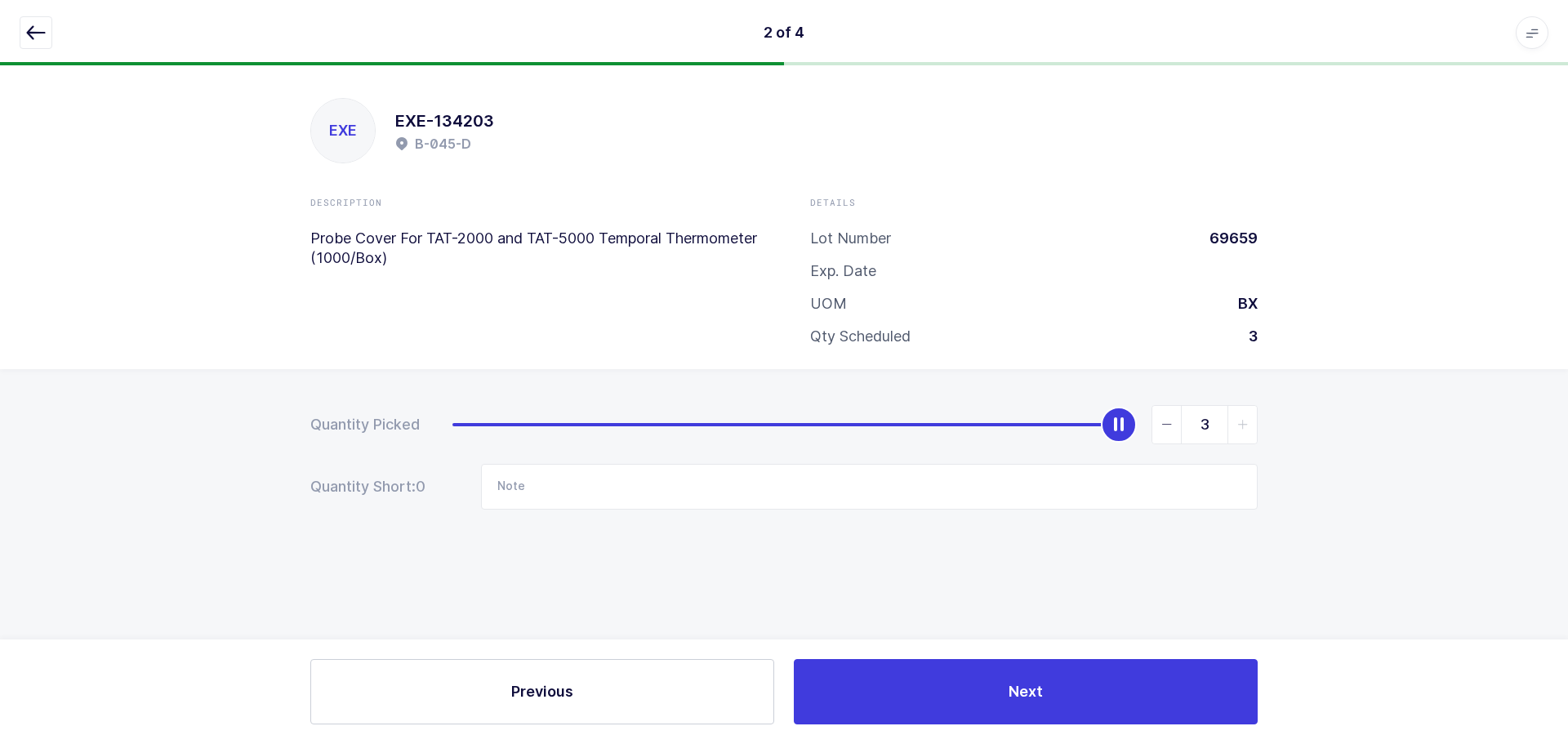
drag, startPoint x: 463, startPoint y: 428, endPoint x: 1340, endPoint y: 414, distance: 877.1
click at [1386, 427] on div "Quantity Picked 3 Quantity Short: 0 Note" at bounding box center [784, 515] width 1568 height 291
drag, startPoint x: 22, startPoint y: 28, endPoint x: 39, endPoint y: 39, distance: 20.2
click at [23, 31] on button "button" at bounding box center [35, 32] width 32 height 32
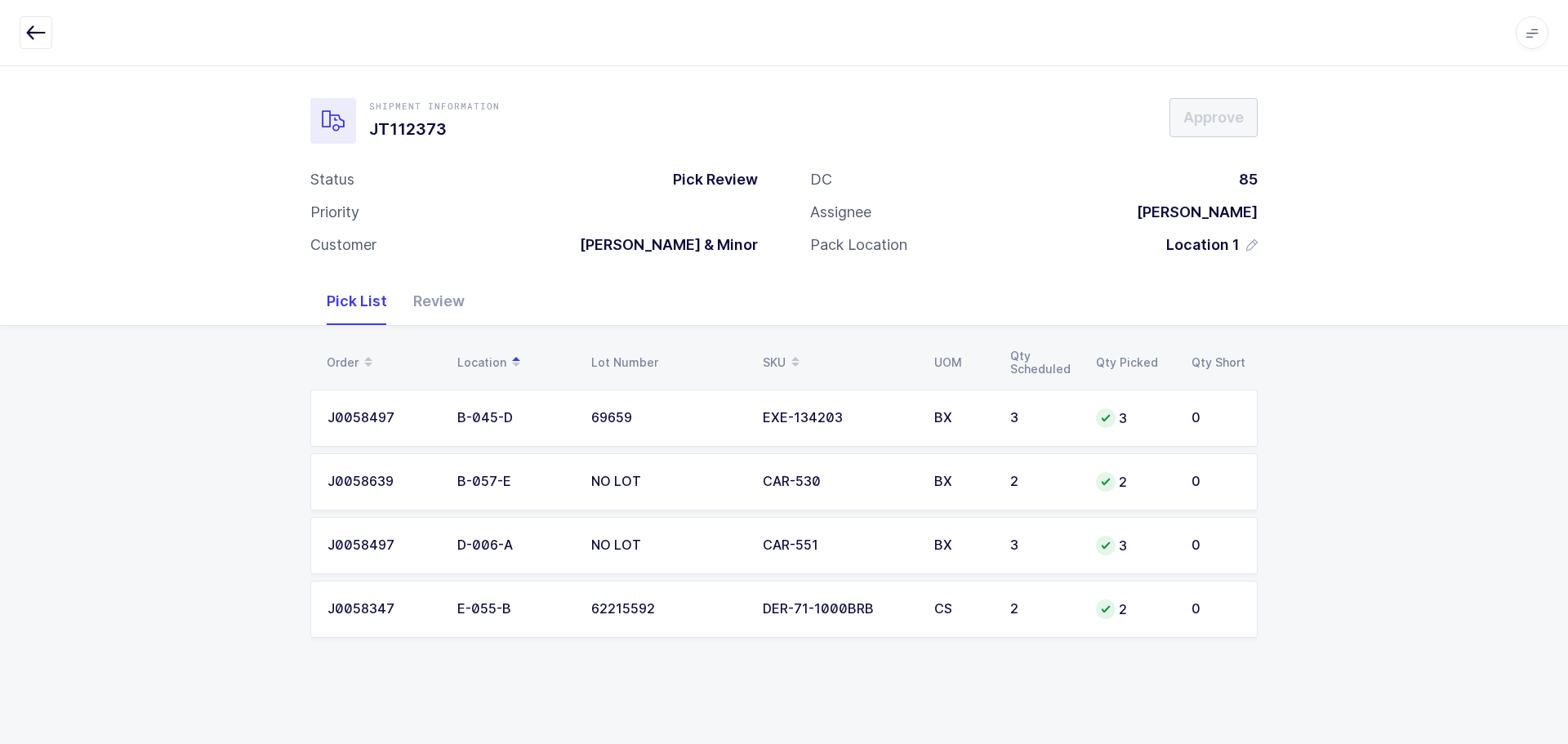
drag, startPoint x: 457, startPoint y: 301, endPoint x: 476, endPoint y: 312, distance: 22.0
click at [451, 301] on div "Review" at bounding box center [440, 301] width 78 height 47
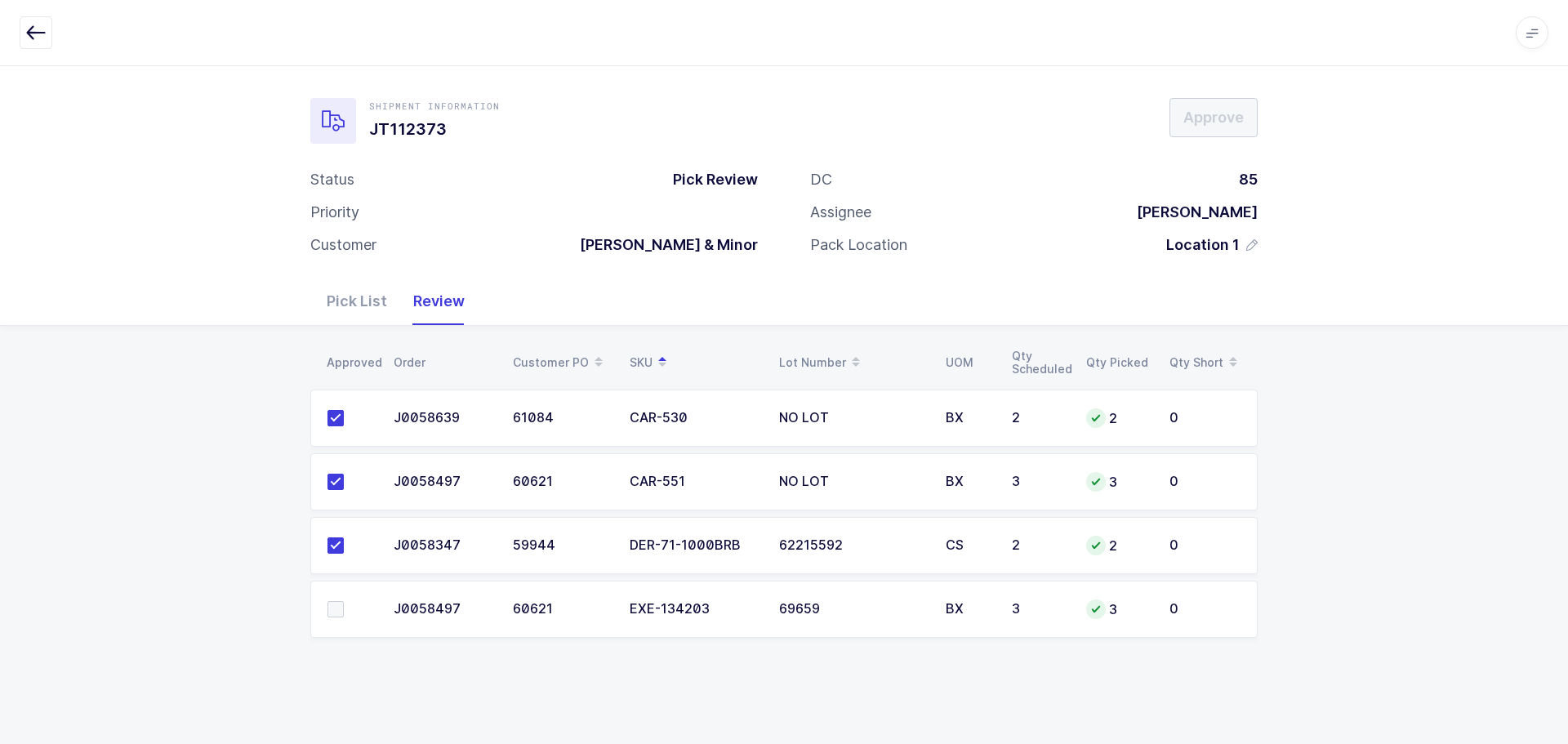
click at [342, 613] on span at bounding box center [336, 609] width 17 height 17
click at [344, 601] on input "checkbox" at bounding box center [344, 601] width 0 height 0
click at [1216, 122] on span "Approve" at bounding box center [1213, 117] width 60 height 20
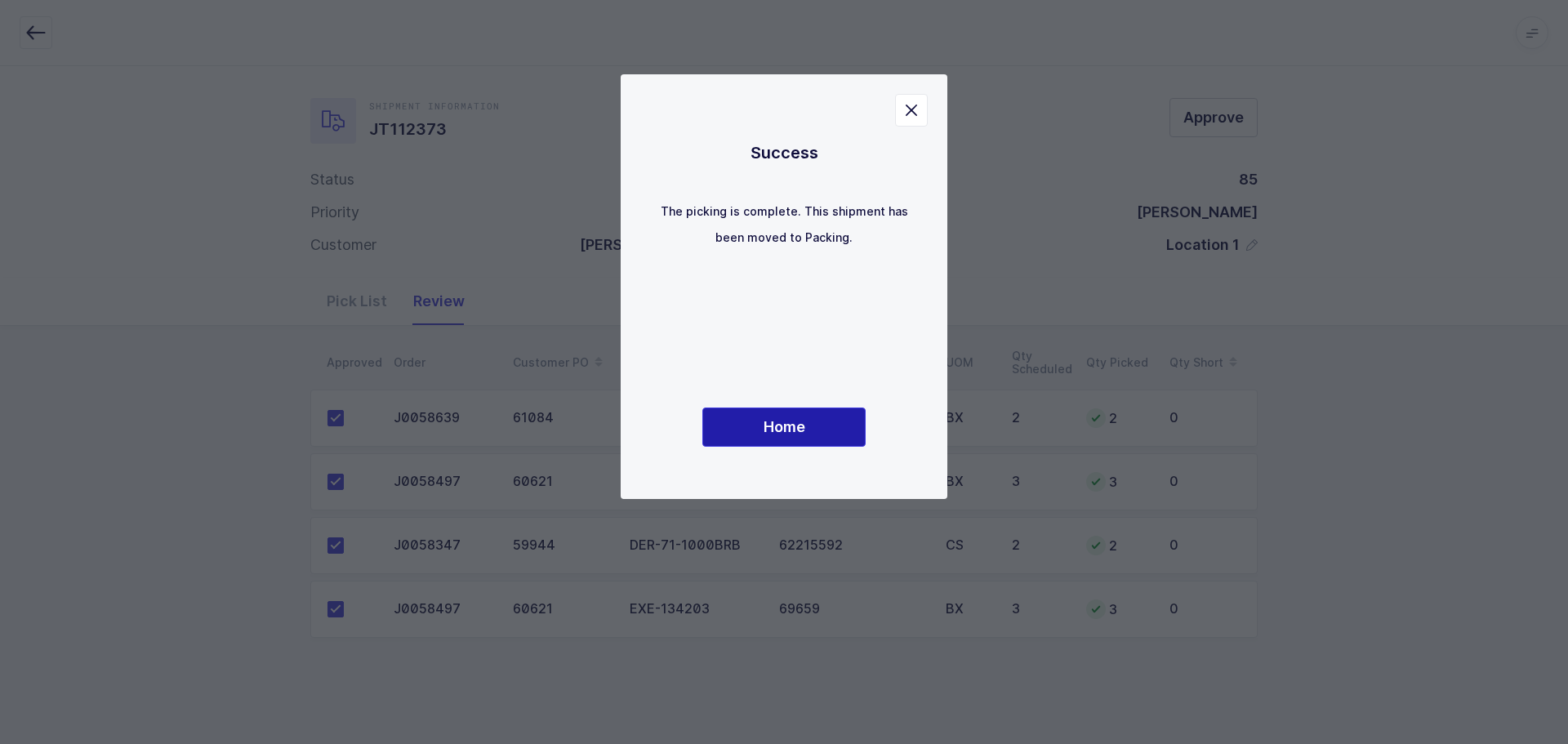
click at [790, 420] on span "Home" at bounding box center [784, 427] width 42 height 20
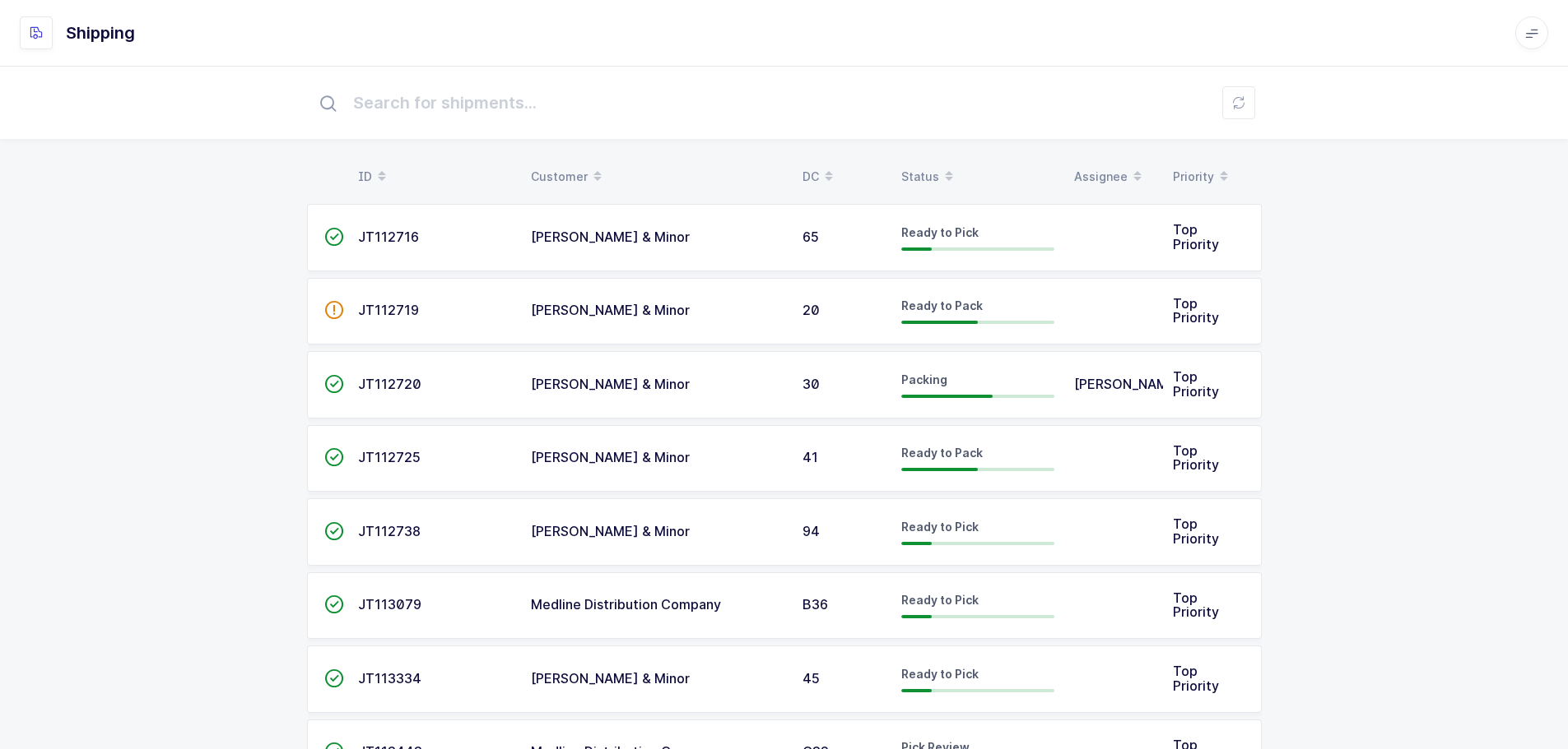
click at [924, 172] on div "Status" at bounding box center [977, 177] width 153 height 28
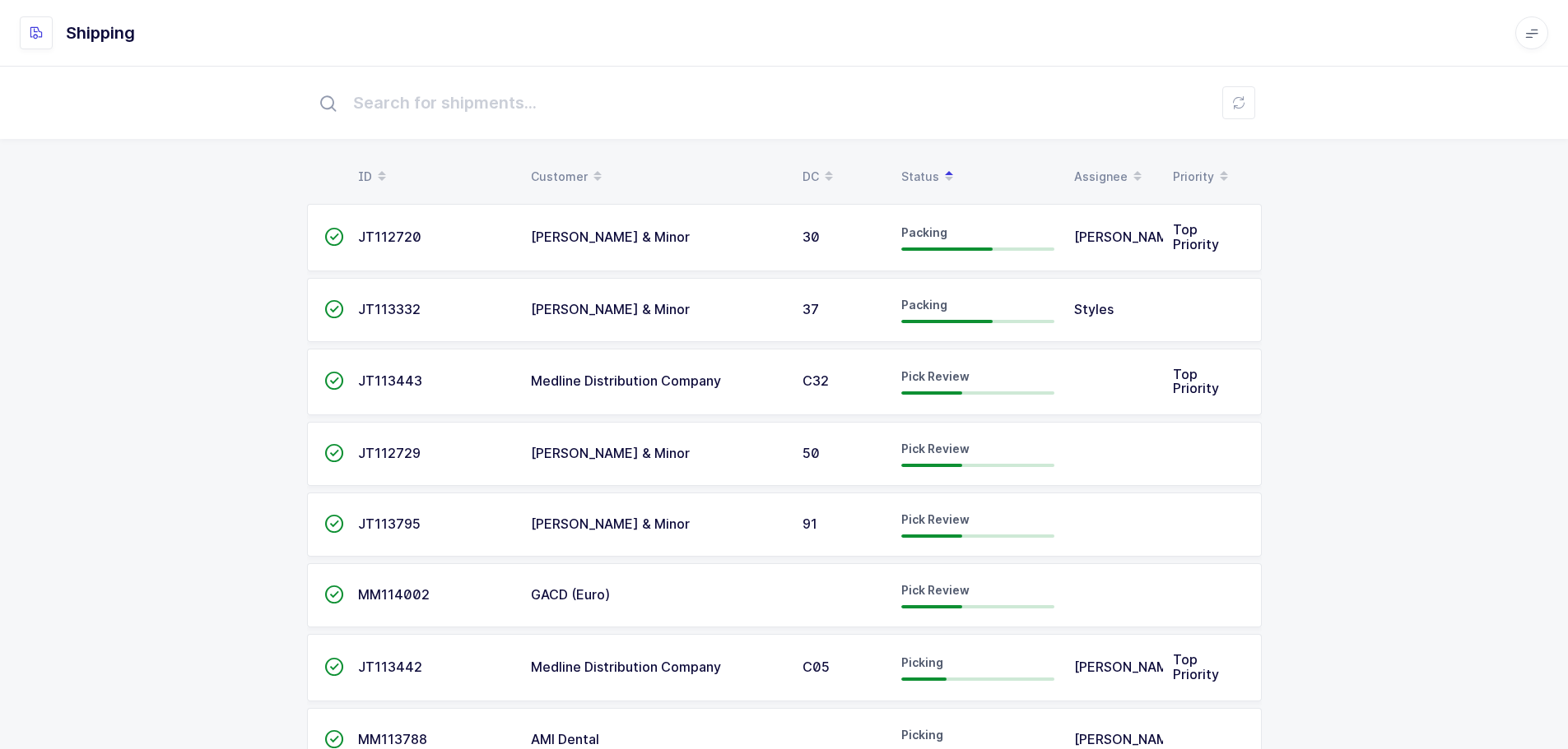
click at [924, 390] on div "Pick Review" at bounding box center [977, 382] width 153 height 26
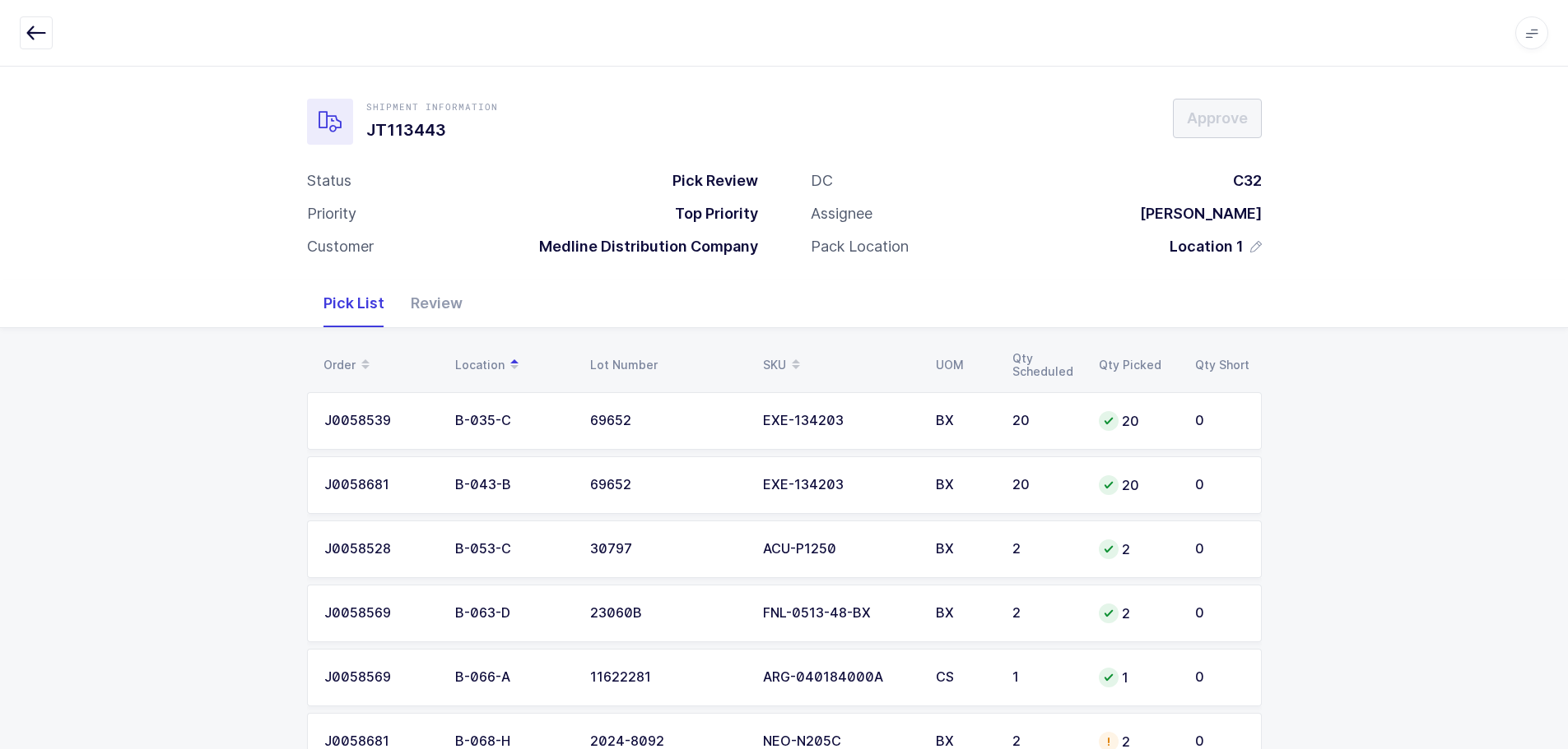
click at [405, 310] on div "Review" at bounding box center [436, 303] width 78 height 48
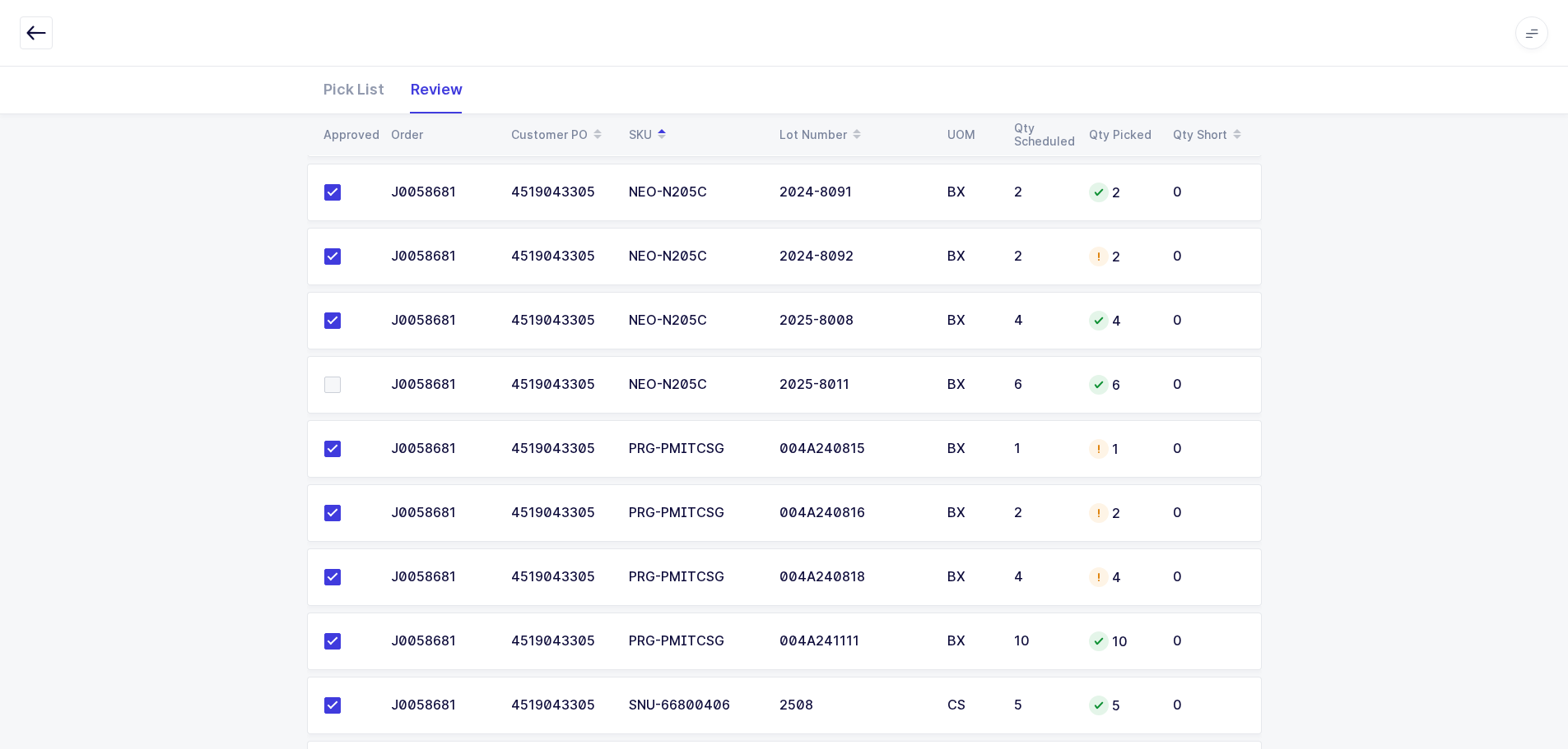
scroll to position [1858, 0]
